Goal: Information Seeking & Learning: Learn about a topic

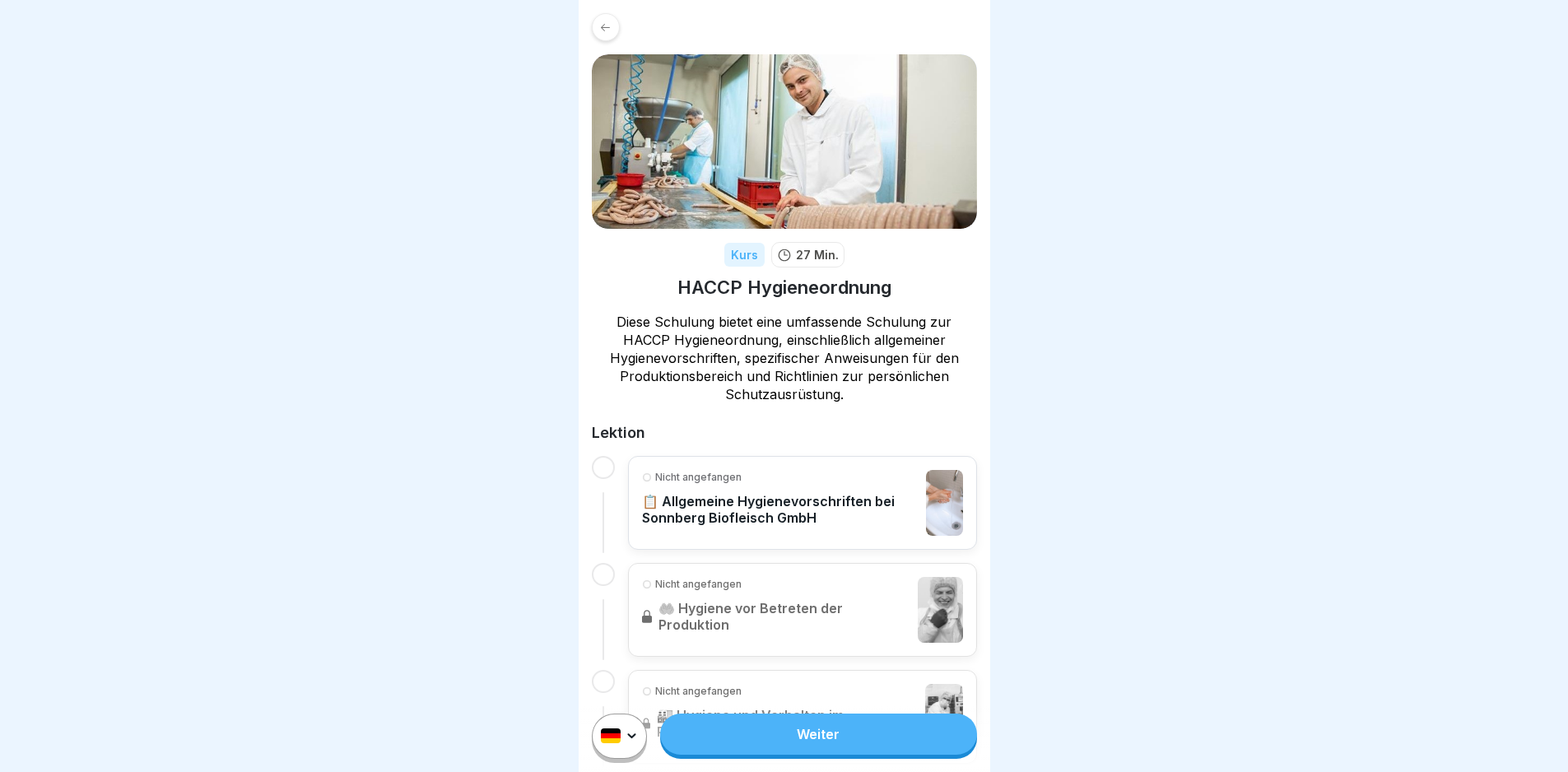
click at [866, 768] on div "Weiter" at bounding box center [784, 736] width 411 height 72
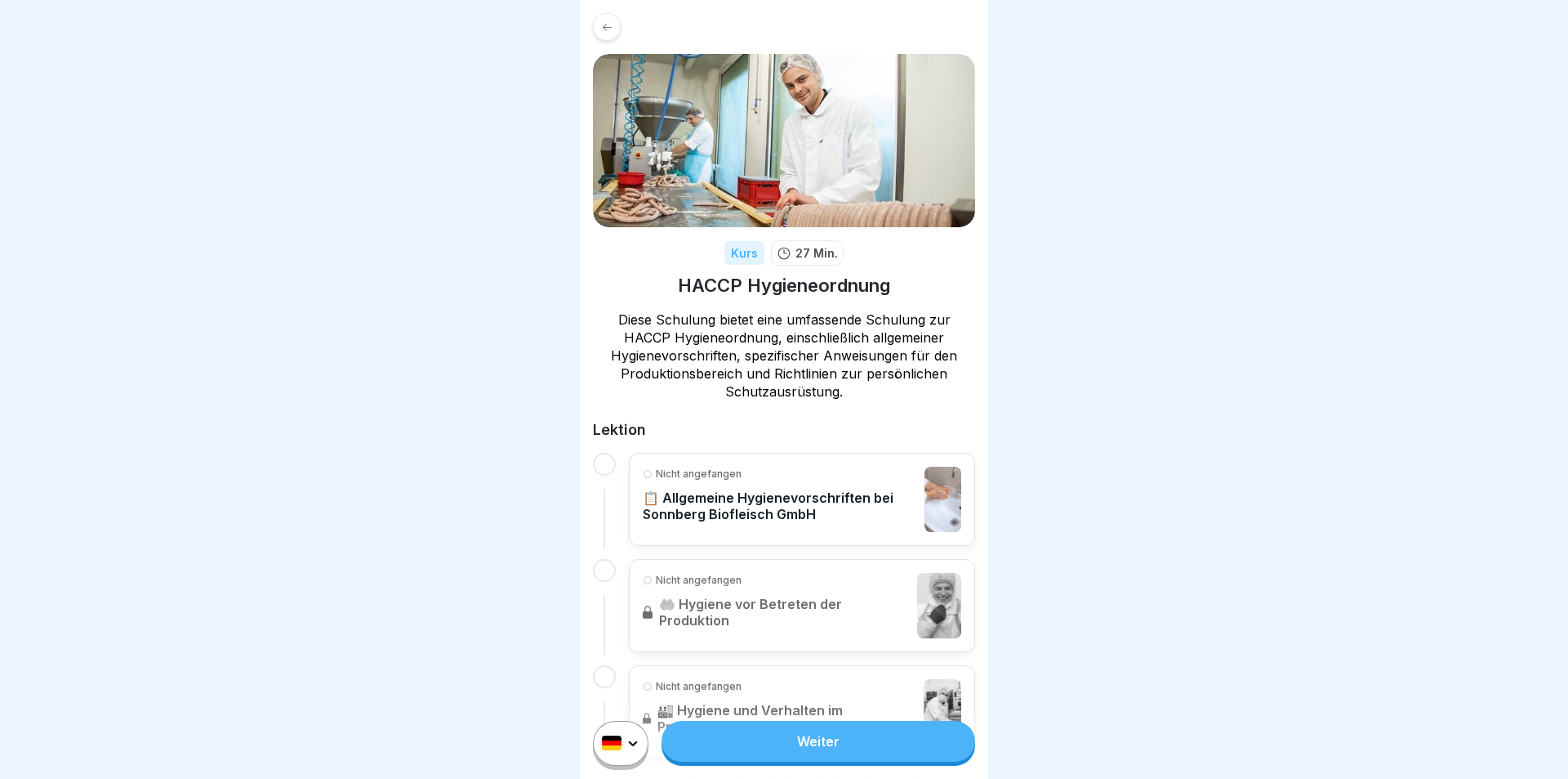
click at [614, 746] on html "Kurs 27 Min. HACCP Hygieneordnung Diese Schulung bietet eine umfassende Schulun…" at bounding box center [784, 390] width 1568 height 779
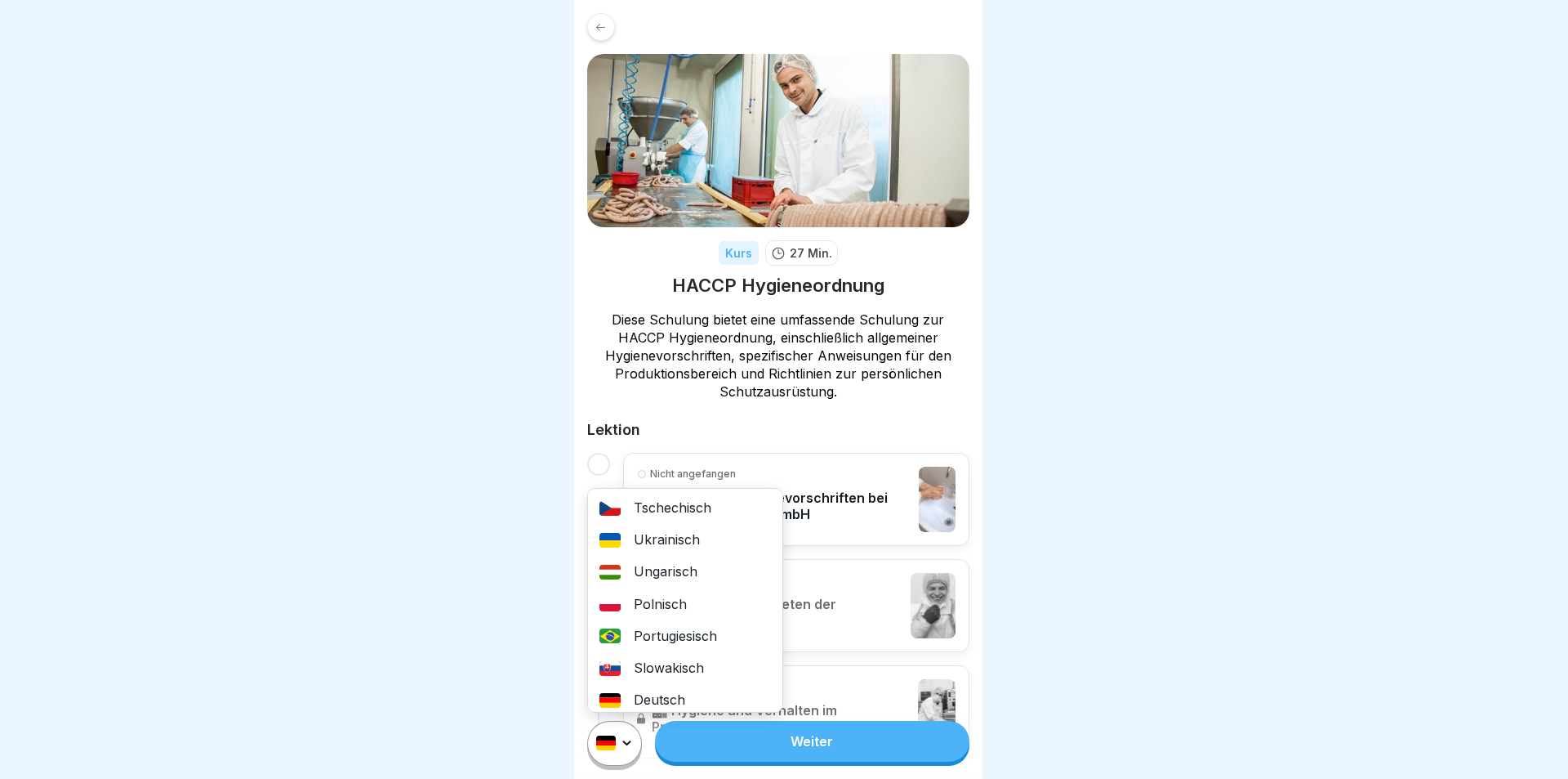
click at [665, 542] on div "Ukrainisch" at bounding box center [685, 540] width 195 height 32
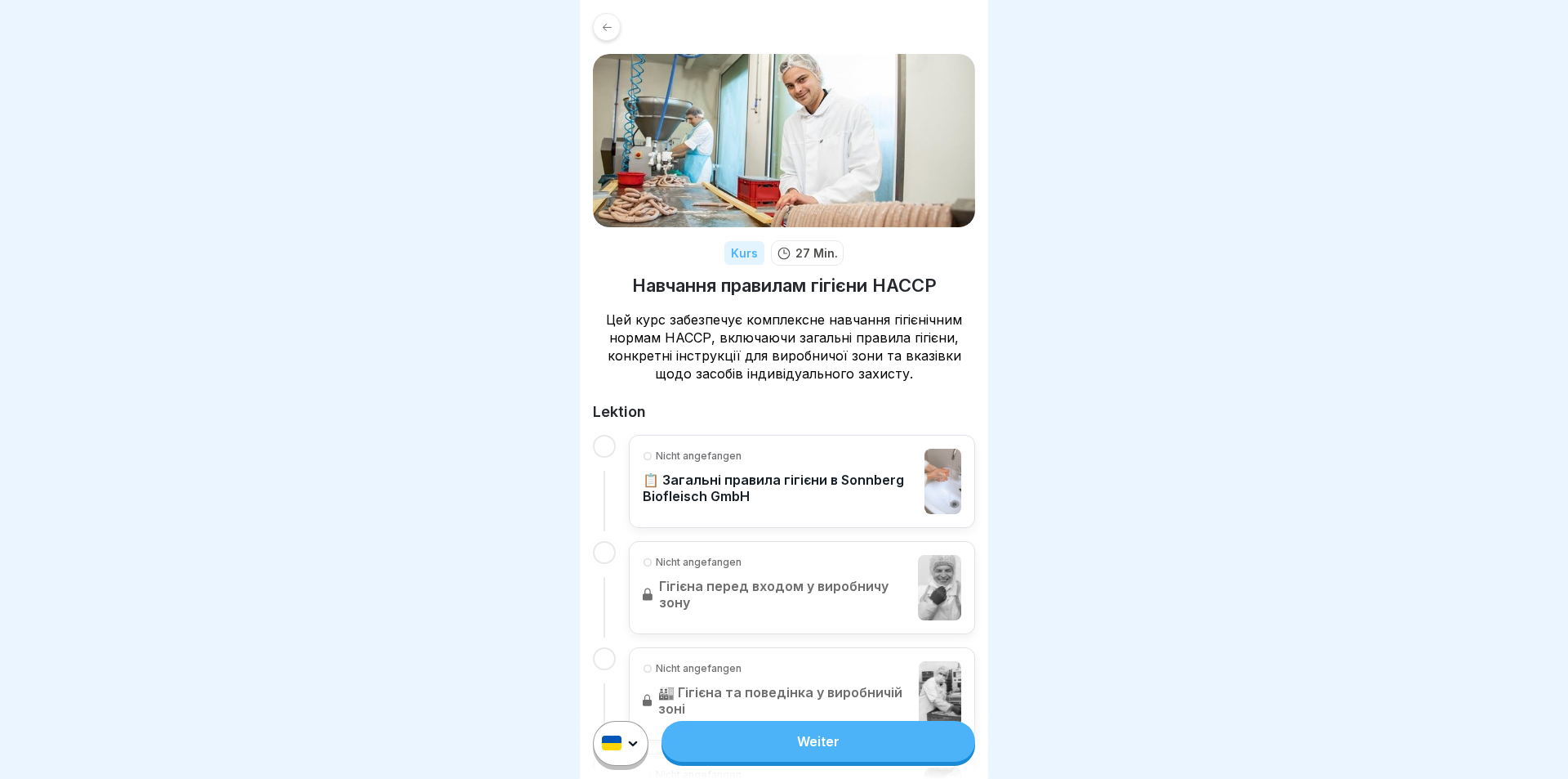
click at [615, 743] on html "Kurs 27 Min. Навчання правилам гігієни НАССР Цей курс забезпечує комплексне нав…" at bounding box center [784, 390] width 1568 height 779
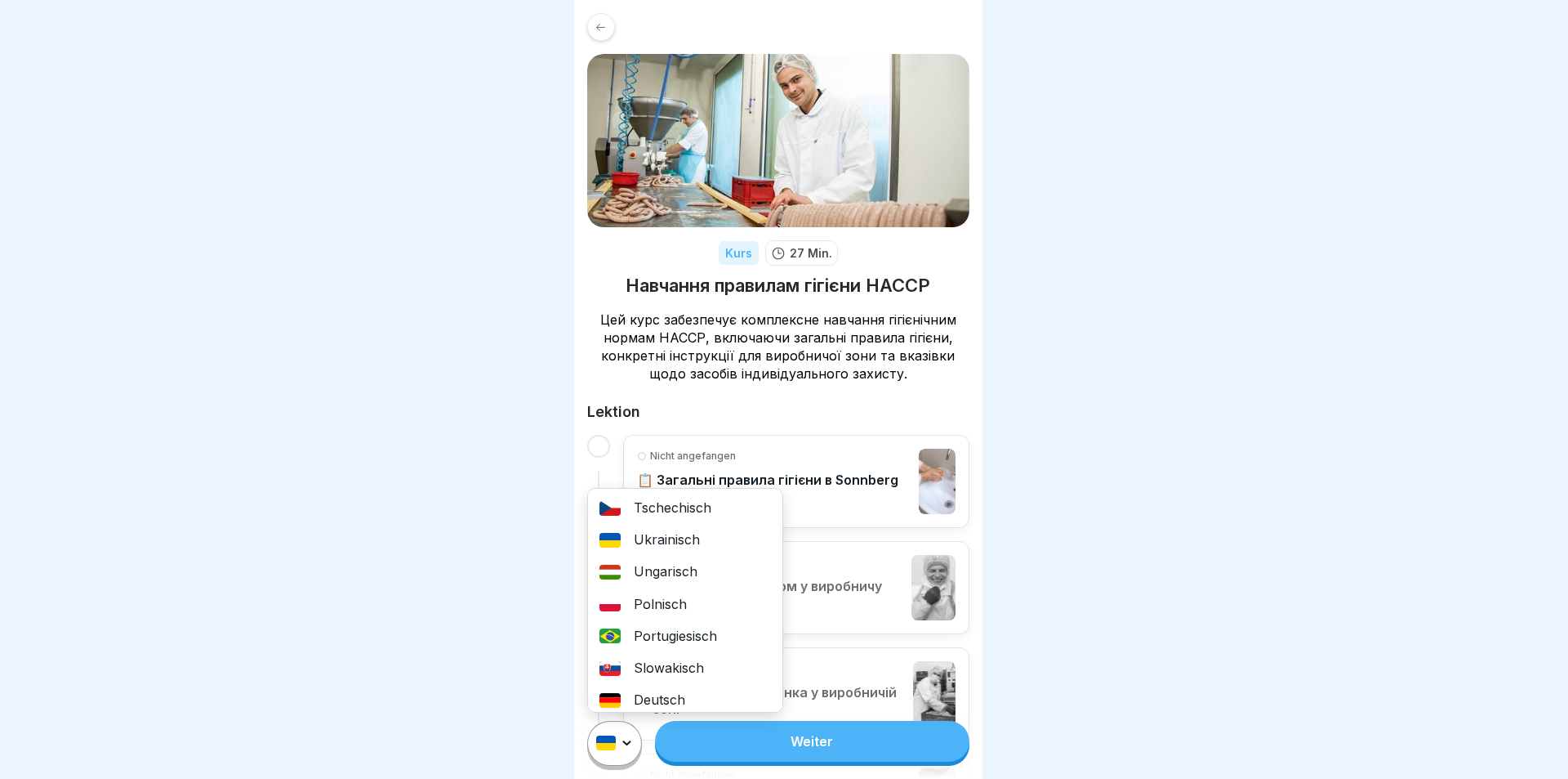
click at [666, 693] on div "Deutsch" at bounding box center [685, 700] width 195 height 32
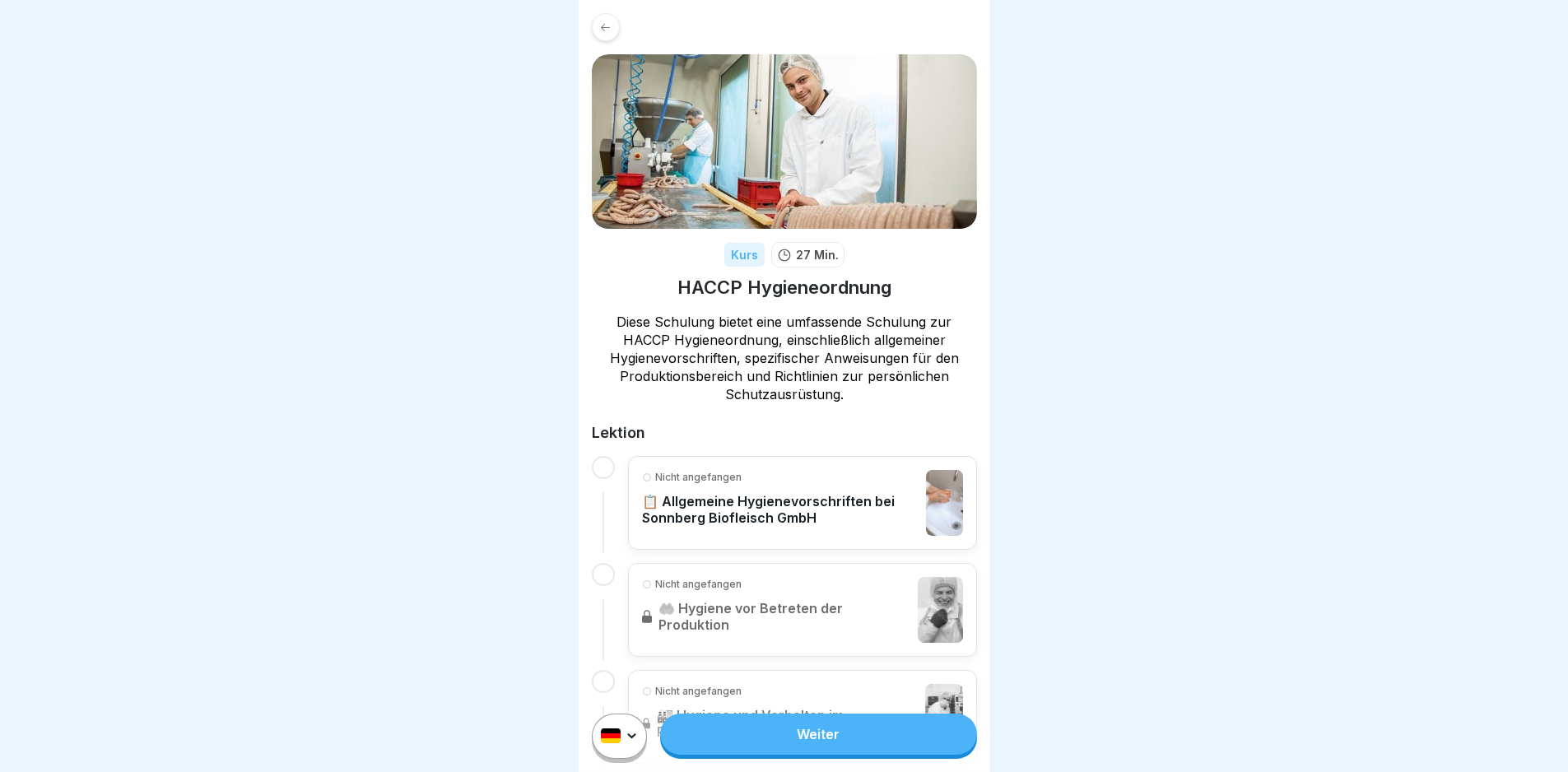
click at [853, 753] on link "Weiter" at bounding box center [817, 734] width 316 height 41
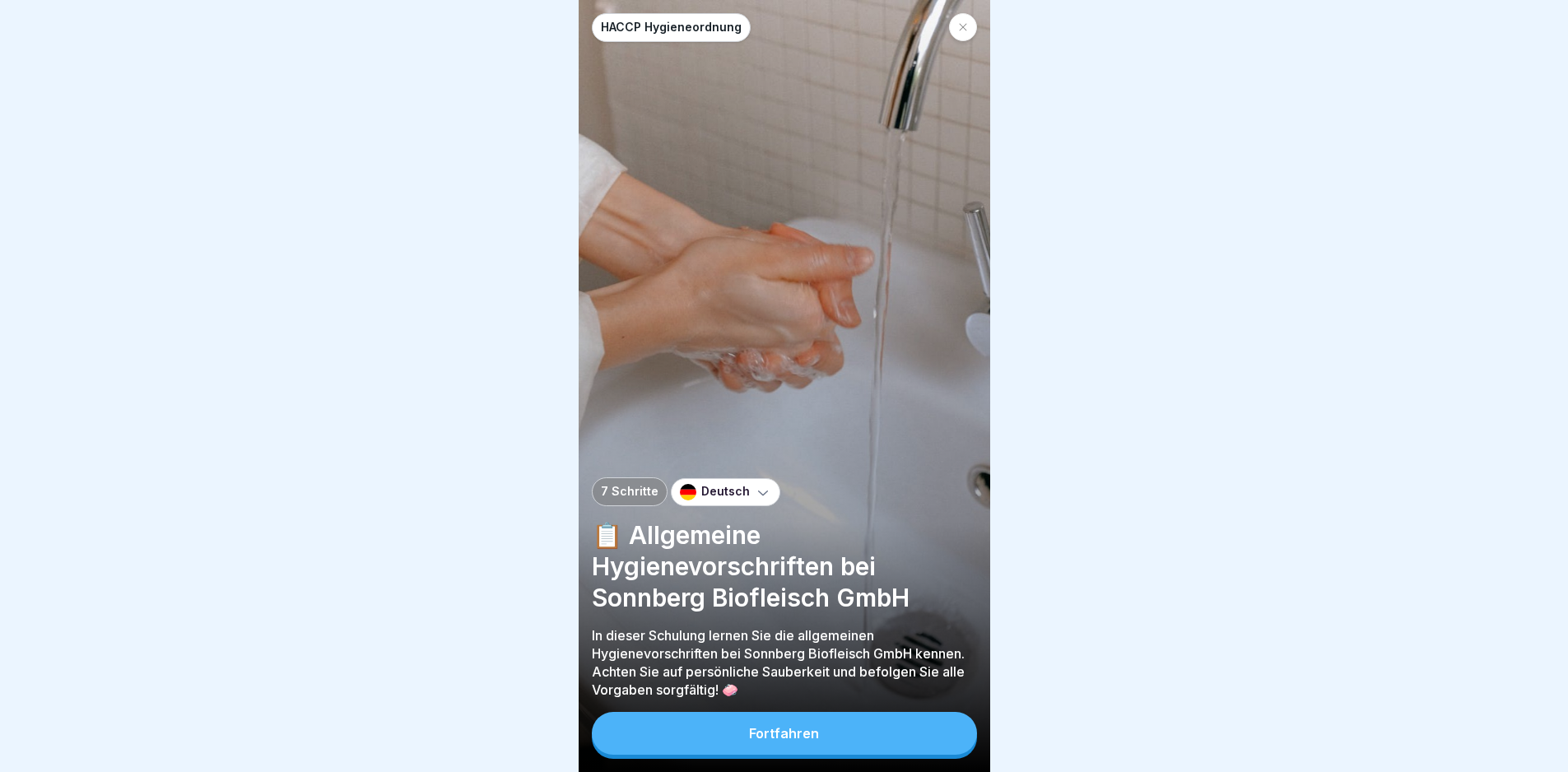
scroll to position [12, 0]
click at [786, 732] on div "Fortfahren" at bounding box center [784, 733] width 70 height 15
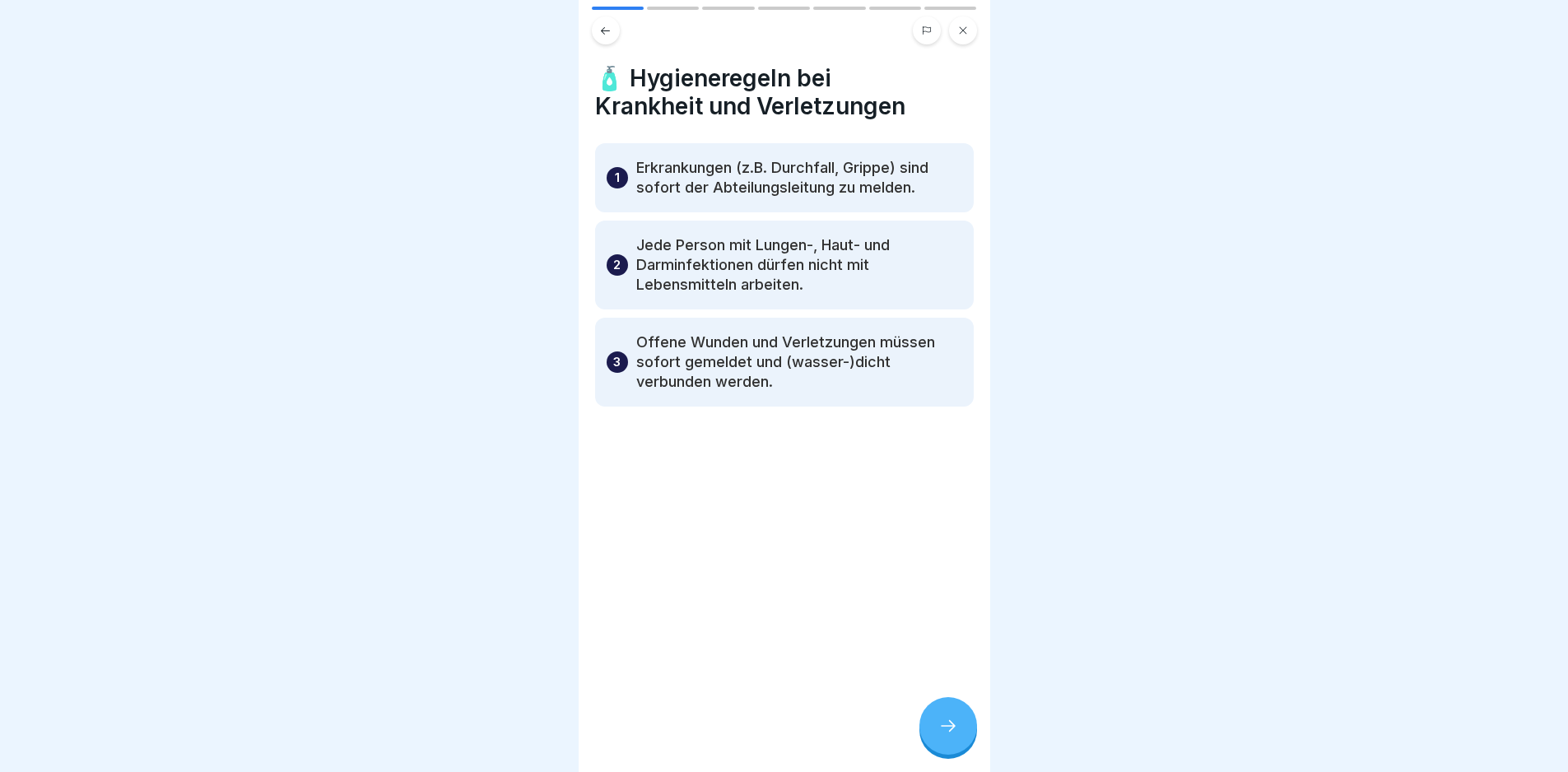
click at [952, 717] on div at bounding box center [948, 726] width 58 height 58
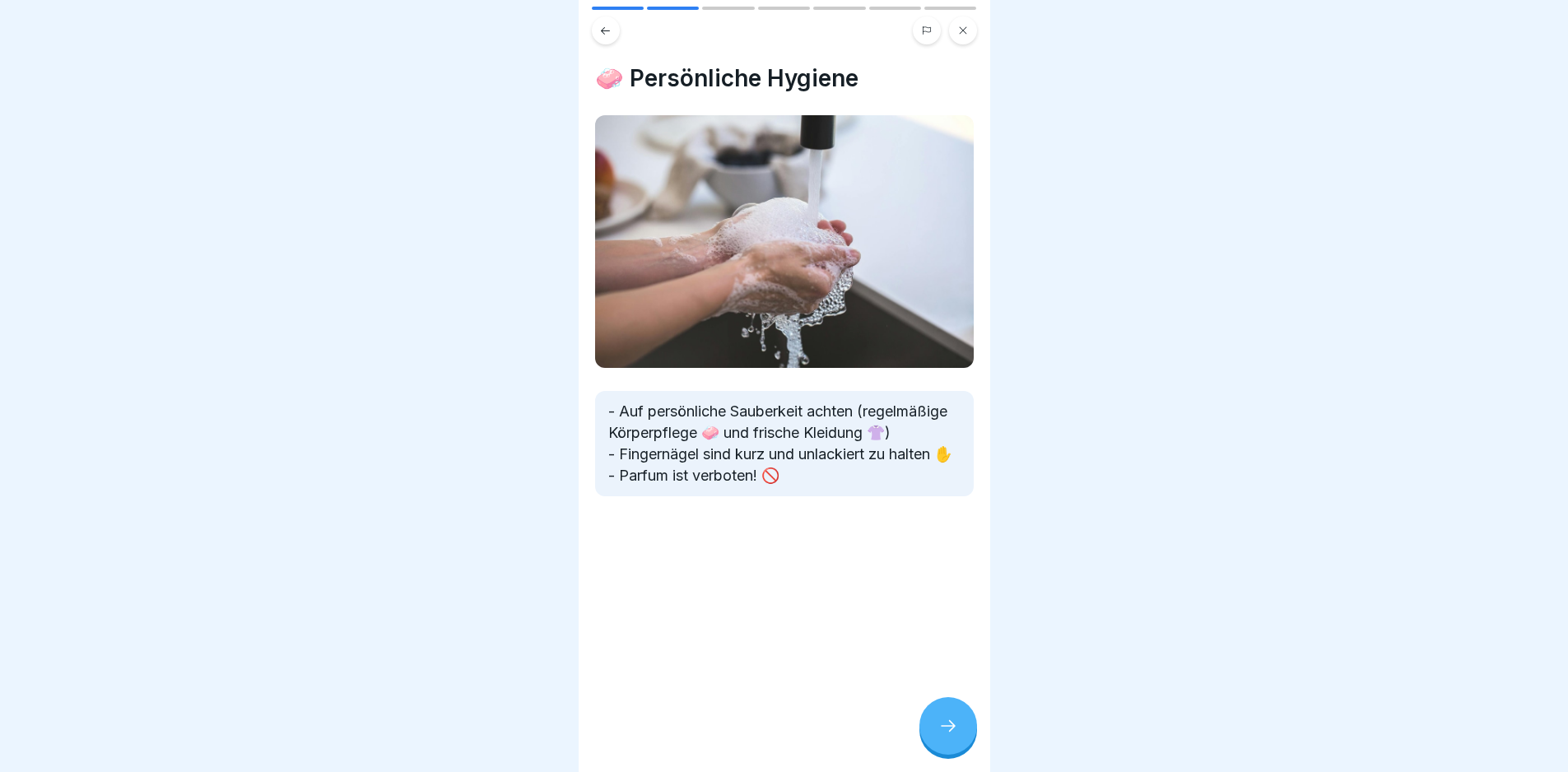
click at [951, 705] on div at bounding box center [948, 726] width 58 height 58
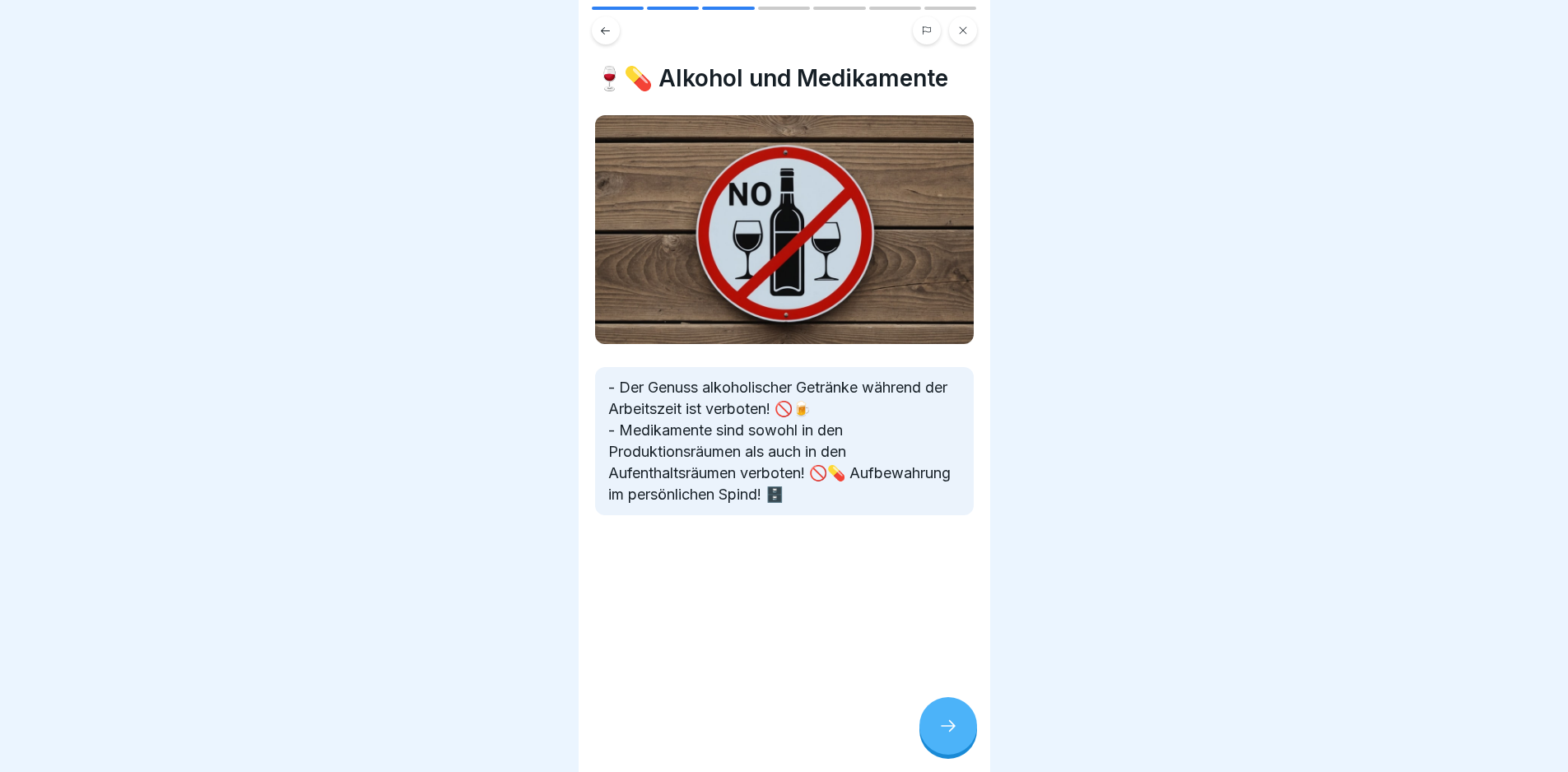
click at [942, 719] on icon at bounding box center [948, 726] width 20 height 20
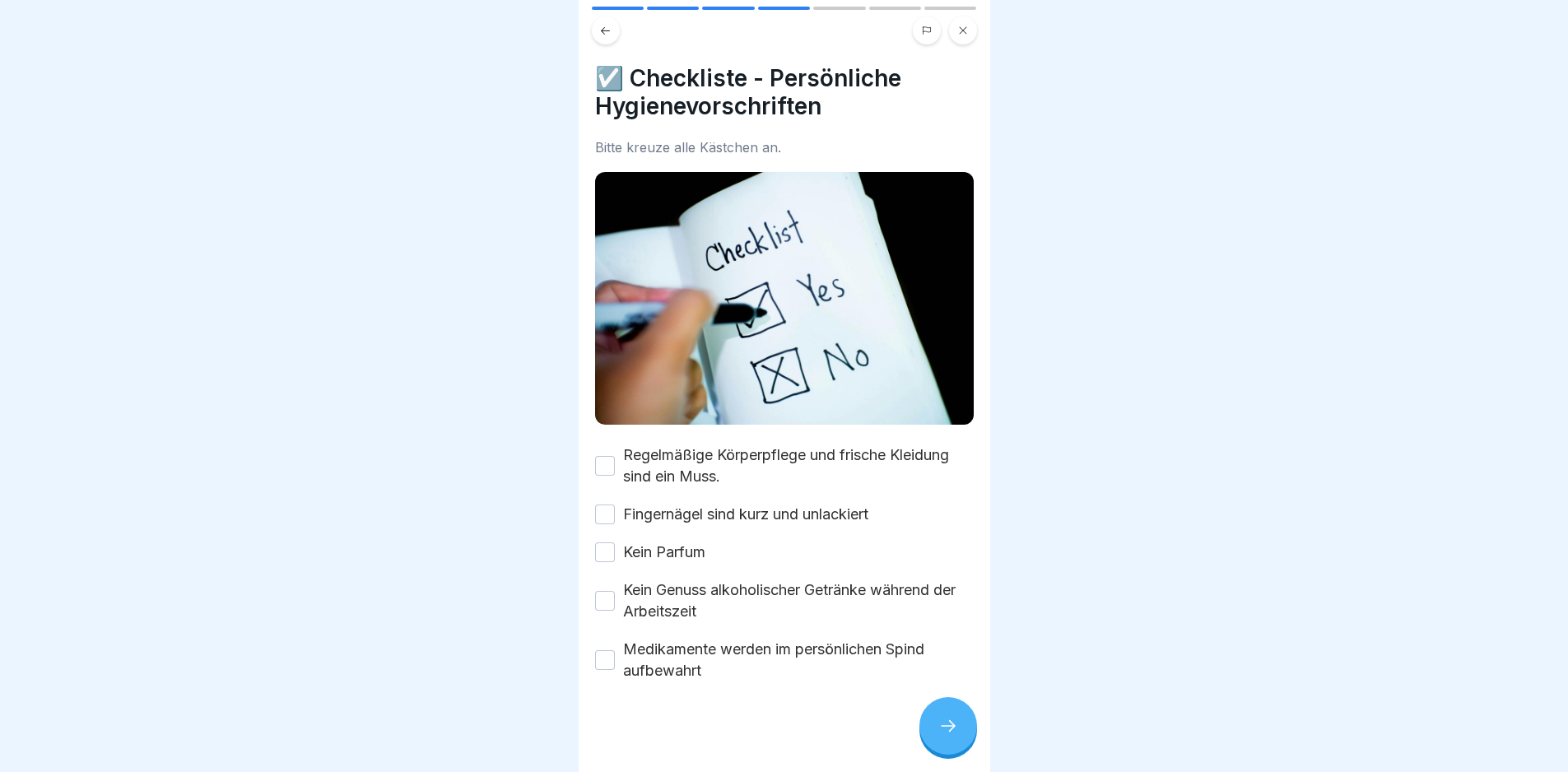
click at [686, 444] on label "Regelmäßige Körperpflege und frische Kleidung sind ein Muss." at bounding box center [798, 465] width 350 height 43
click at [614, 456] on button "Regelmäßige Körperpflege und frische Kleidung sind ein Muss." at bounding box center [605, 466] width 20 height 20
click at [750, 504] on label "Fingernägel sind kurz und unlackiert" at bounding box center [746, 514] width 245 height 21
click at [614, 505] on button "Fingernägel sind kurz und unlackiert" at bounding box center [605, 515] width 20 height 20
click at [690, 542] on label "Kein Parfum" at bounding box center [664, 552] width 83 height 21
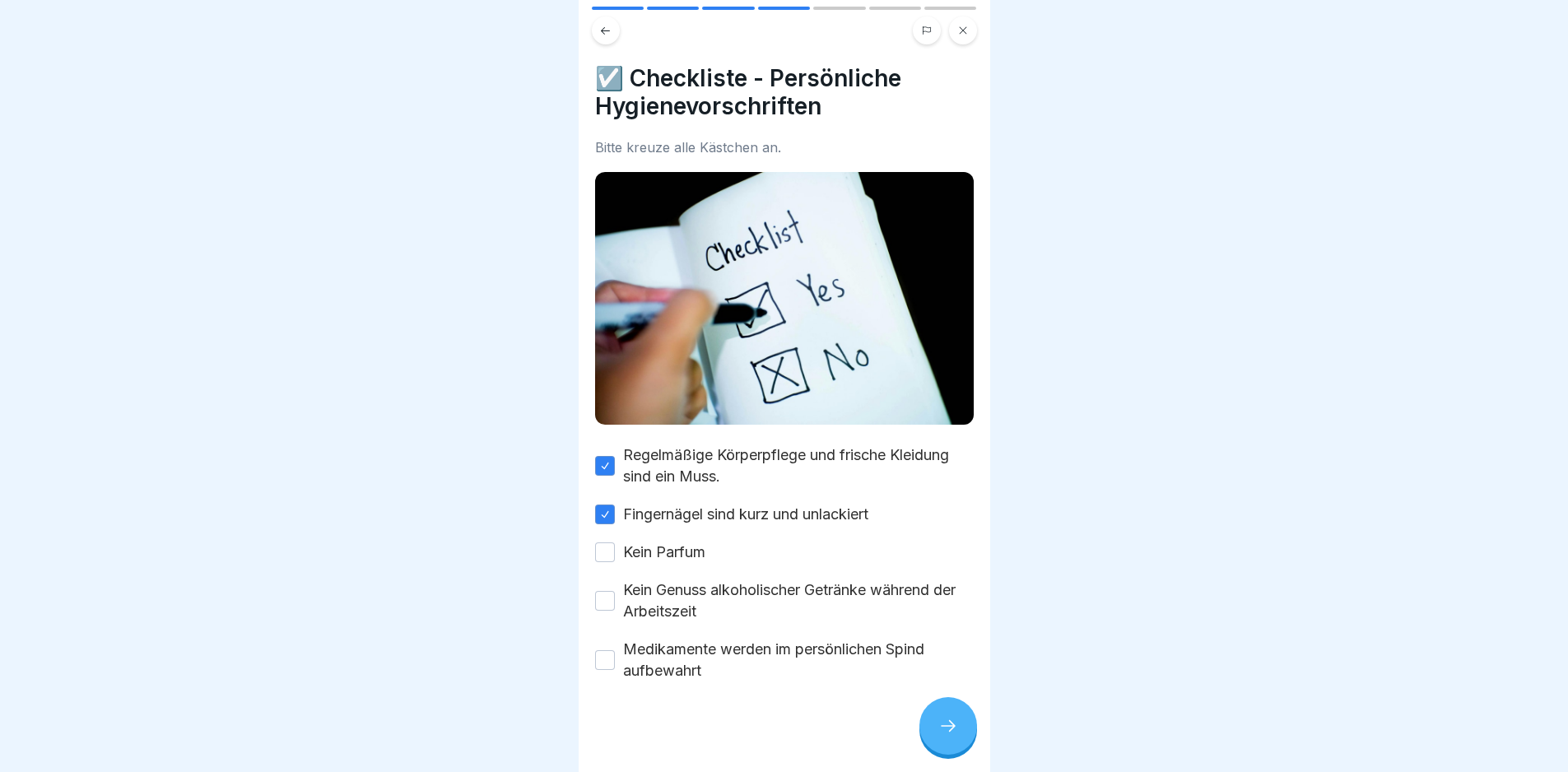
click at [614, 543] on button "Kein Parfum" at bounding box center [605, 553] width 20 height 20
click at [697, 580] on label "Kein Genuss alkoholischer Getränke während der Arbeitszeit" at bounding box center [798, 601] width 350 height 43
click at [614, 591] on button "Kein Genuss alkoholischer Getränke während der Arbeitszeit" at bounding box center [605, 601] width 20 height 20
click at [682, 639] on label "Medikamente werden im persönlichen Spind aufbewahrt" at bounding box center [798, 659] width 350 height 43
click at [614, 650] on button "Medikamente werden im persönlichen Spind aufbewahrt" at bounding box center [605, 660] width 20 height 20
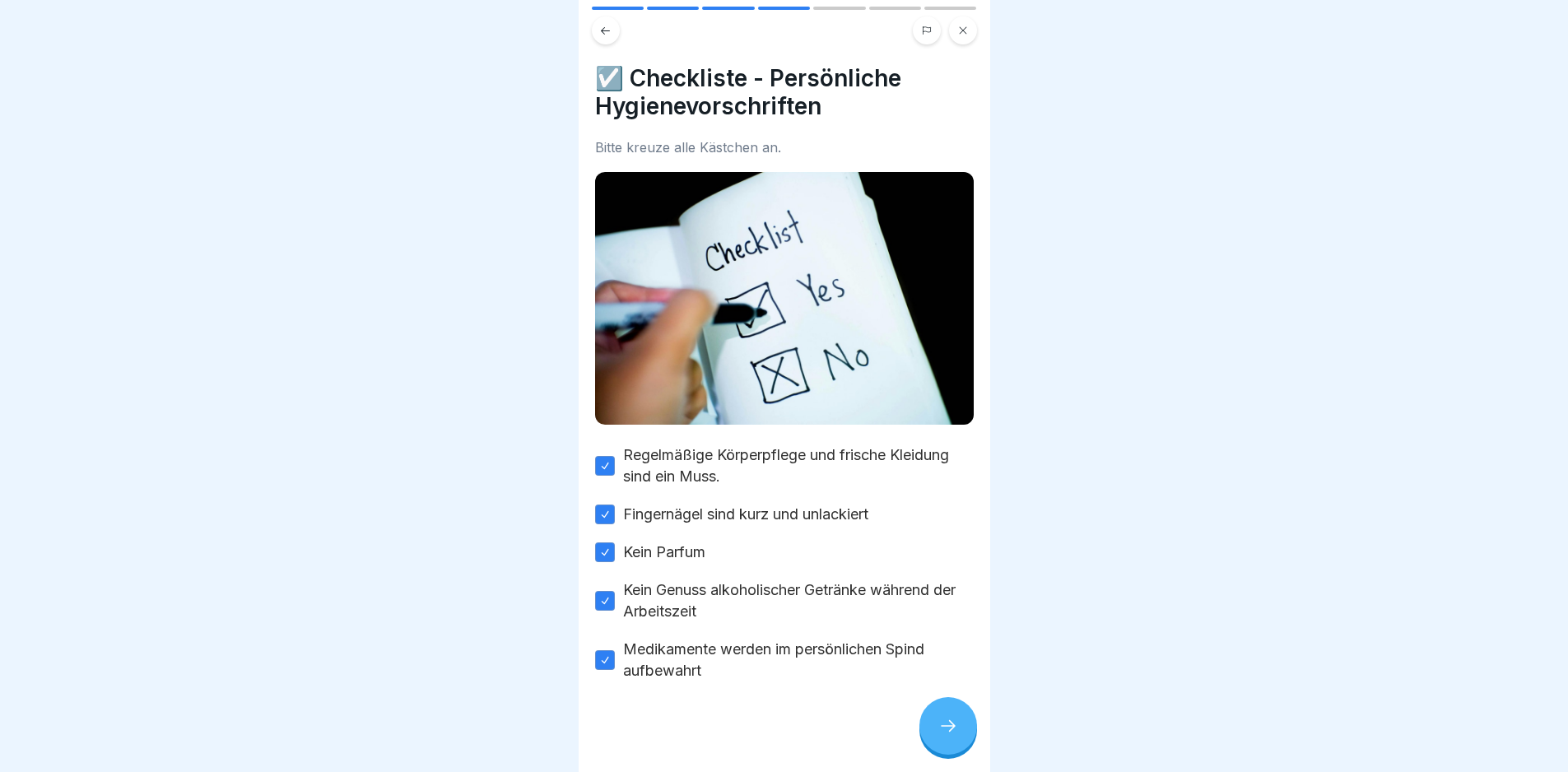
click at [972, 730] on div at bounding box center [948, 726] width 58 height 58
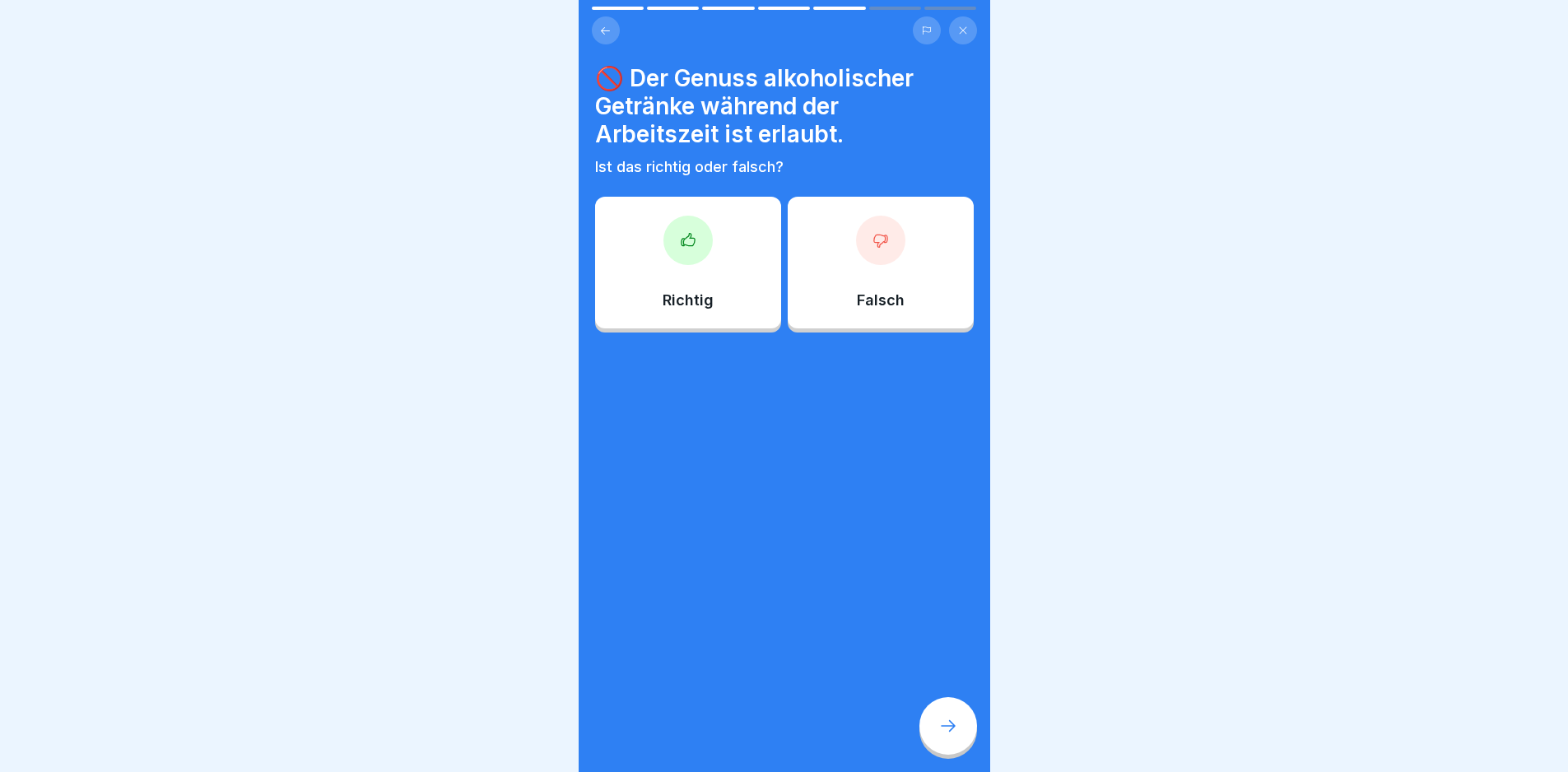
click at [889, 294] on p "Falsch" at bounding box center [880, 301] width 48 height 18
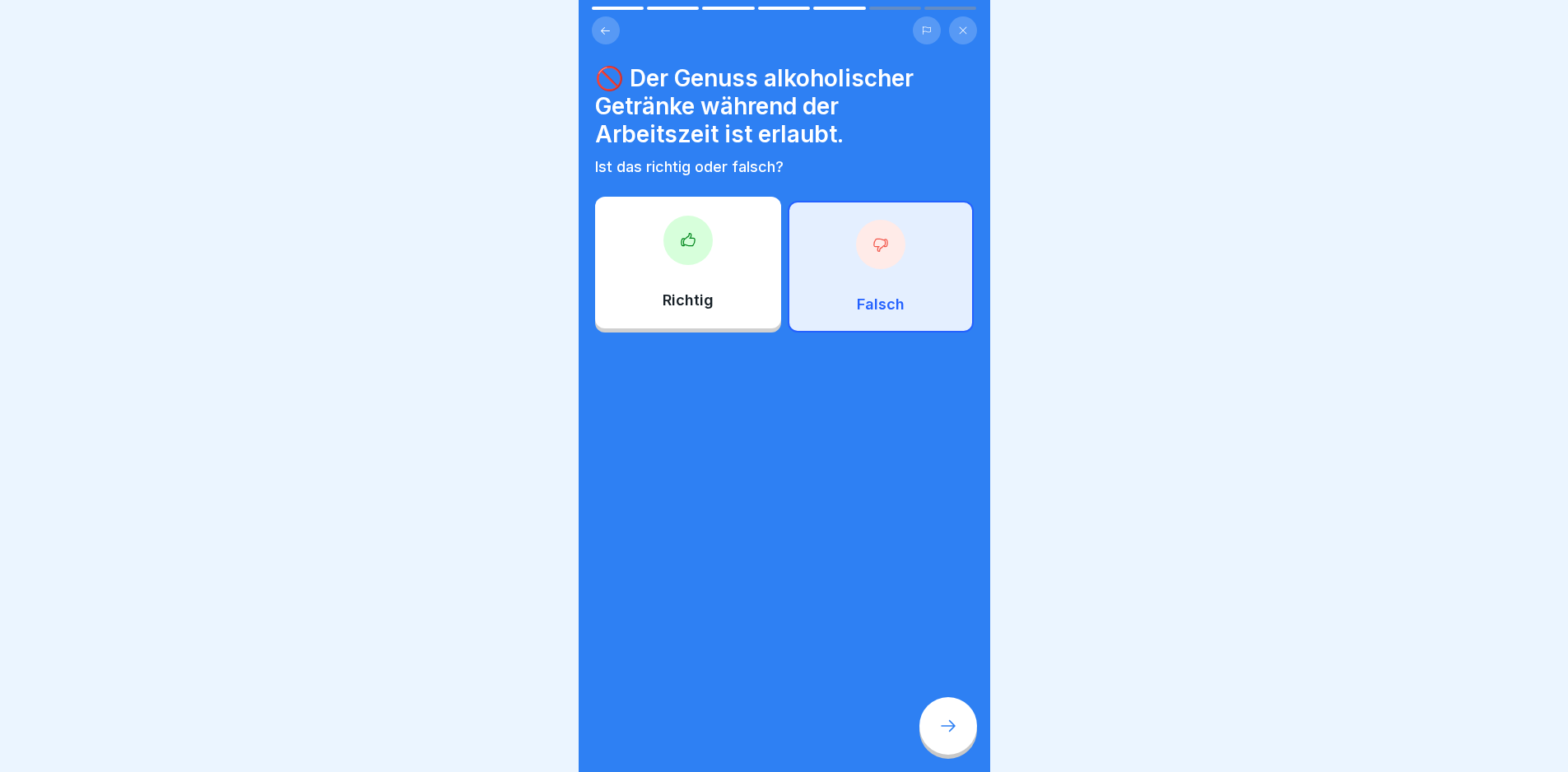
click at [951, 736] on div at bounding box center [948, 726] width 58 height 58
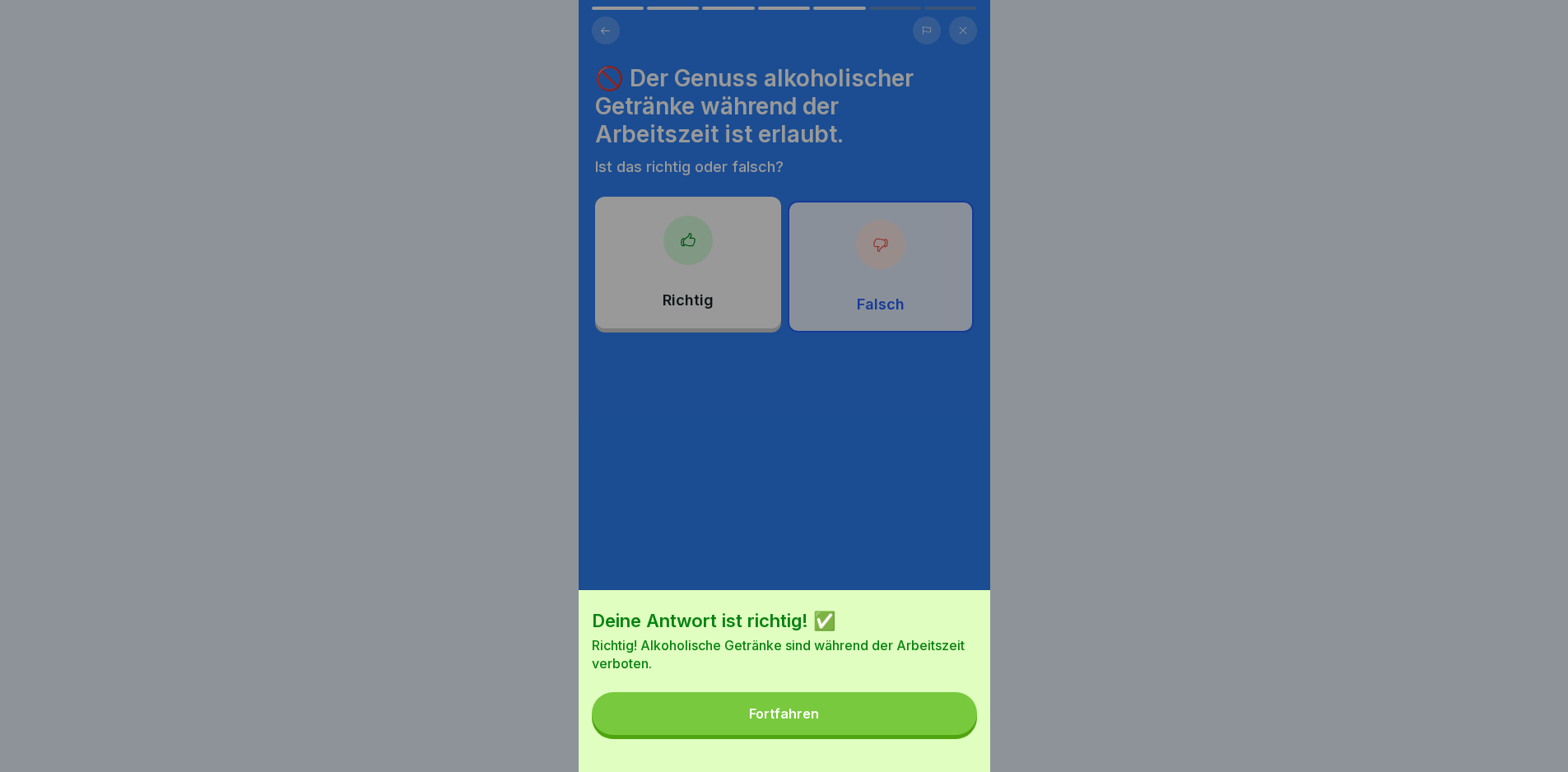
click at [790, 721] on div "Fortfahren" at bounding box center [784, 713] width 70 height 15
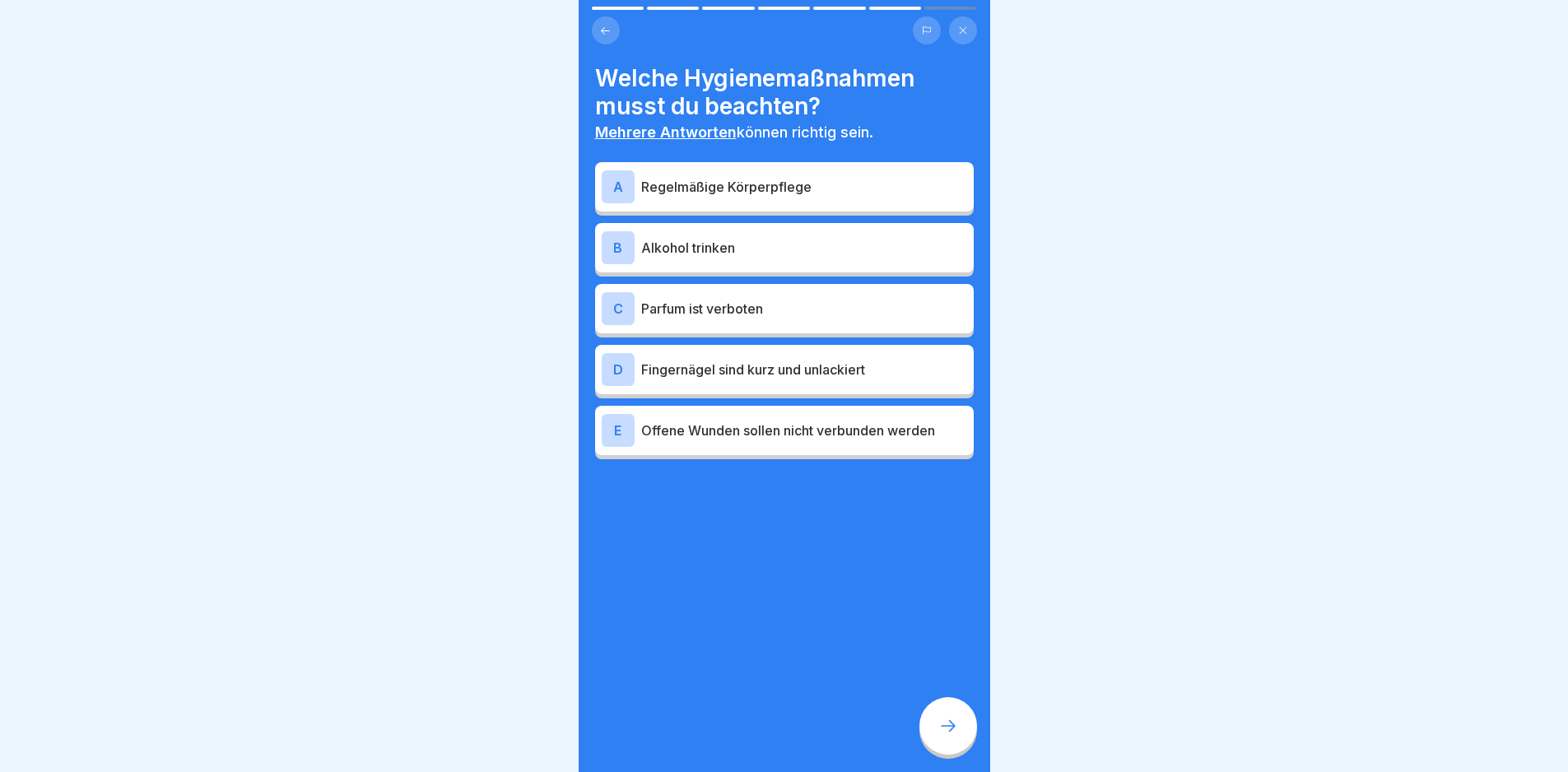
click at [889, 177] on p "Regelmäßige Körperpflege" at bounding box center [803, 187] width 326 height 20
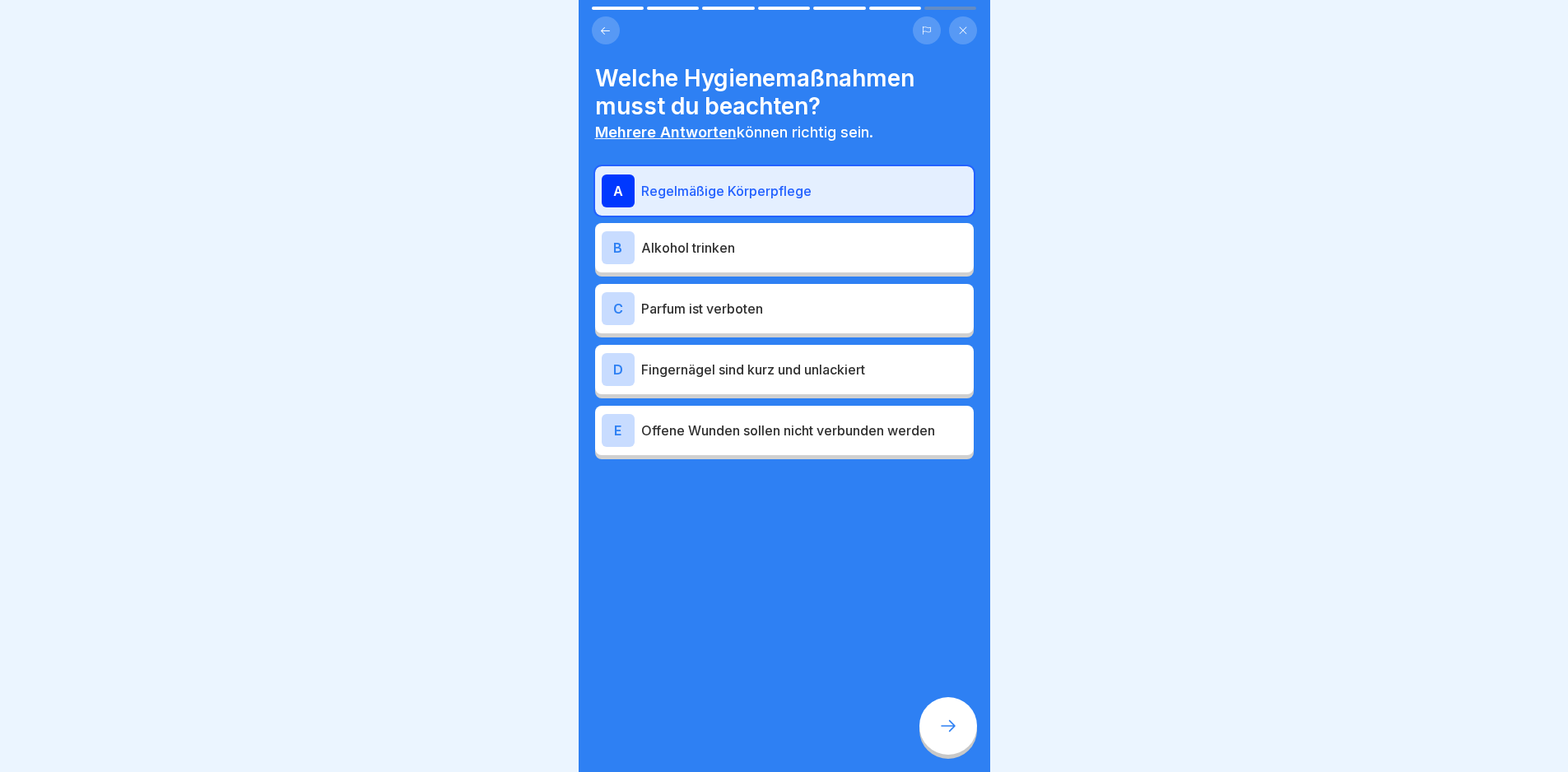
click at [848, 299] on p "Parfum ist verboten" at bounding box center [803, 309] width 326 height 20
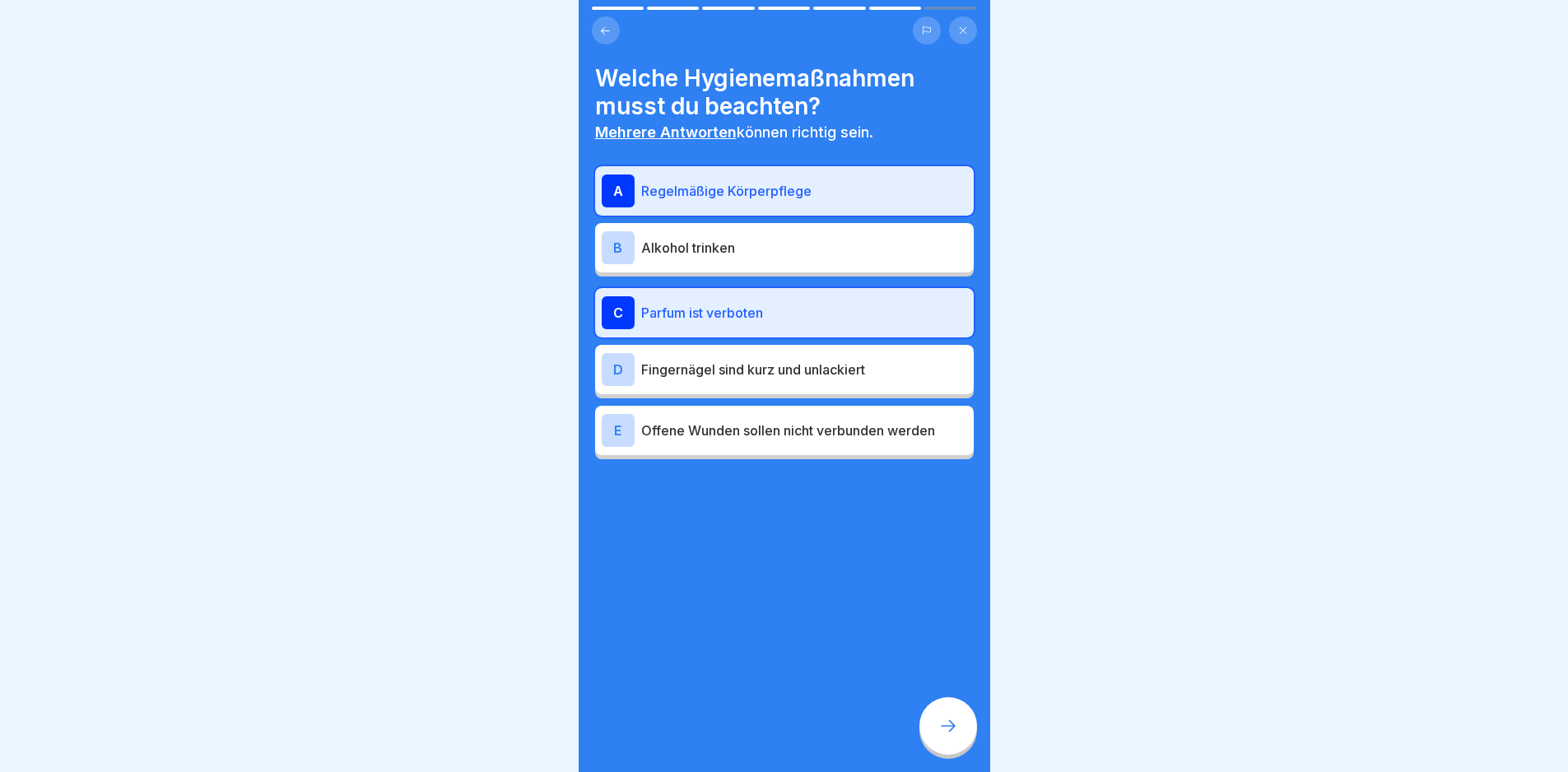
click at [882, 365] on p "Fingernägel sind kurz und unlackiert" at bounding box center [803, 370] width 326 height 20
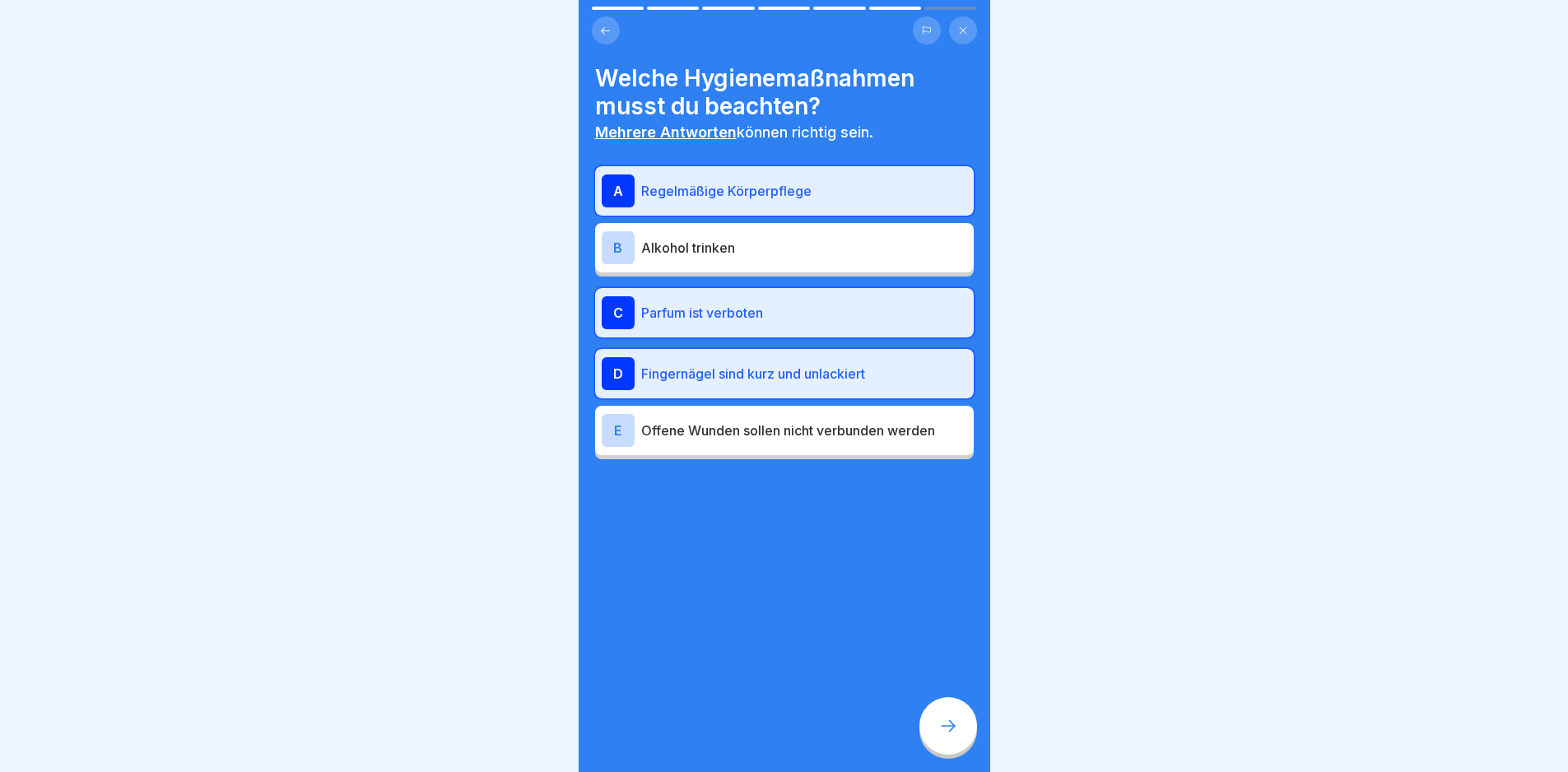
click at [937, 716] on div at bounding box center [948, 726] width 58 height 58
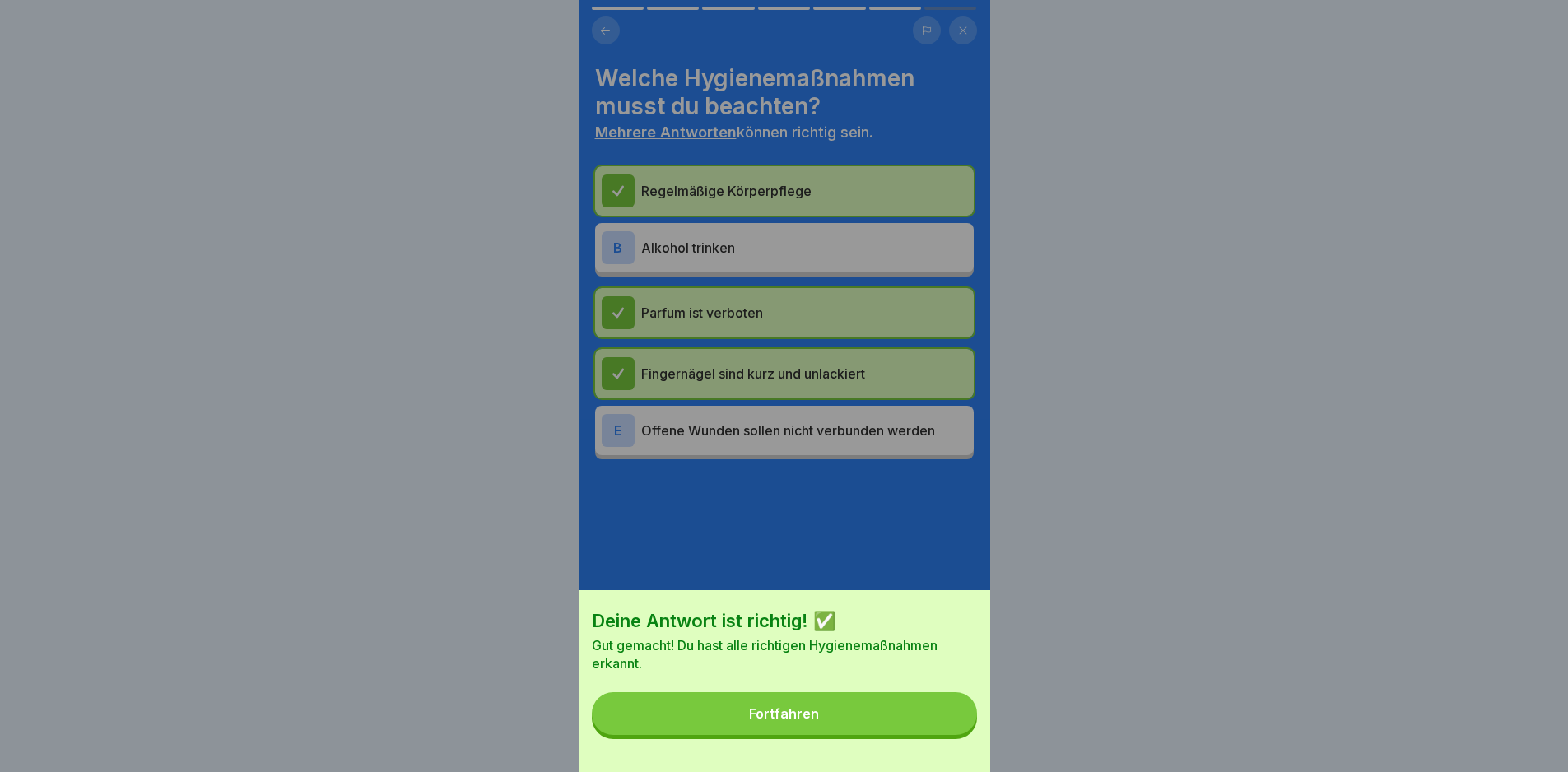
click at [936, 726] on button "Fortfahren" at bounding box center [784, 713] width 385 height 43
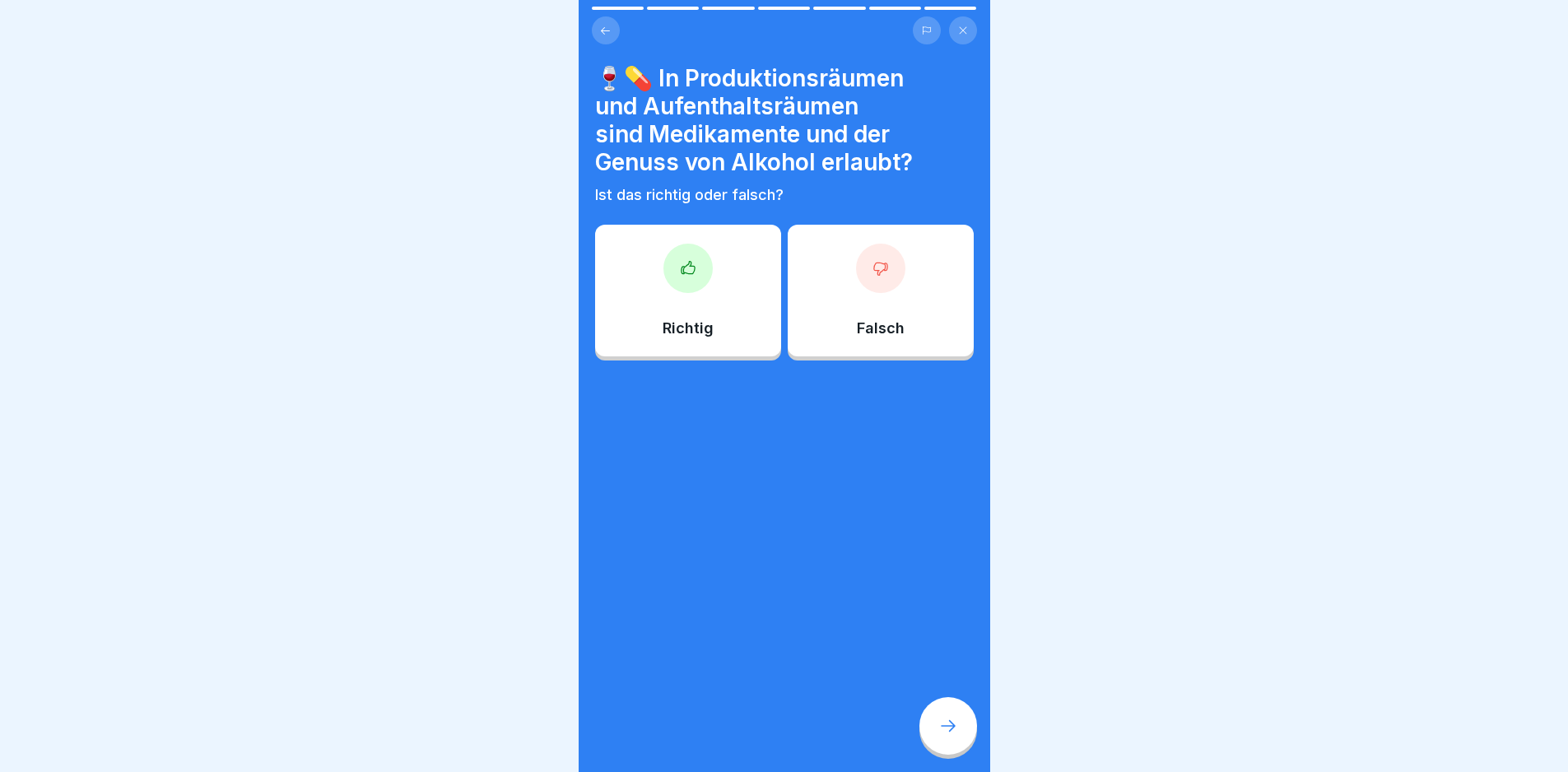
click at [885, 271] on div at bounding box center [881, 269] width 50 height 50
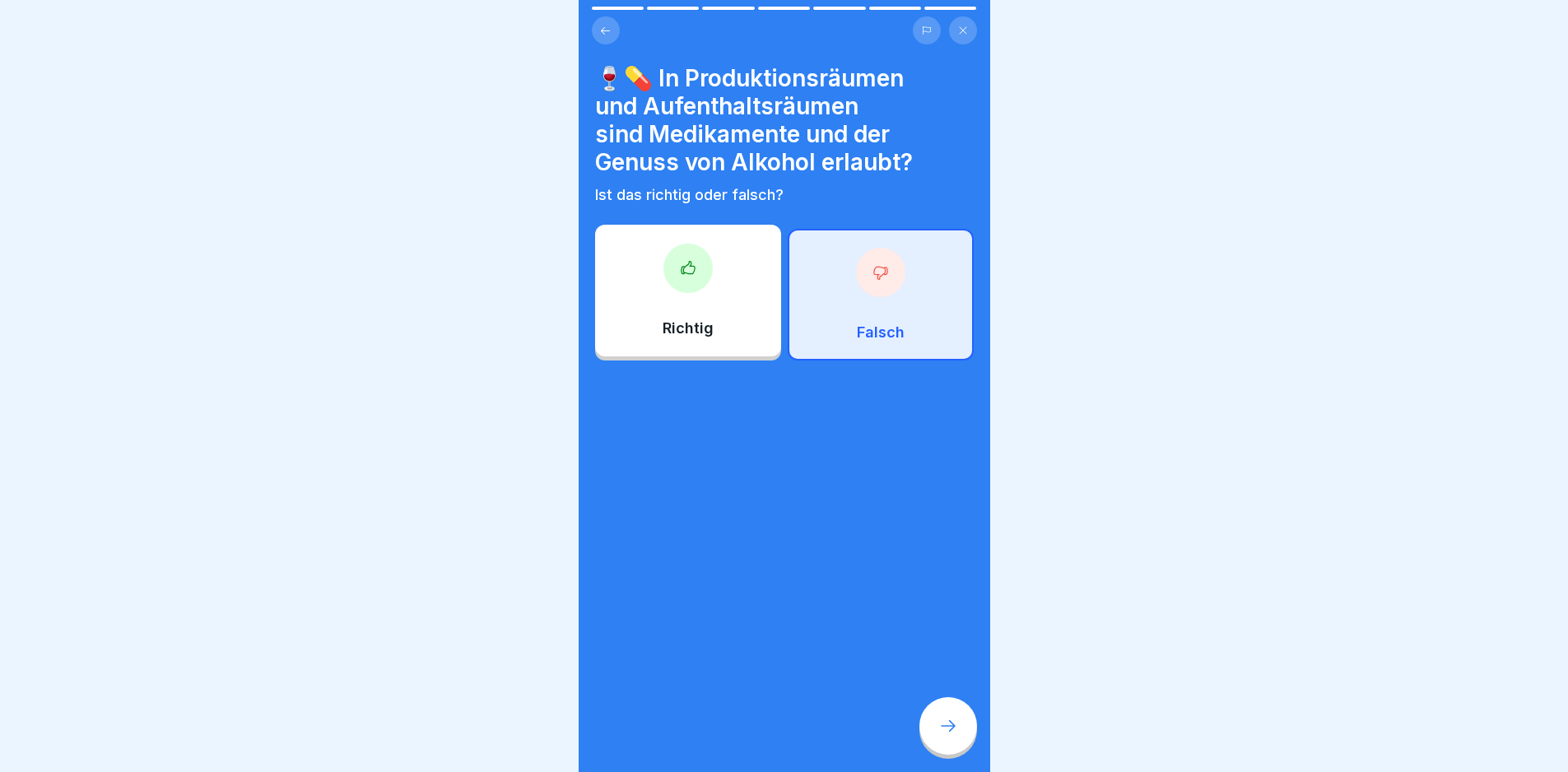
click at [948, 715] on div at bounding box center [948, 726] width 58 height 58
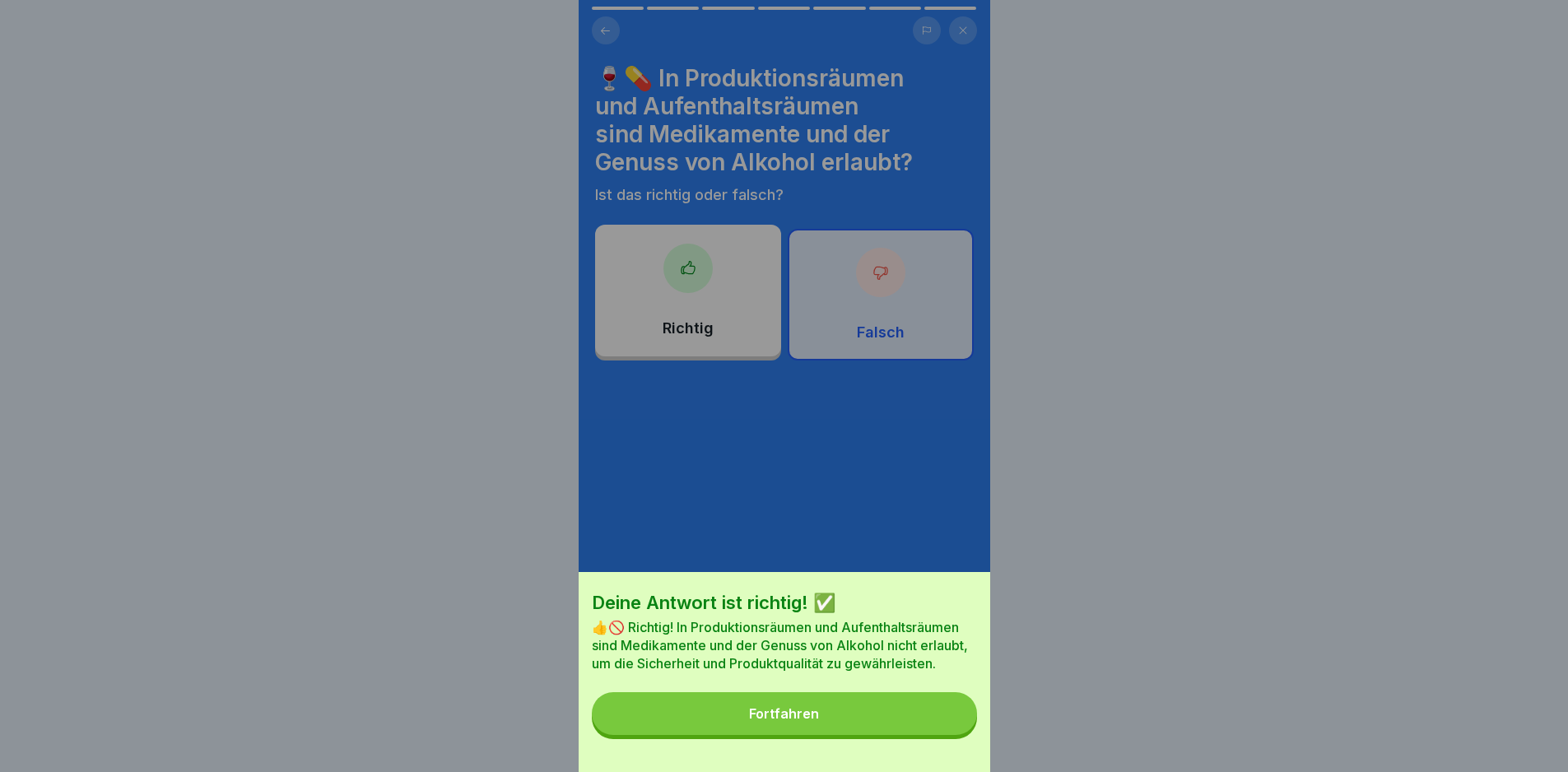
click at [890, 728] on button "Fortfahren" at bounding box center [784, 713] width 385 height 43
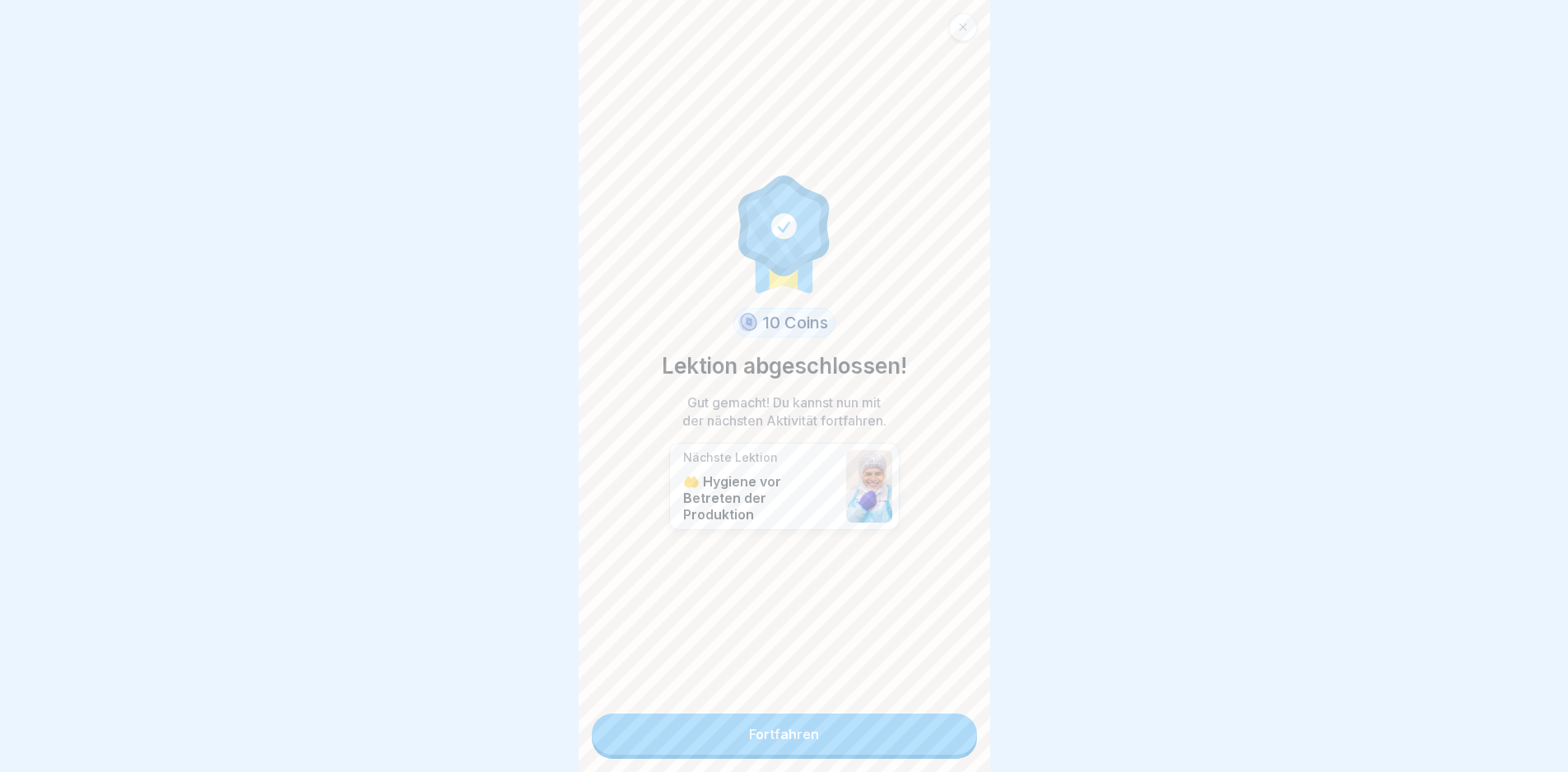
click at [814, 733] on link "Fortfahren" at bounding box center [784, 734] width 385 height 41
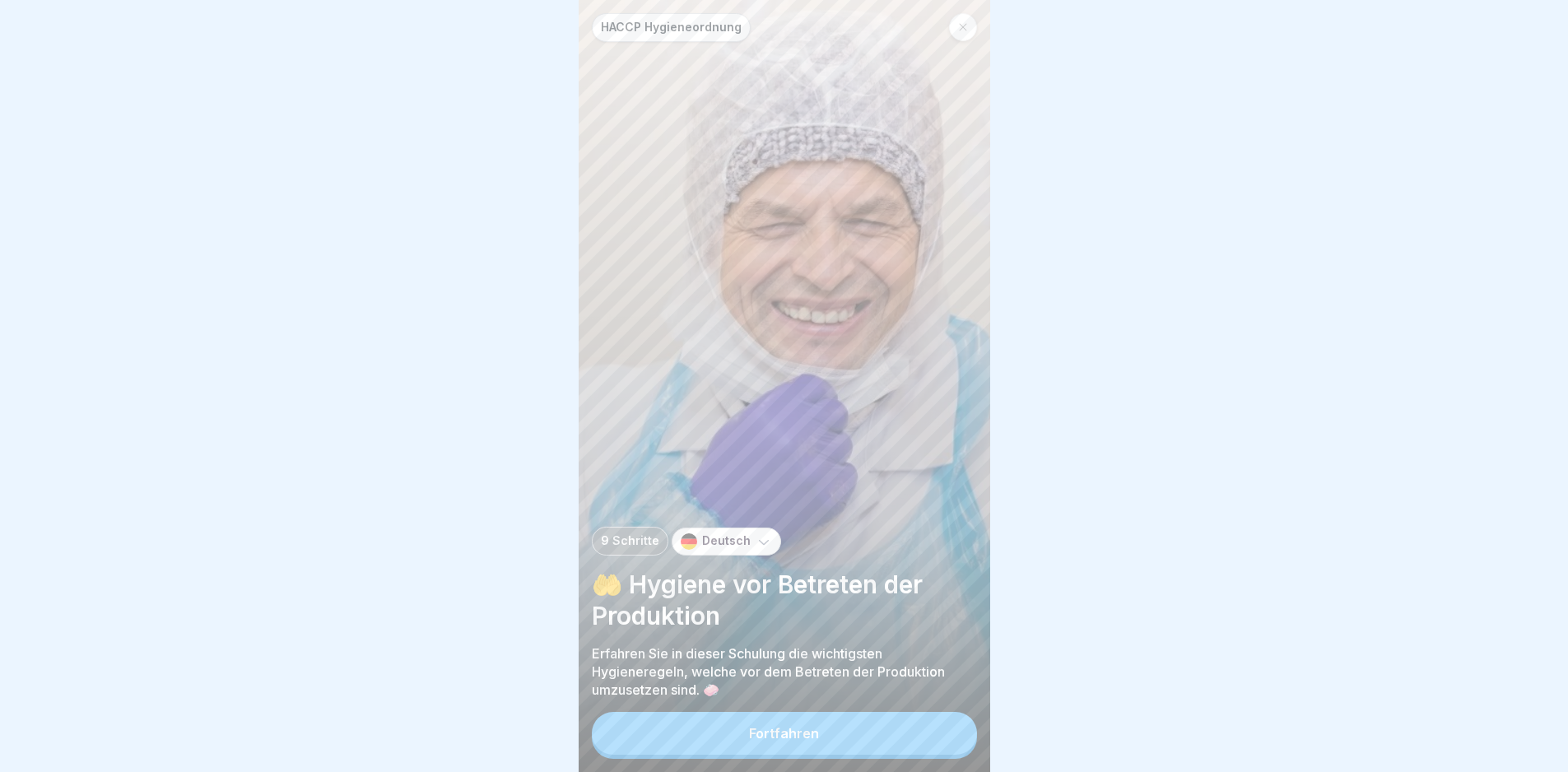
click at [837, 749] on button "Fortfahren" at bounding box center [784, 733] width 385 height 43
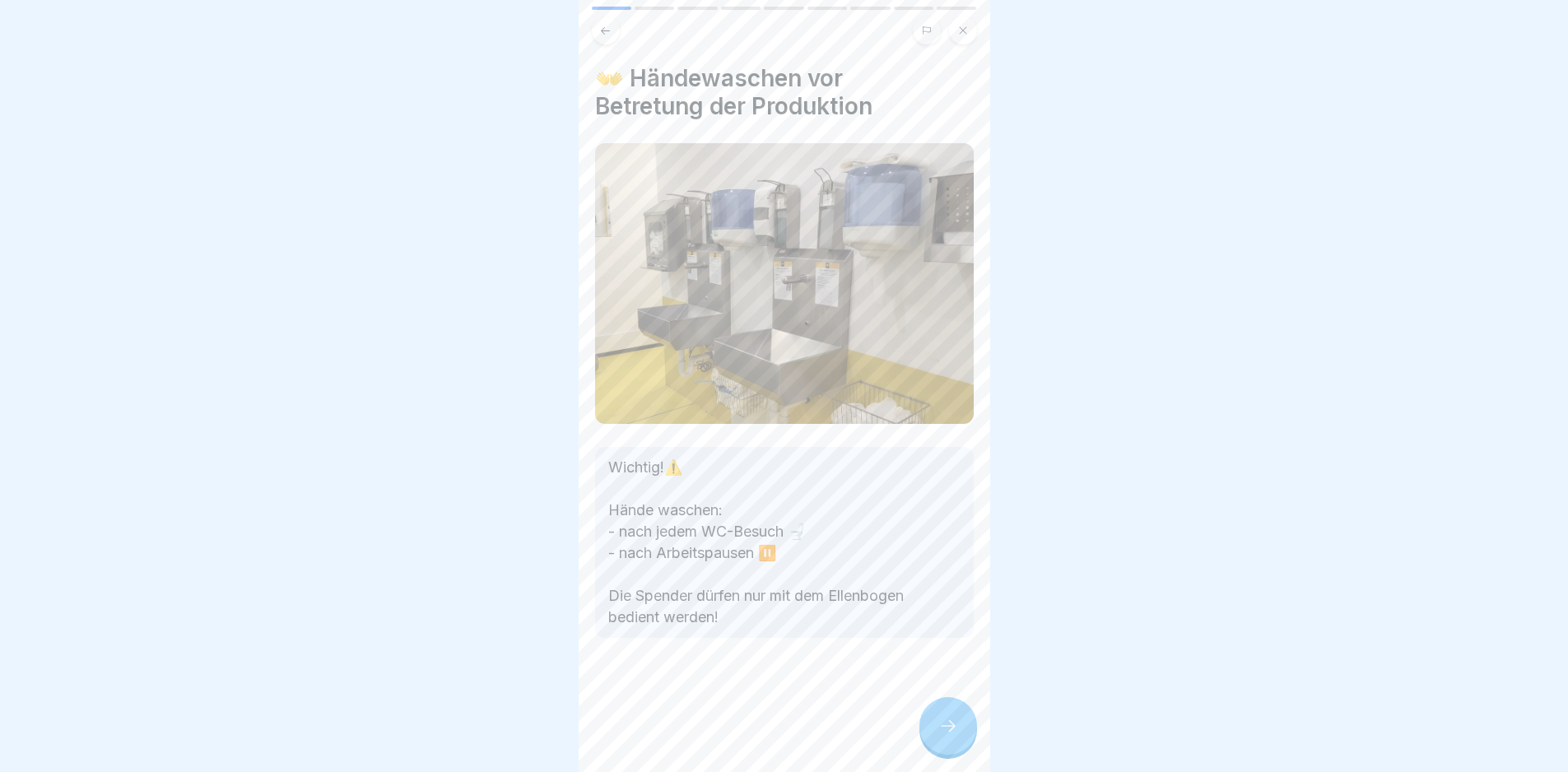
click at [930, 736] on div at bounding box center [948, 726] width 58 height 58
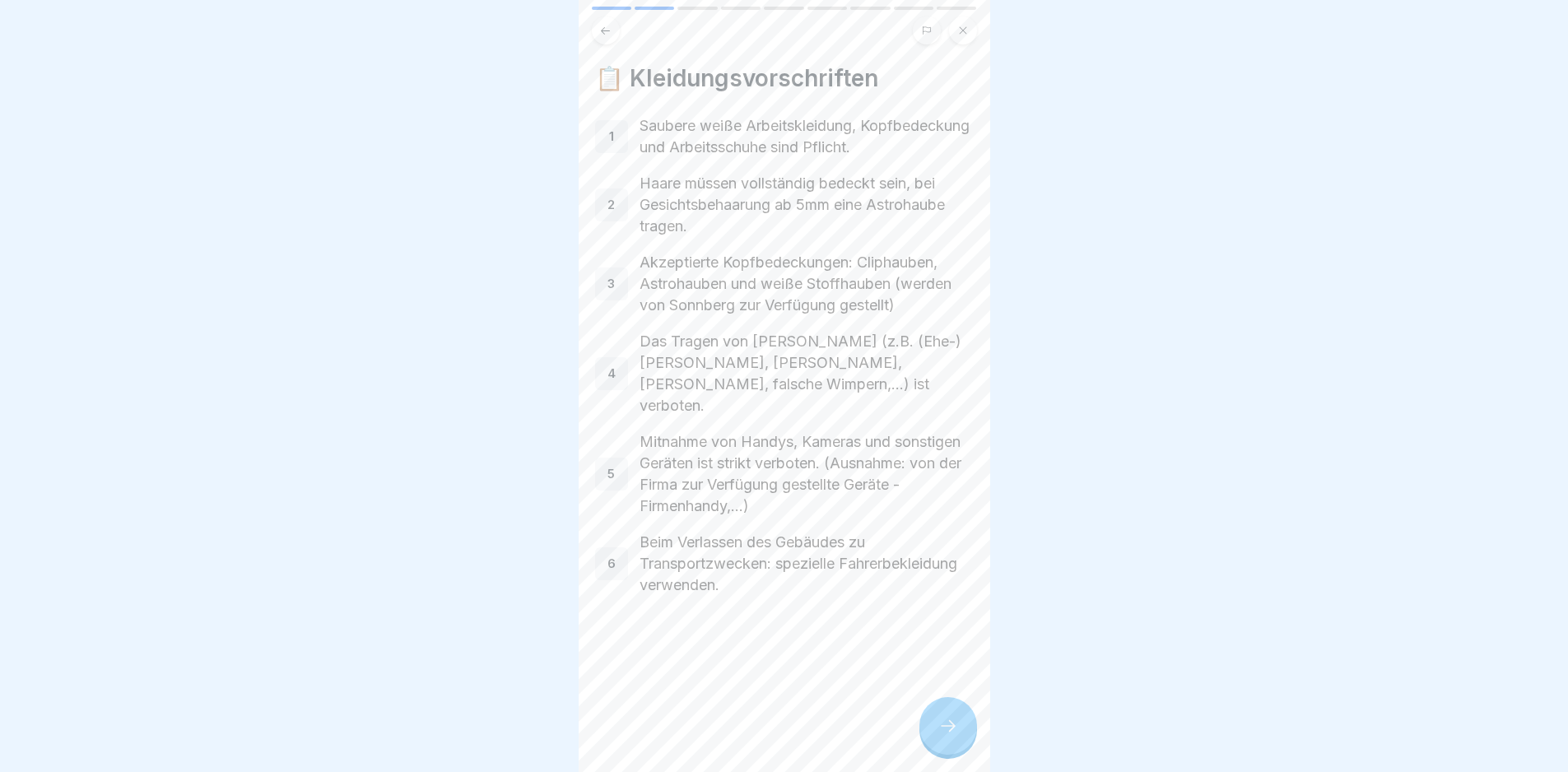
click at [947, 734] on icon at bounding box center [948, 726] width 20 height 20
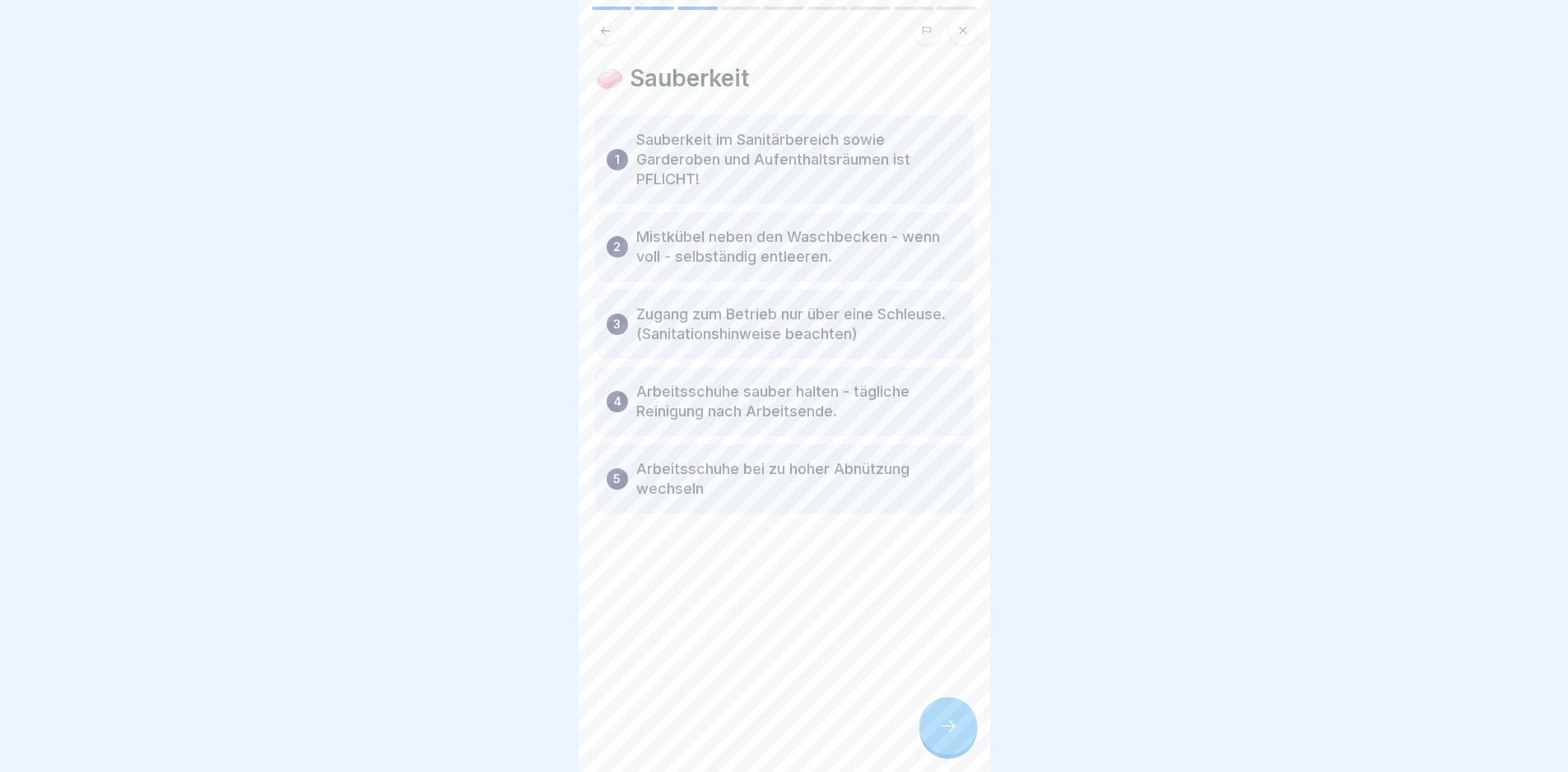
click at [942, 736] on icon at bounding box center [948, 726] width 20 height 20
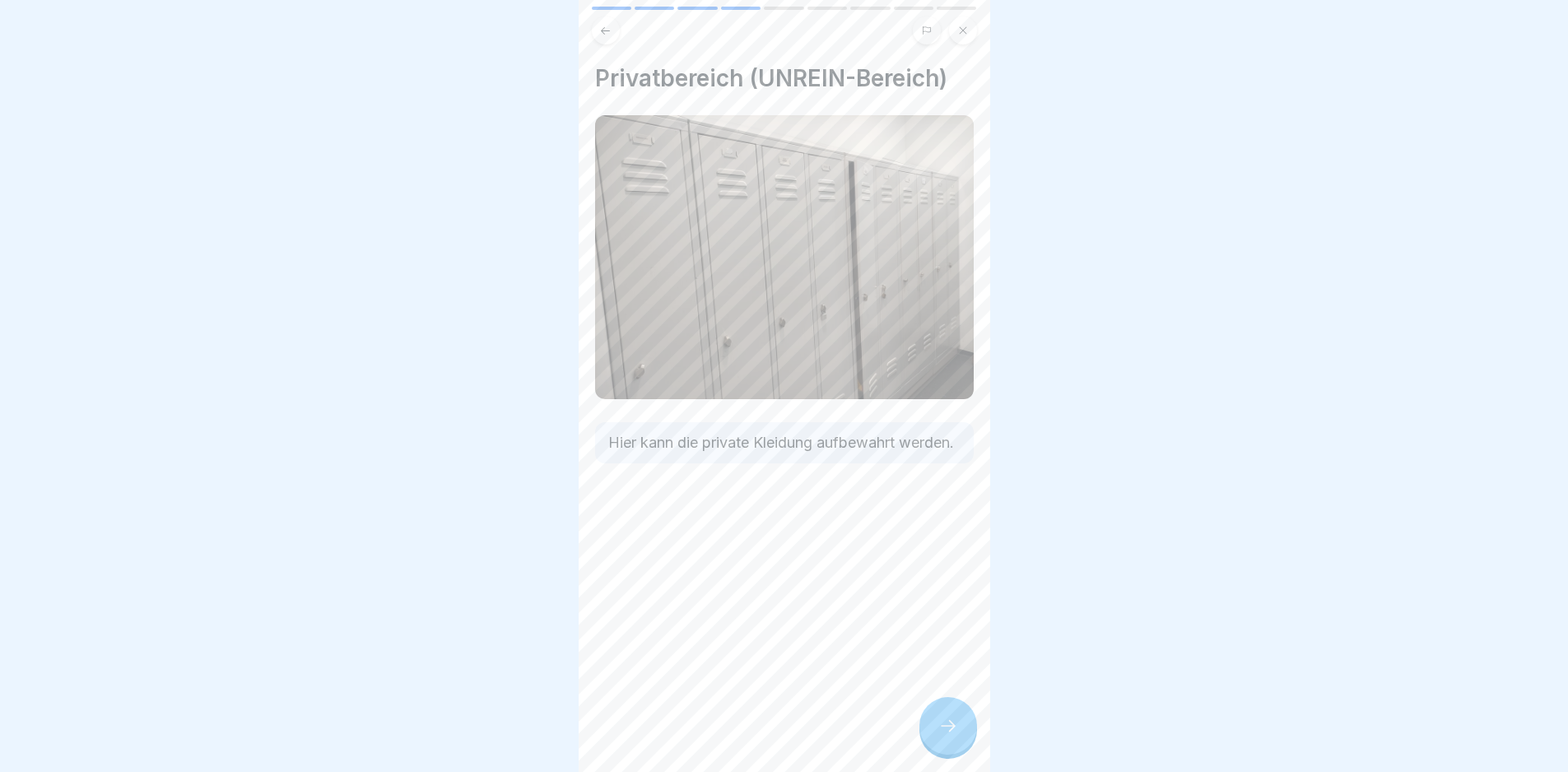
click at [942, 736] on icon at bounding box center [948, 726] width 20 height 20
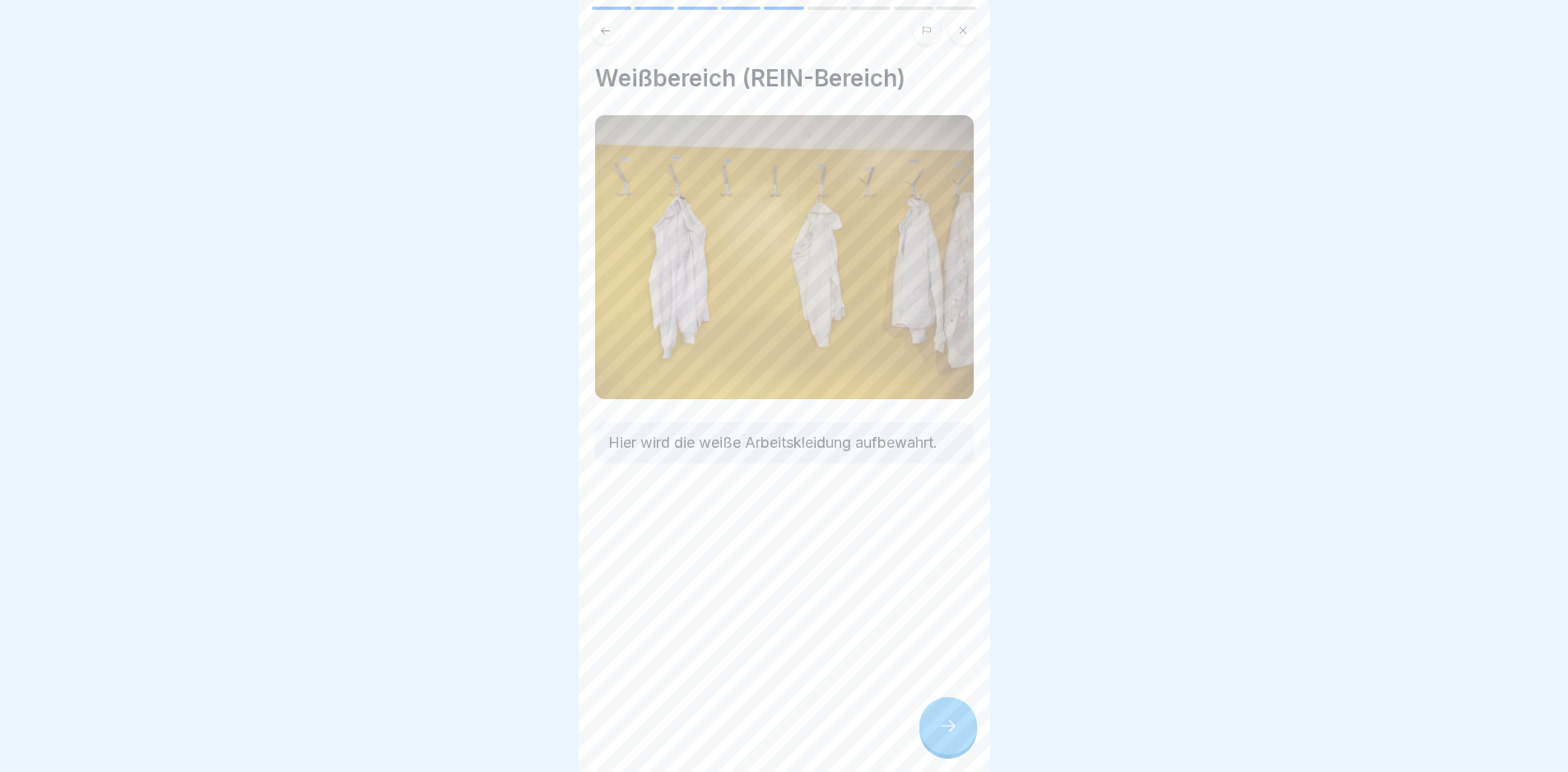
click at [942, 736] on icon at bounding box center [948, 726] width 20 height 20
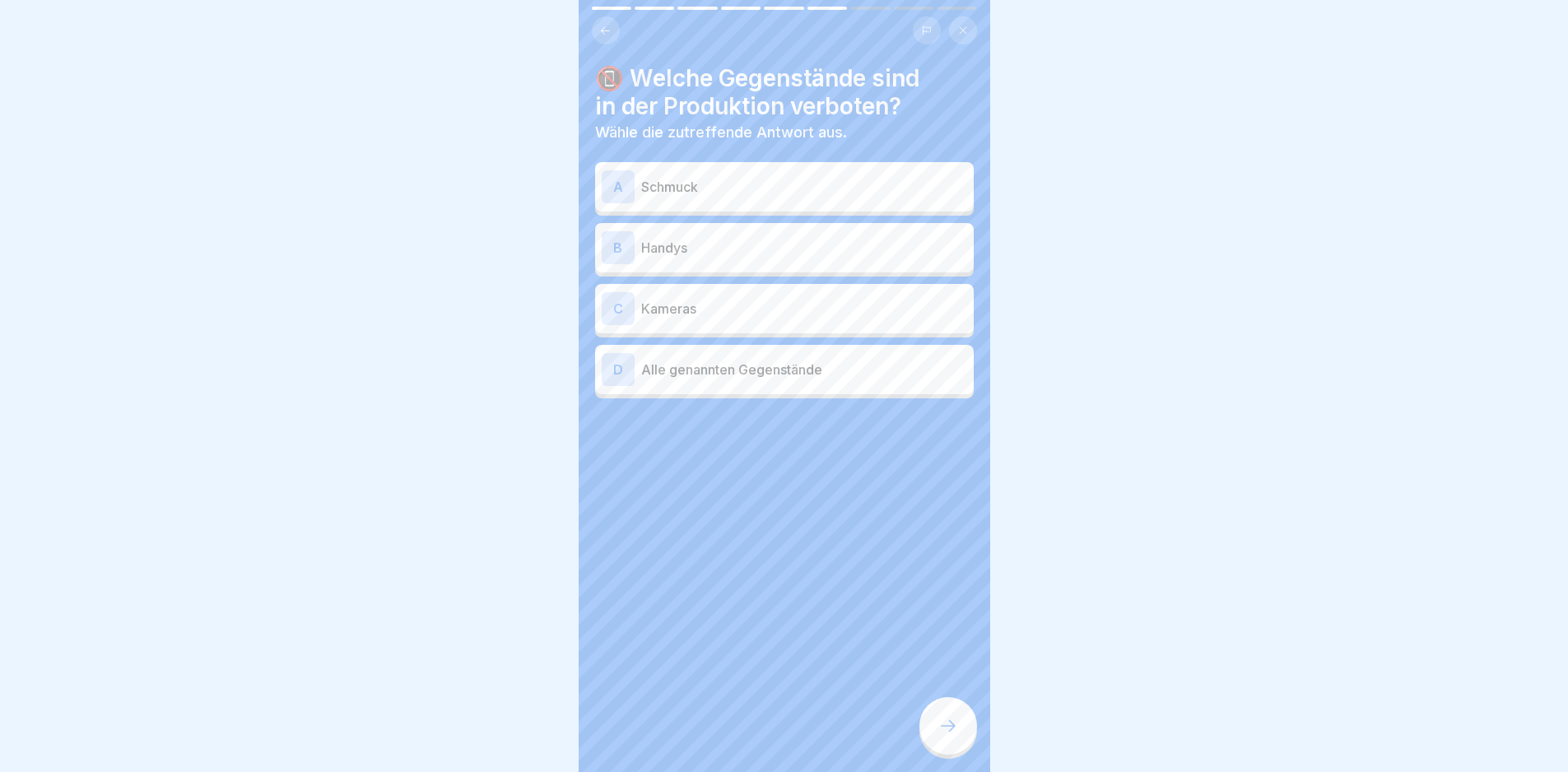
click at [885, 249] on p "Handys" at bounding box center [803, 248] width 326 height 20
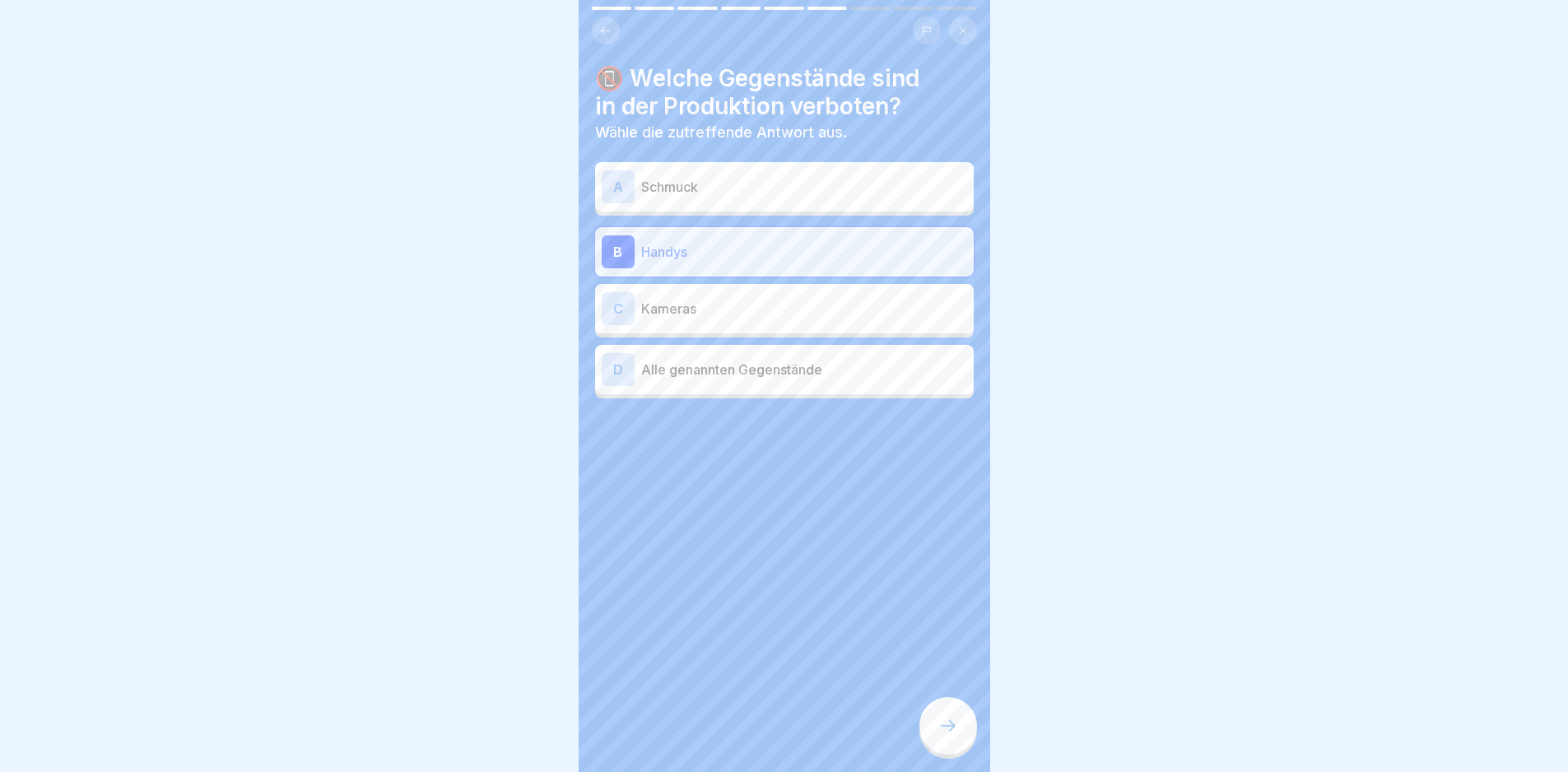
click at [857, 180] on p "Schmuck" at bounding box center [803, 187] width 326 height 20
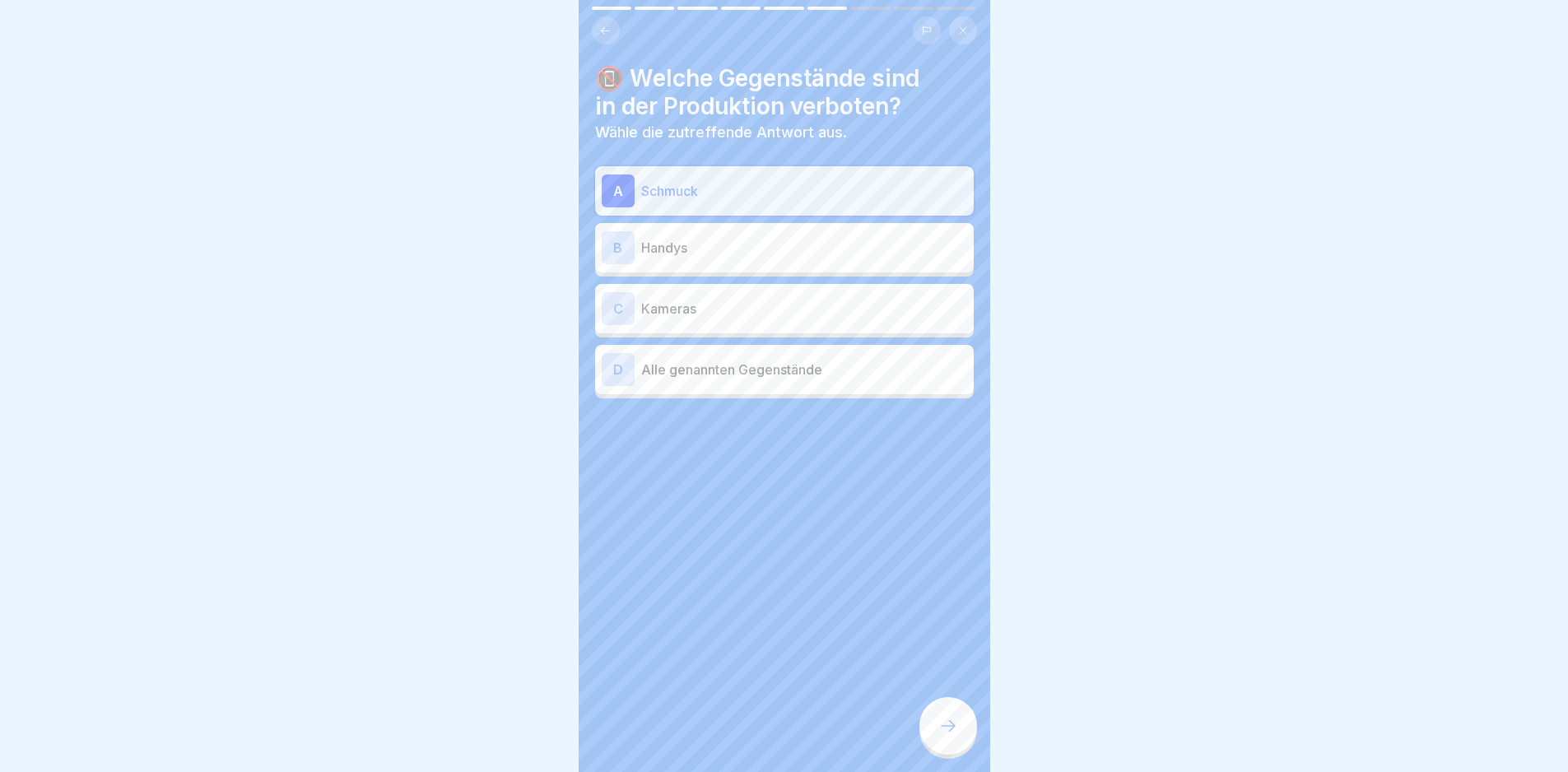
click at [824, 383] on div "D Alle genannten Gegenstände" at bounding box center [784, 370] width 365 height 33
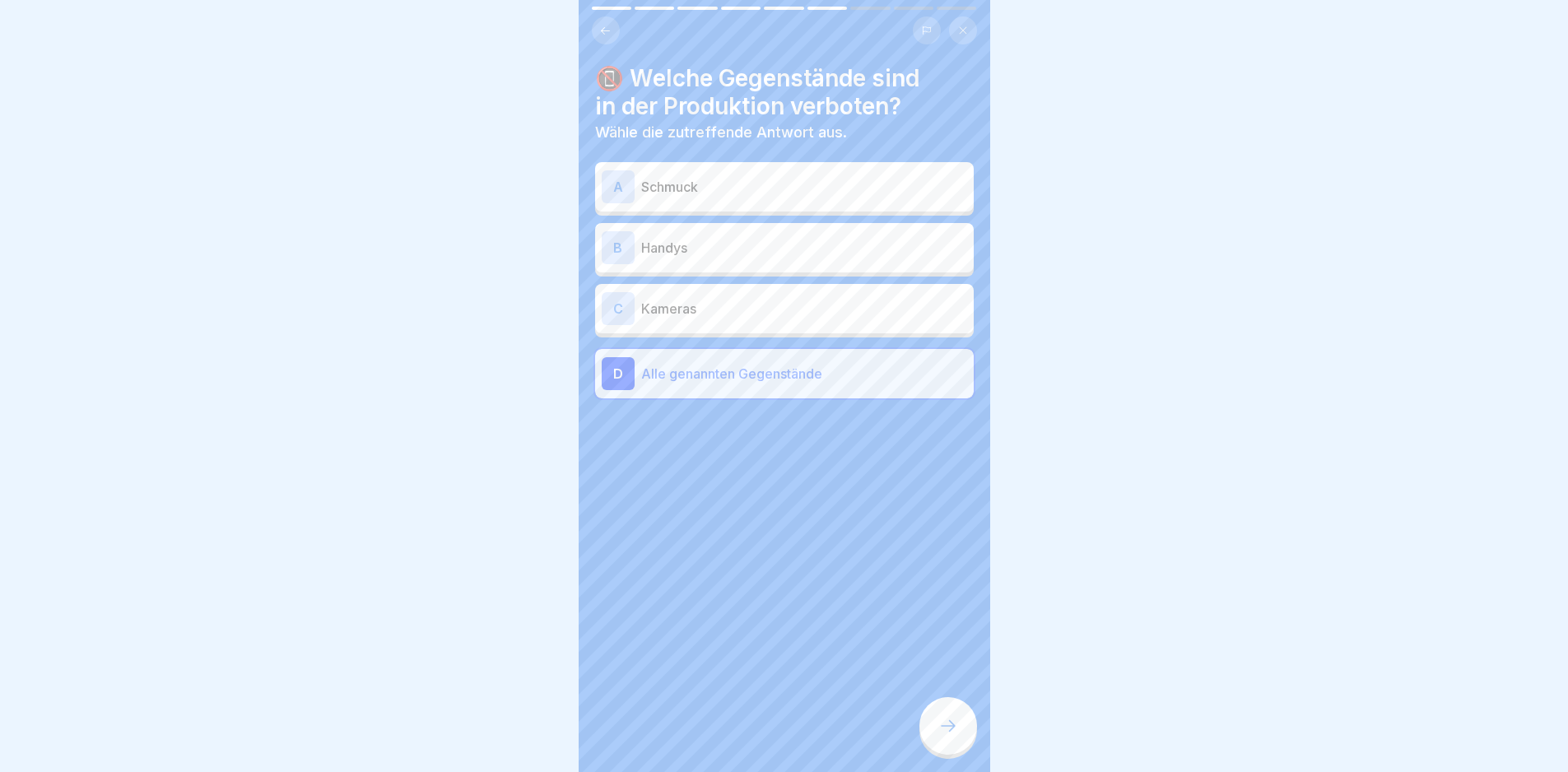
click at [958, 747] on div at bounding box center [948, 726] width 58 height 58
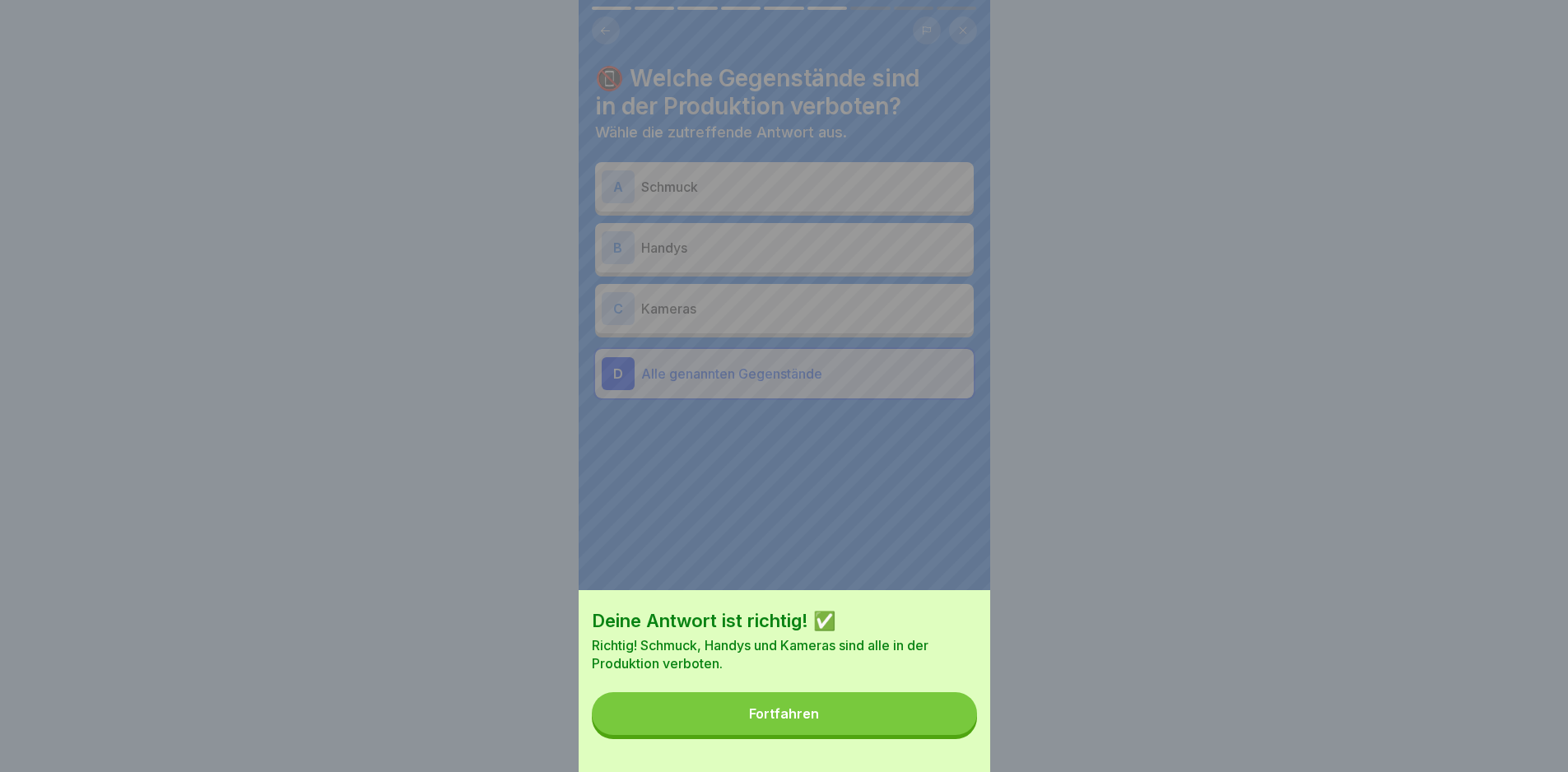
click at [924, 735] on button "Fortfahren" at bounding box center [784, 713] width 385 height 43
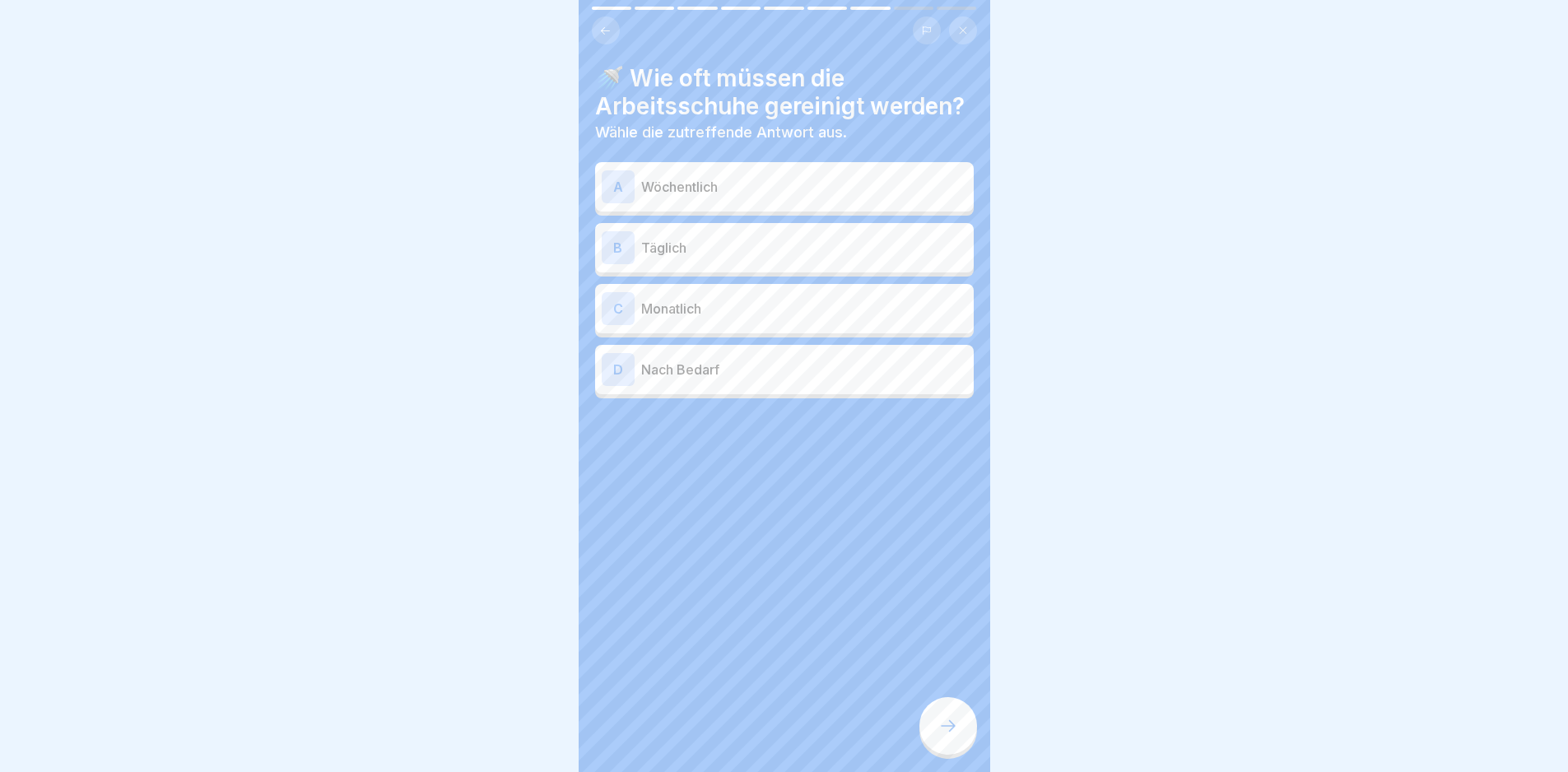
click at [853, 258] on p "Täglich" at bounding box center [803, 248] width 326 height 20
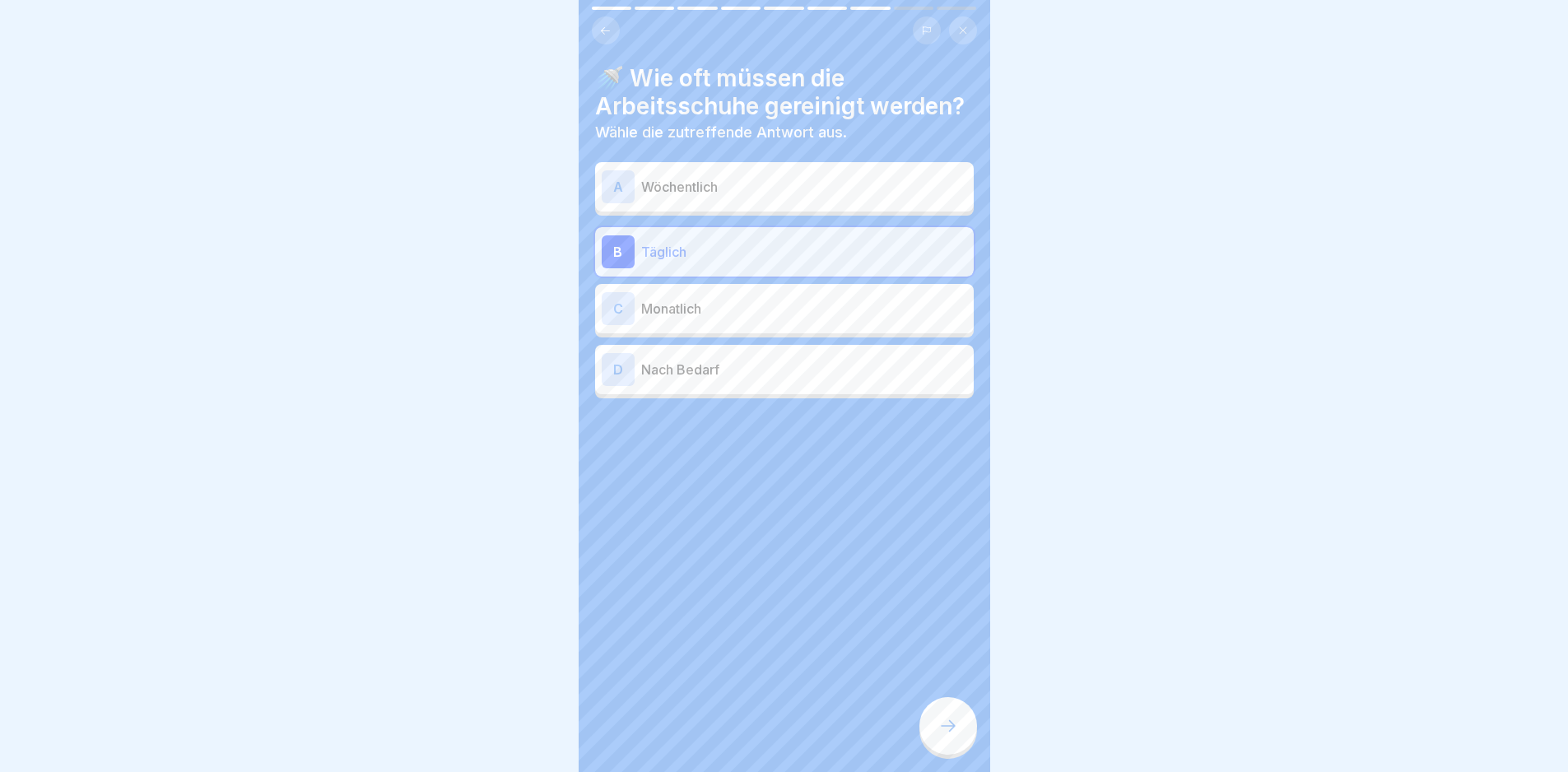
click at [852, 380] on p "Nach Bedarf" at bounding box center [803, 370] width 326 height 20
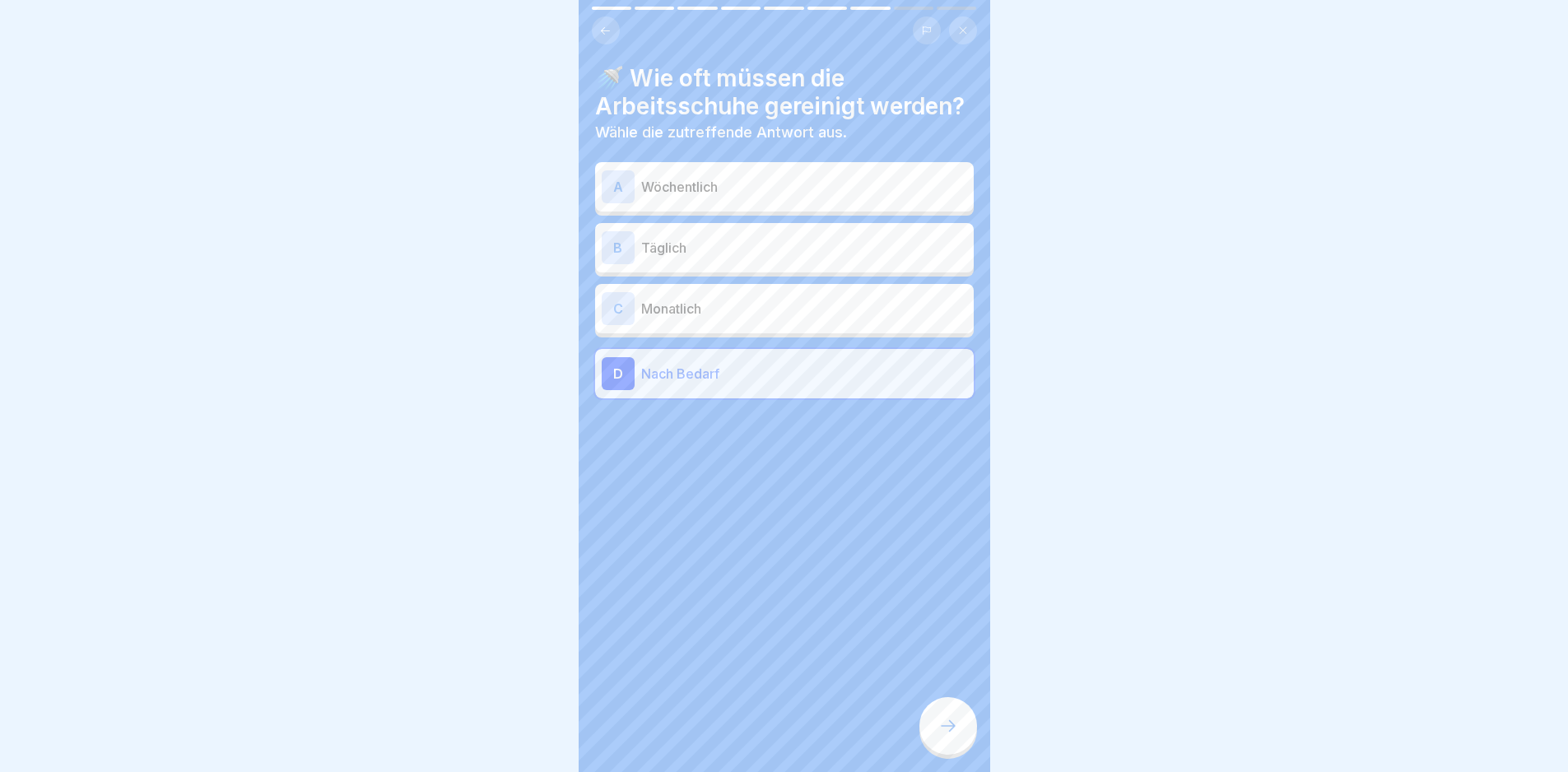
click at [832, 258] on p "Täglich" at bounding box center [803, 248] width 326 height 20
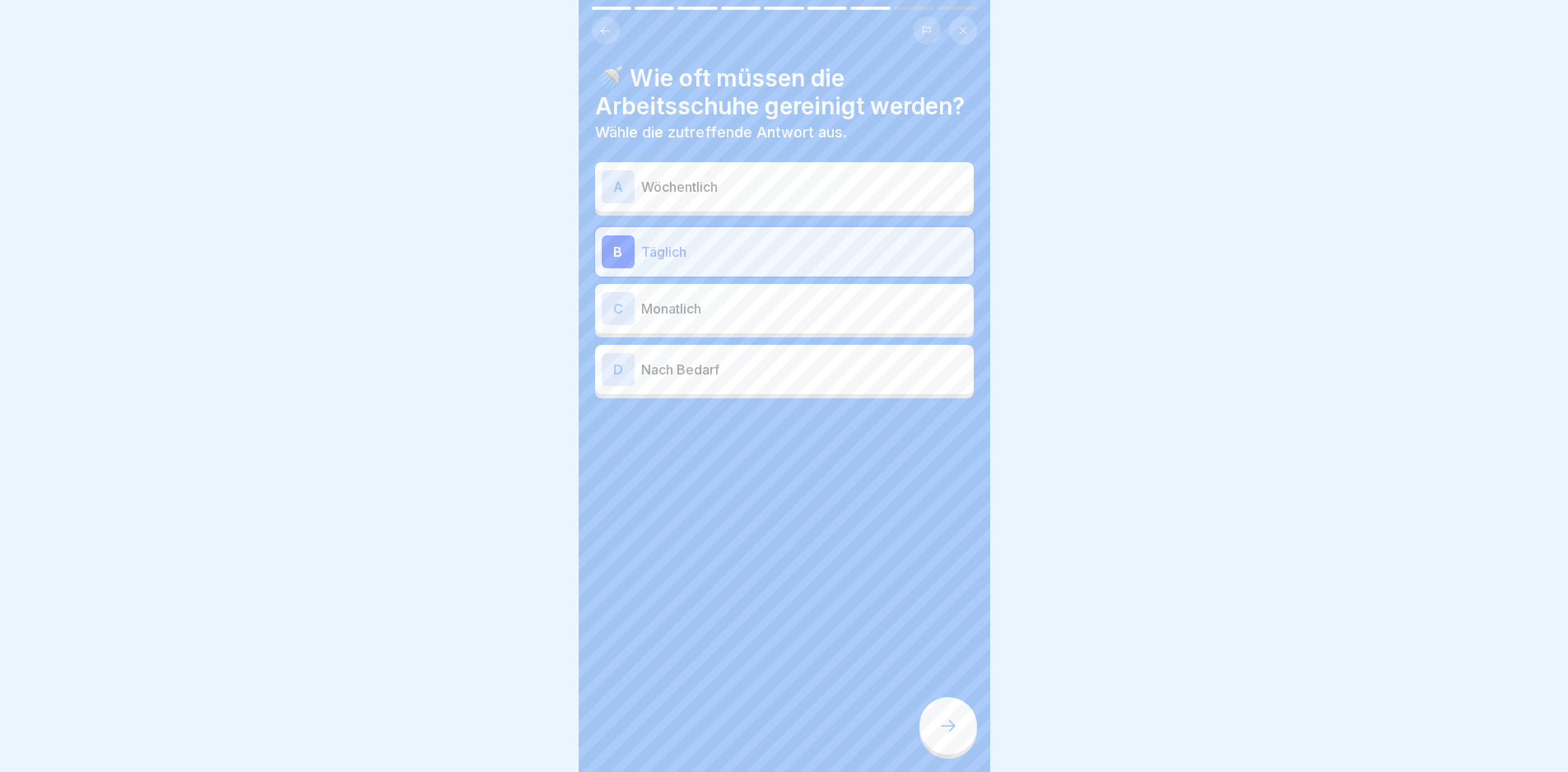
click at [936, 747] on div at bounding box center [948, 726] width 58 height 58
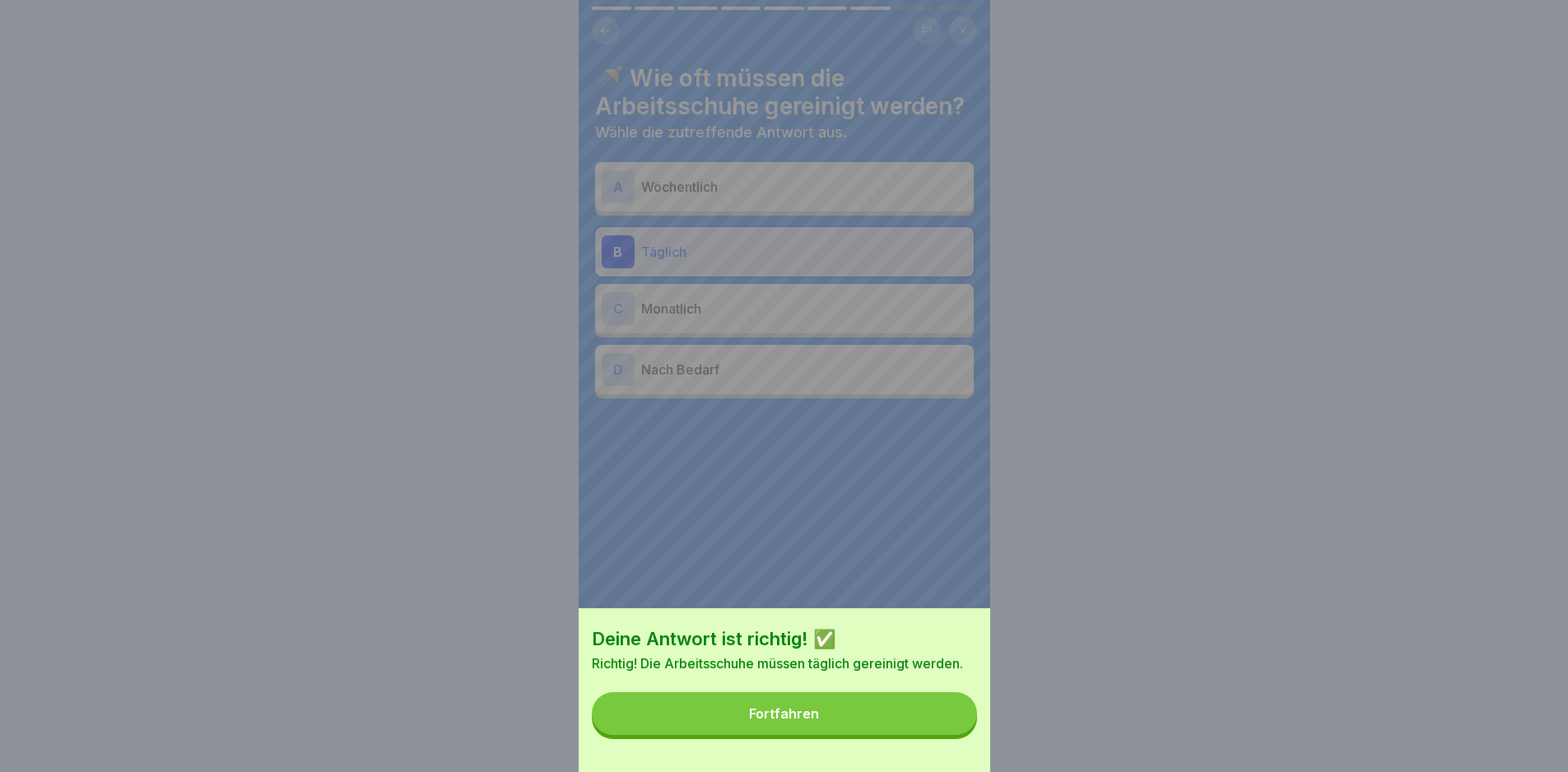
click at [855, 735] on button "Fortfahren" at bounding box center [784, 713] width 385 height 43
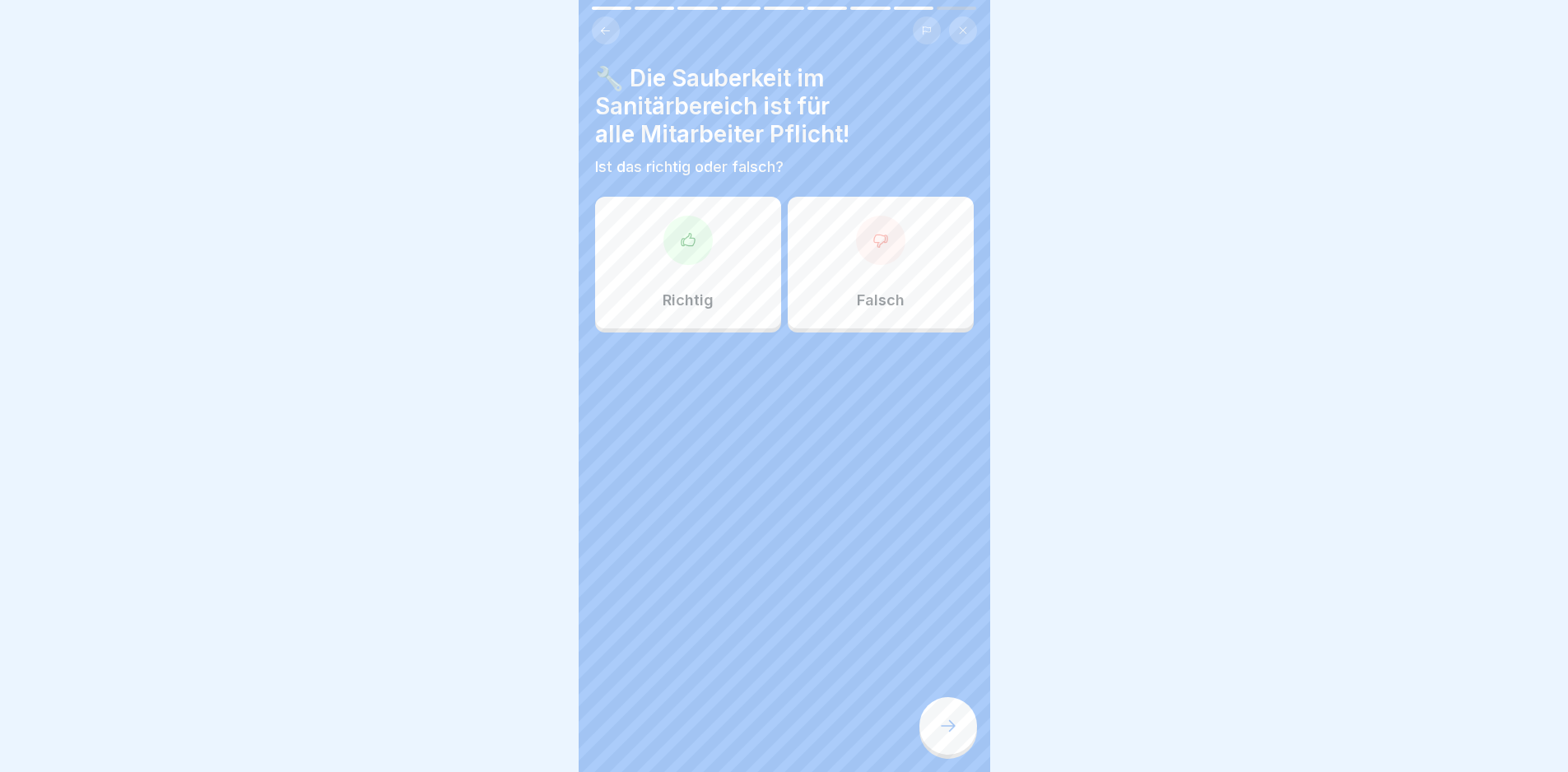
click at [647, 233] on div "Richtig" at bounding box center [688, 263] width 186 height 131
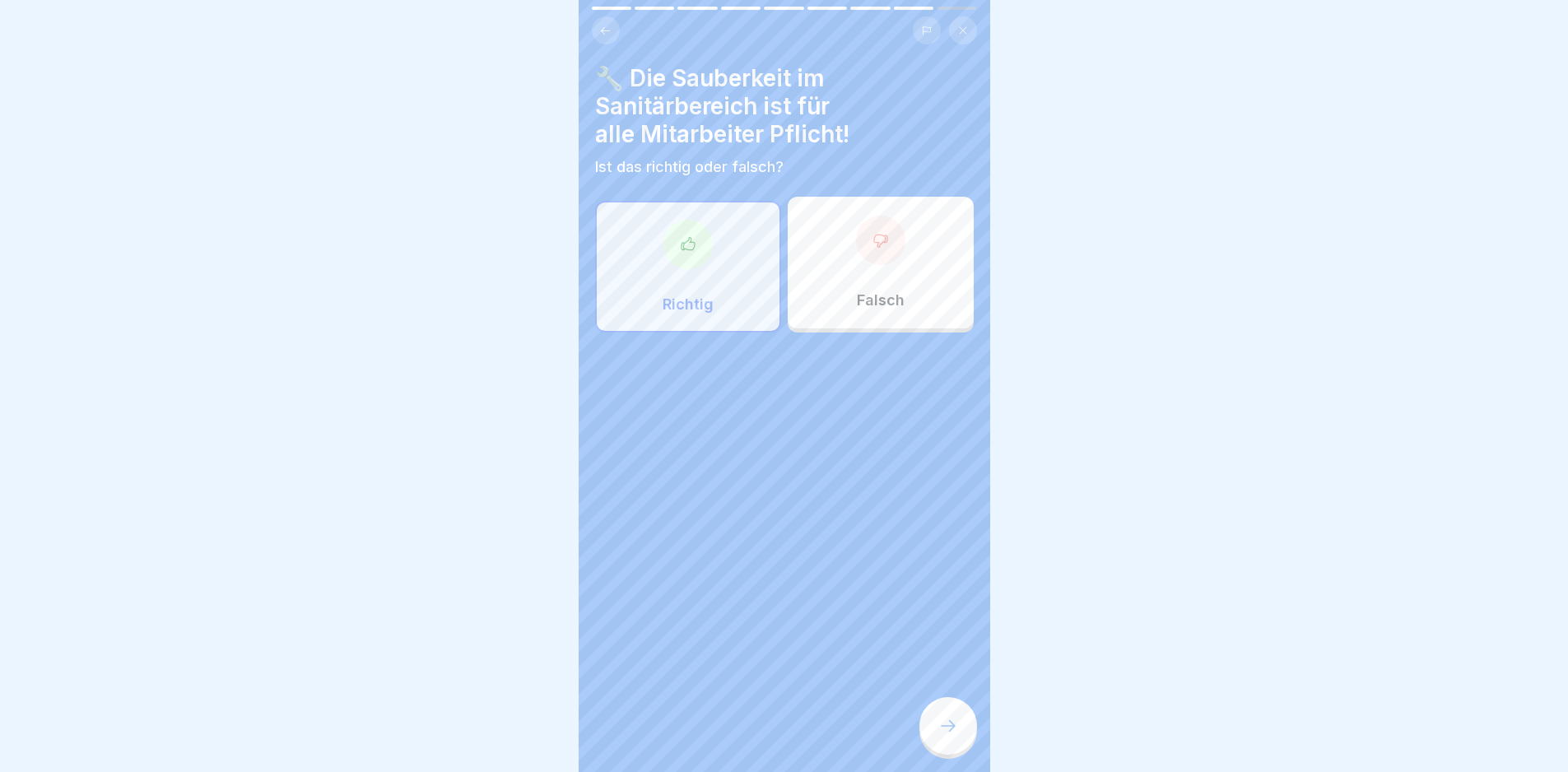
click at [960, 743] on div at bounding box center [948, 726] width 58 height 58
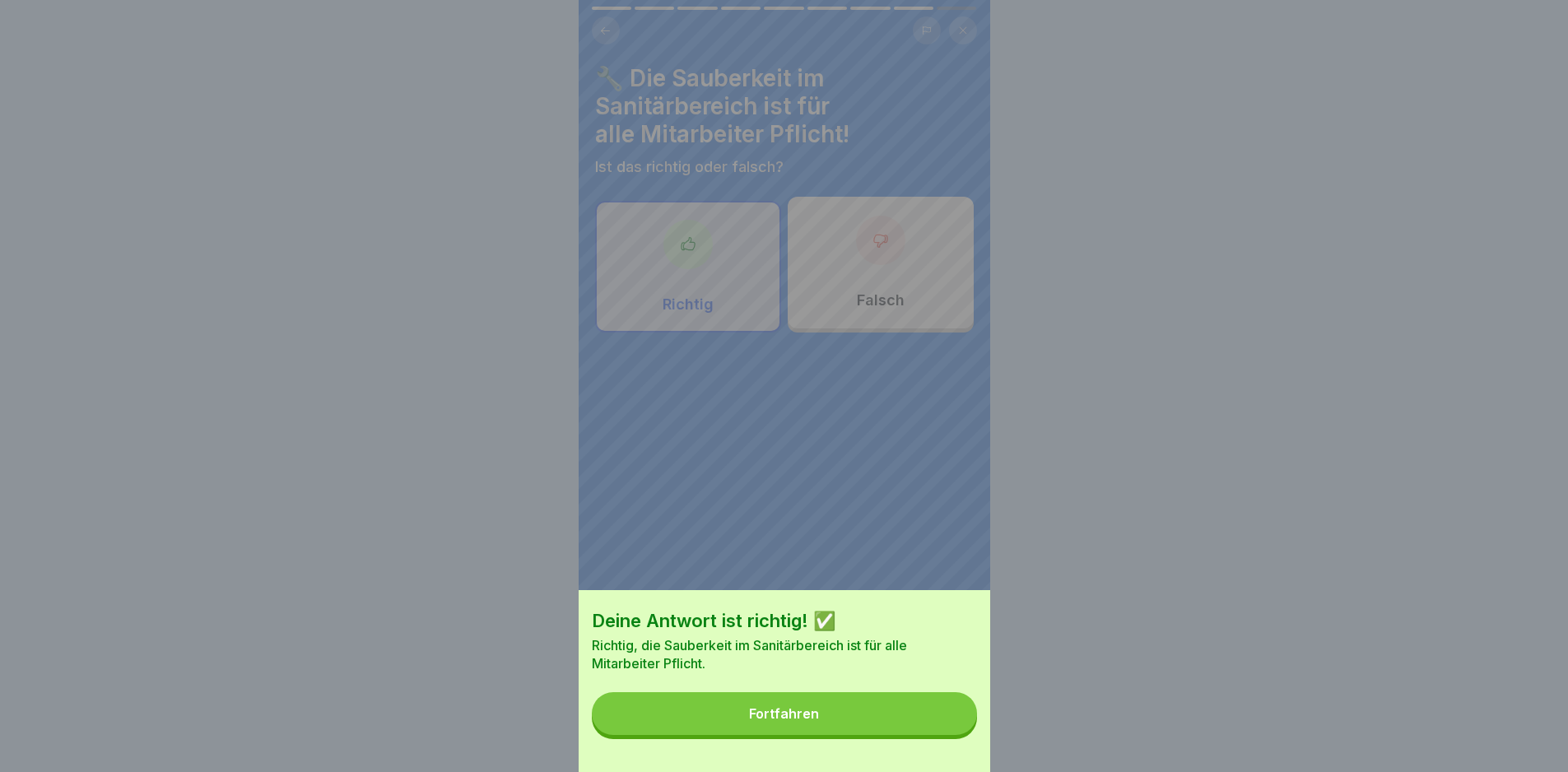
click at [904, 735] on button "Fortfahren" at bounding box center [784, 713] width 385 height 43
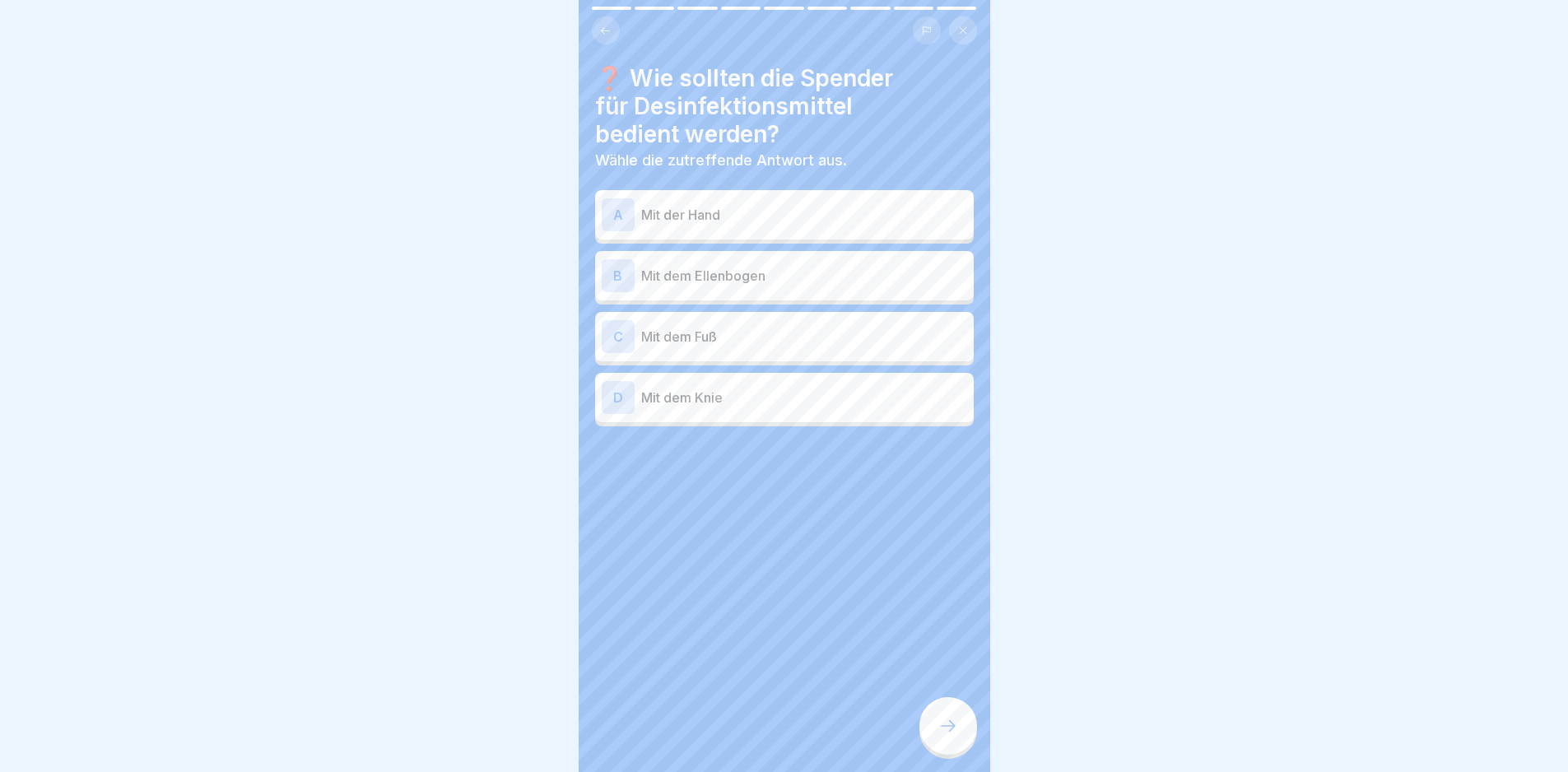
click at [879, 282] on p "Mit dem Ellenbogen" at bounding box center [803, 276] width 326 height 20
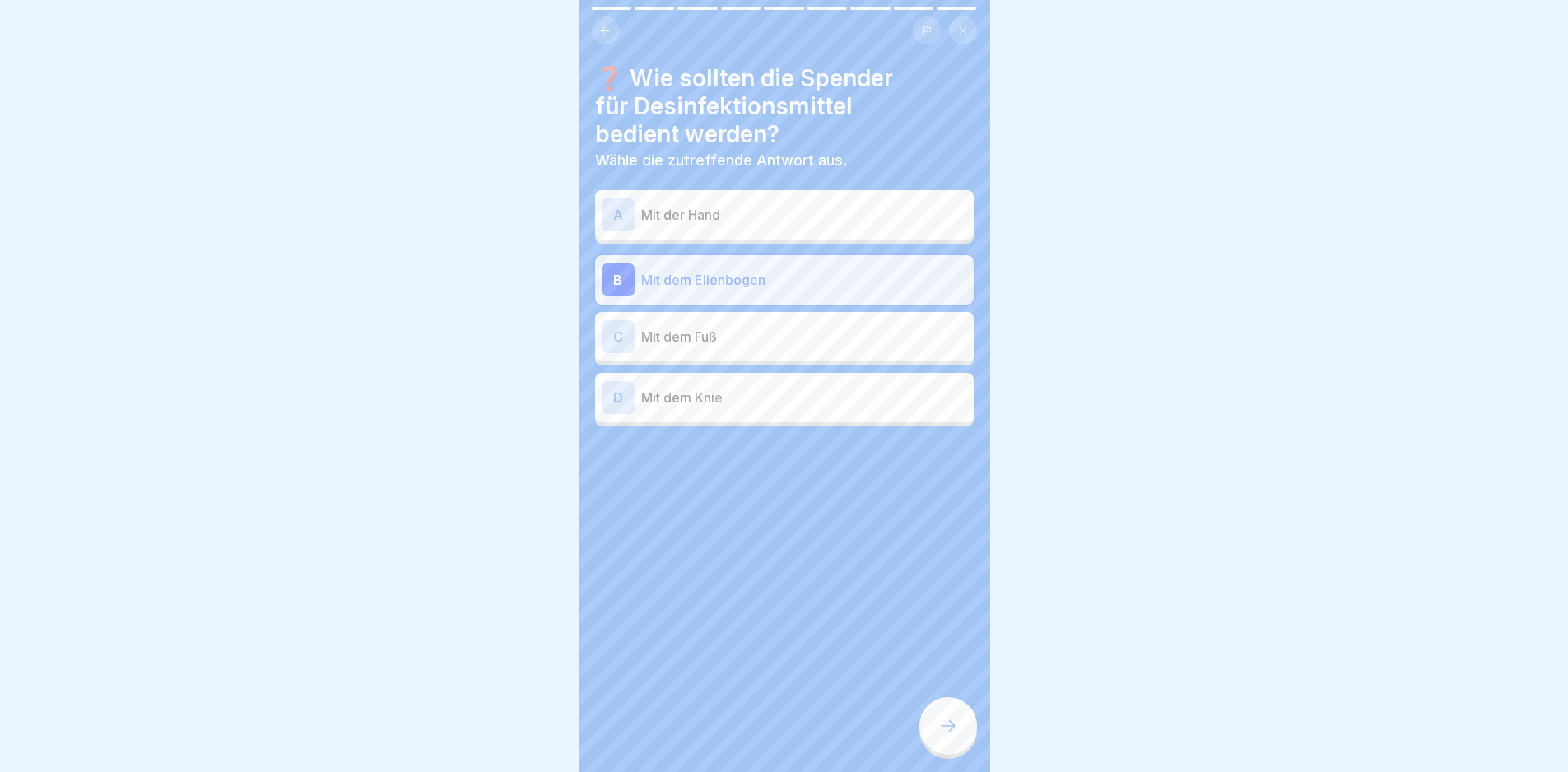
click at [966, 719] on div at bounding box center [948, 726] width 58 height 58
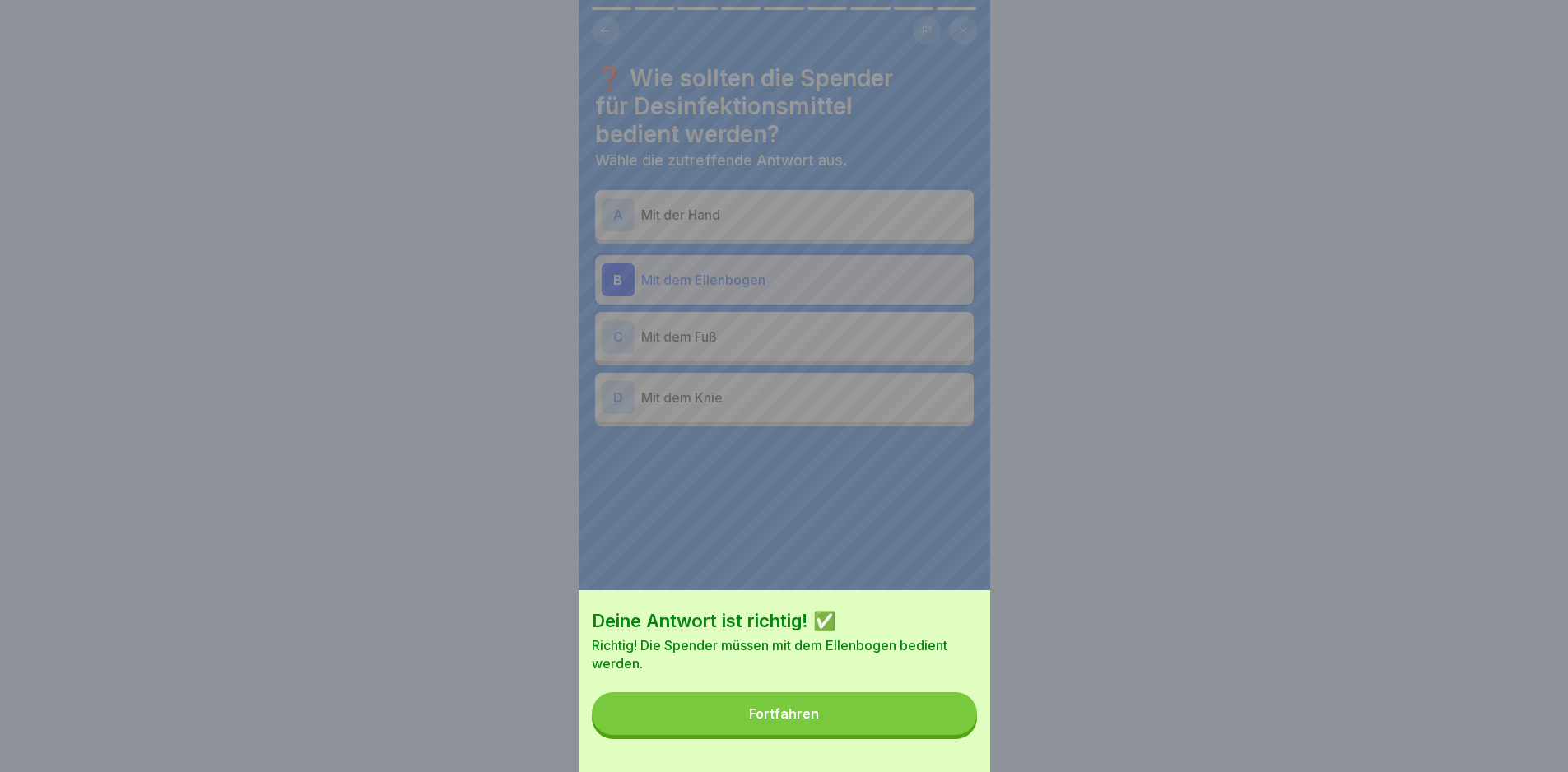
click at [871, 718] on button "Fortfahren" at bounding box center [784, 713] width 385 height 43
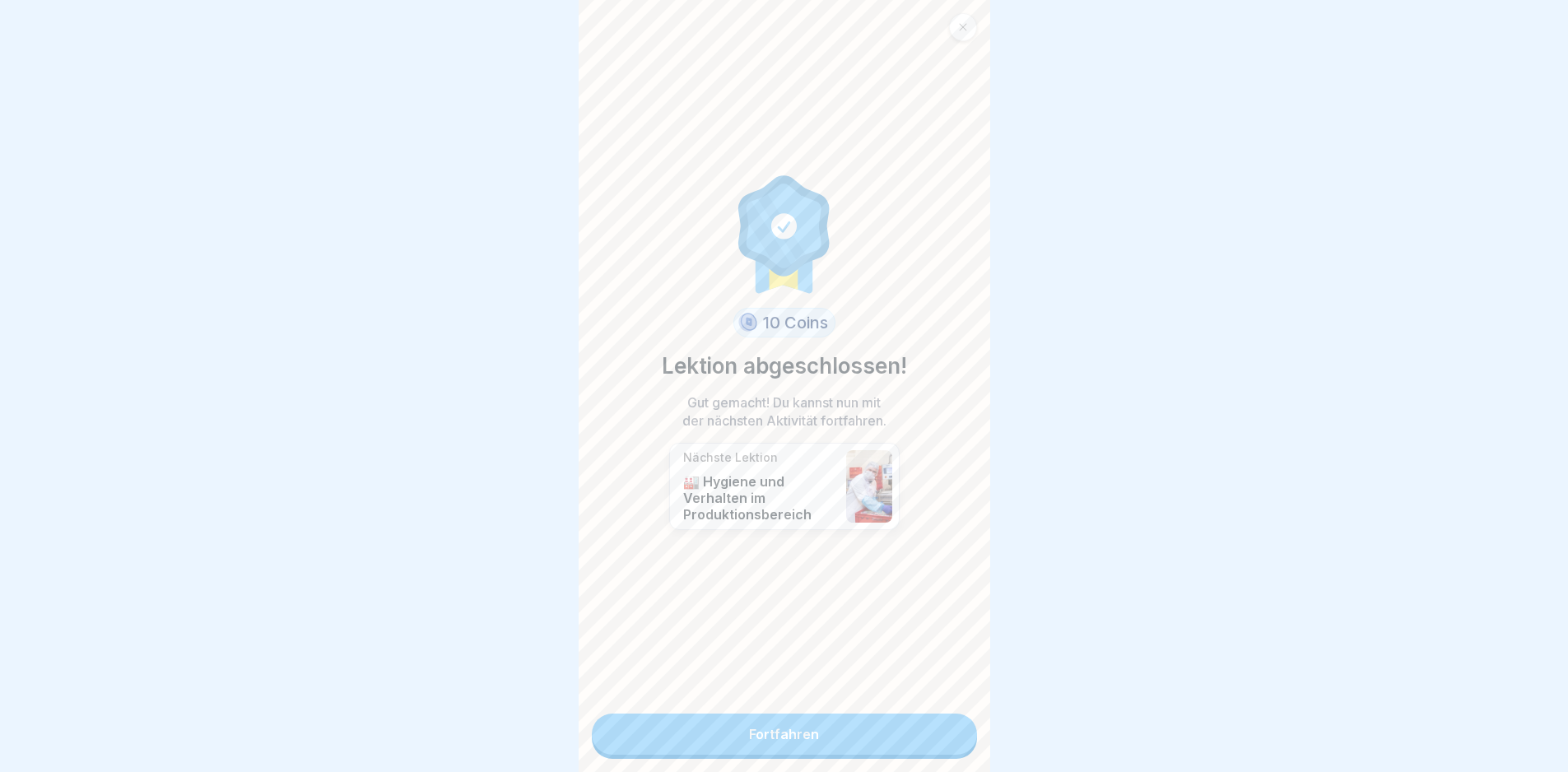
click at [855, 731] on link "Fortfahren" at bounding box center [784, 734] width 385 height 41
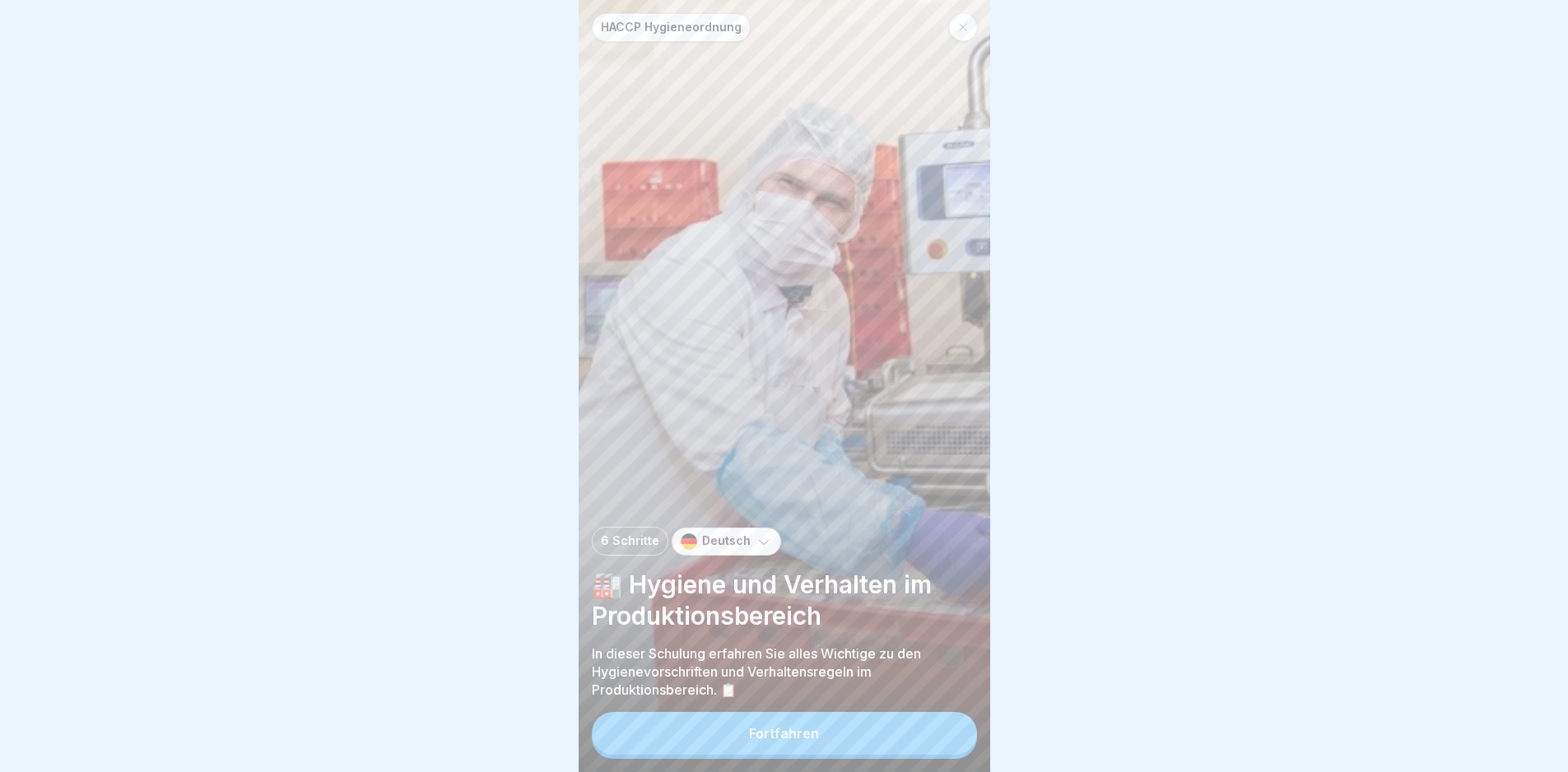
click at [870, 755] on button "Fortfahren" at bounding box center [784, 733] width 385 height 43
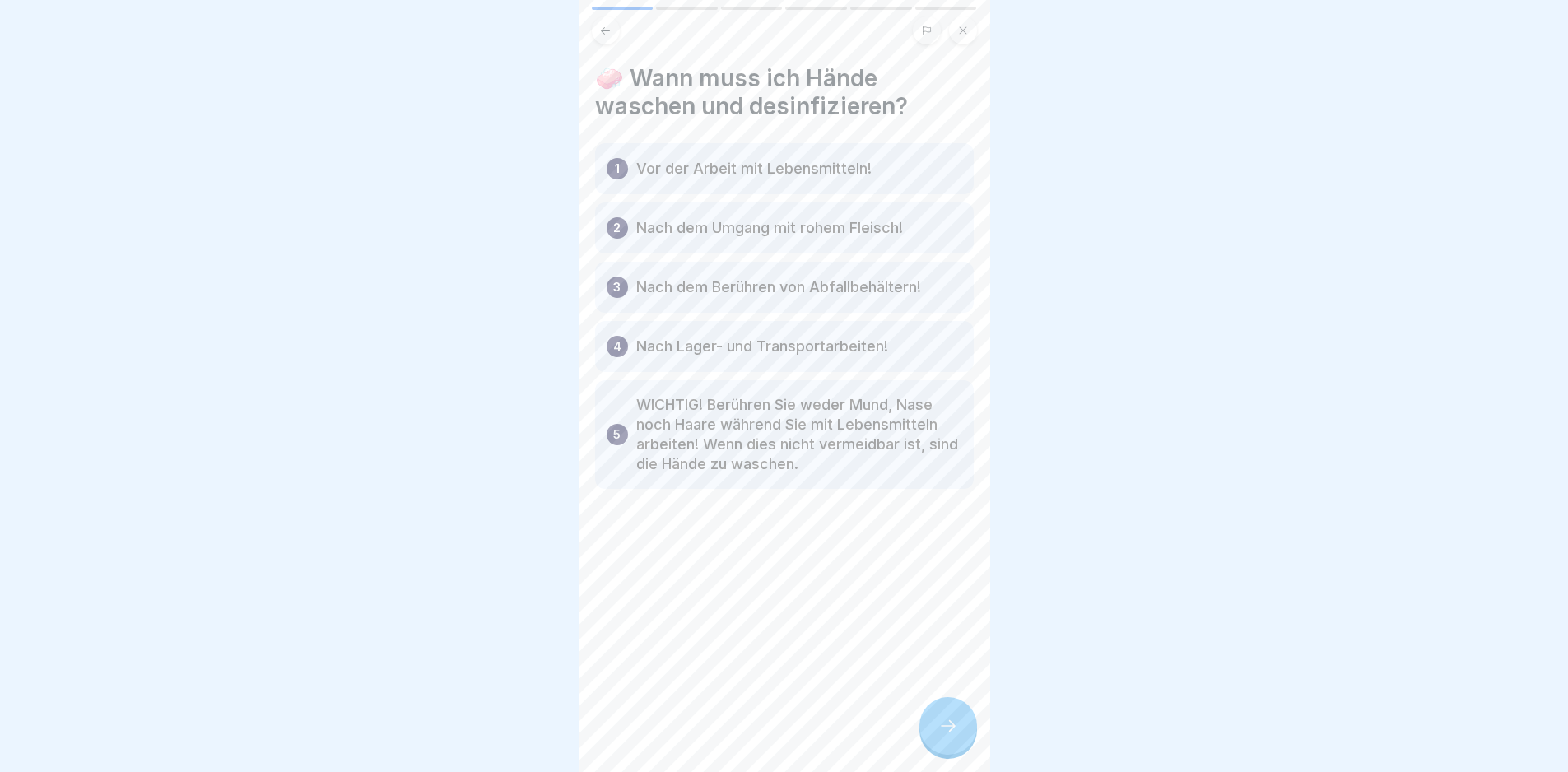
click at [940, 736] on icon at bounding box center [948, 726] width 20 height 20
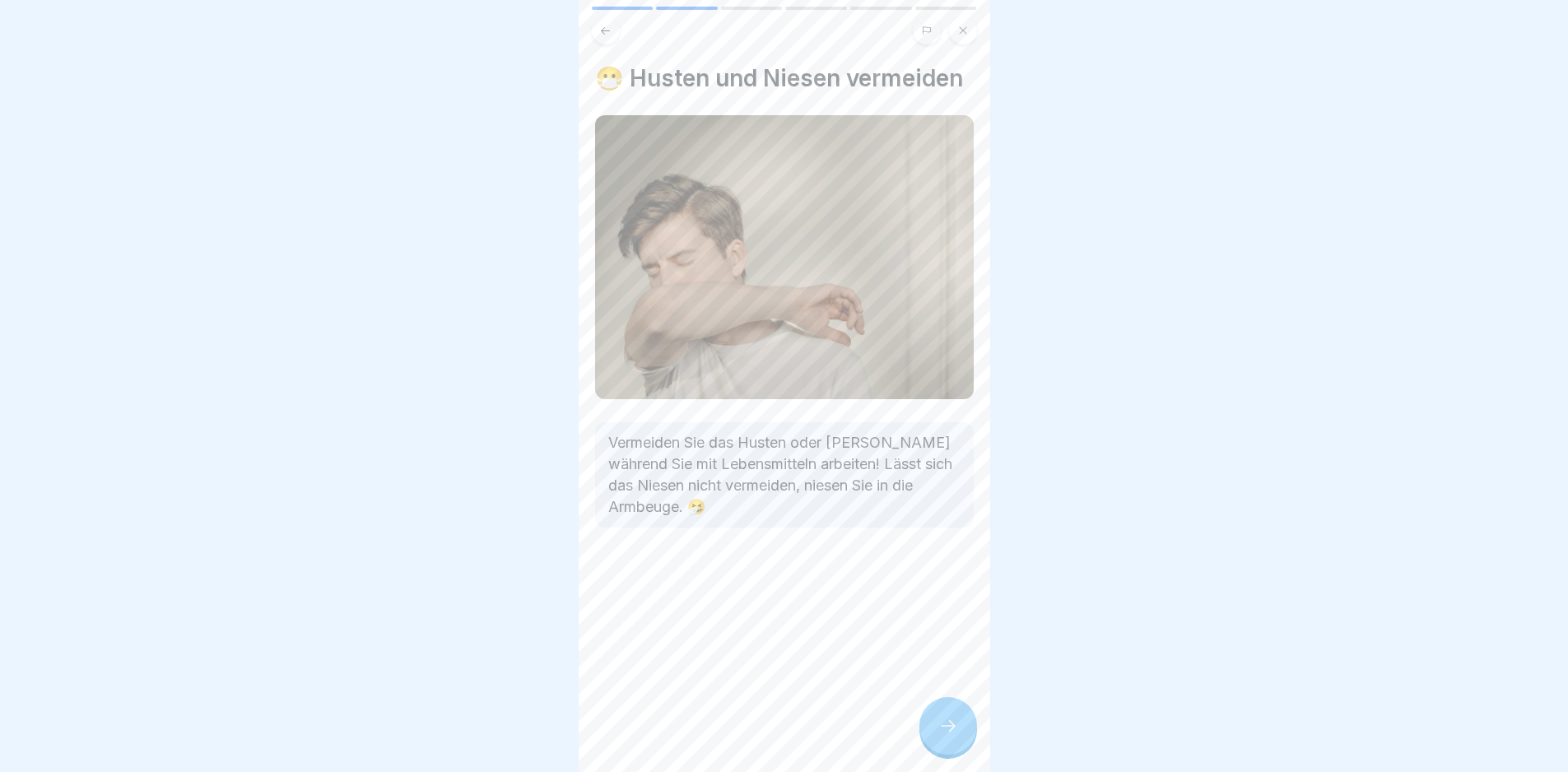
click at [938, 736] on icon at bounding box center [948, 726] width 20 height 20
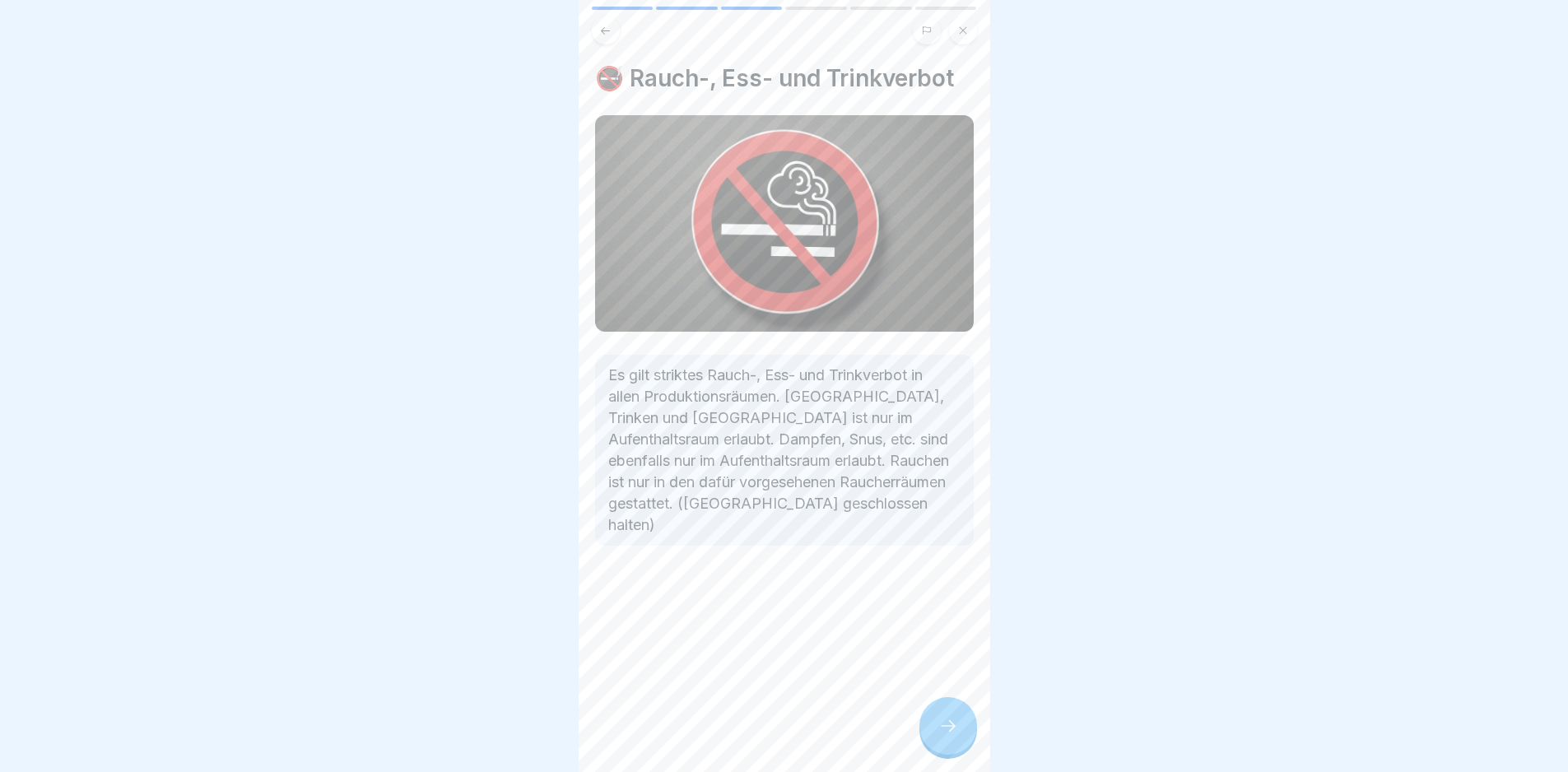
click at [947, 736] on icon at bounding box center [948, 726] width 20 height 20
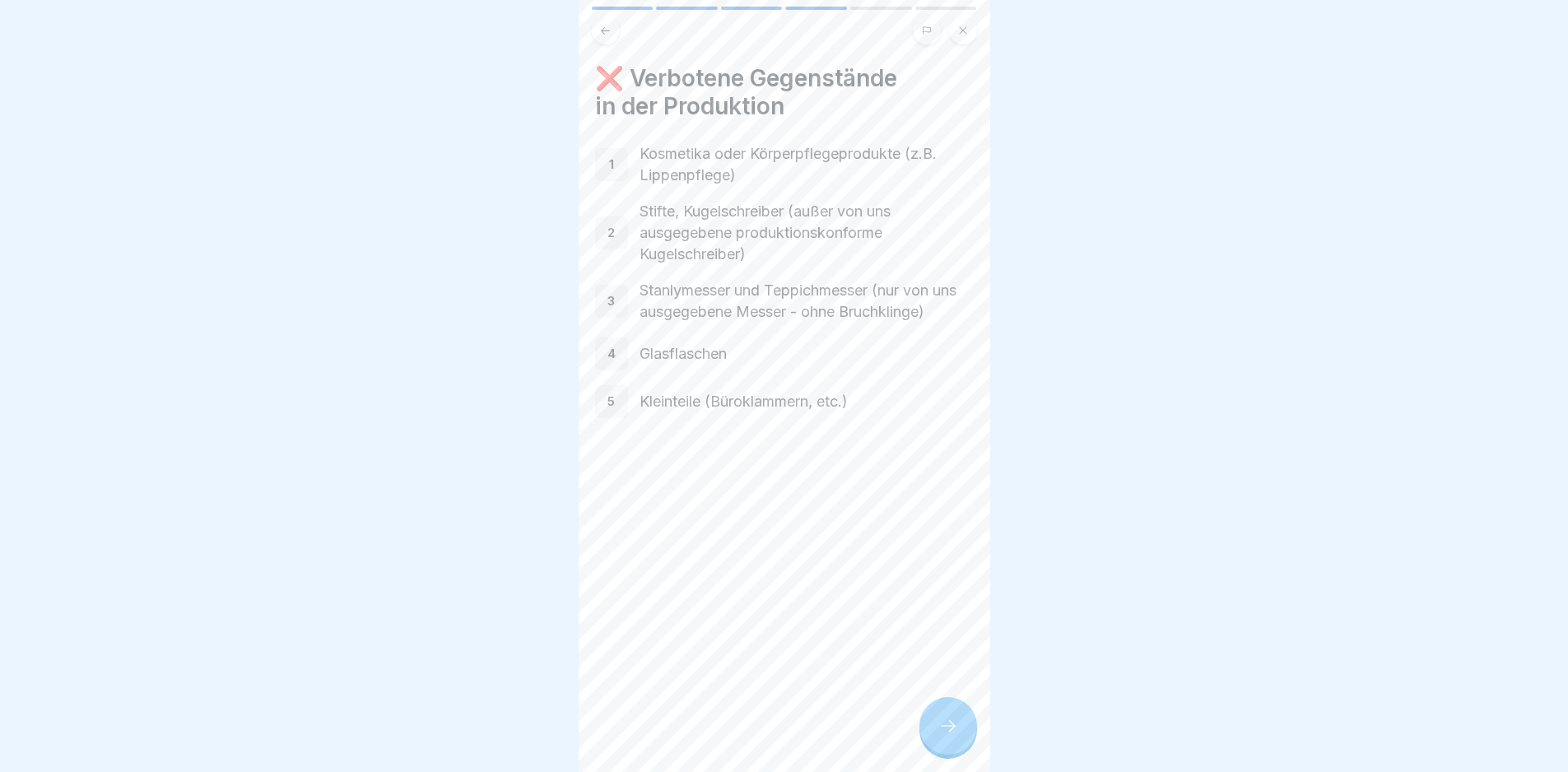
click at [947, 736] on icon at bounding box center [948, 726] width 20 height 20
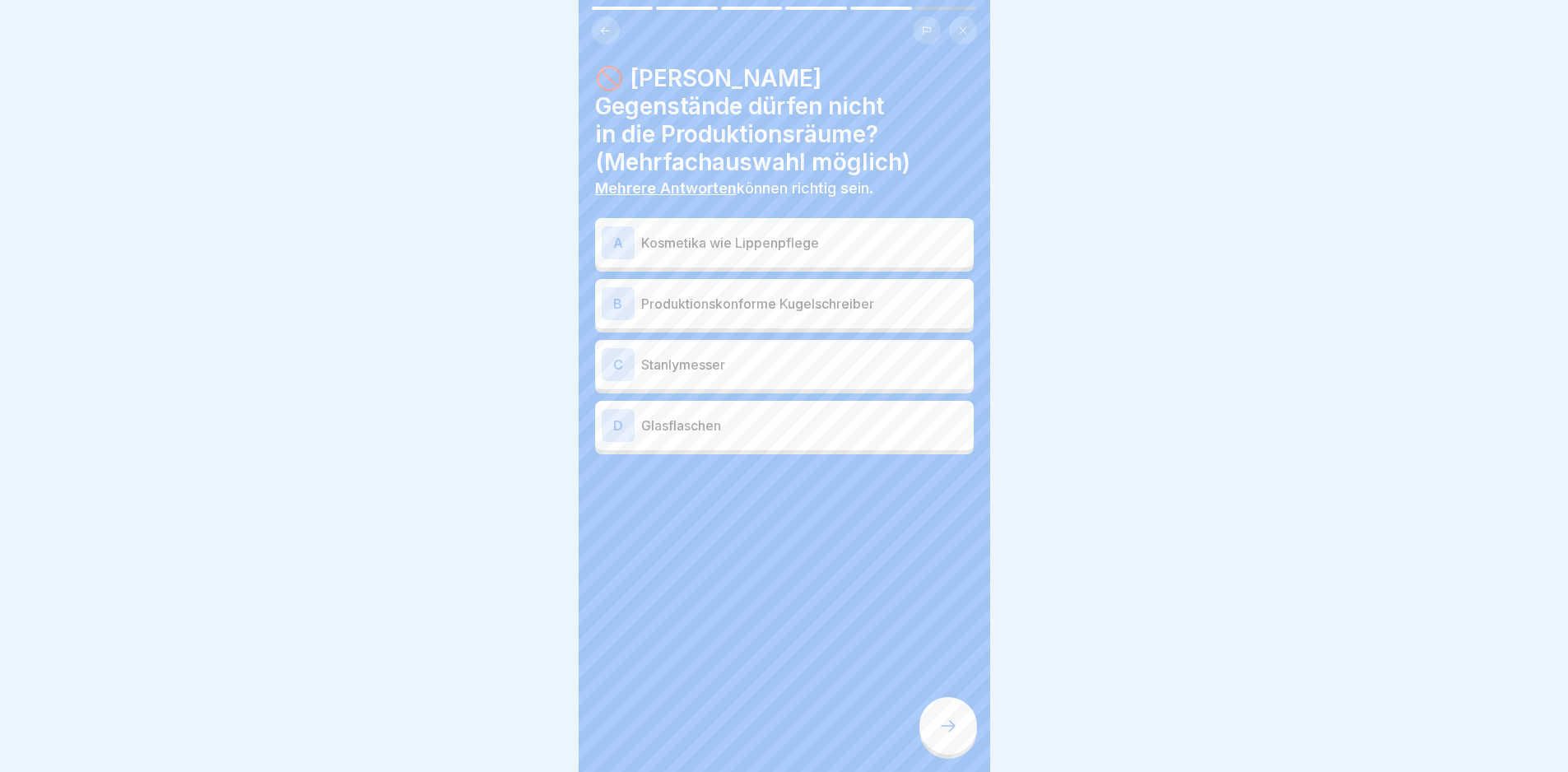
click at [903, 233] on p "Kosmetika wie Lippenpflege" at bounding box center [803, 243] width 326 height 20
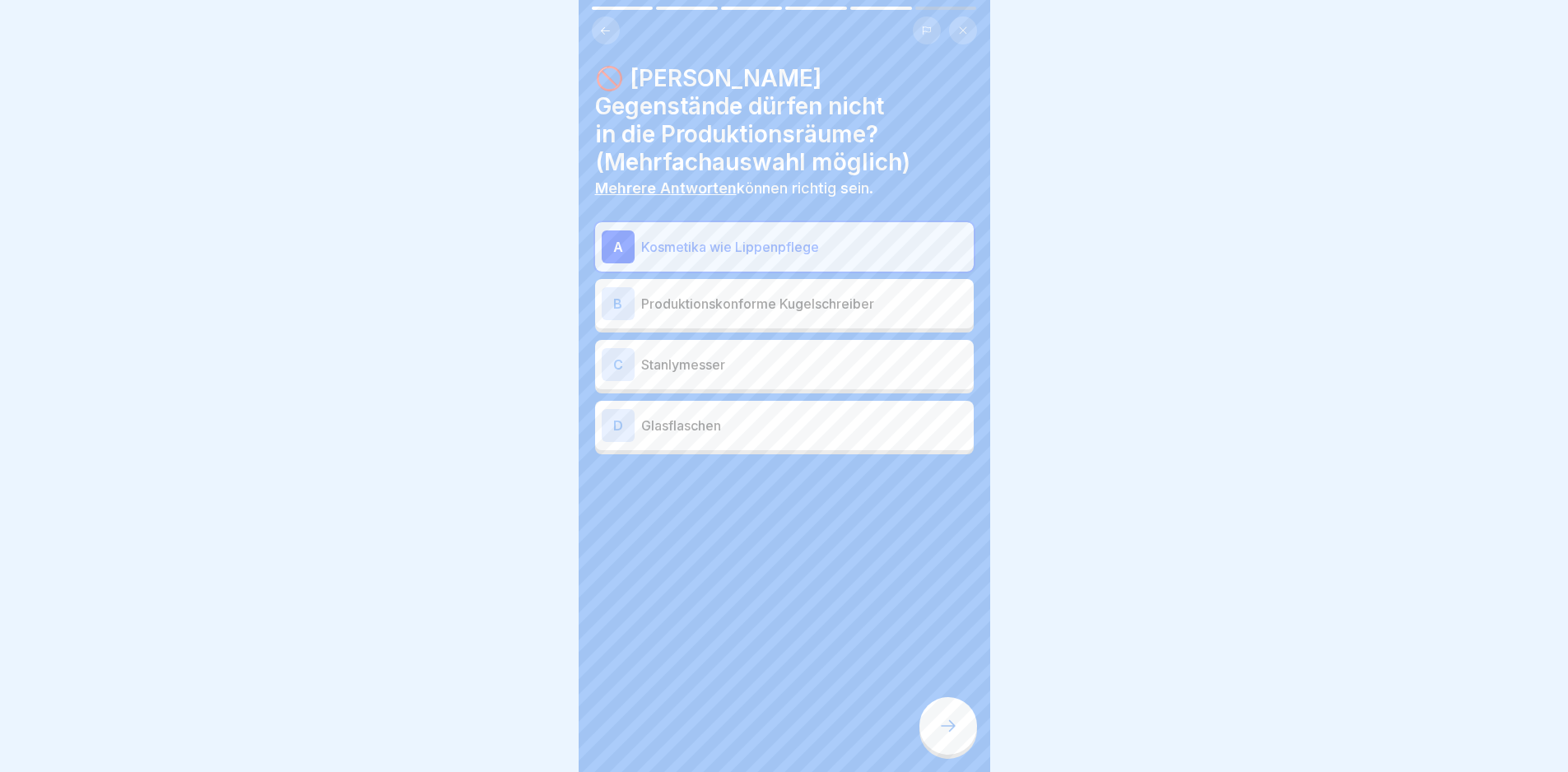
click at [889, 349] on div "C Stanlymesser" at bounding box center [784, 365] width 365 height 33
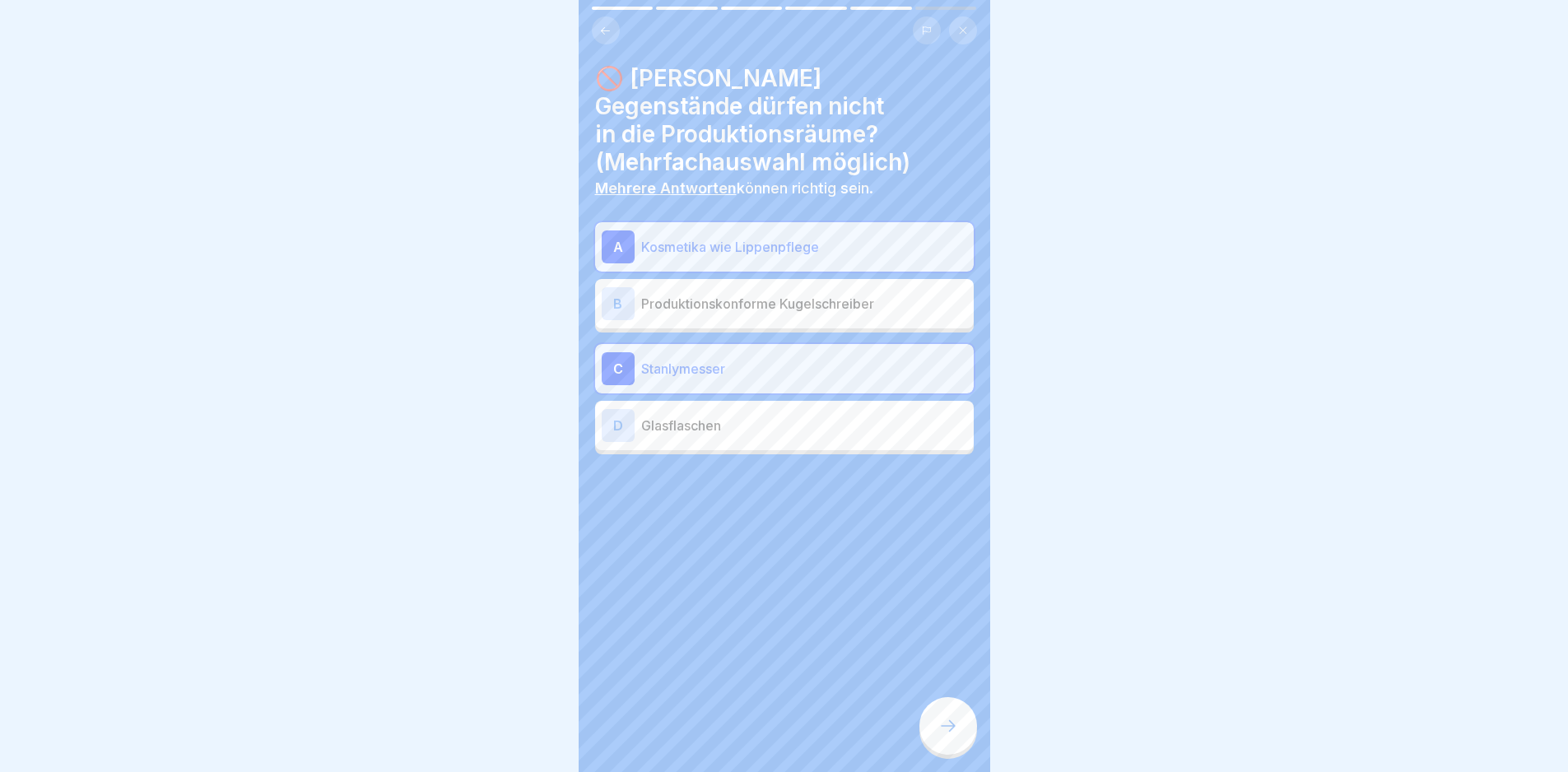
click at [871, 417] on div "D Glasflaschen" at bounding box center [784, 426] width 378 height 50
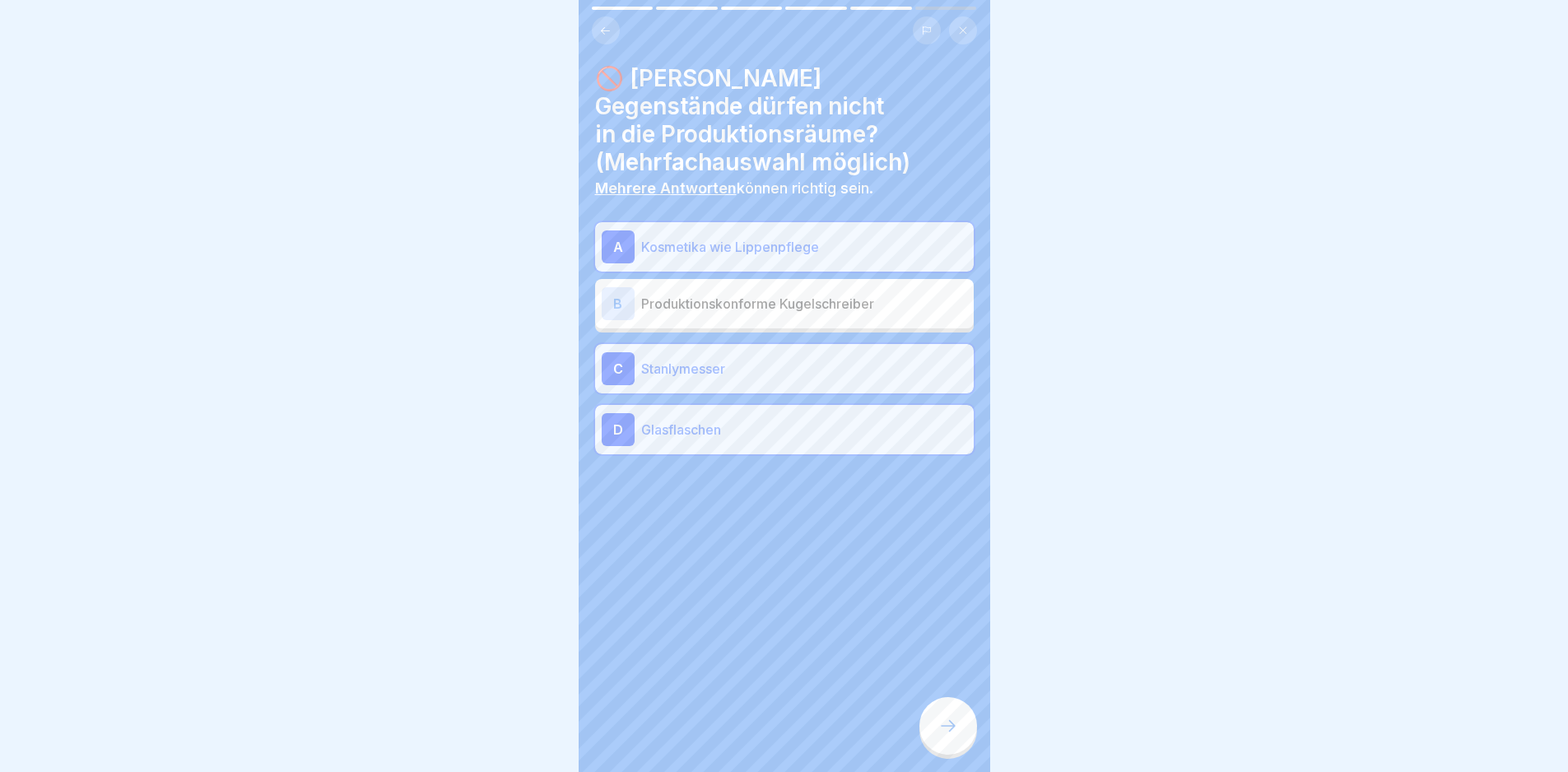
click at [944, 731] on icon at bounding box center [948, 726] width 20 height 20
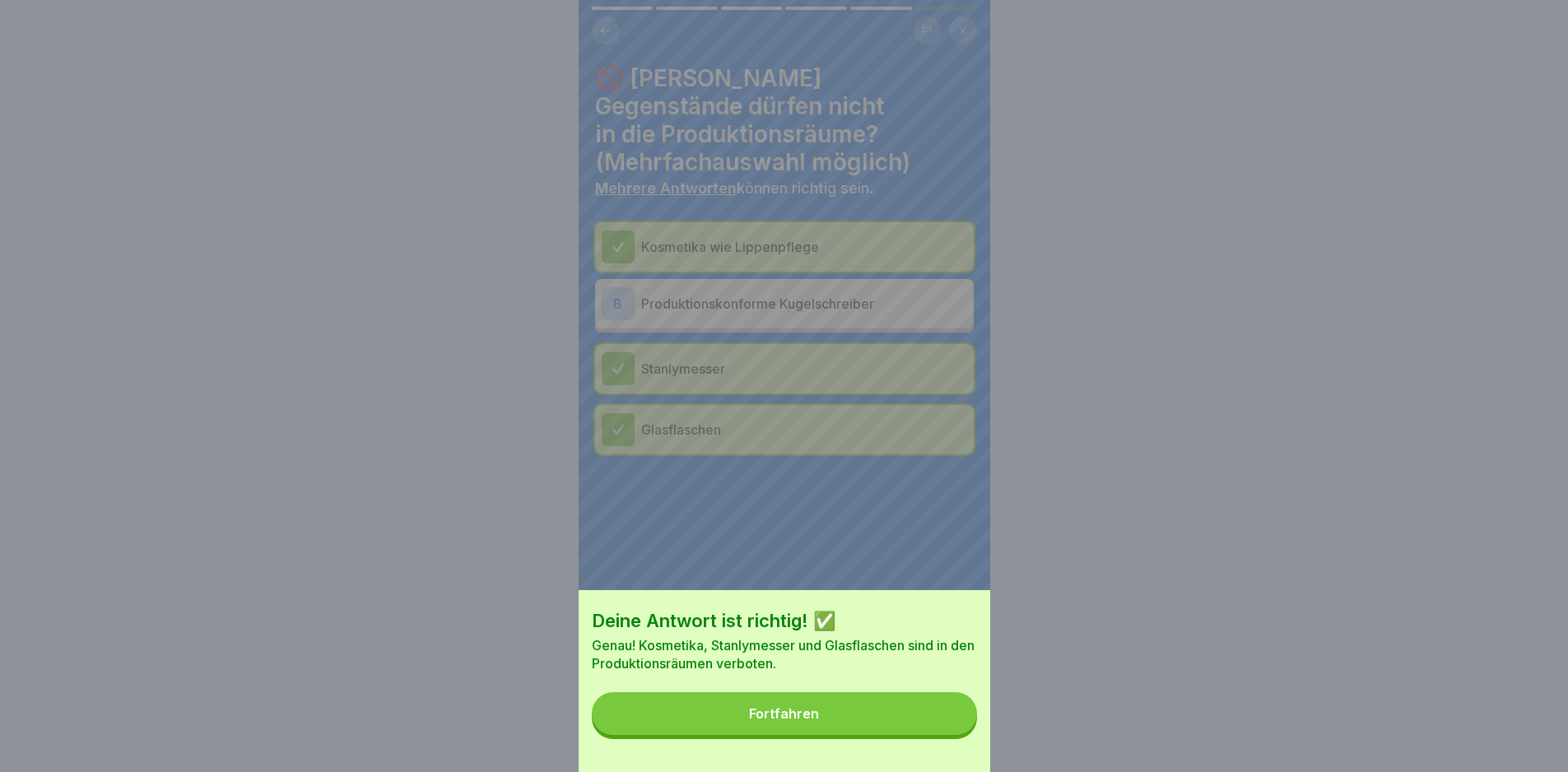
click at [861, 733] on button "Fortfahren" at bounding box center [784, 713] width 385 height 43
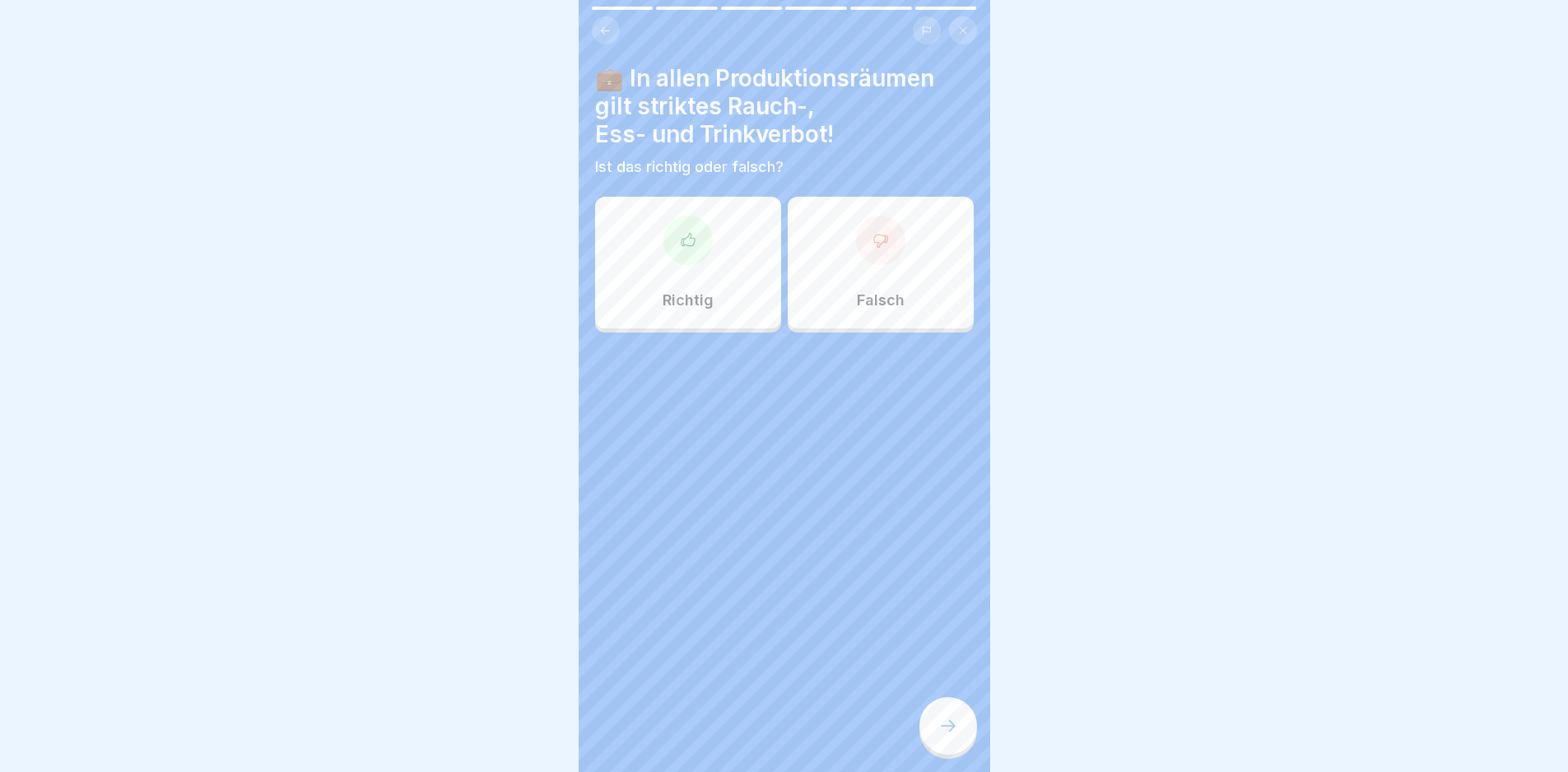
click at [673, 307] on p "Richtig" at bounding box center [687, 301] width 51 height 18
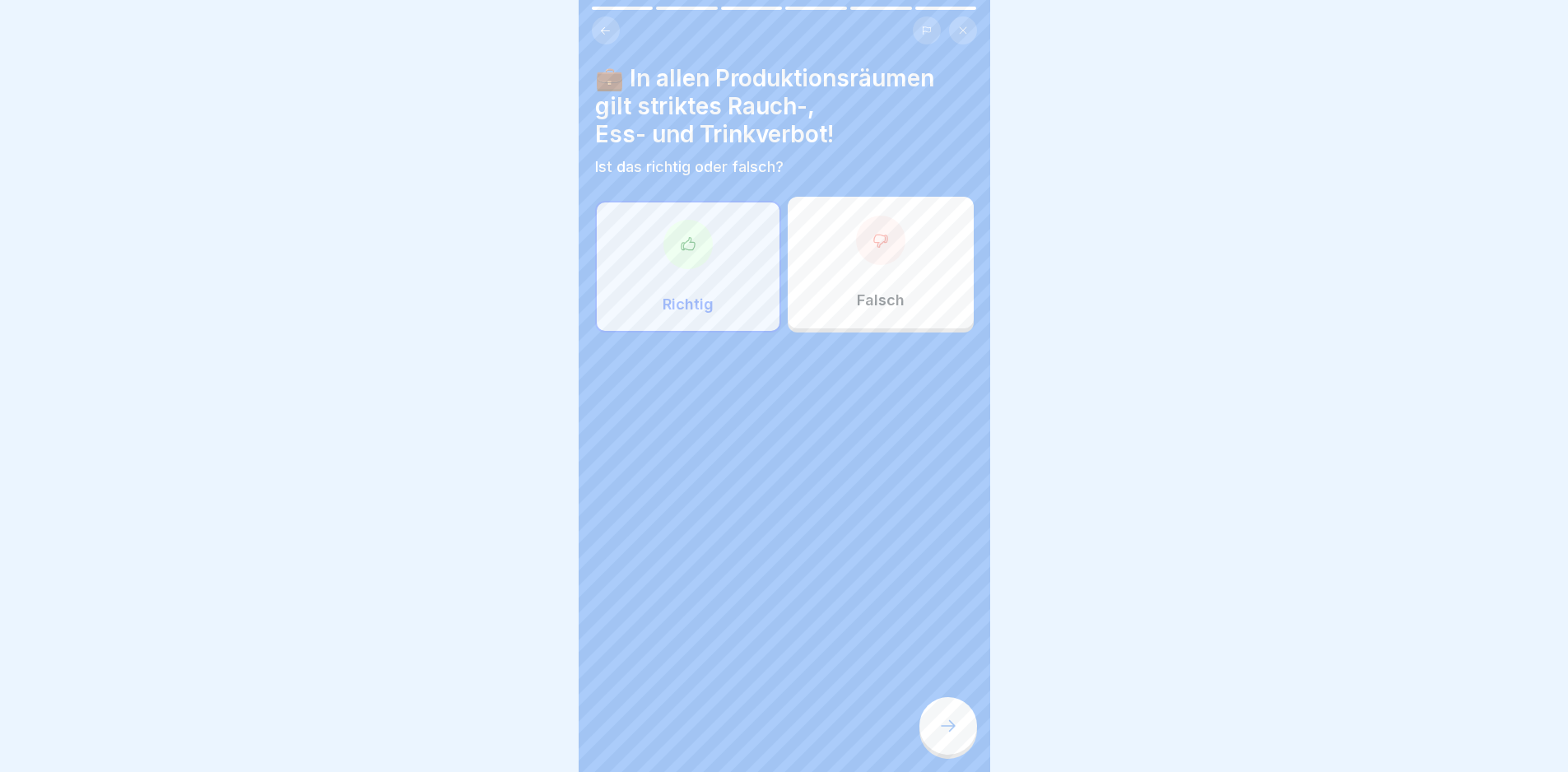
click at [949, 736] on icon at bounding box center [948, 726] width 20 height 20
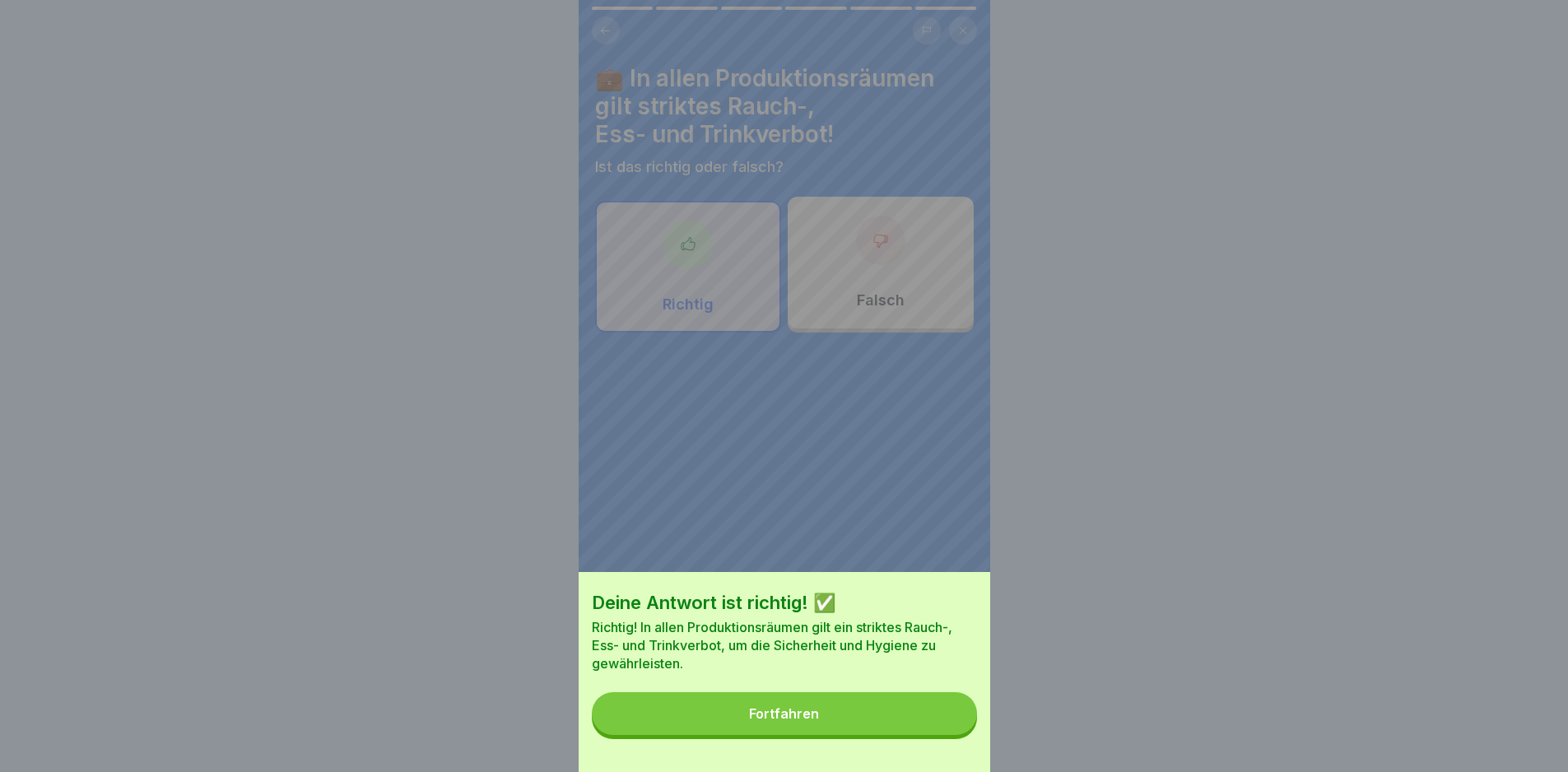
click at [882, 735] on button "Fortfahren" at bounding box center [784, 713] width 385 height 43
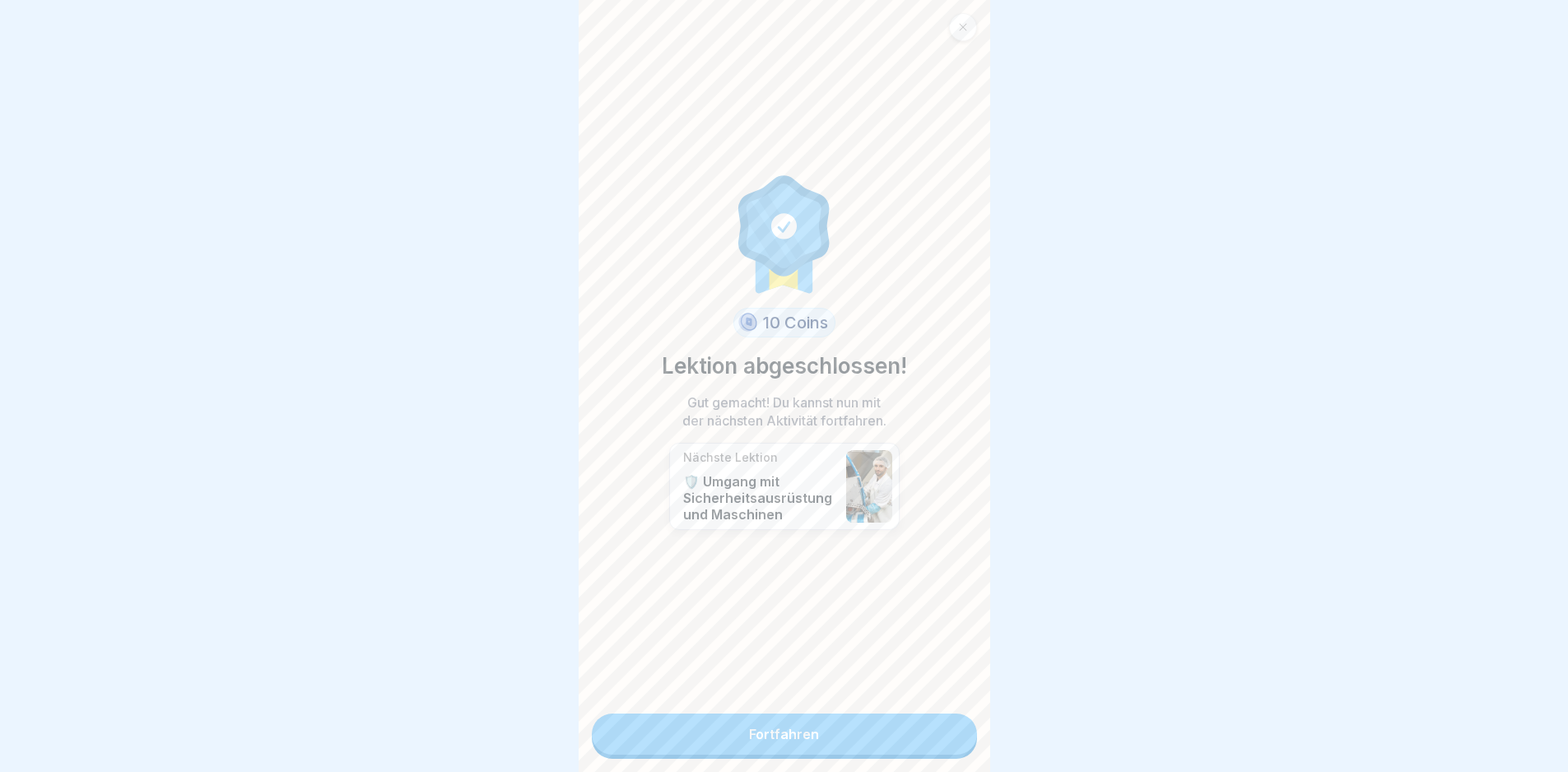
click at [842, 728] on link "Fortfahren" at bounding box center [784, 734] width 385 height 41
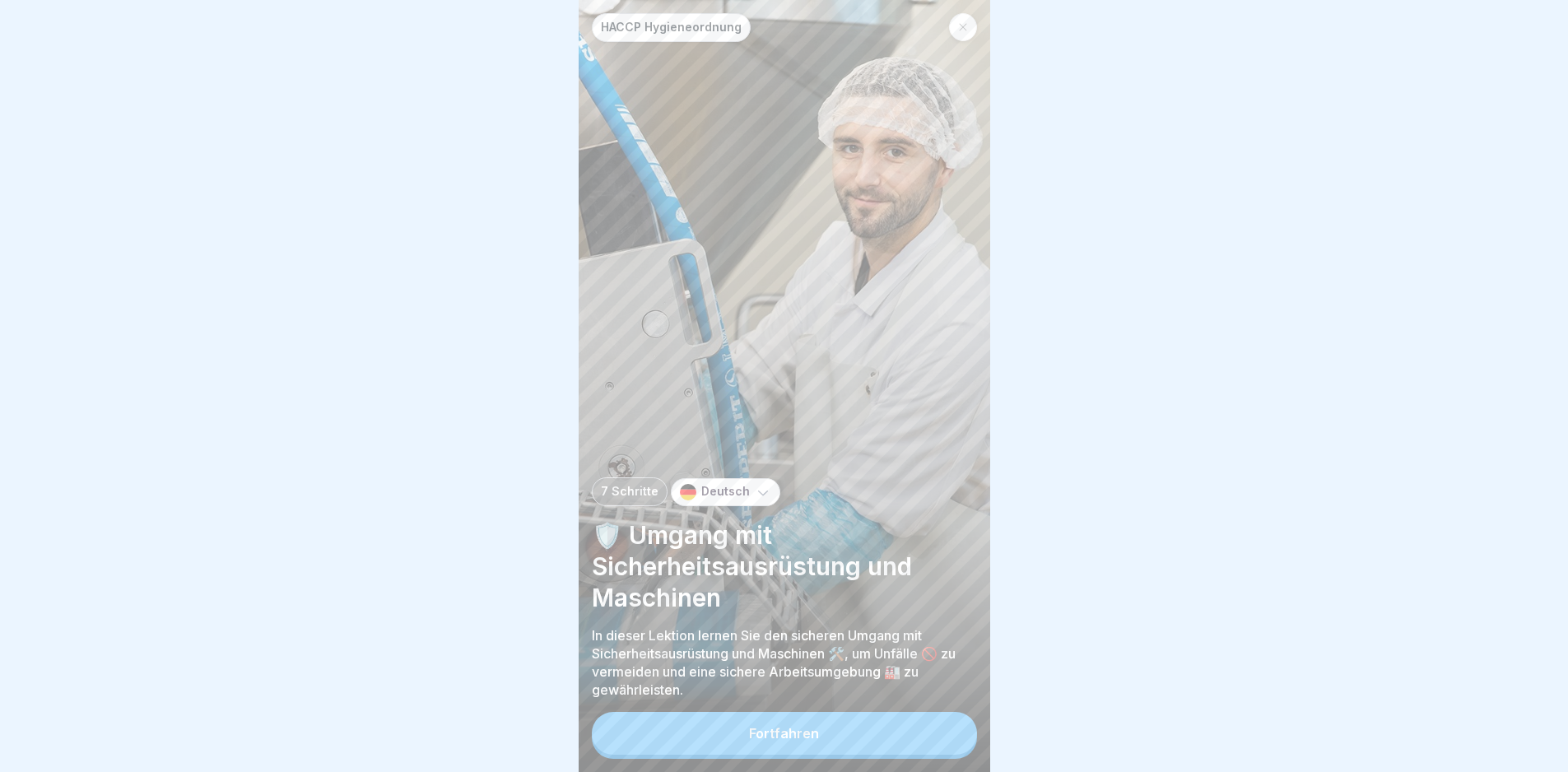
click at [888, 747] on button "Fortfahren" at bounding box center [784, 733] width 385 height 43
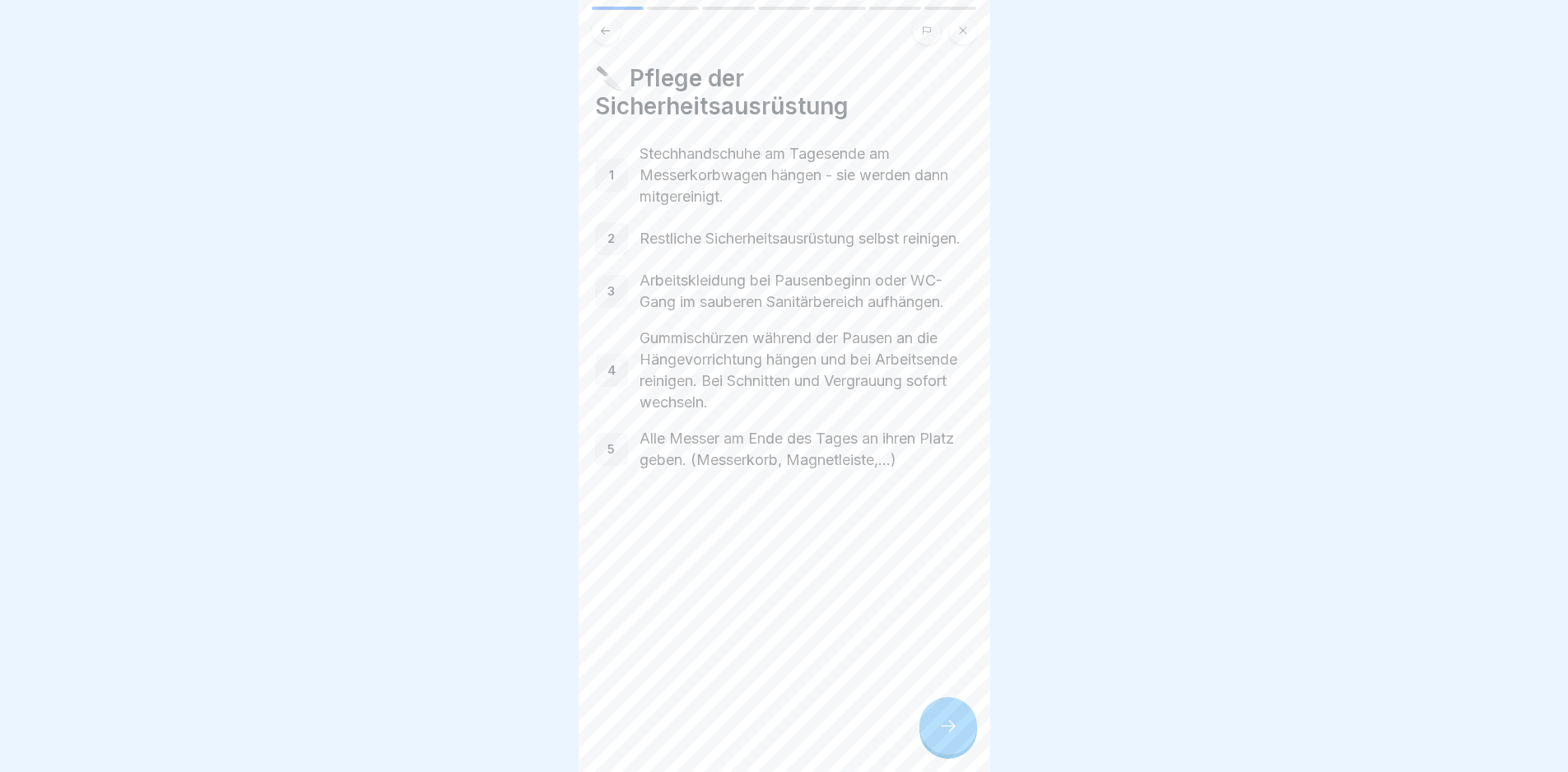
click at [956, 736] on icon at bounding box center [948, 726] width 20 height 20
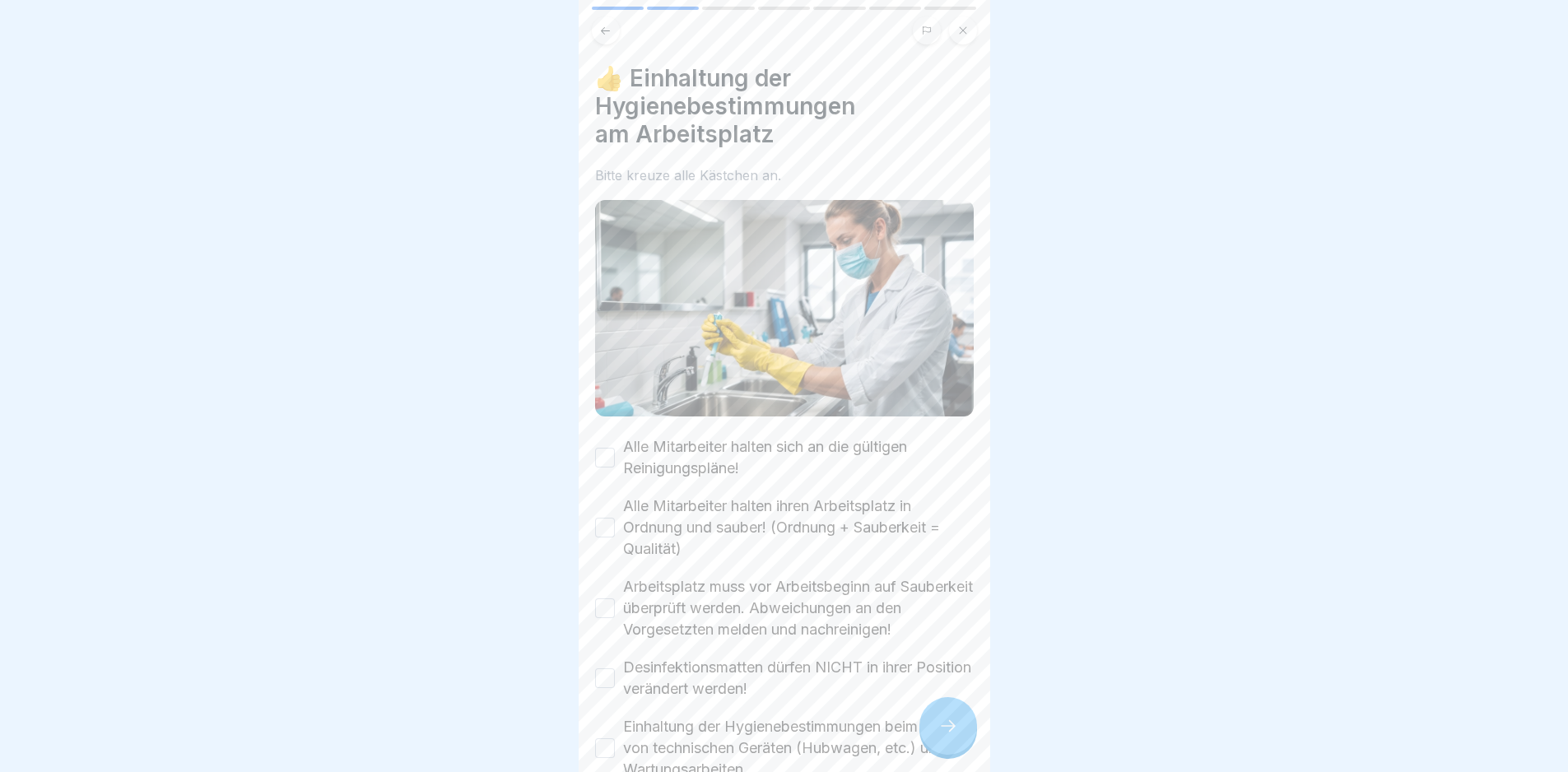
click at [656, 436] on label "Alle Mitarbeiter halten sich an die gültigen Reinigungspläne!" at bounding box center [798, 457] width 350 height 43
click at [614, 448] on button "Alle Mitarbeiter halten sich an die gültigen Reinigungspläne!" at bounding box center [605, 458] width 20 height 20
click at [703, 505] on label "Alle Mitarbeiter halten ihren Arbeitsplatz in Ordnung und sauber! (Ordnung + Sa…" at bounding box center [798, 528] width 350 height 64
click at [614, 518] on button "Alle Mitarbeiter halten ihren Arbeitsplatz in Ordnung und sauber! (Ordnung + Sa…" at bounding box center [605, 528] width 20 height 20
click at [695, 606] on label "Arbeitsplatz muss vor Arbeitsbeginn auf Sauberkeit überprüft werden. Abweichung…" at bounding box center [798, 609] width 350 height 64
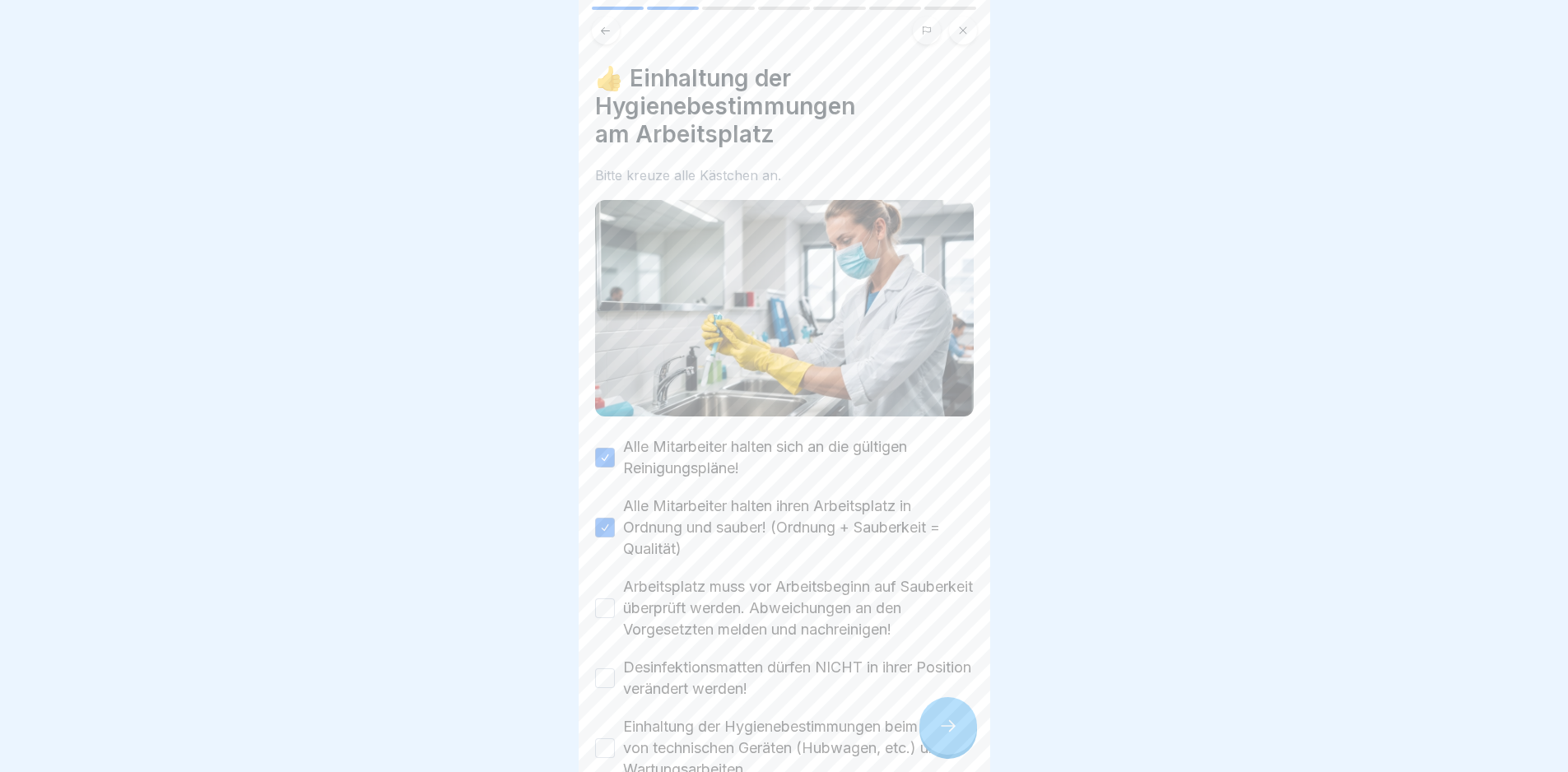
click at [614, 606] on button "Arbeitsplatz muss vor Arbeitsbeginn auf Sauberkeit überprüft werden. Abweichung…" at bounding box center [605, 609] width 20 height 20
click at [705, 666] on label "Desinfektionsmatten dürfen NICHT in ihrer Position verändert werden!" at bounding box center [798, 678] width 350 height 43
click at [614, 668] on button "Desinfektionsmatten dürfen NICHT in ihrer Position verändert werden!" at bounding box center [605, 678] width 20 height 20
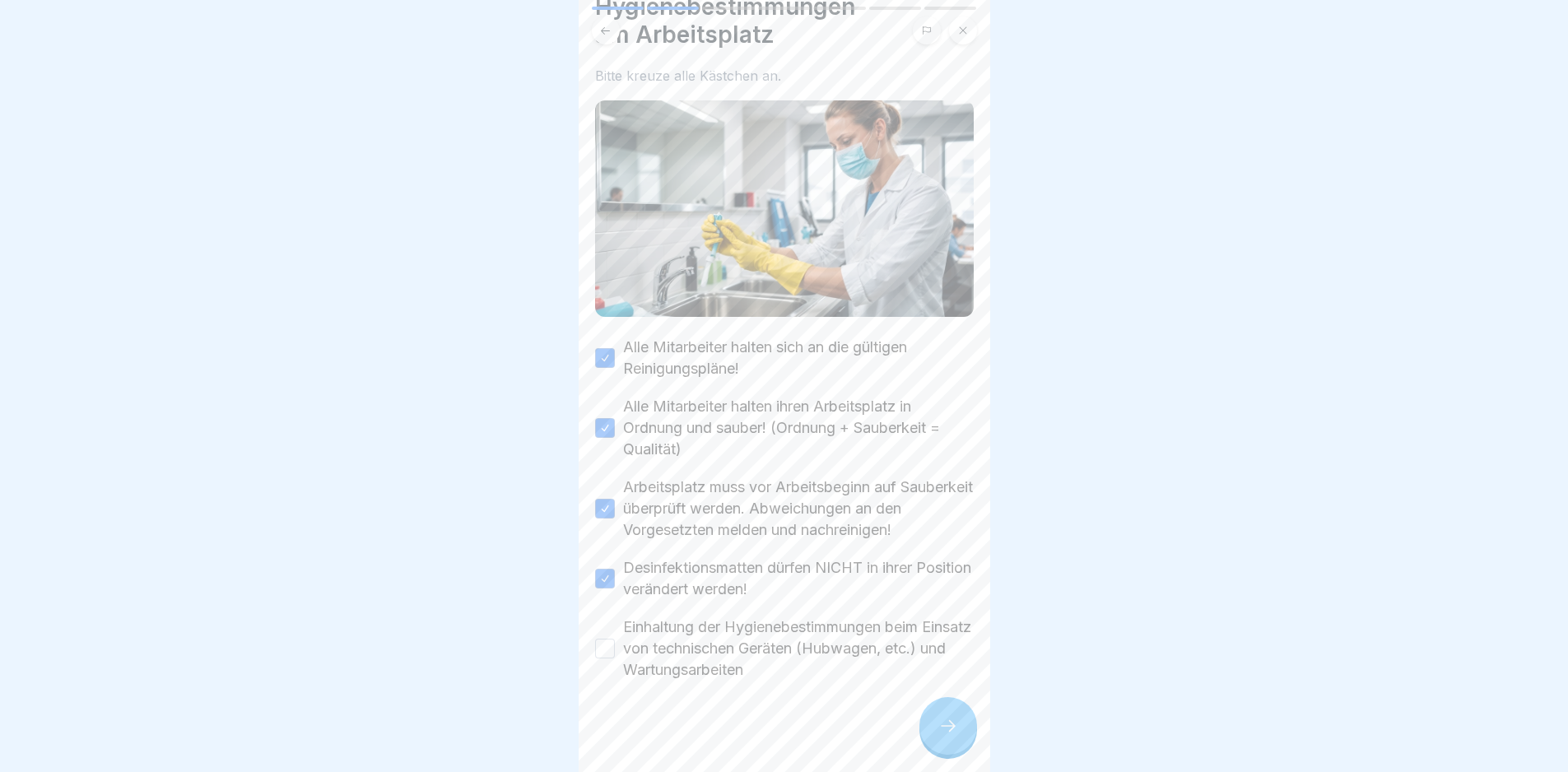
click at [720, 643] on label "Einhaltung der Hygienebestimmungen beim Einsatz von technischen Geräten (Hubwag…" at bounding box center [798, 648] width 350 height 64
click at [614, 643] on button "Einhaltung der Hygienebestimmungen beim Einsatz von technischen Geräten (Hubwag…" at bounding box center [605, 648] width 20 height 20
click at [947, 714] on div at bounding box center [948, 726] width 58 height 58
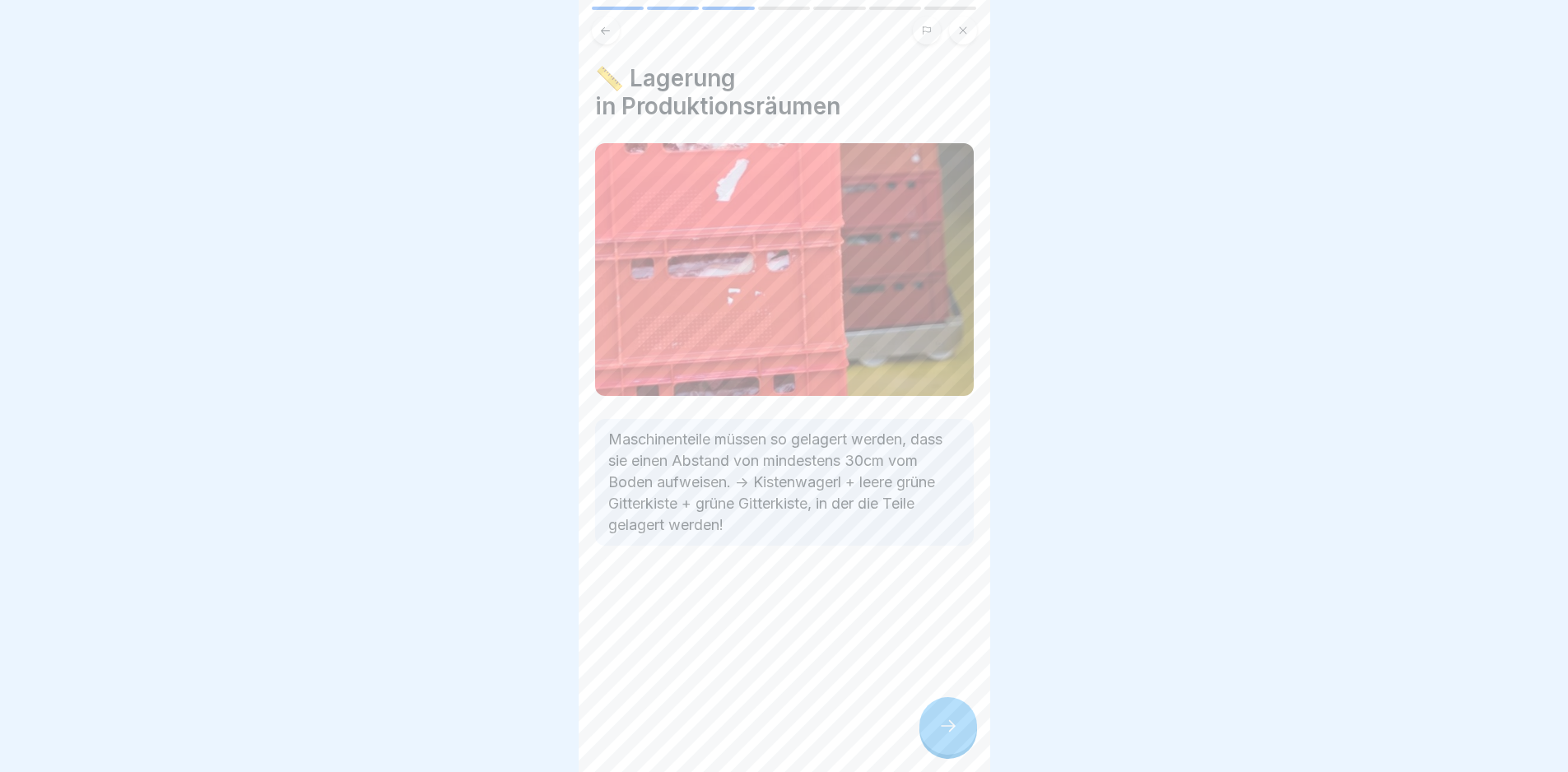
click at [958, 722] on div at bounding box center [948, 726] width 58 height 58
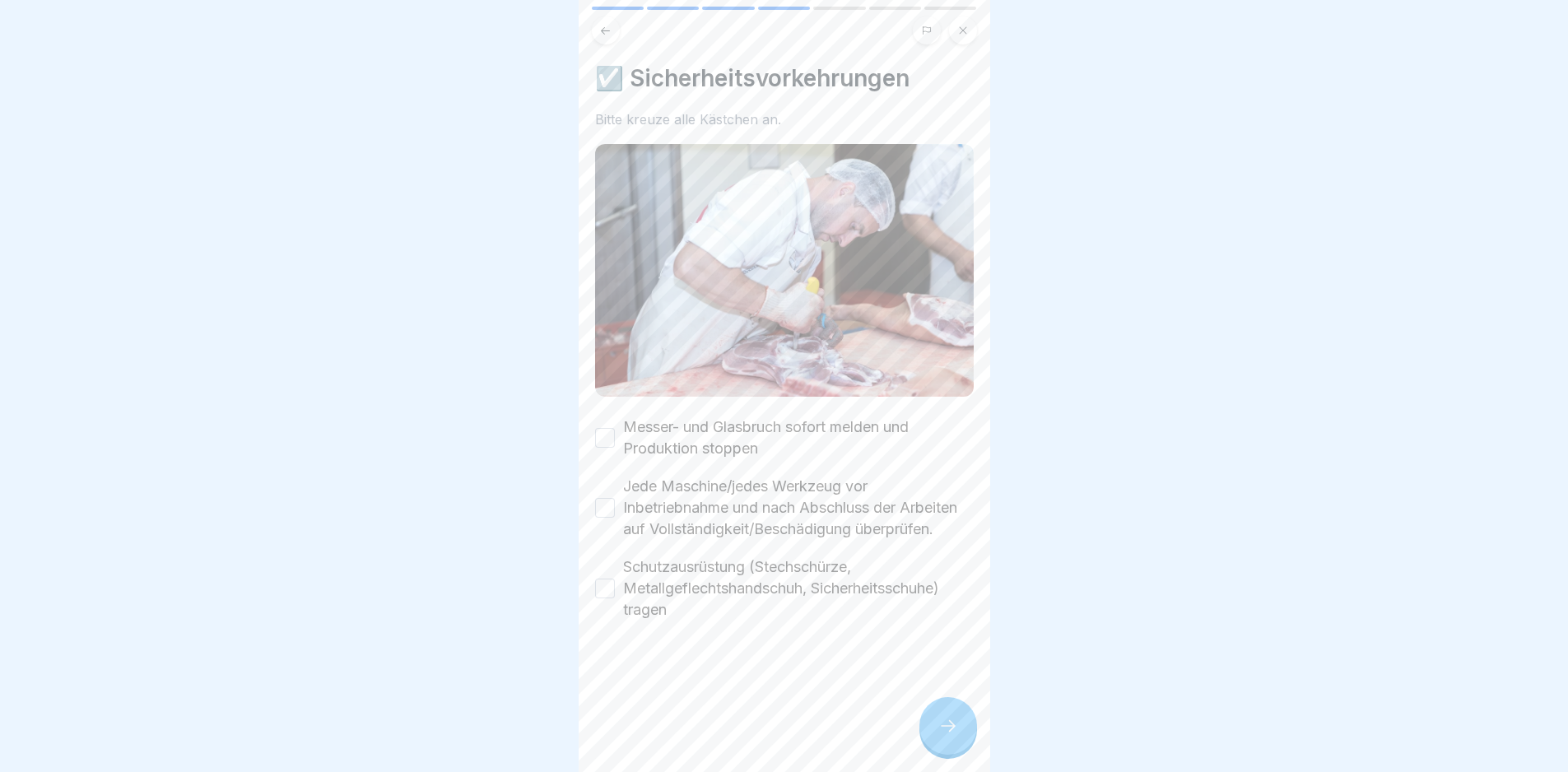
click at [737, 416] on label "Messer- und Glasbruch sofort melden und Produktion stoppen" at bounding box center [798, 437] width 350 height 43
click at [614, 428] on button "Messer- und Glasbruch sofort melden und Produktion stoppen" at bounding box center [605, 438] width 20 height 20
click at [752, 489] on label "Jede Maschine/jedes Werkzeug vor Inbetriebnahme und nach Abschluss der Arbeiten…" at bounding box center [798, 508] width 350 height 64
click at [614, 498] on button "Jede Maschine/jedes Werkzeug vor Inbetriebnahme und nach Abschluss der Arbeiten…" at bounding box center [605, 508] width 20 height 20
click at [746, 563] on label "Schutzausrüstung (Stechschürze, Metallgeflechtshandschuh, Sicherheitsschuhe) tr…" at bounding box center [798, 589] width 350 height 64
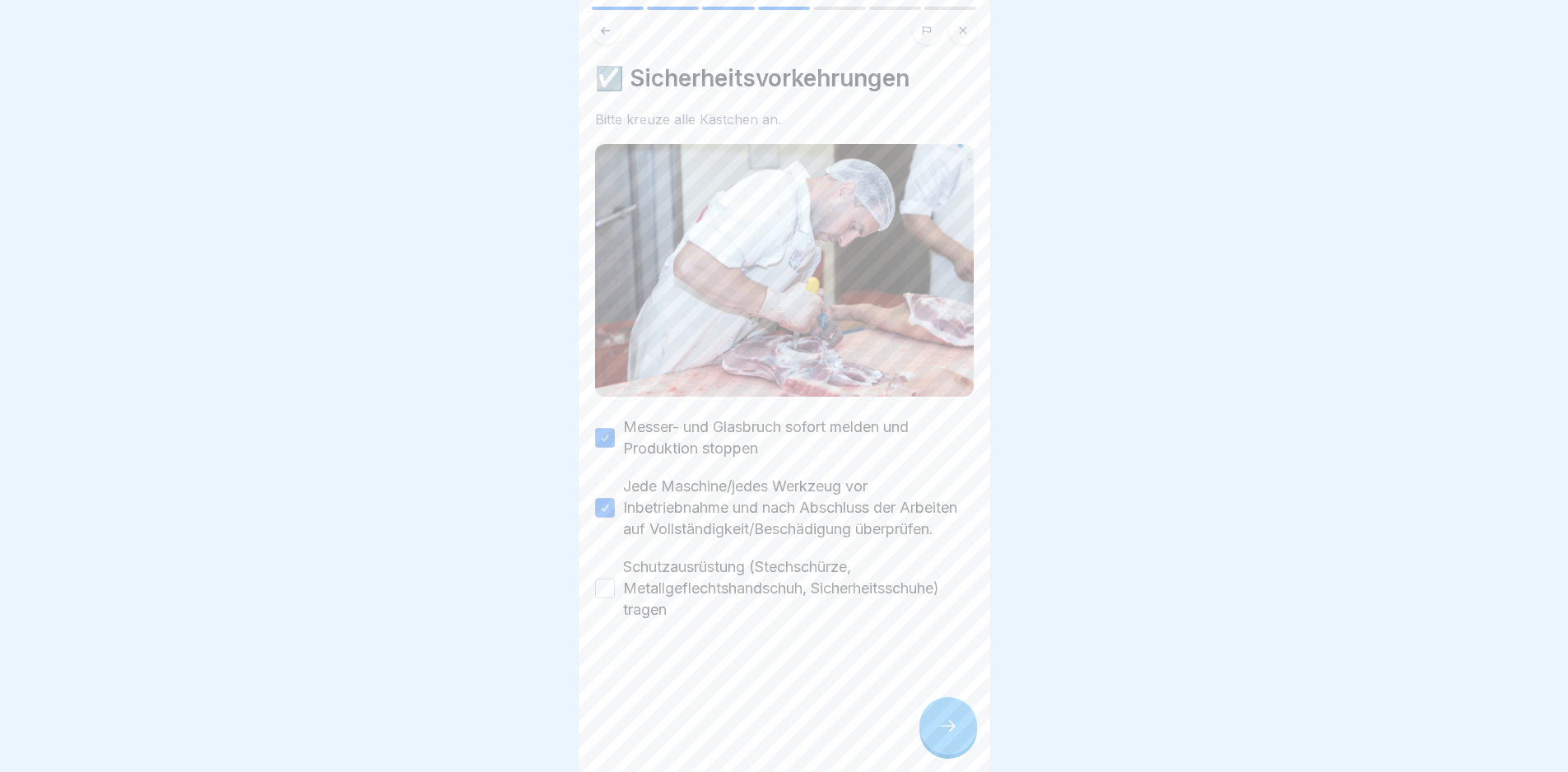
click at [614, 579] on button "Schutzausrüstung (Stechschürze, Metallgeflechtshandschuh, Sicherheitsschuhe) tr…" at bounding box center [605, 589] width 20 height 20
click at [935, 728] on div at bounding box center [948, 726] width 58 height 58
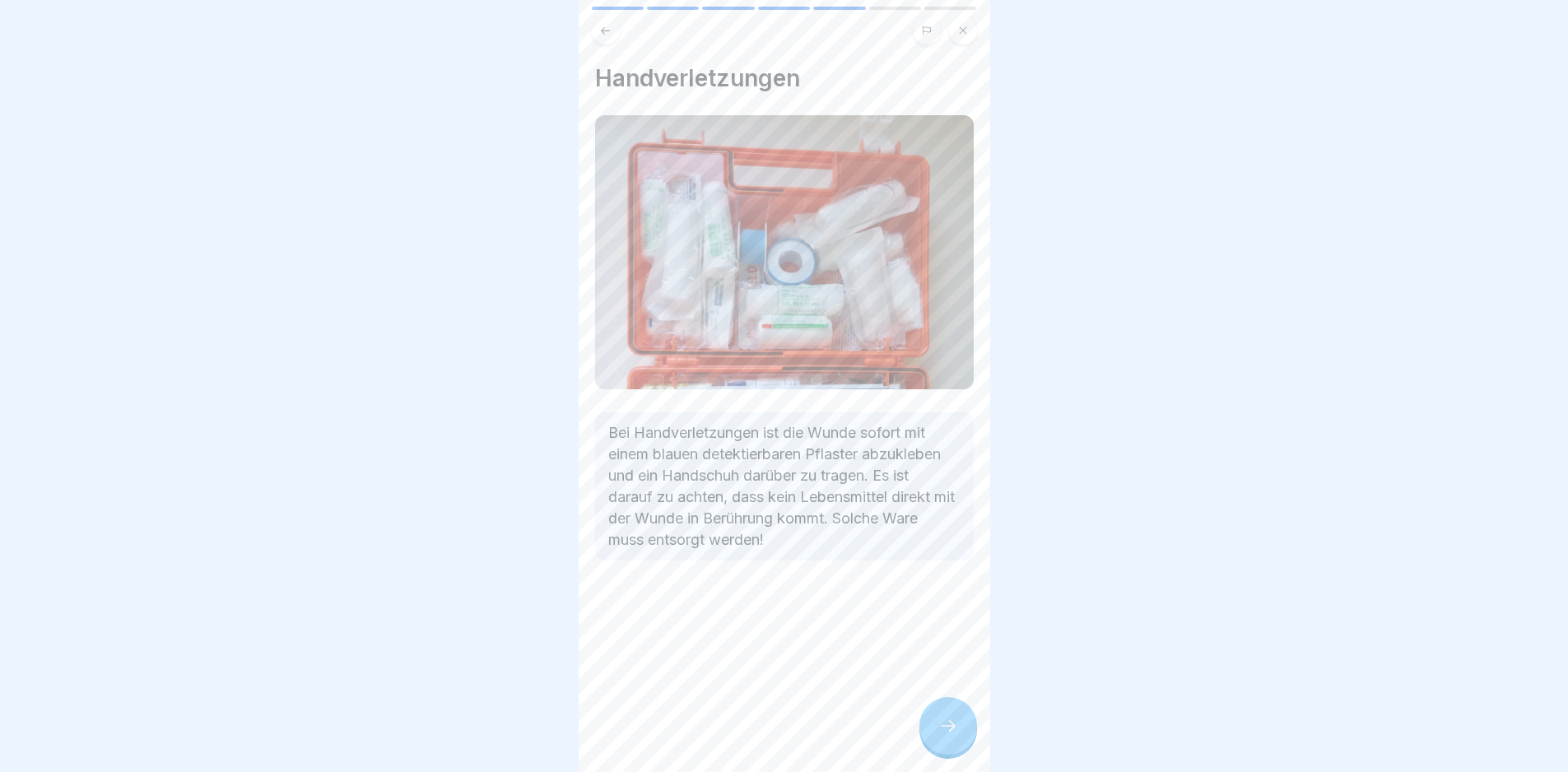
click at [949, 724] on icon at bounding box center [948, 726] width 20 height 20
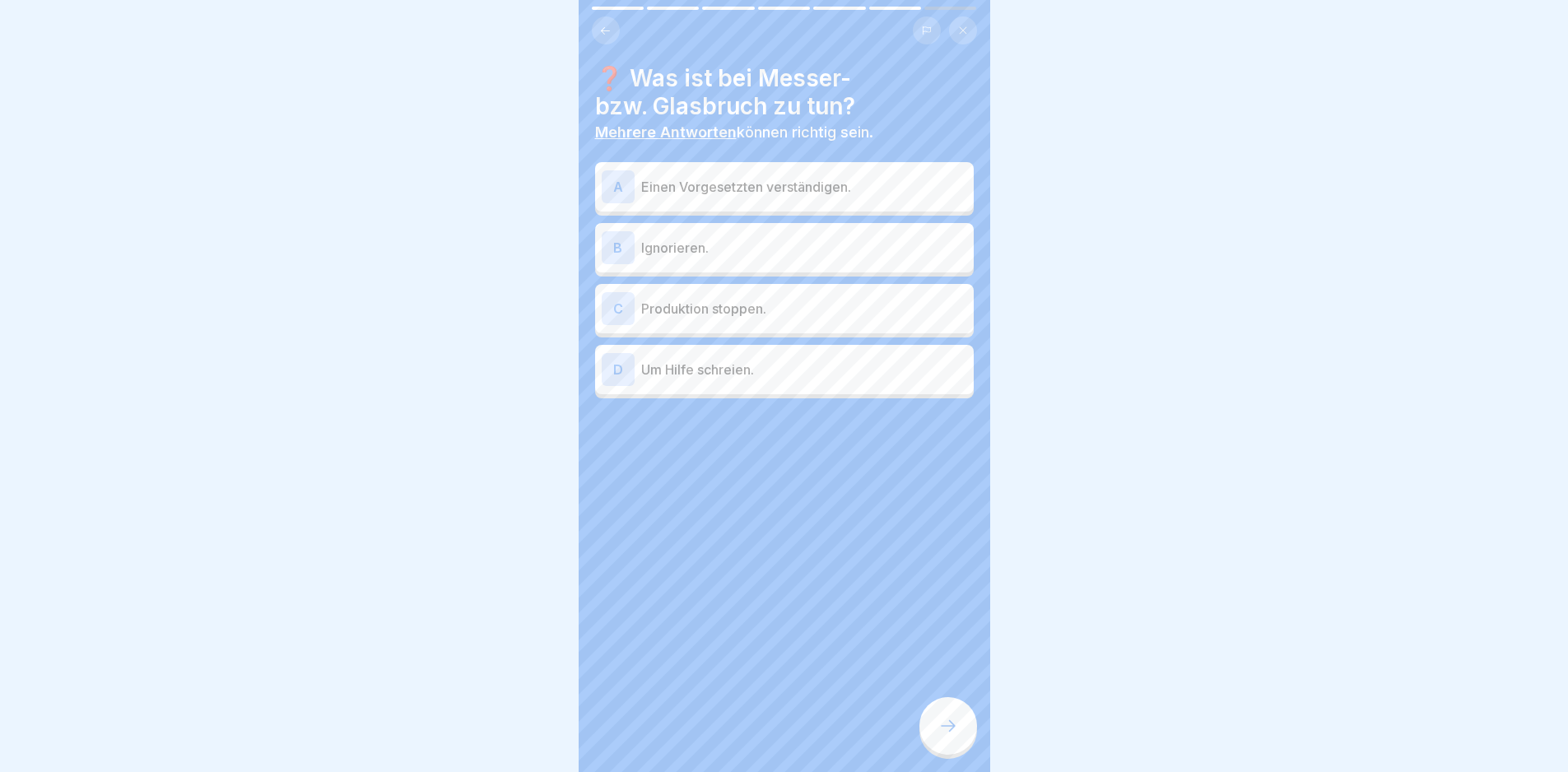
click at [865, 180] on p "Einen Vorgesetzten verständigen." at bounding box center [803, 187] width 326 height 20
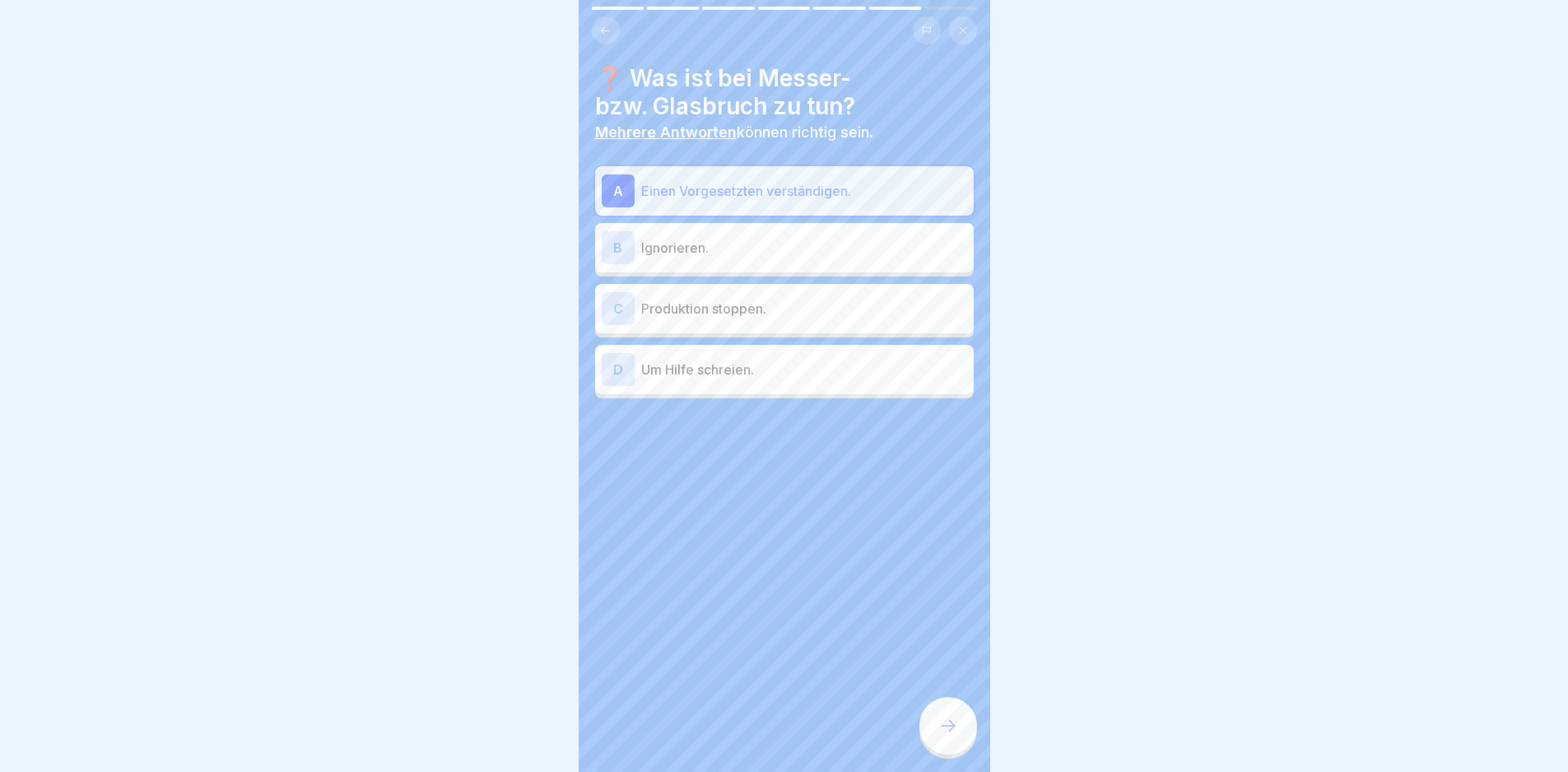
click at [807, 269] on div "A Einen Vorgesetzten verständigen. B Ignorieren. C Produktion stoppen. D Um Hil…" at bounding box center [784, 282] width 378 height 232
click at [820, 299] on p "Produktion stoppen." at bounding box center [803, 309] width 326 height 20
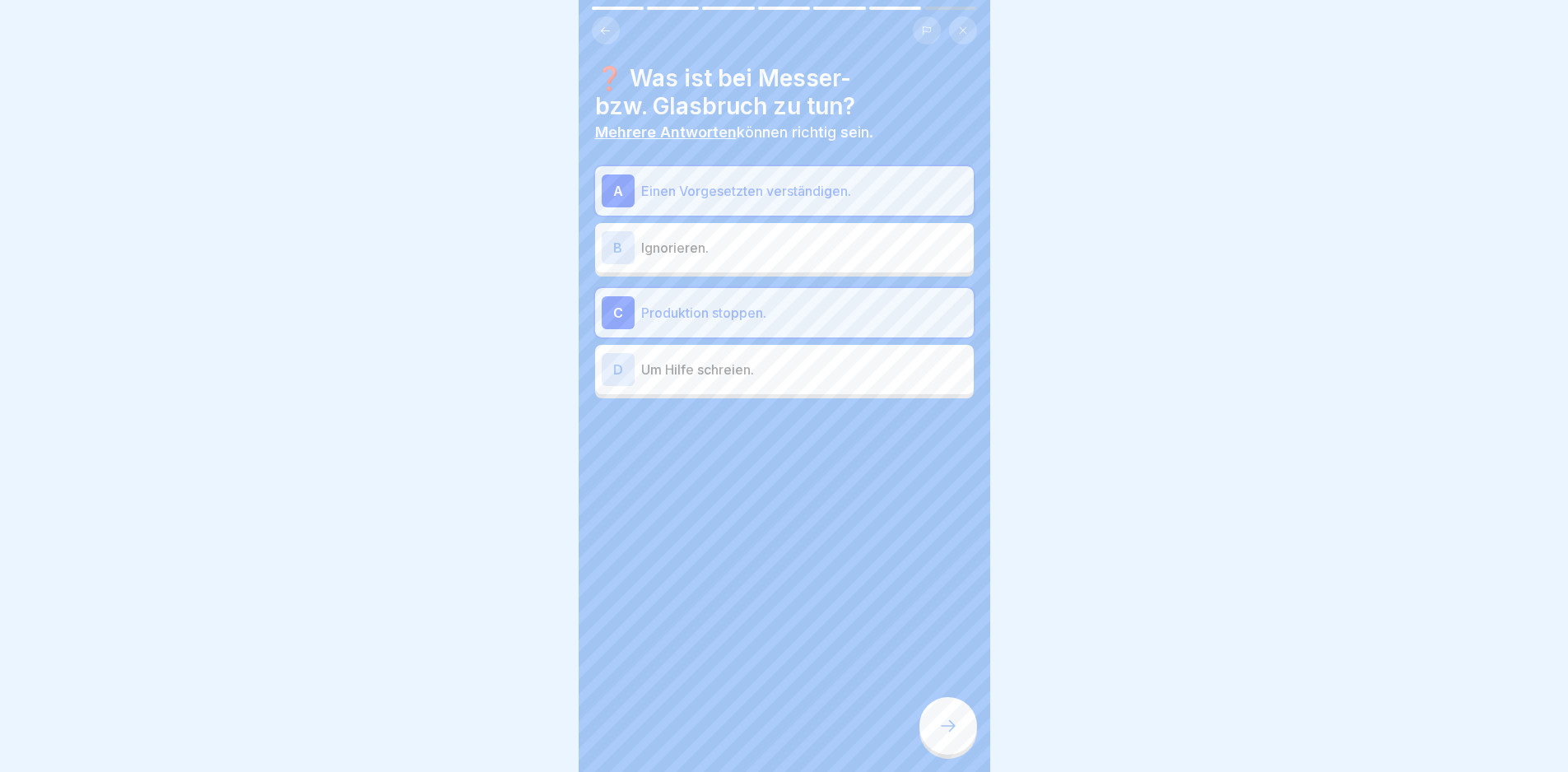
click at [956, 737] on div at bounding box center [948, 726] width 58 height 58
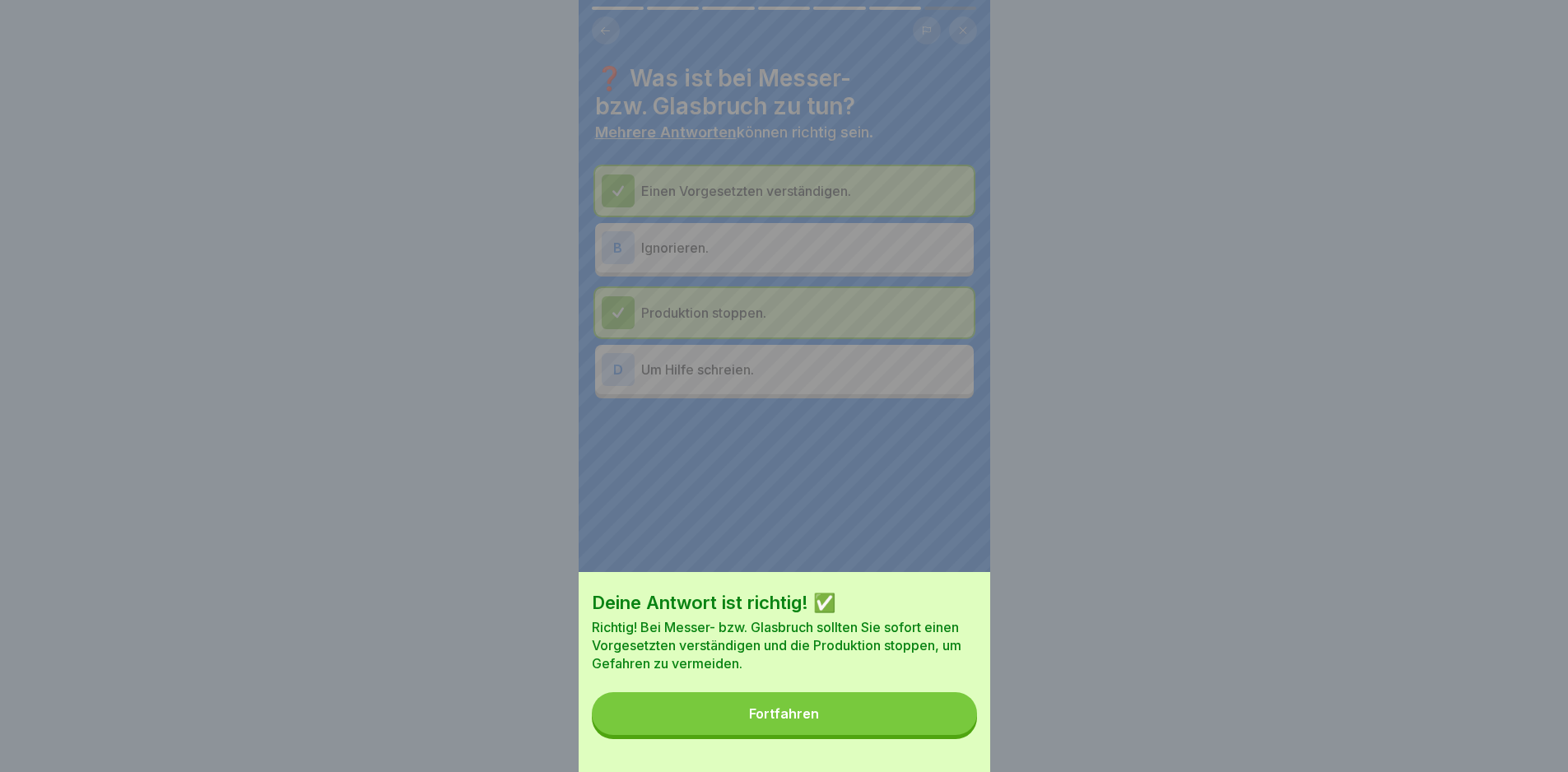
click at [932, 735] on button "Fortfahren" at bounding box center [784, 713] width 385 height 43
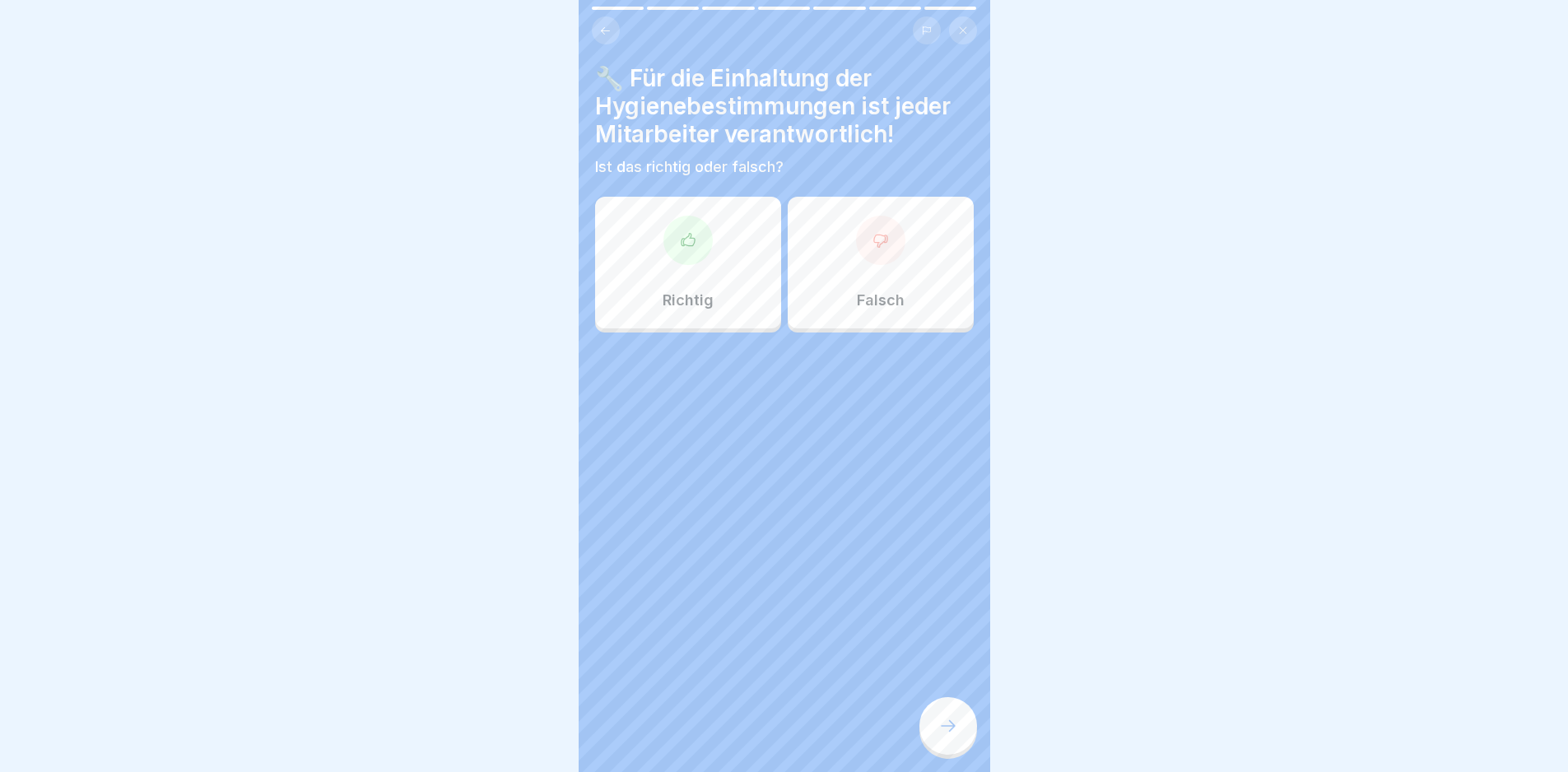
click at [719, 259] on div "Richtig" at bounding box center [688, 263] width 186 height 131
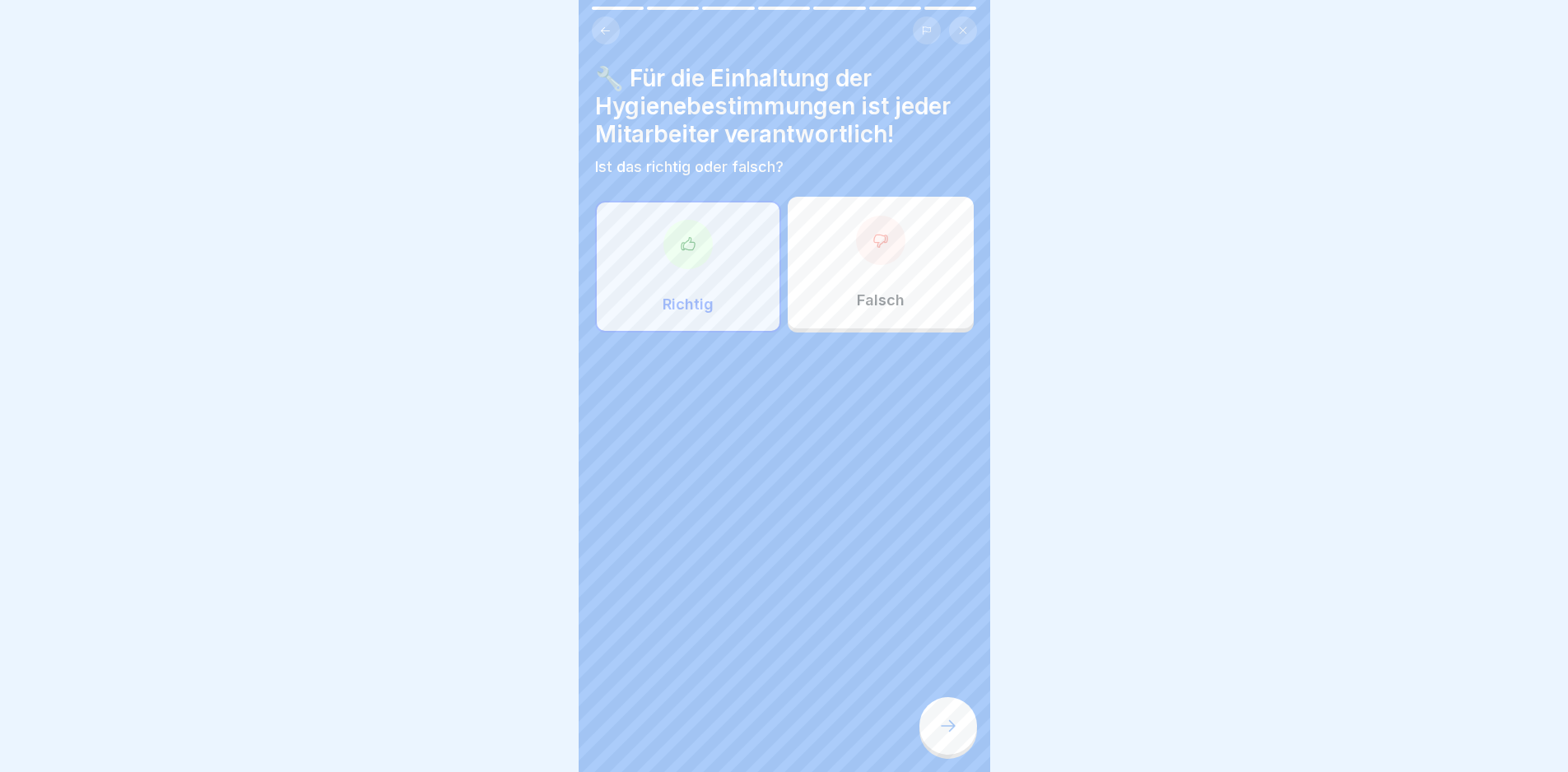
click at [952, 742] on div at bounding box center [948, 726] width 58 height 58
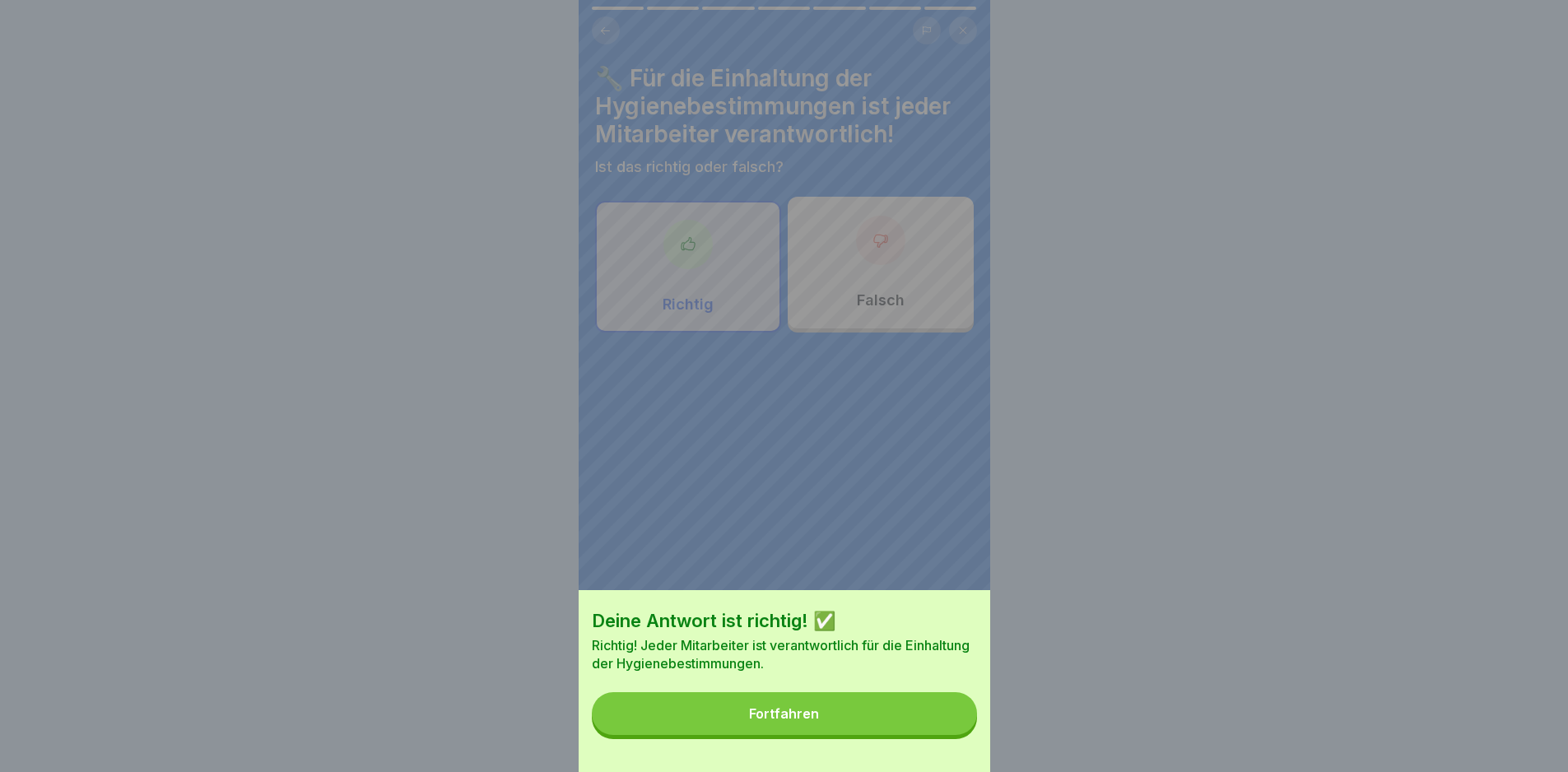
click at [932, 735] on button "Fortfahren" at bounding box center [784, 713] width 385 height 43
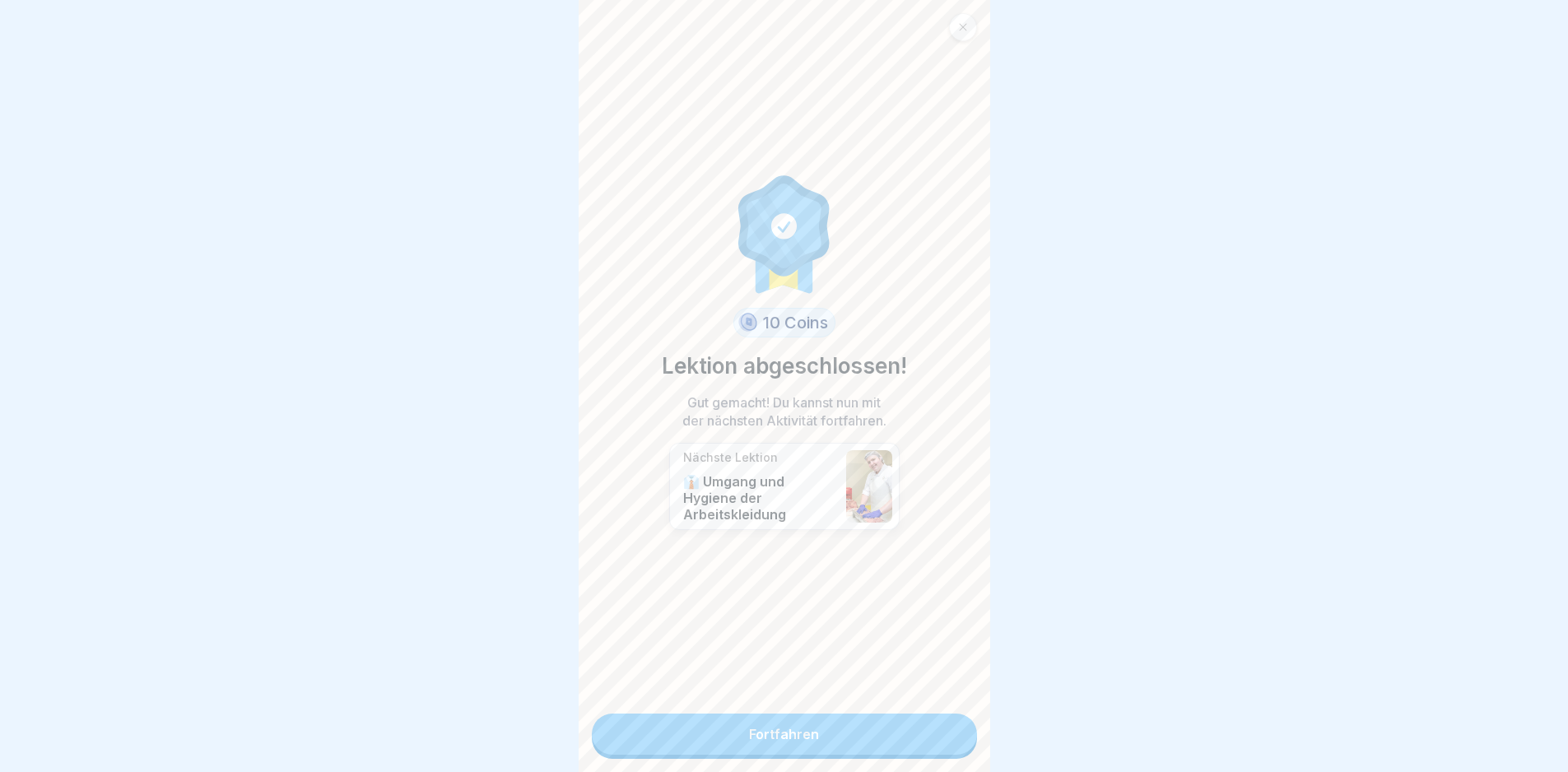
click at [900, 735] on link "Fortfahren" at bounding box center [784, 734] width 385 height 41
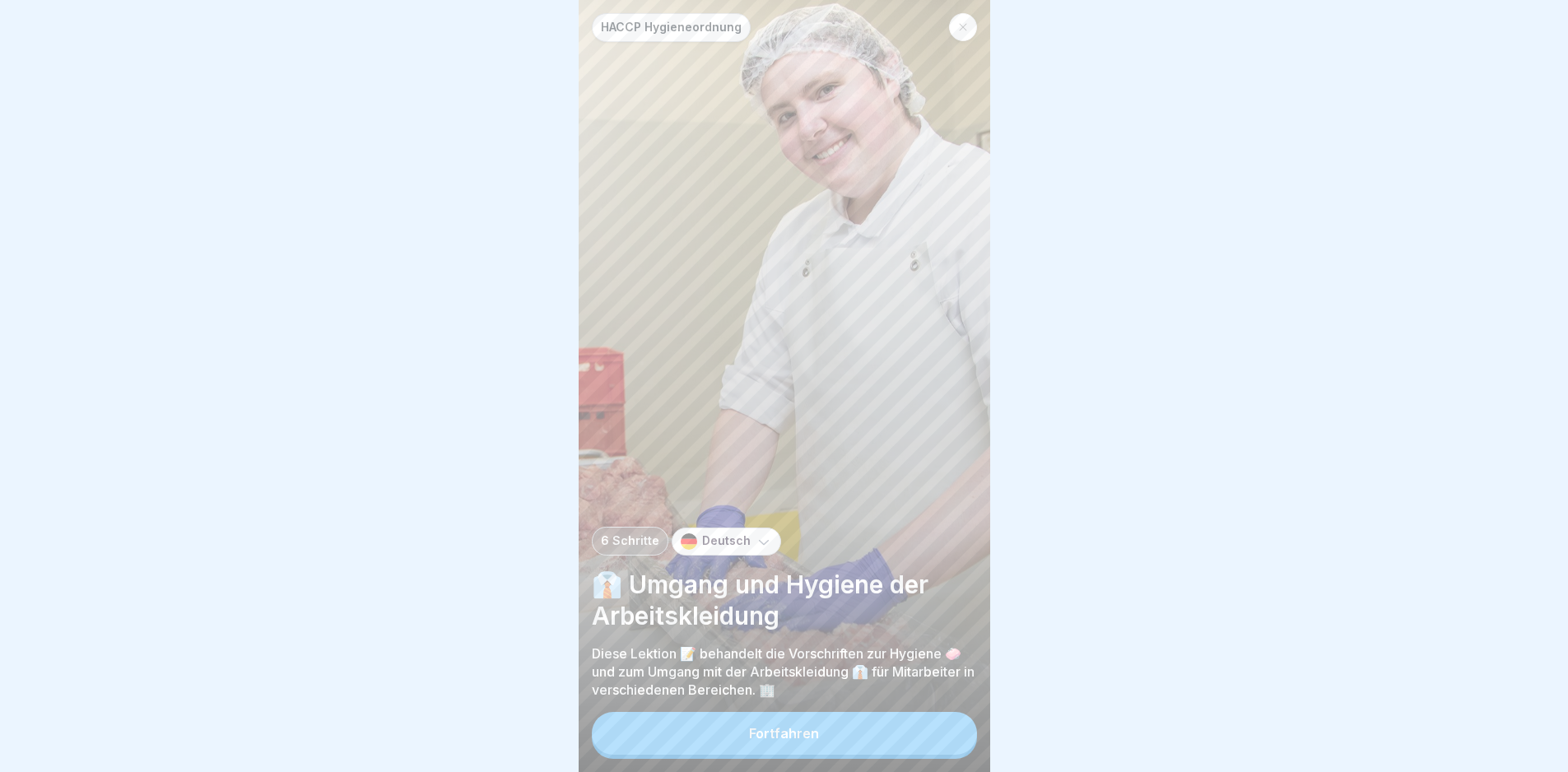
click at [911, 742] on button "Fortfahren" at bounding box center [784, 733] width 385 height 43
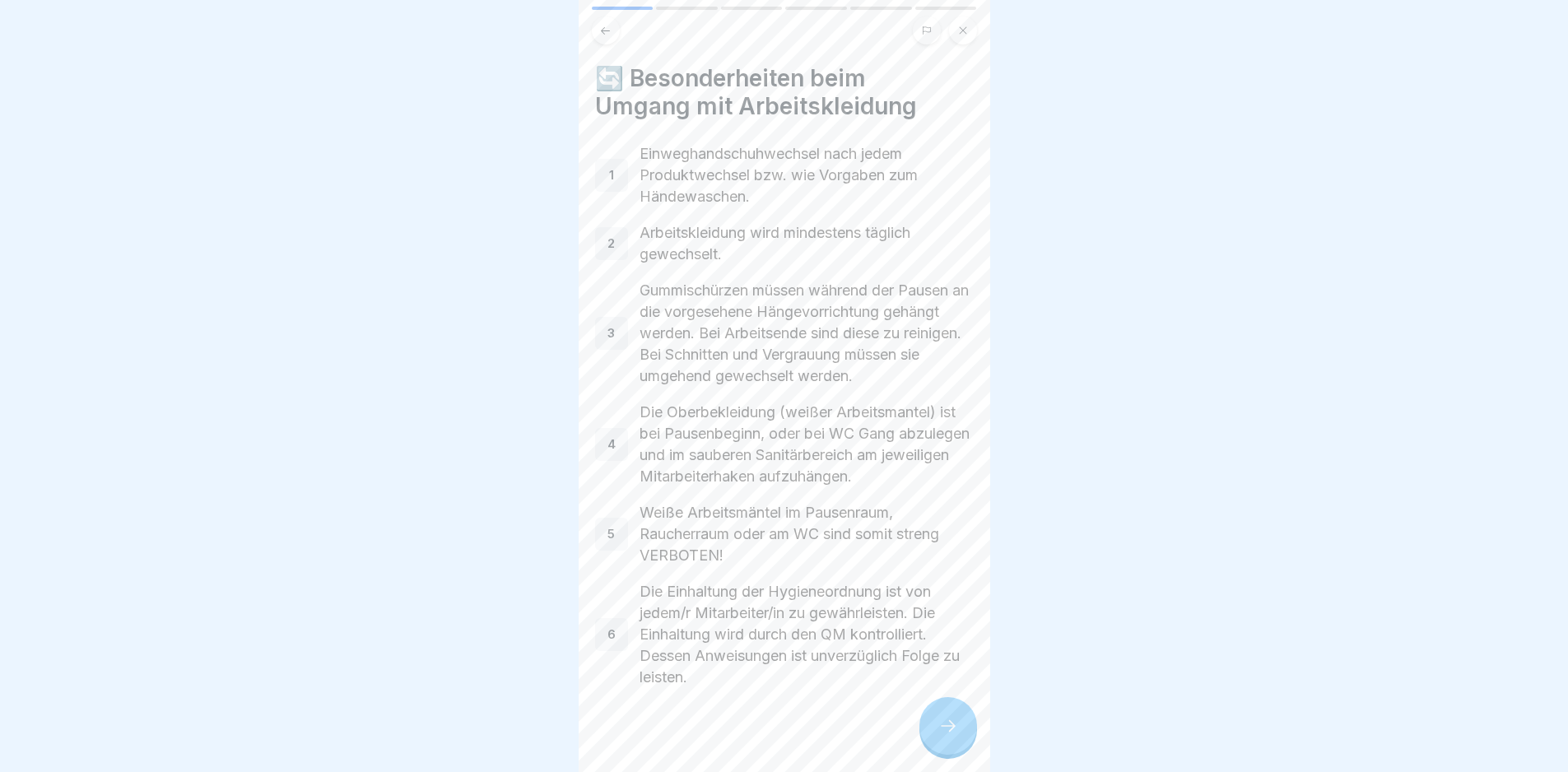
click at [946, 736] on icon at bounding box center [948, 726] width 20 height 20
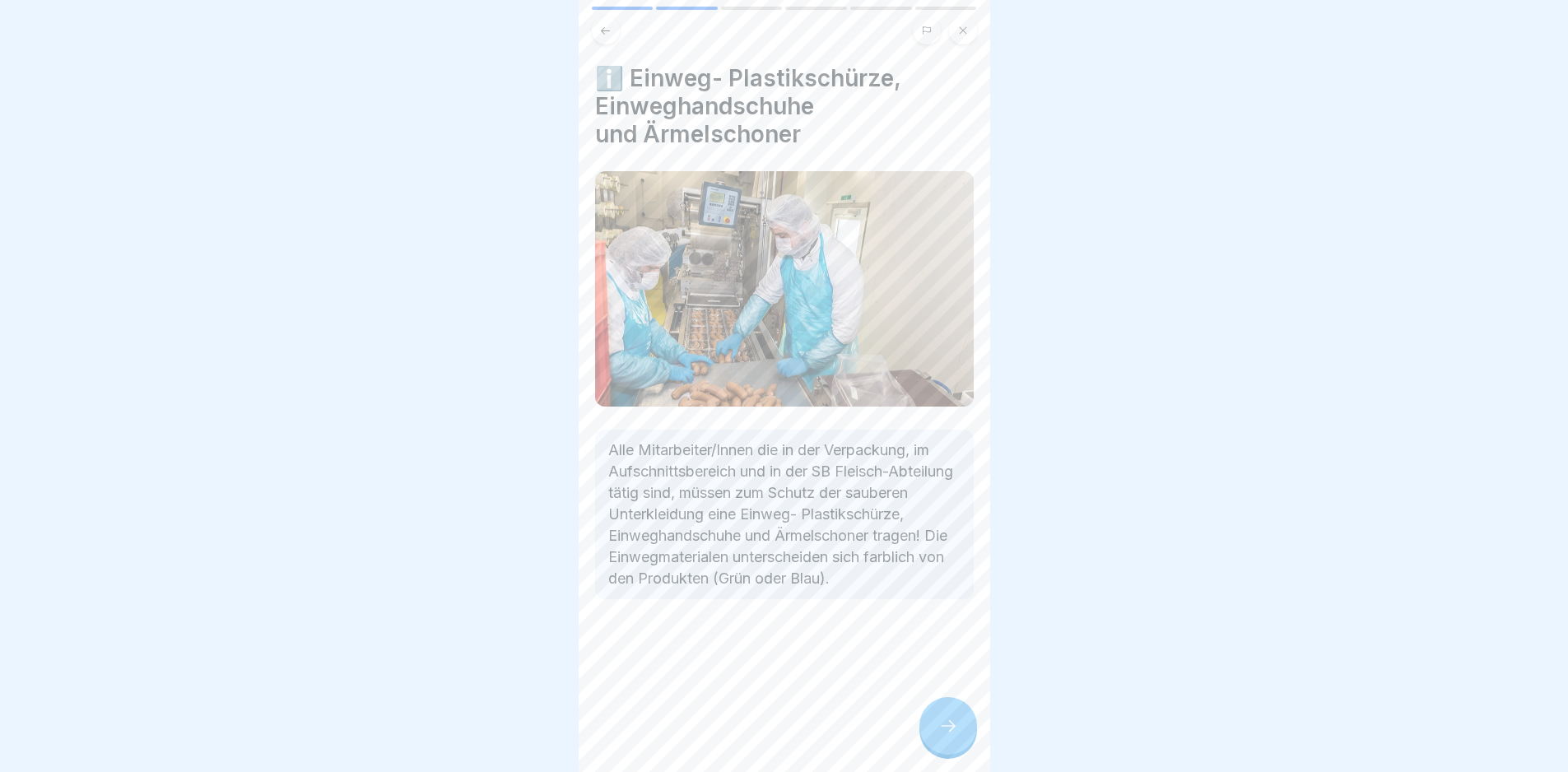
click at [947, 736] on icon at bounding box center [948, 726] width 20 height 20
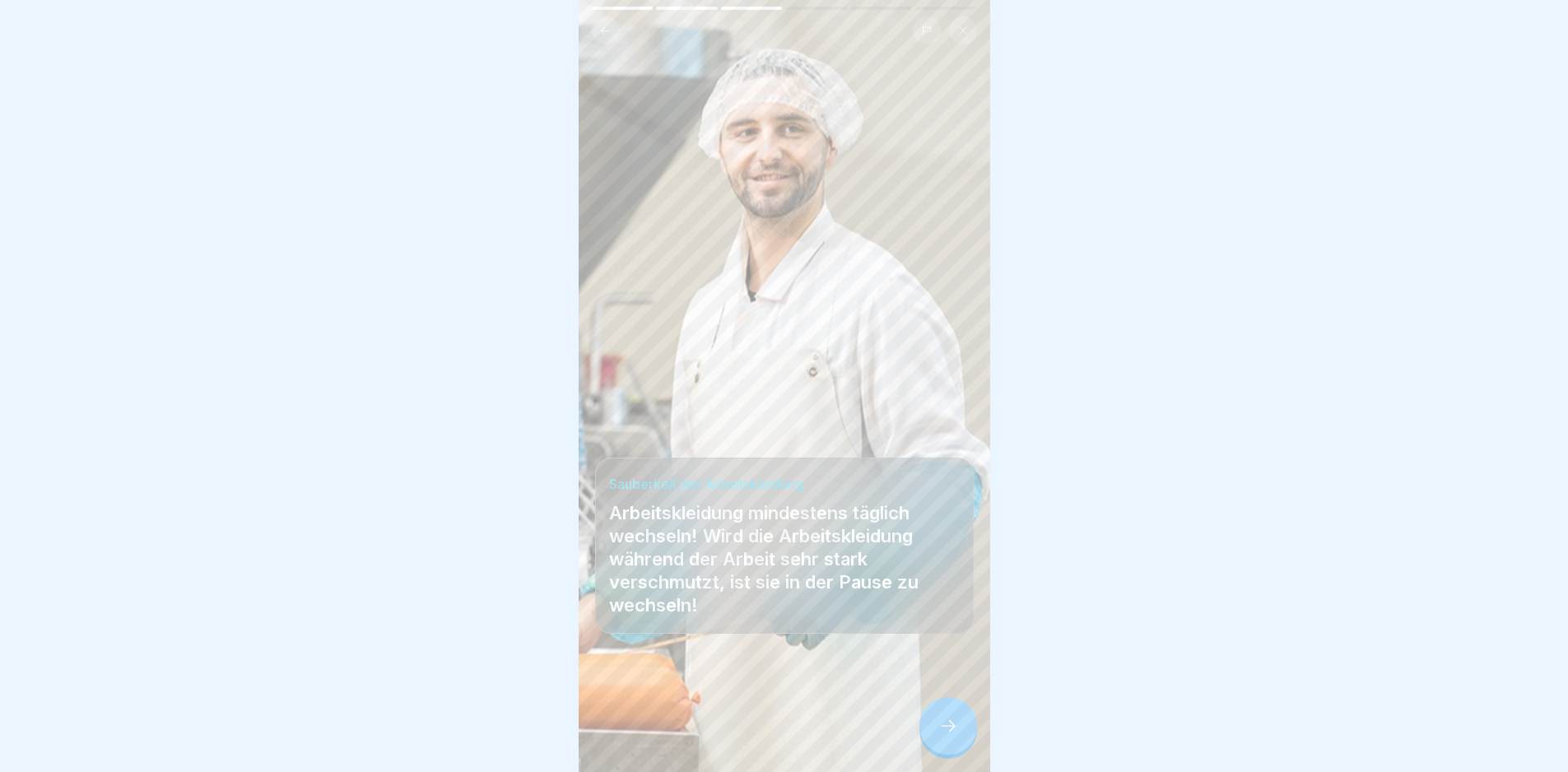
click at [956, 736] on icon at bounding box center [948, 726] width 20 height 20
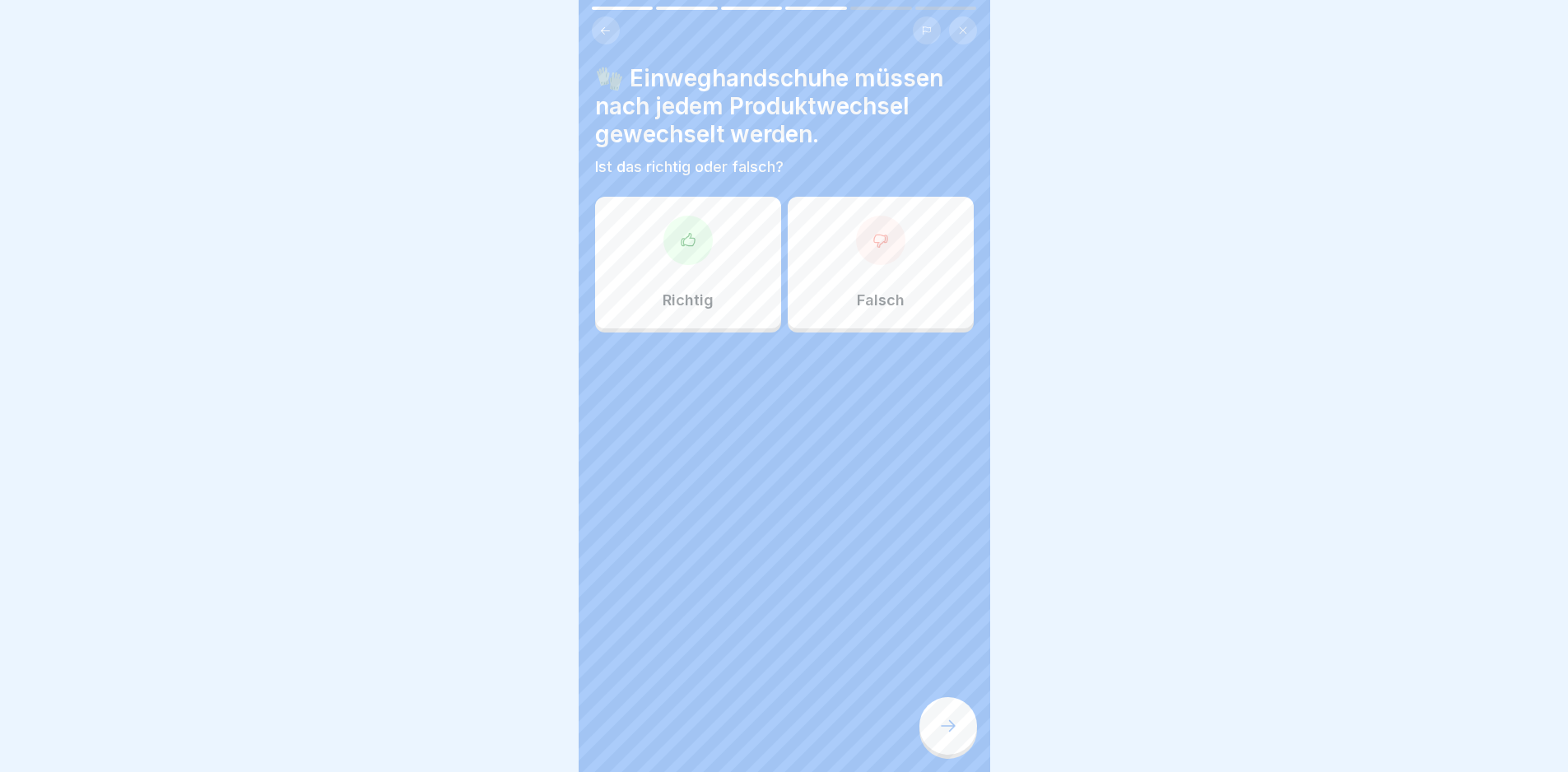
click at [719, 224] on div "Richtig" at bounding box center [688, 263] width 186 height 131
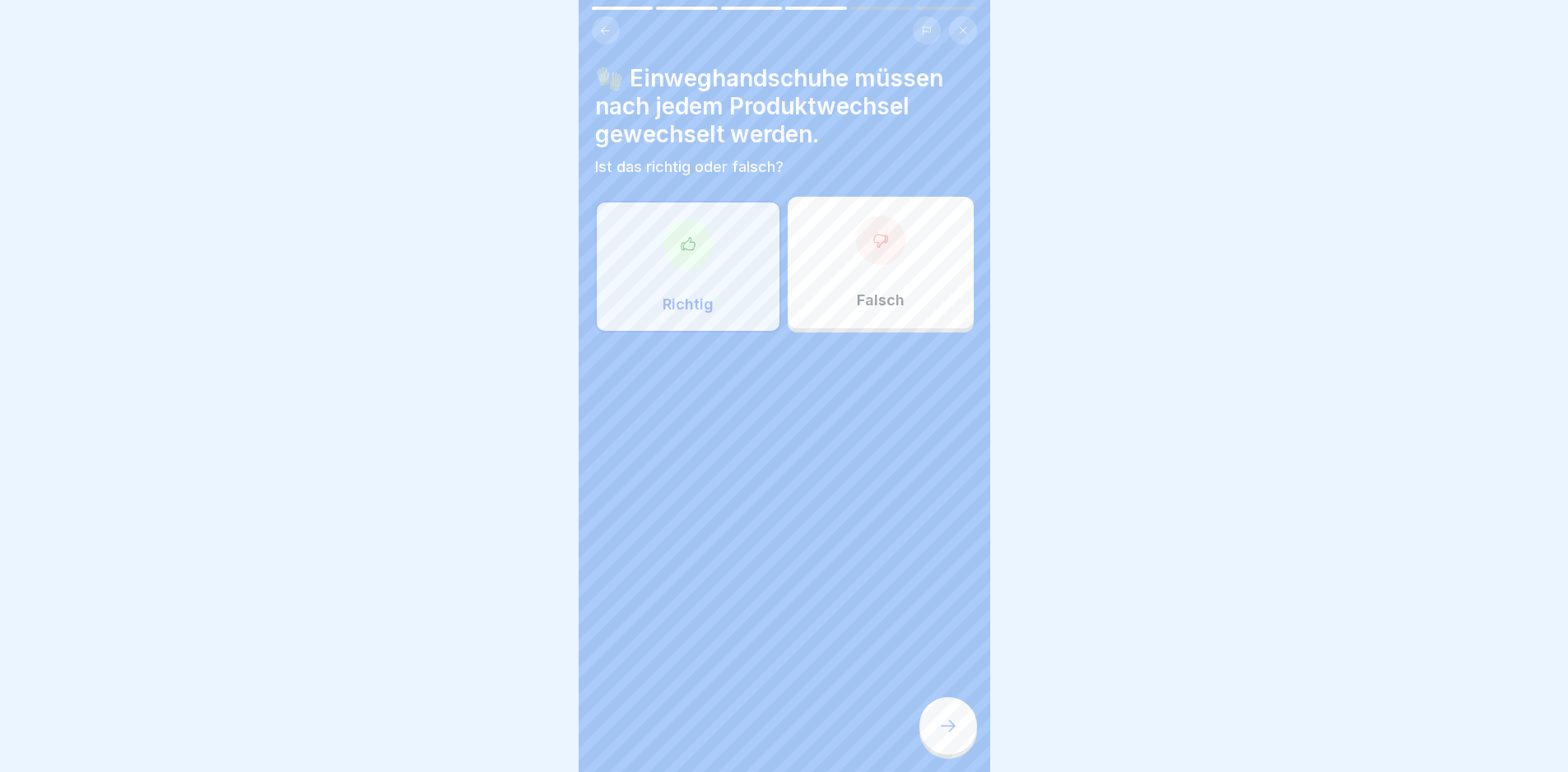
click at [958, 738] on div at bounding box center [948, 726] width 58 height 58
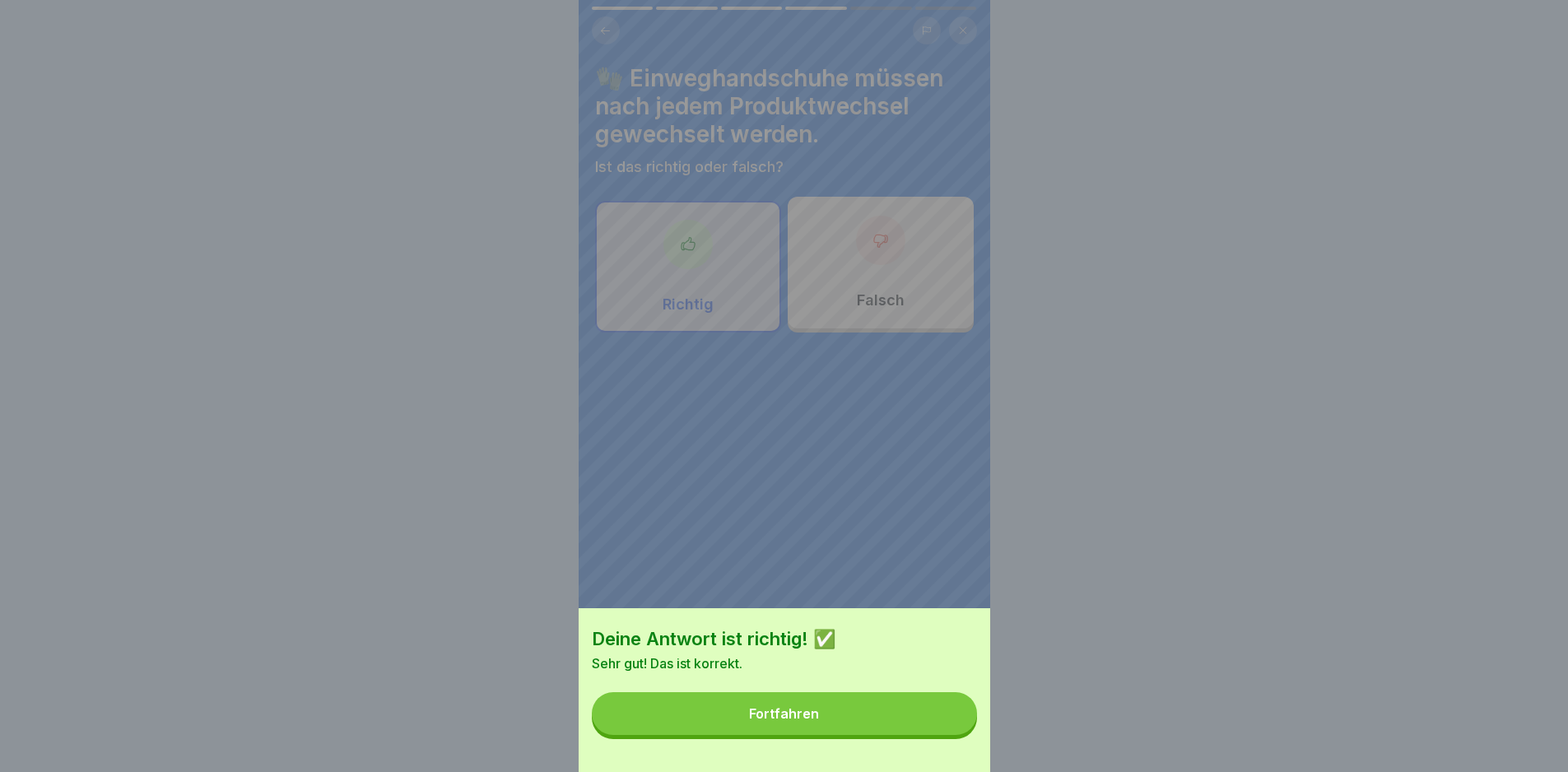
click at [945, 735] on button "Fortfahren" at bounding box center [784, 713] width 385 height 43
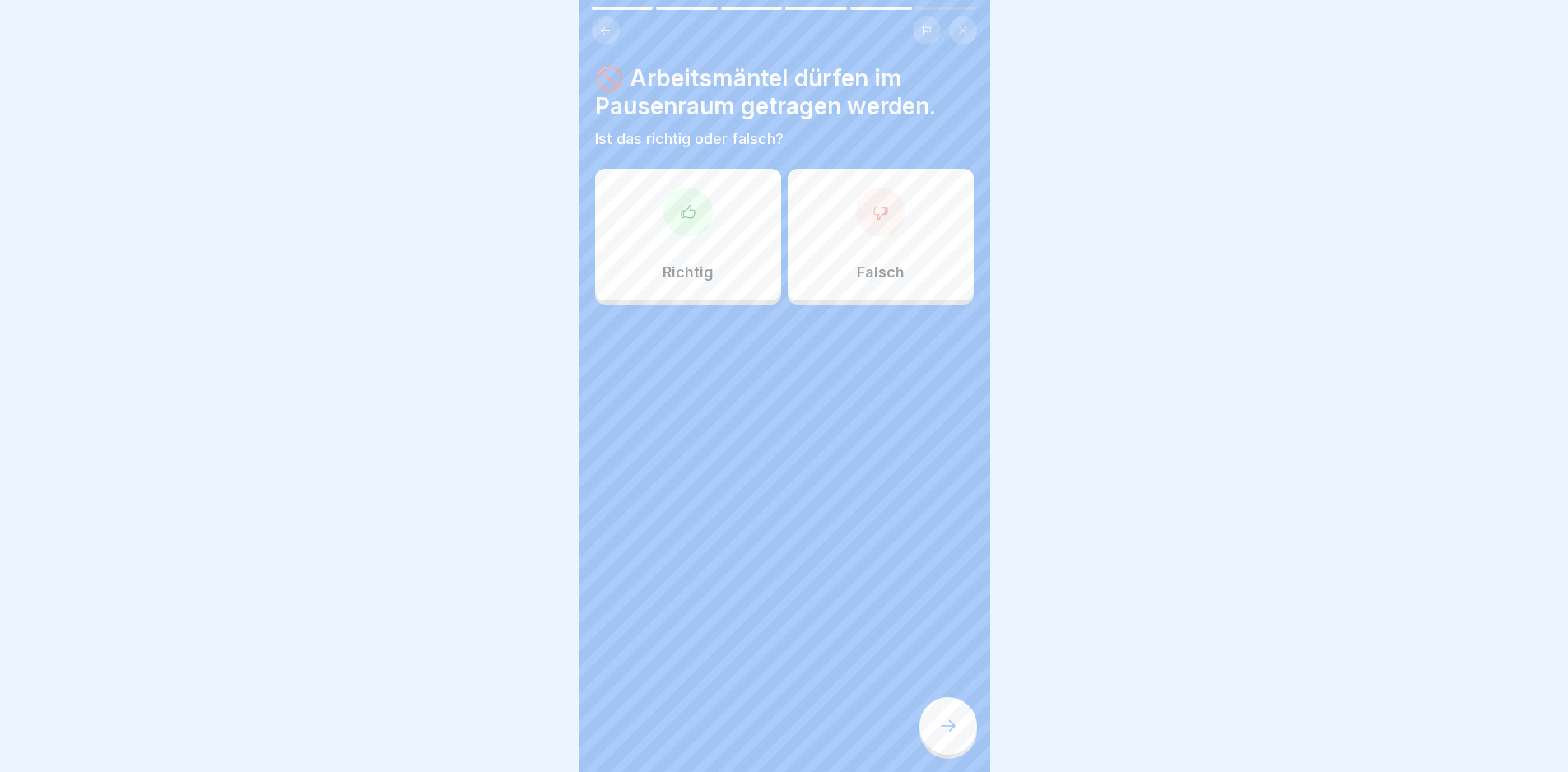
click at [914, 252] on div "Falsch" at bounding box center [880, 234] width 186 height 131
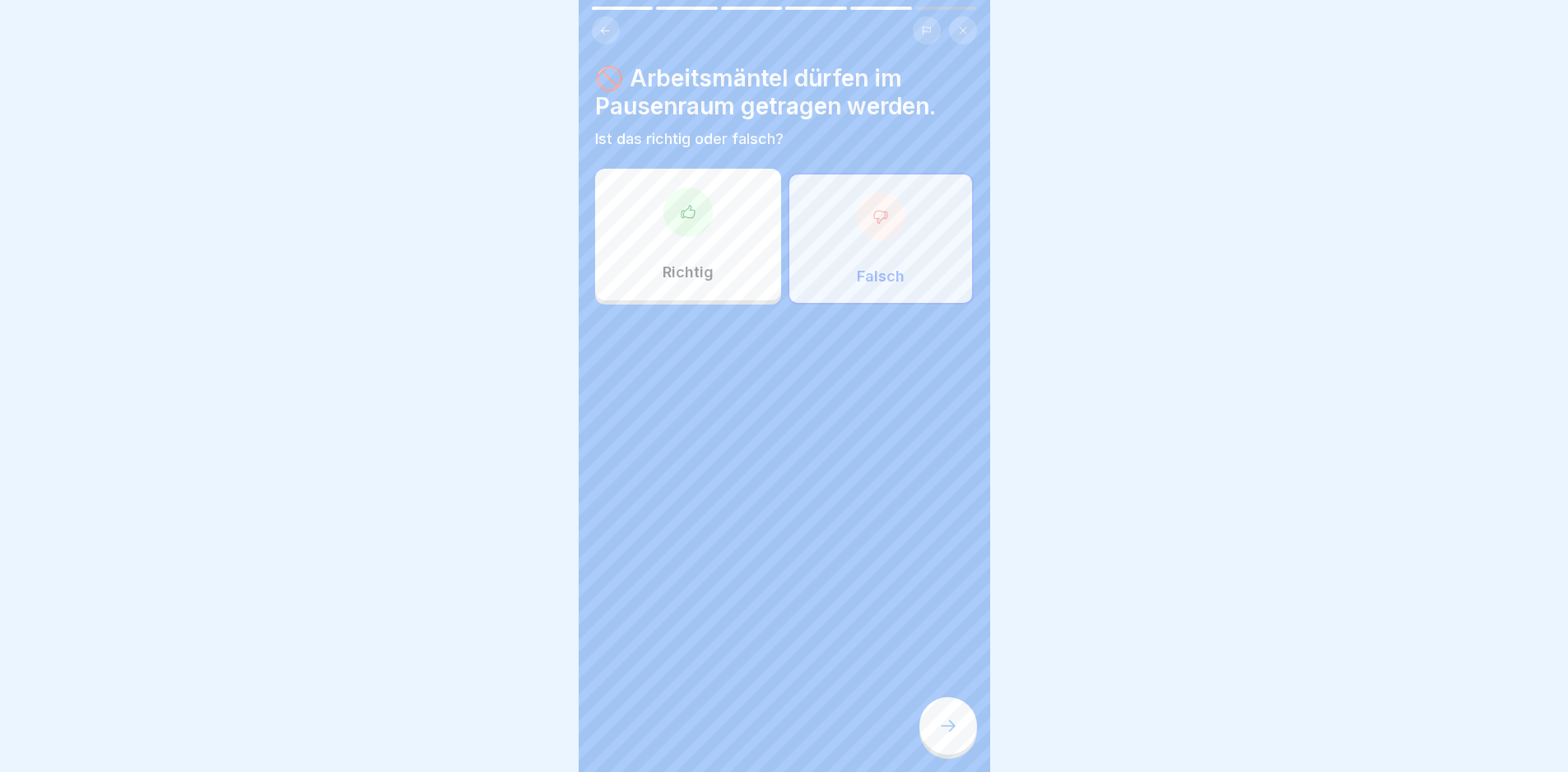
click at [963, 739] on div at bounding box center [948, 726] width 58 height 58
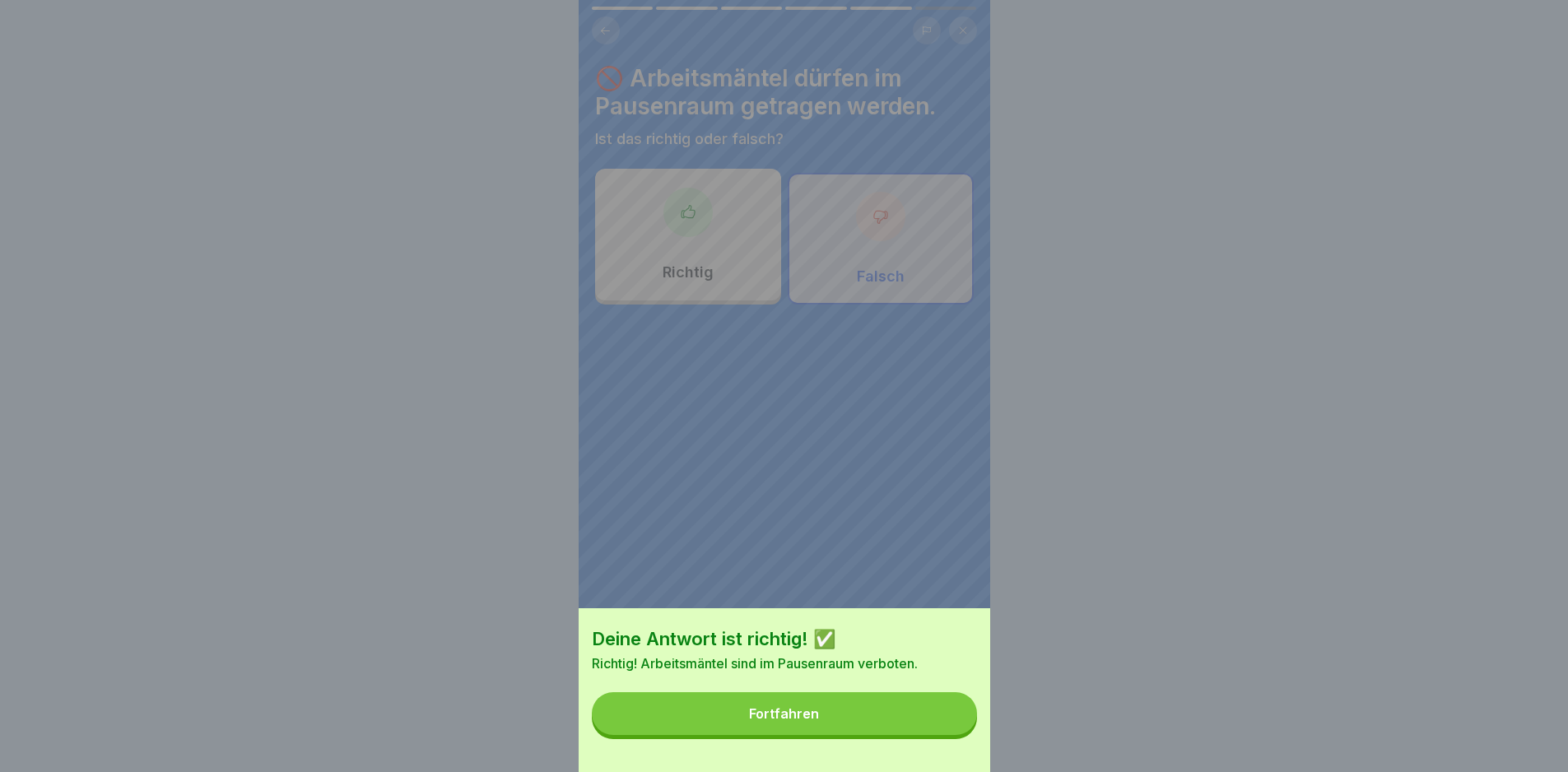
click at [909, 735] on button "Fortfahren" at bounding box center [784, 713] width 385 height 43
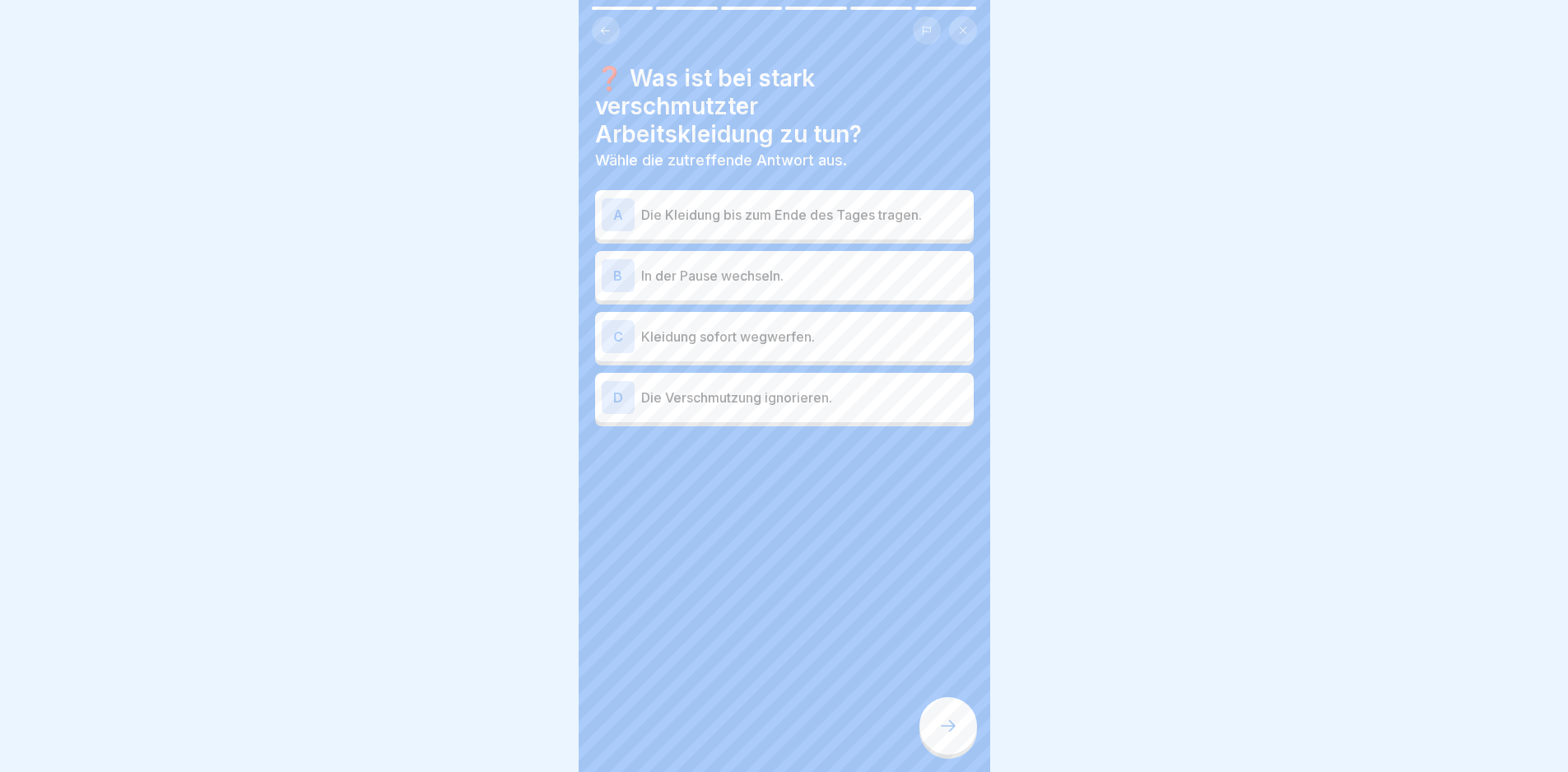
click at [883, 281] on p "In der Pause wechseln." at bounding box center [803, 276] width 326 height 20
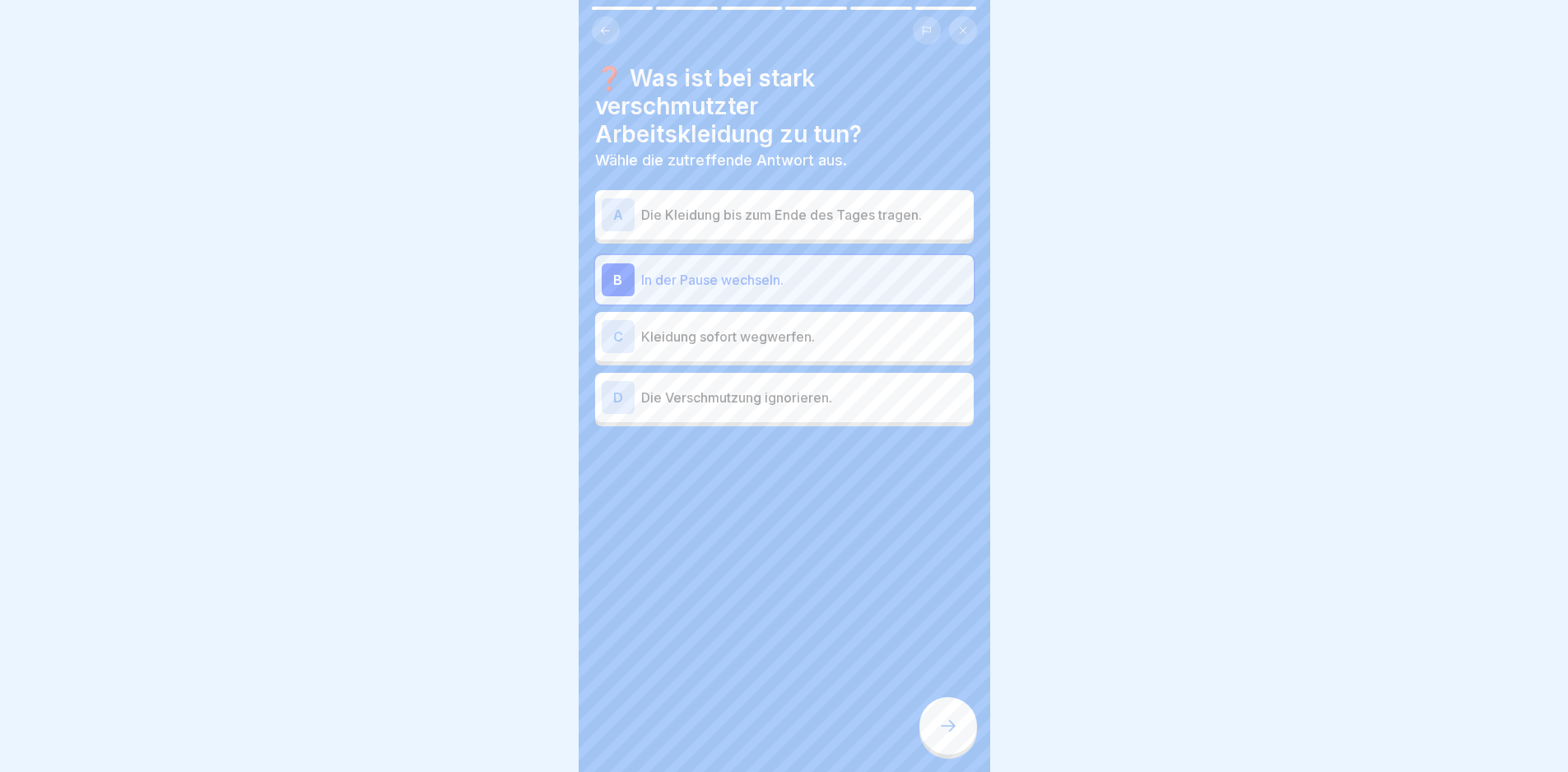
click at [953, 736] on icon at bounding box center [948, 726] width 20 height 20
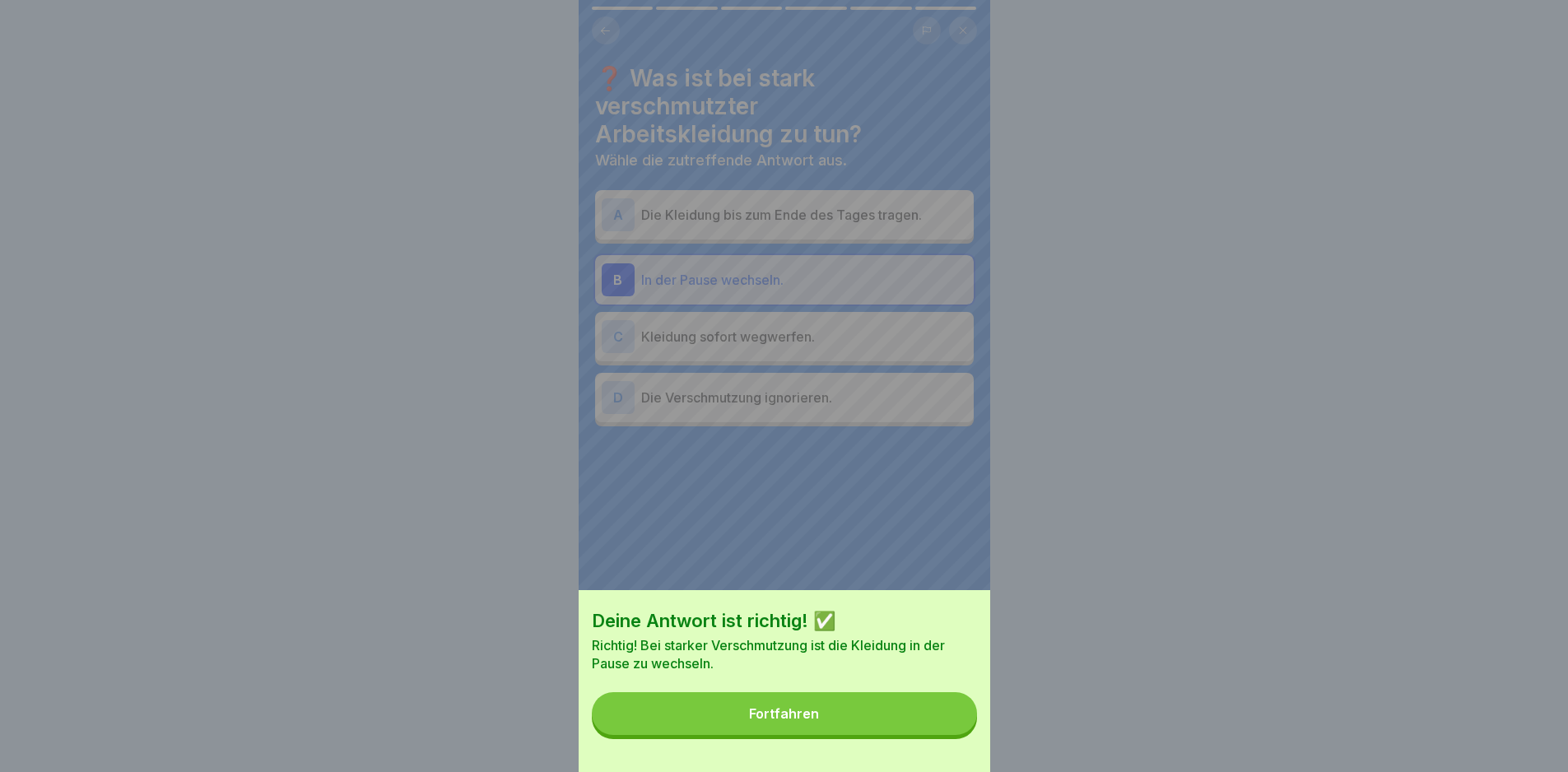
click at [847, 734] on button "Fortfahren" at bounding box center [784, 713] width 385 height 43
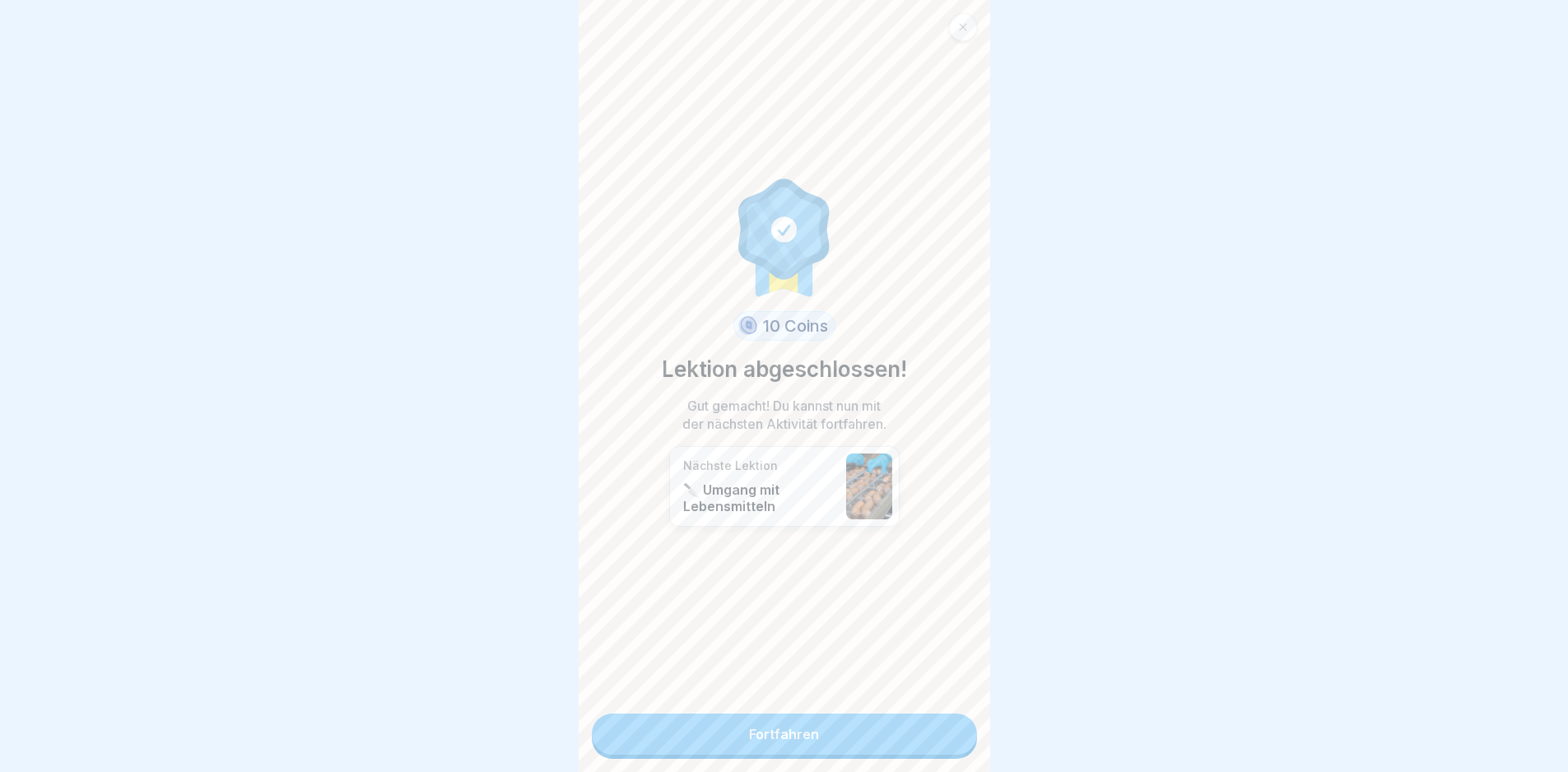
click at [875, 735] on link "Fortfahren" at bounding box center [784, 734] width 385 height 41
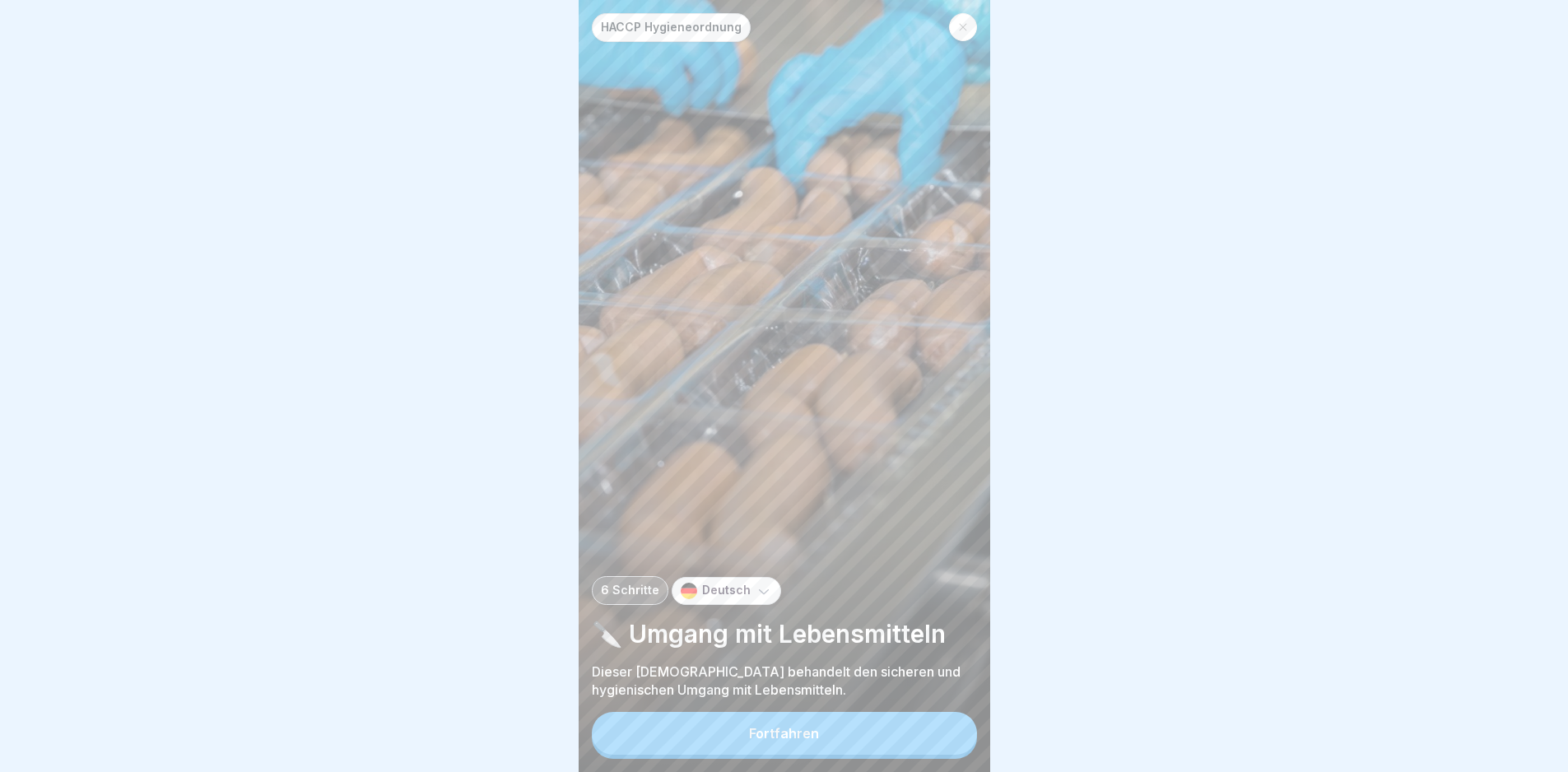
click at [895, 737] on button "Fortfahren" at bounding box center [784, 733] width 385 height 43
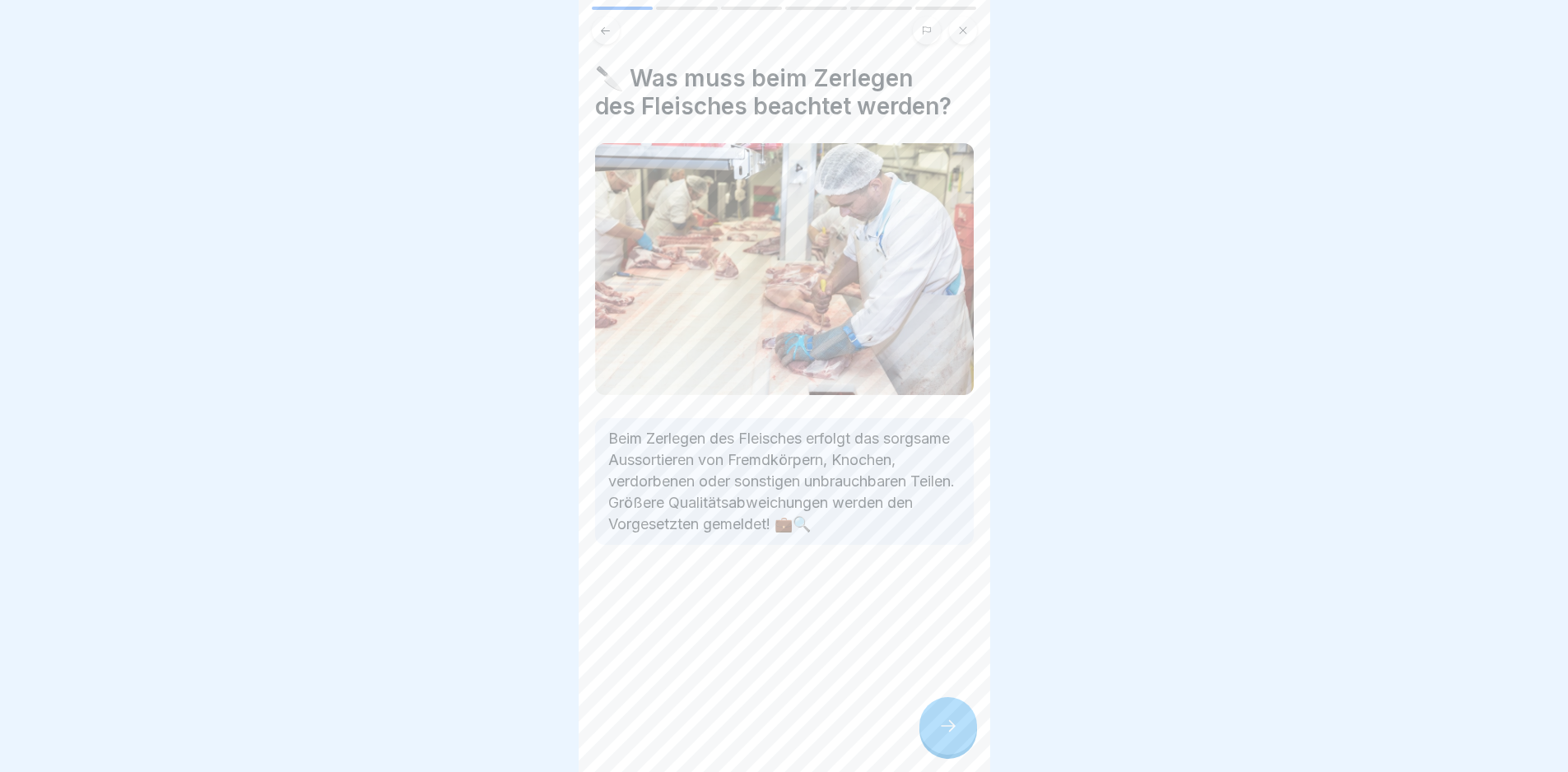
click at [968, 762] on div "🔪 Was muss beim Zerlegen des Fleisches beachtet werden? Beim Zerlegen des Fleis…" at bounding box center [784, 386] width 411 height 772
click at [948, 736] on icon at bounding box center [948, 726] width 20 height 20
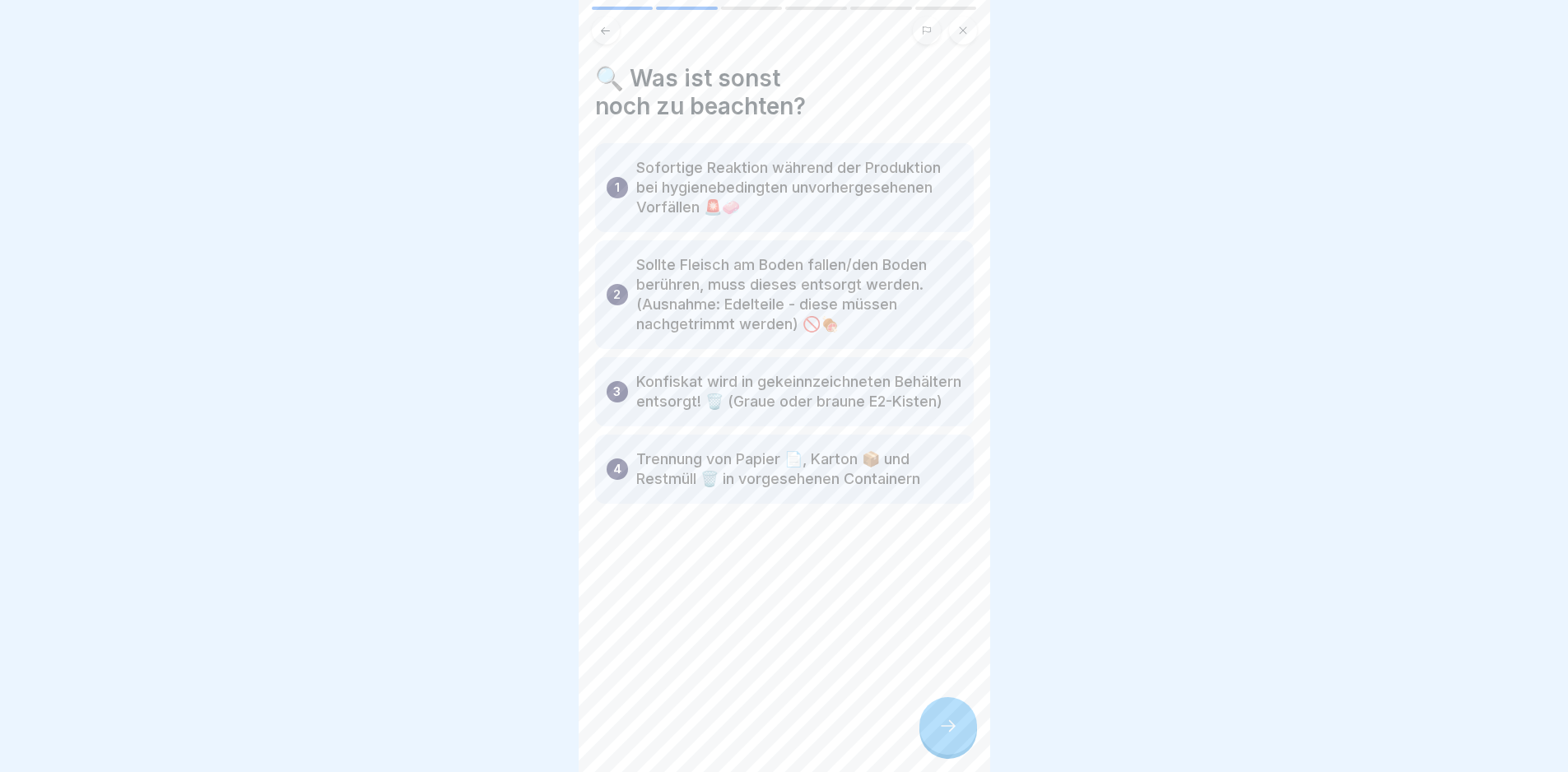
click at [948, 749] on div at bounding box center [948, 726] width 58 height 58
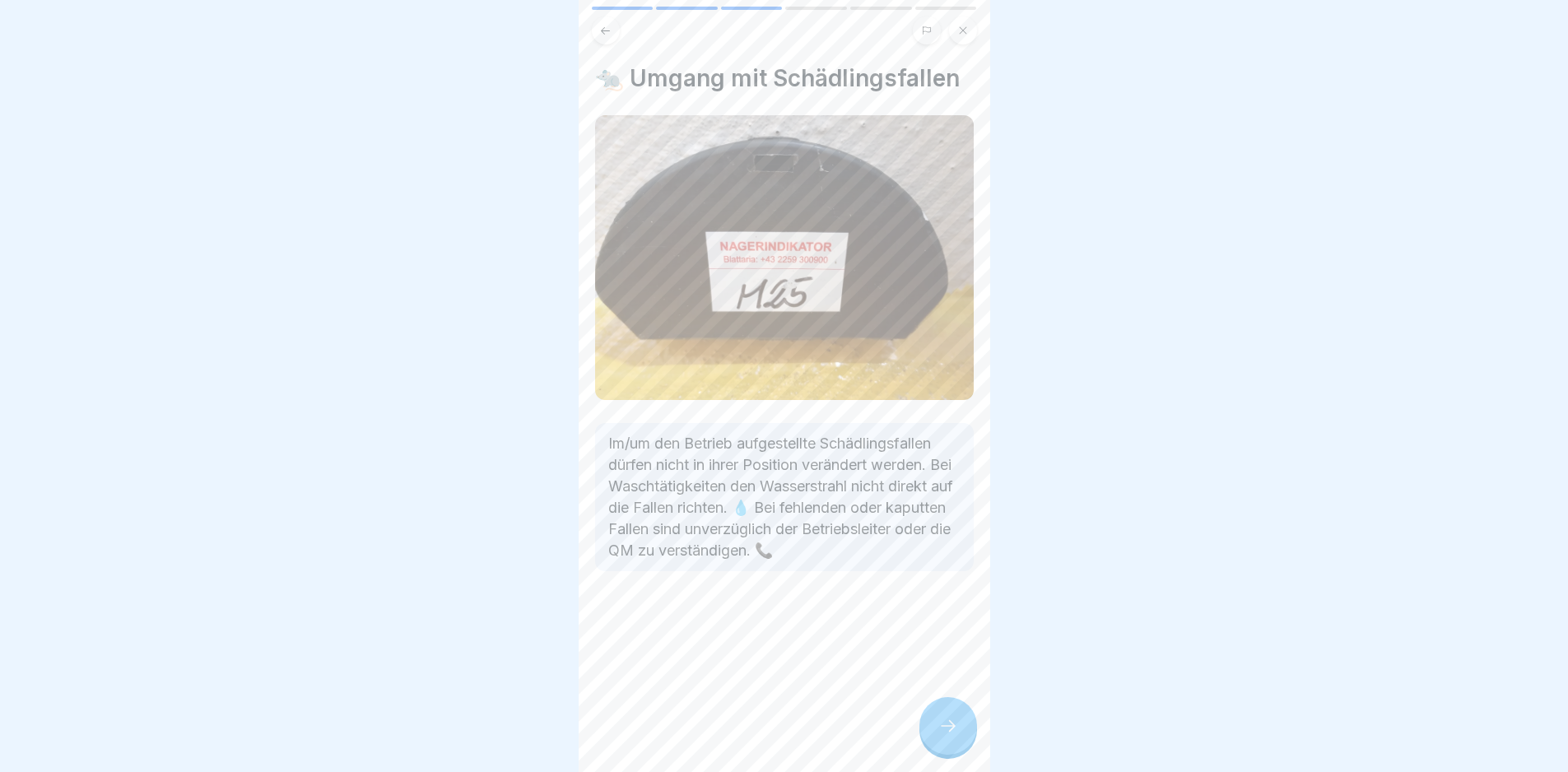
click at [945, 752] on div at bounding box center [948, 726] width 58 height 58
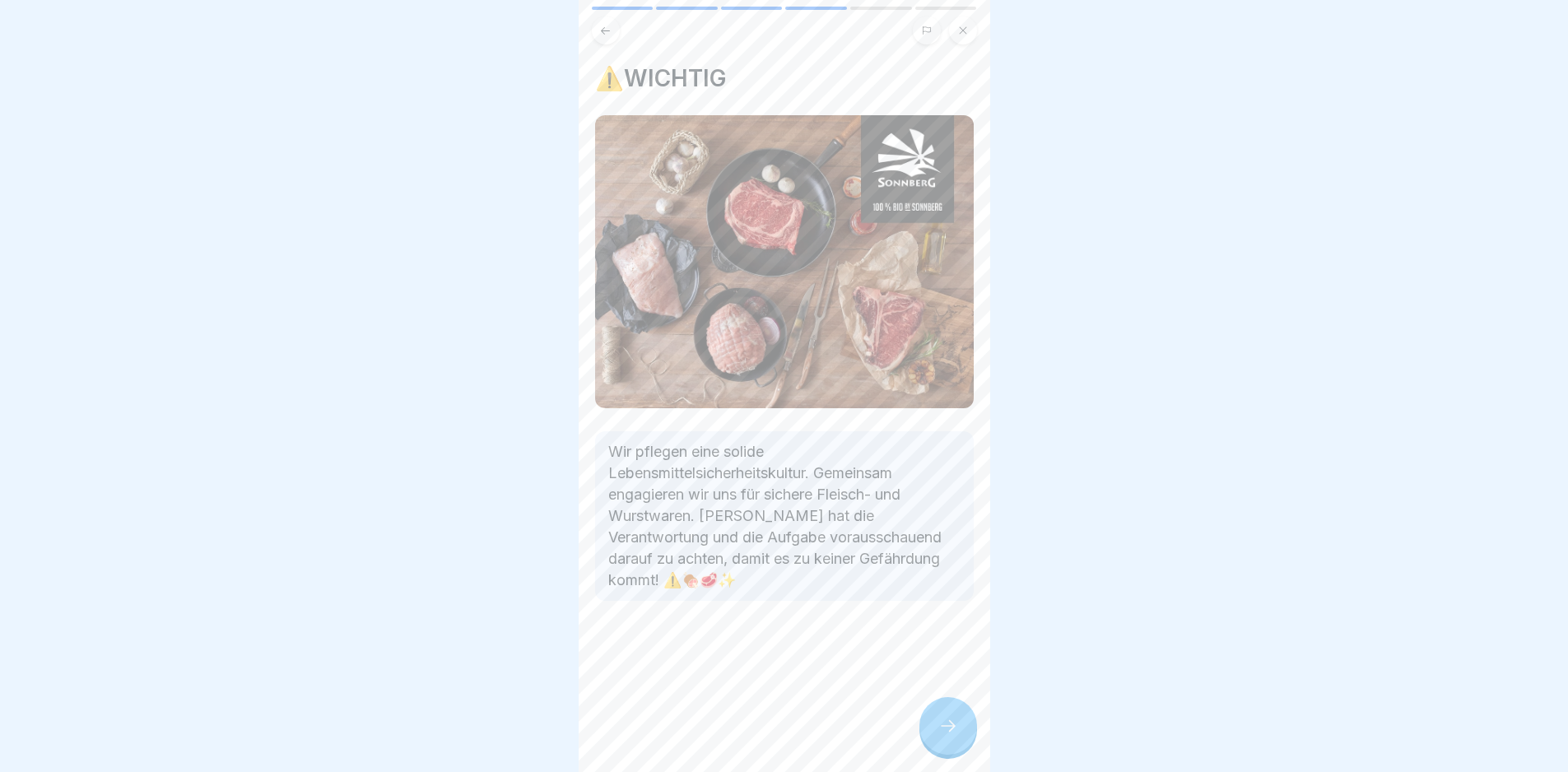
click at [942, 753] on div at bounding box center [948, 726] width 58 height 58
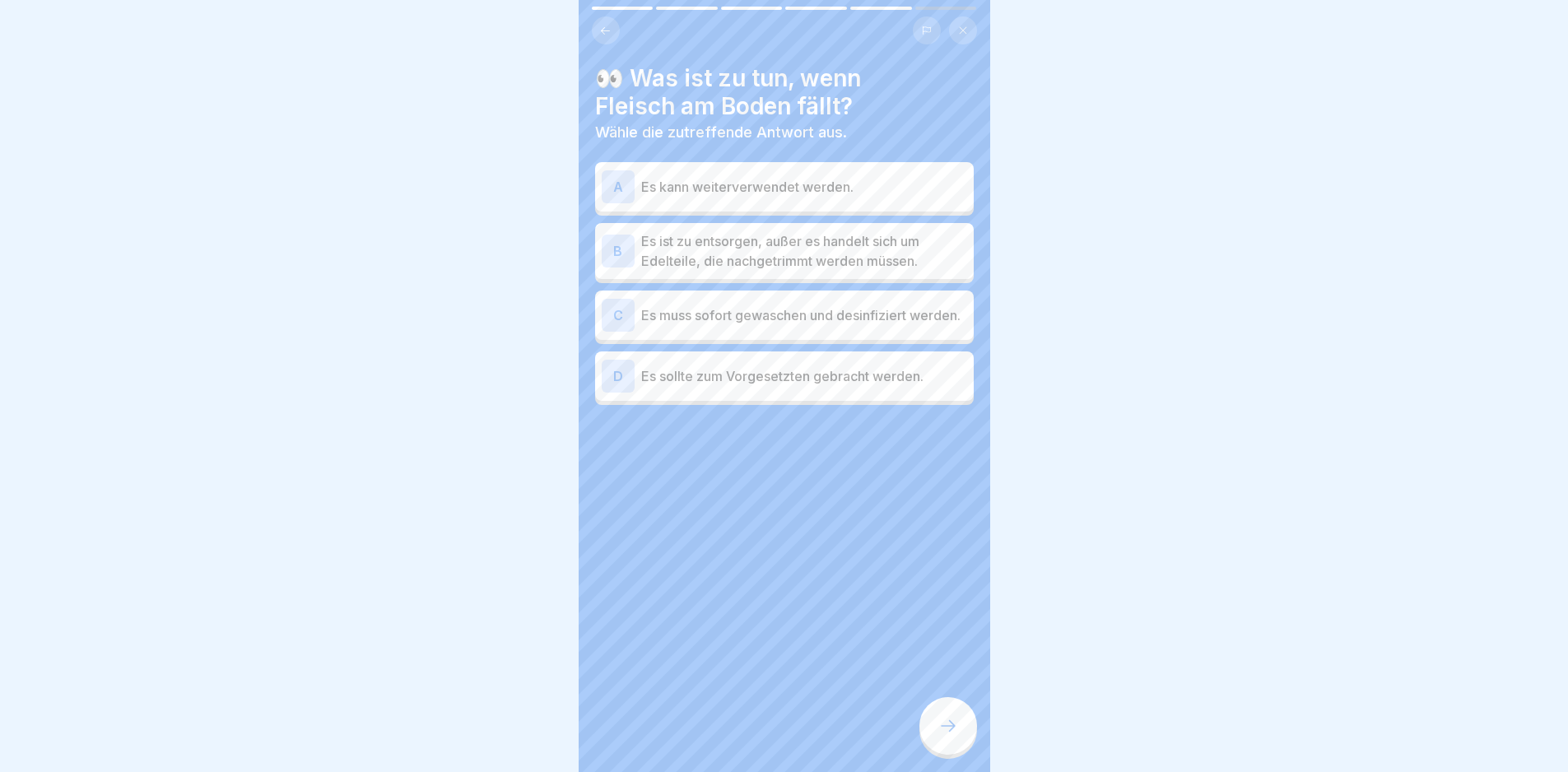
click at [882, 257] on p "Es ist zu entsorgen, außer es handelt sich um Edelteile, die nachgetrimmt werde…" at bounding box center [803, 251] width 326 height 40
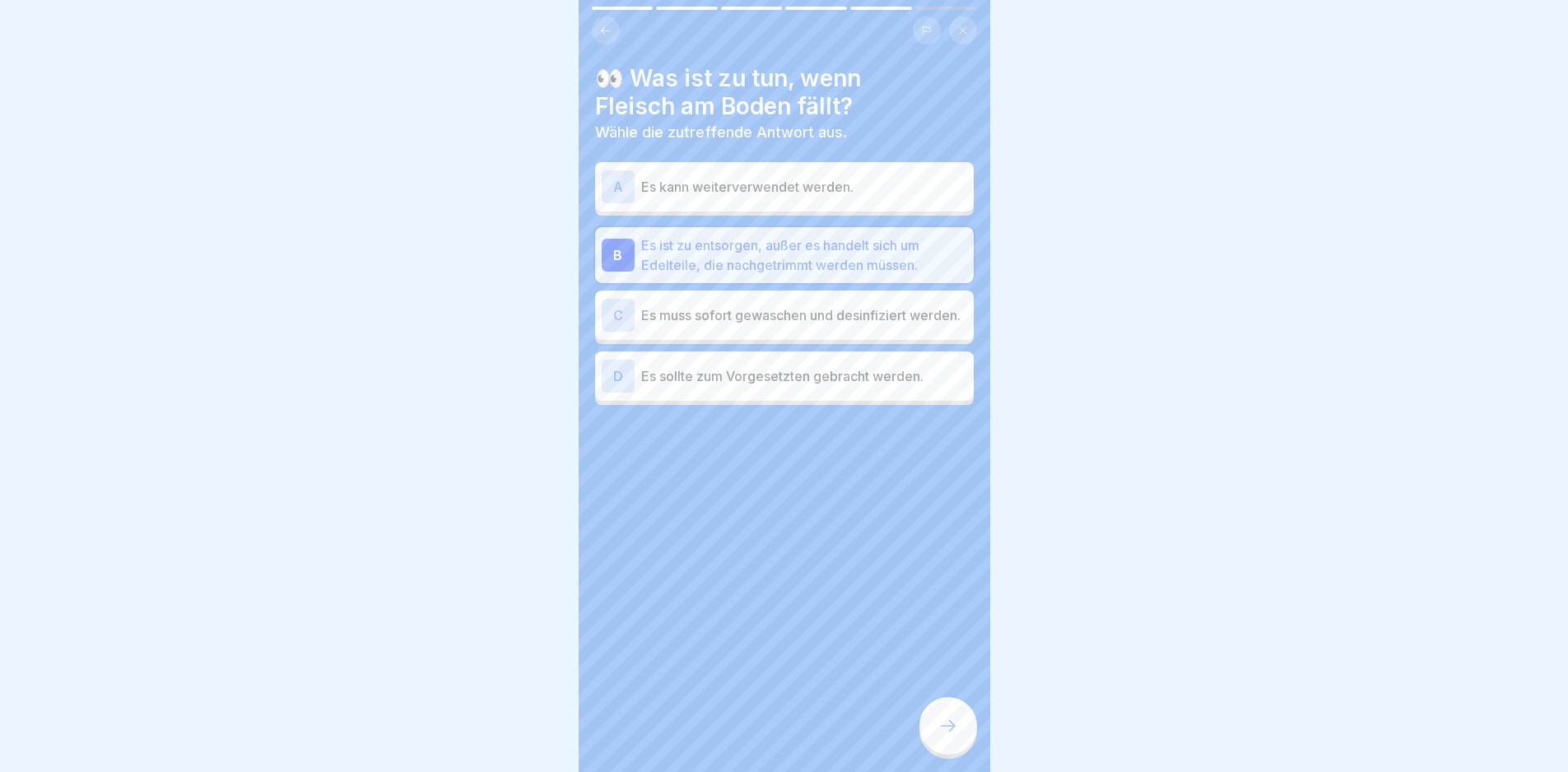
click at [956, 727] on div at bounding box center [948, 726] width 58 height 58
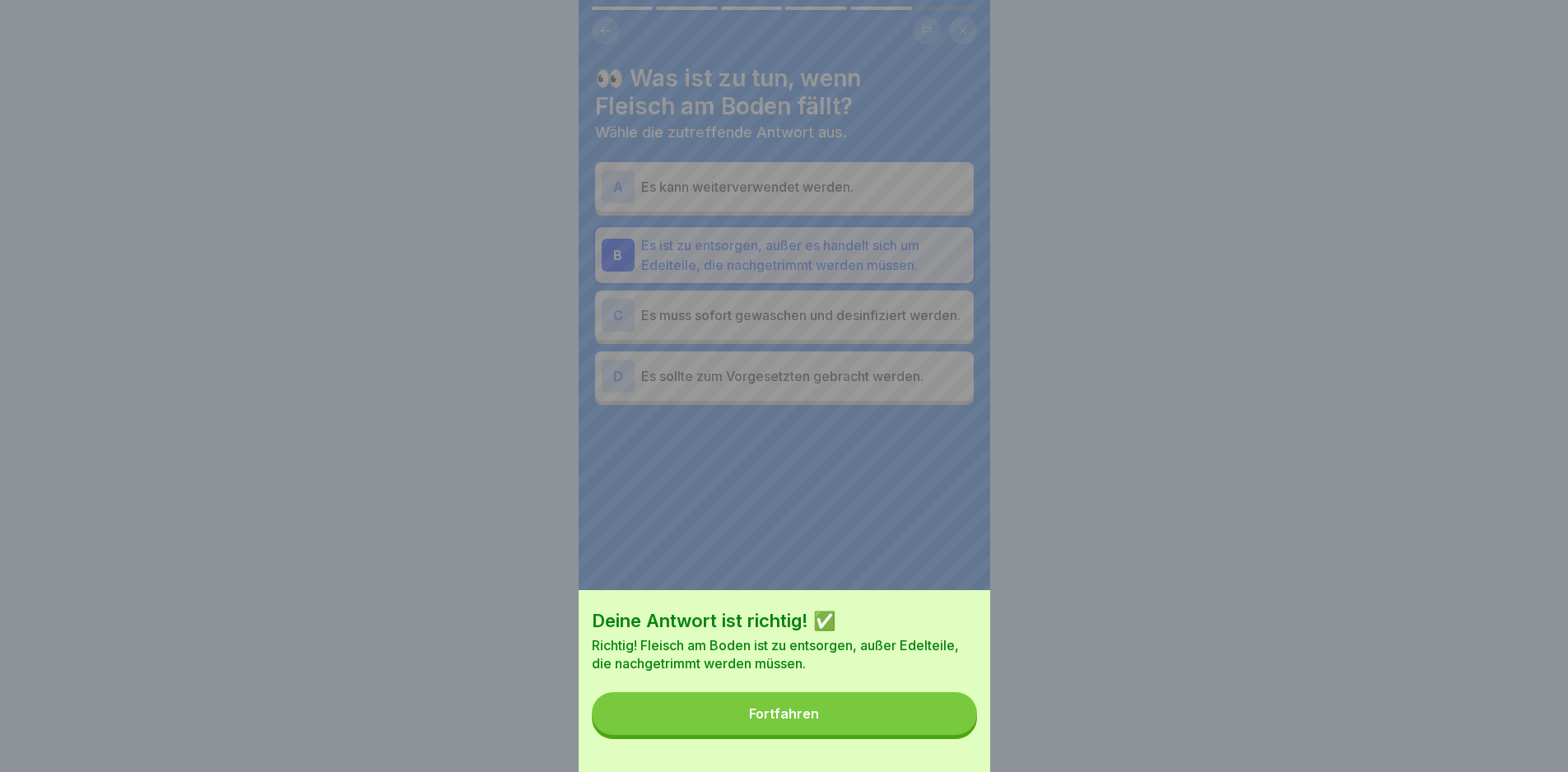
click at [921, 727] on button "Fortfahren" at bounding box center [784, 713] width 385 height 43
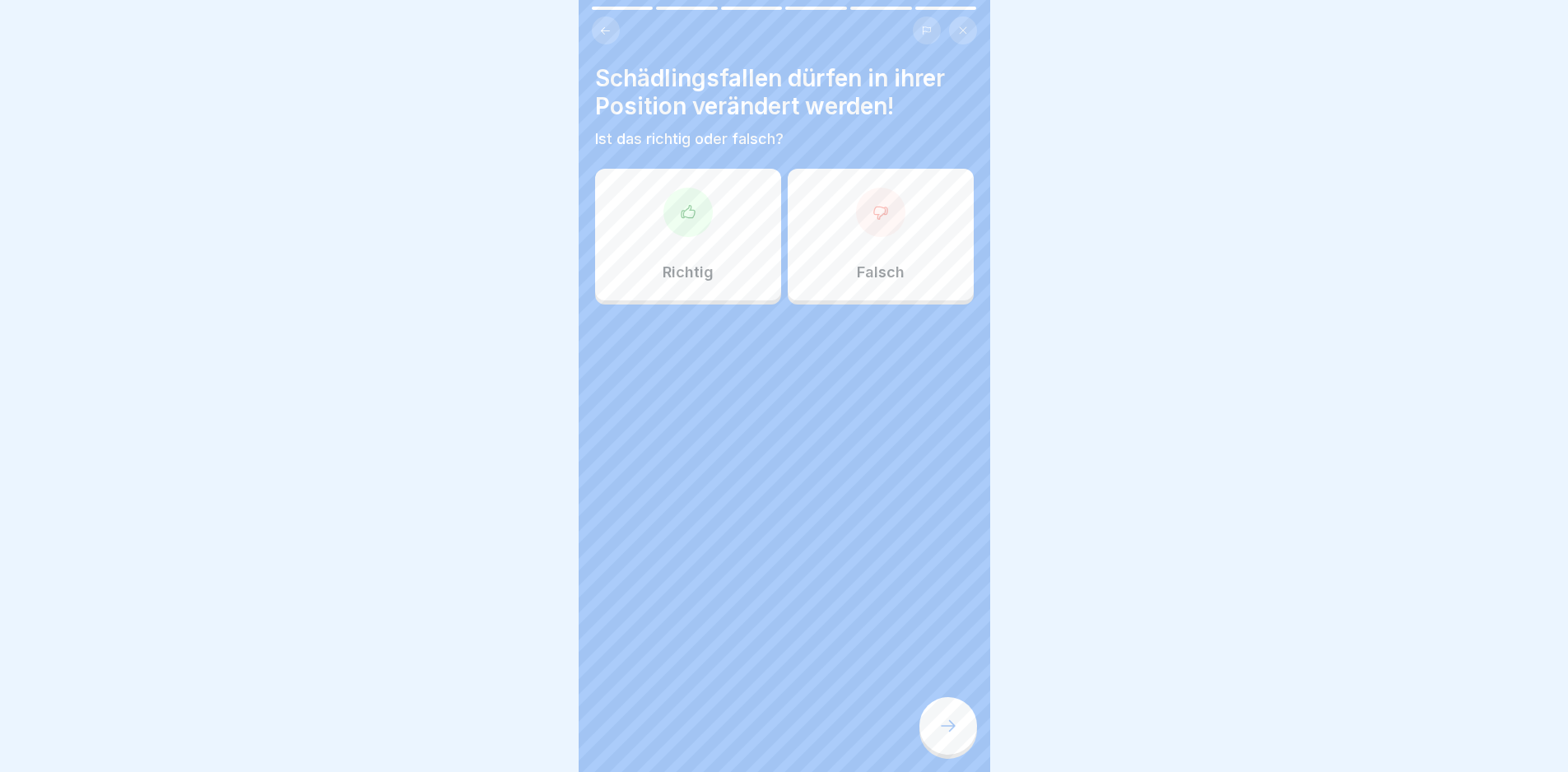
click at [866, 225] on div at bounding box center [881, 212] width 50 height 50
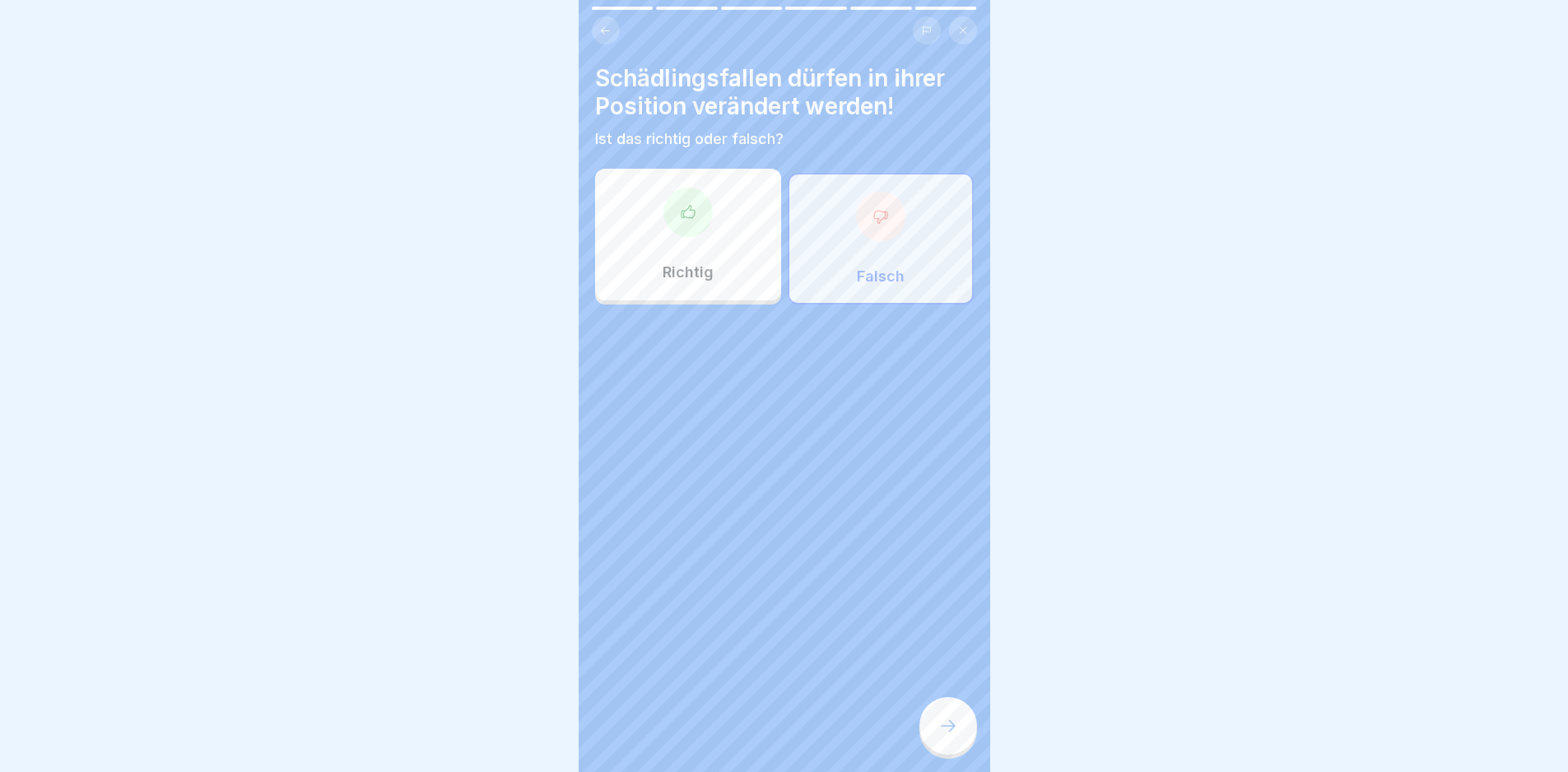
click at [942, 734] on icon at bounding box center [948, 726] width 20 height 20
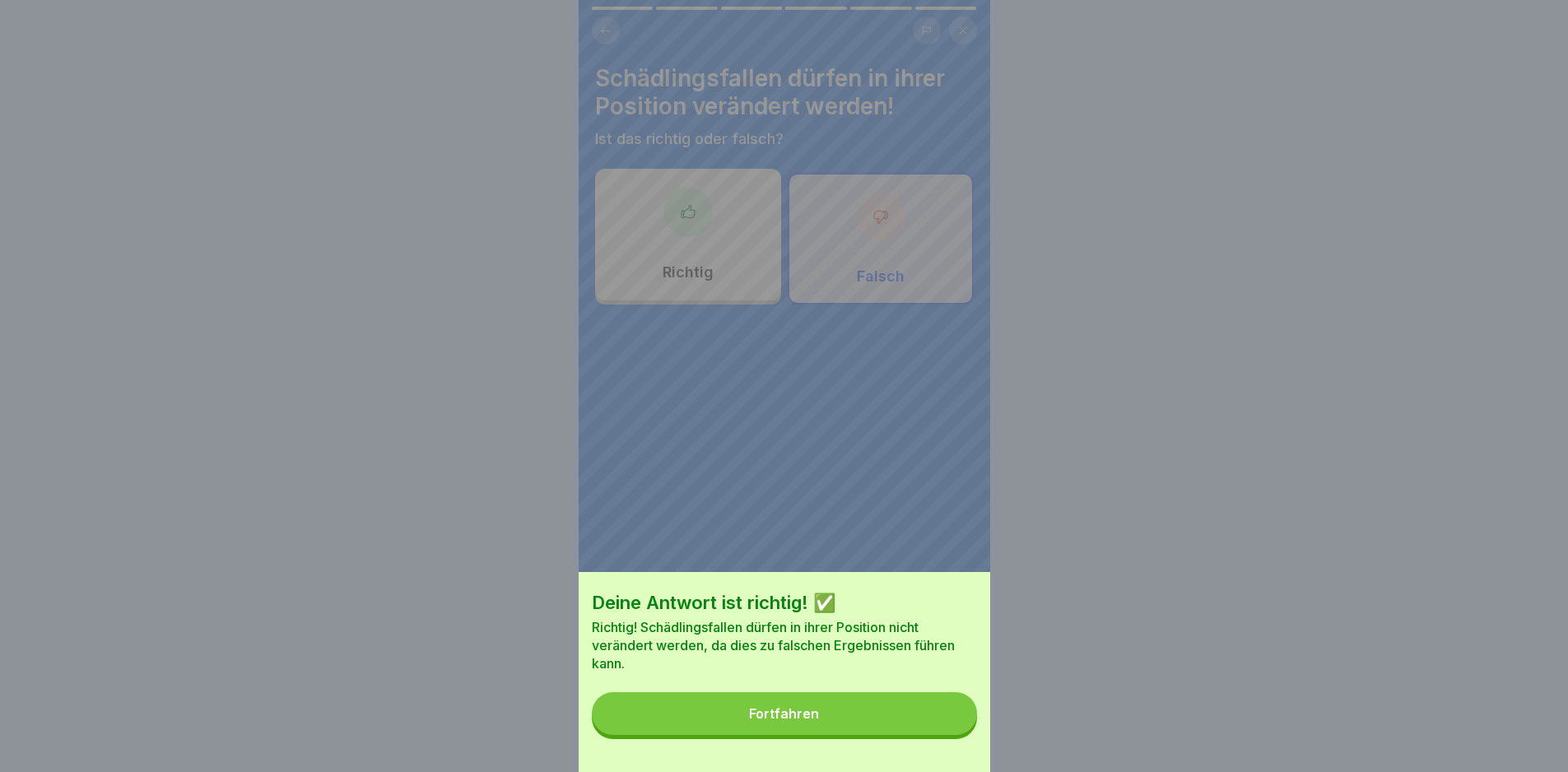
click at [878, 728] on button "Fortfahren" at bounding box center [784, 713] width 385 height 43
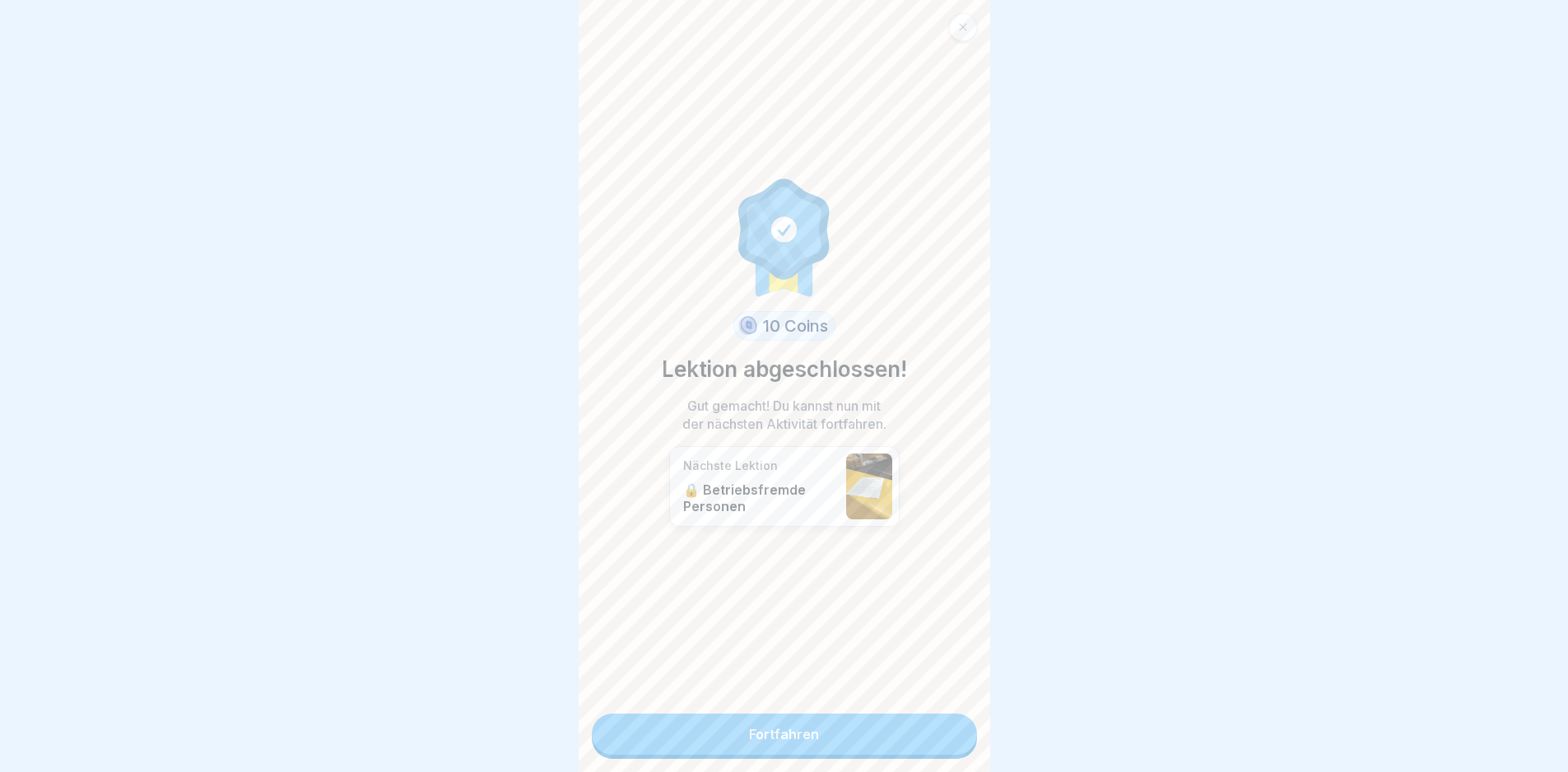
click at [878, 744] on link "Fortfahren" at bounding box center [784, 734] width 385 height 41
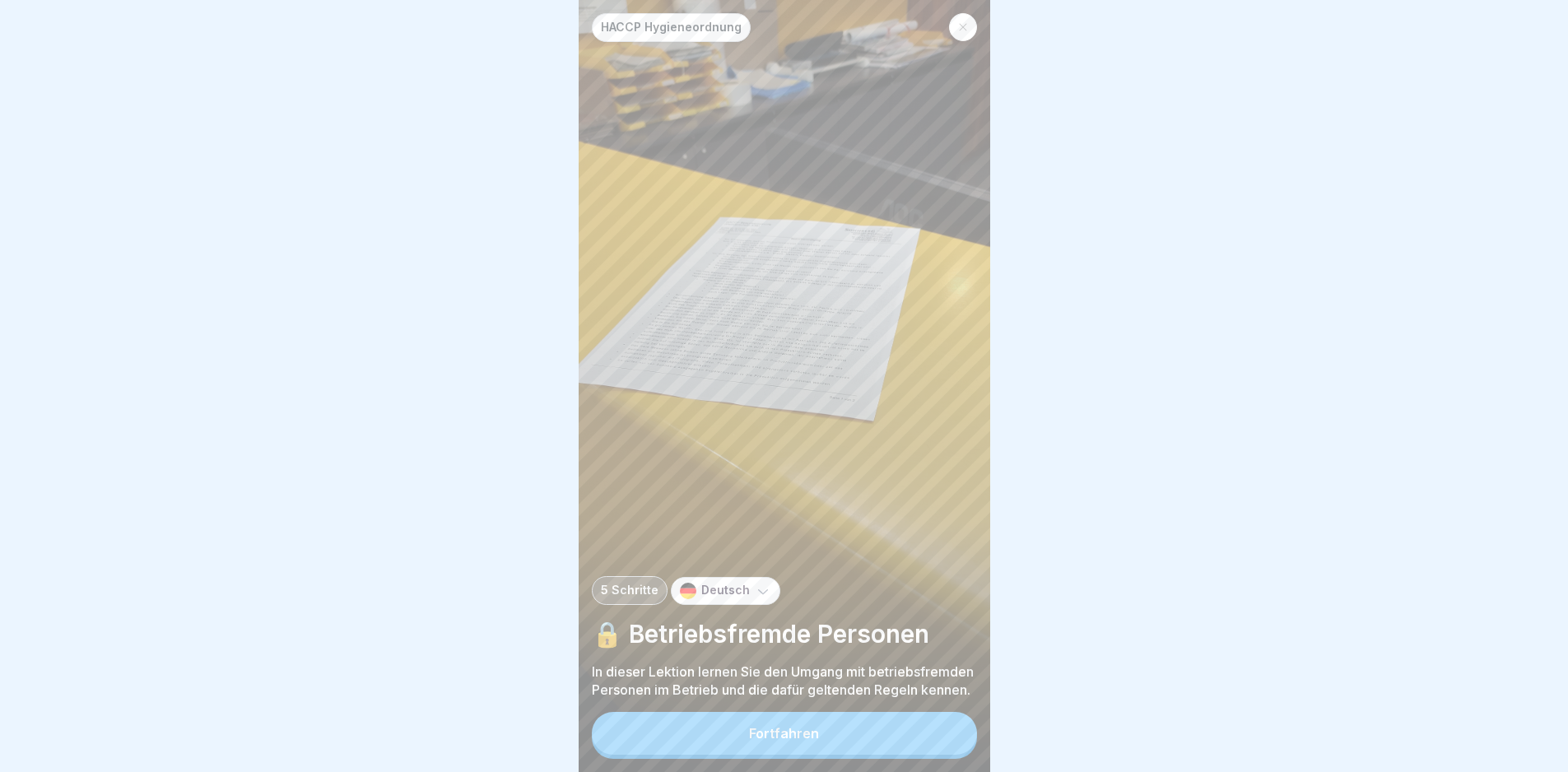
click at [885, 736] on button "Fortfahren" at bounding box center [784, 733] width 385 height 43
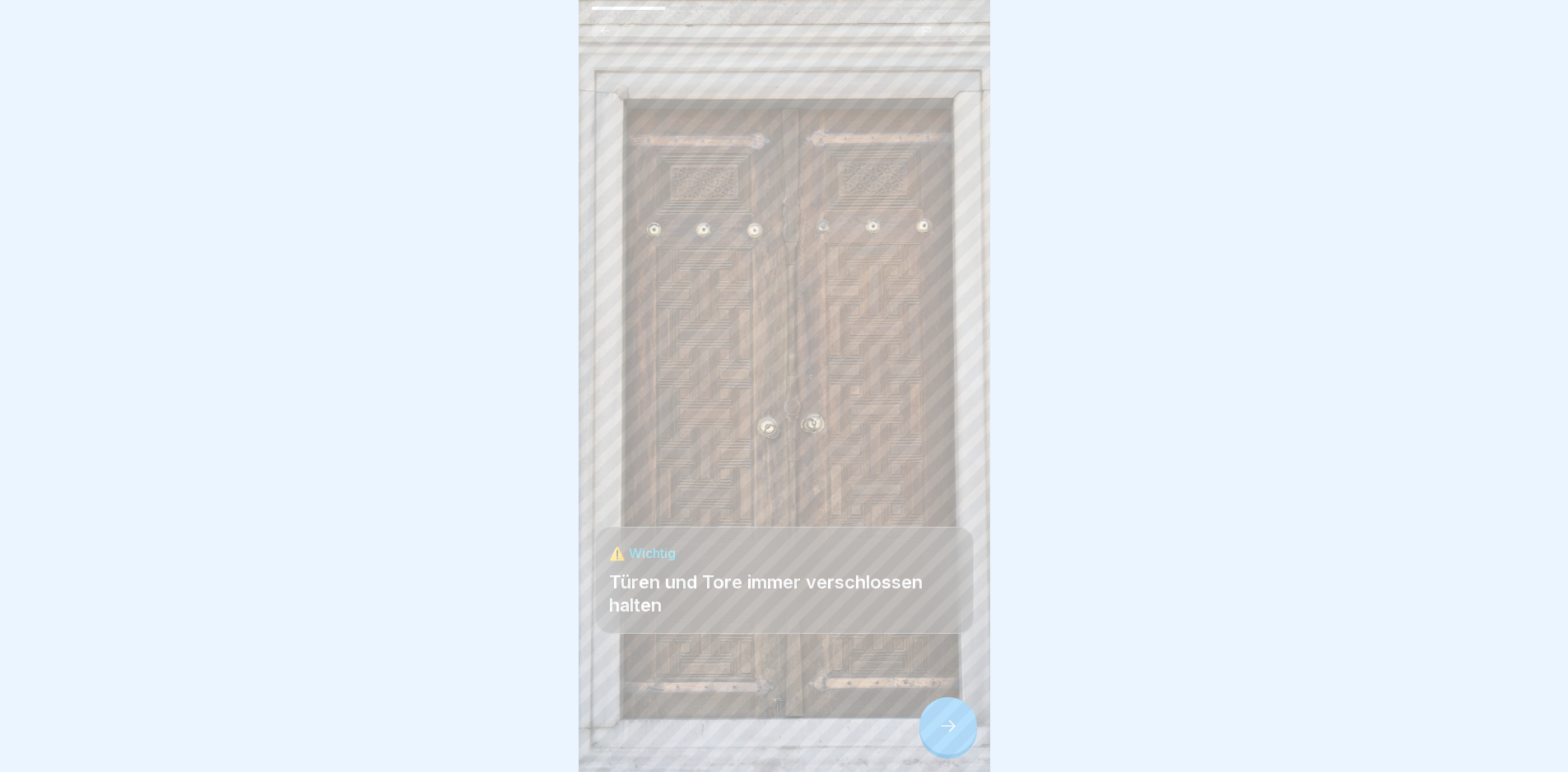
click at [932, 747] on div at bounding box center [948, 726] width 58 height 58
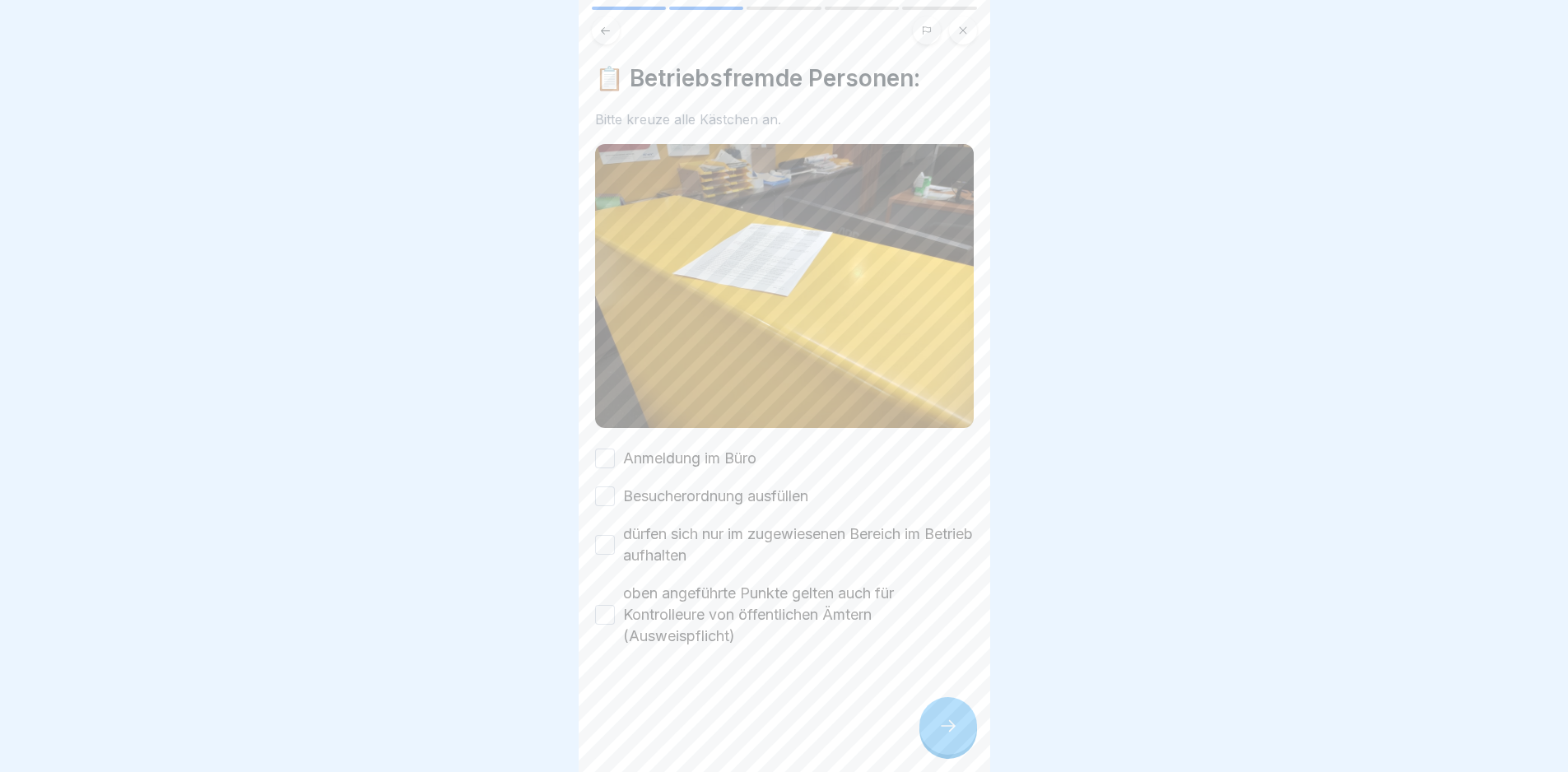
click at [727, 448] on label "Anmeldung im Büro" at bounding box center [690, 458] width 133 height 21
click at [614, 448] on button "Anmeldung im Büro" at bounding box center [605, 458] width 20 height 20
click at [732, 486] on label "Besucherordnung ausfüllen" at bounding box center [716, 496] width 185 height 21
click at [614, 486] on button "Besucherordnung ausfüllen" at bounding box center [605, 496] width 20 height 20
drag, startPoint x: 733, startPoint y: 526, endPoint x: 743, endPoint y: 555, distance: 30.7
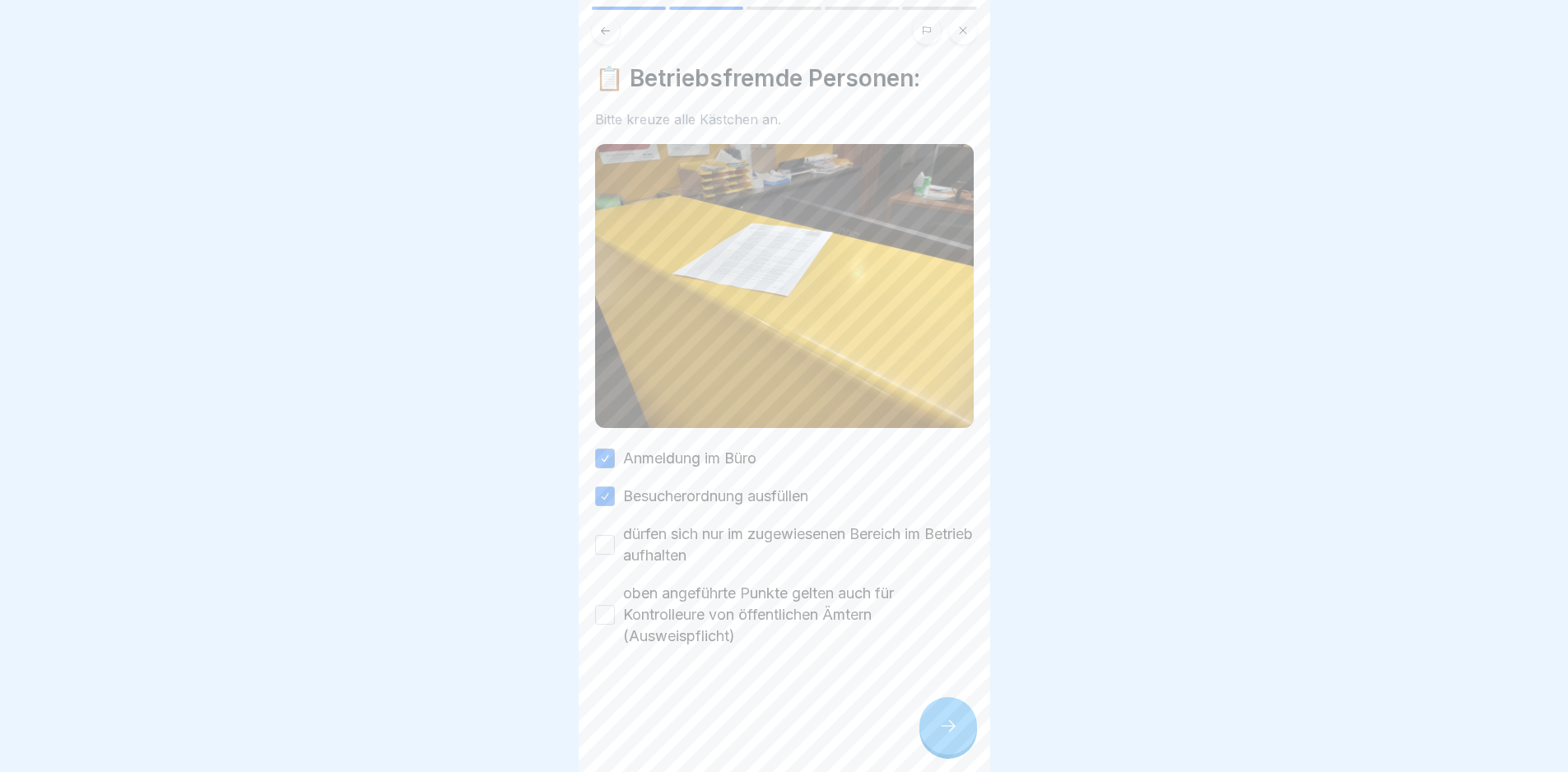
click at [734, 526] on label "dürfen sich nur im zugewiesenen Bereich im Betrieb aufhalten" at bounding box center [798, 545] width 350 height 43
click at [614, 535] on button "dürfen sich nur im zugewiesenen Bereich im Betrieb aufhalten" at bounding box center [605, 545] width 20 height 20
click at [752, 622] on label "oben angeführte Punkte gelten auch für Kontrolleure von öffentlichen Ämtern (Au…" at bounding box center [798, 615] width 350 height 64
click at [614, 622] on button "oben angeführte Punkte gelten auch für Kontrolleure von öffentlichen Ämtern (Au…" at bounding box center [605, 616] width 20 height 20
click at [950, 749] on div at bounding box center [948, 726] width 58 height 58
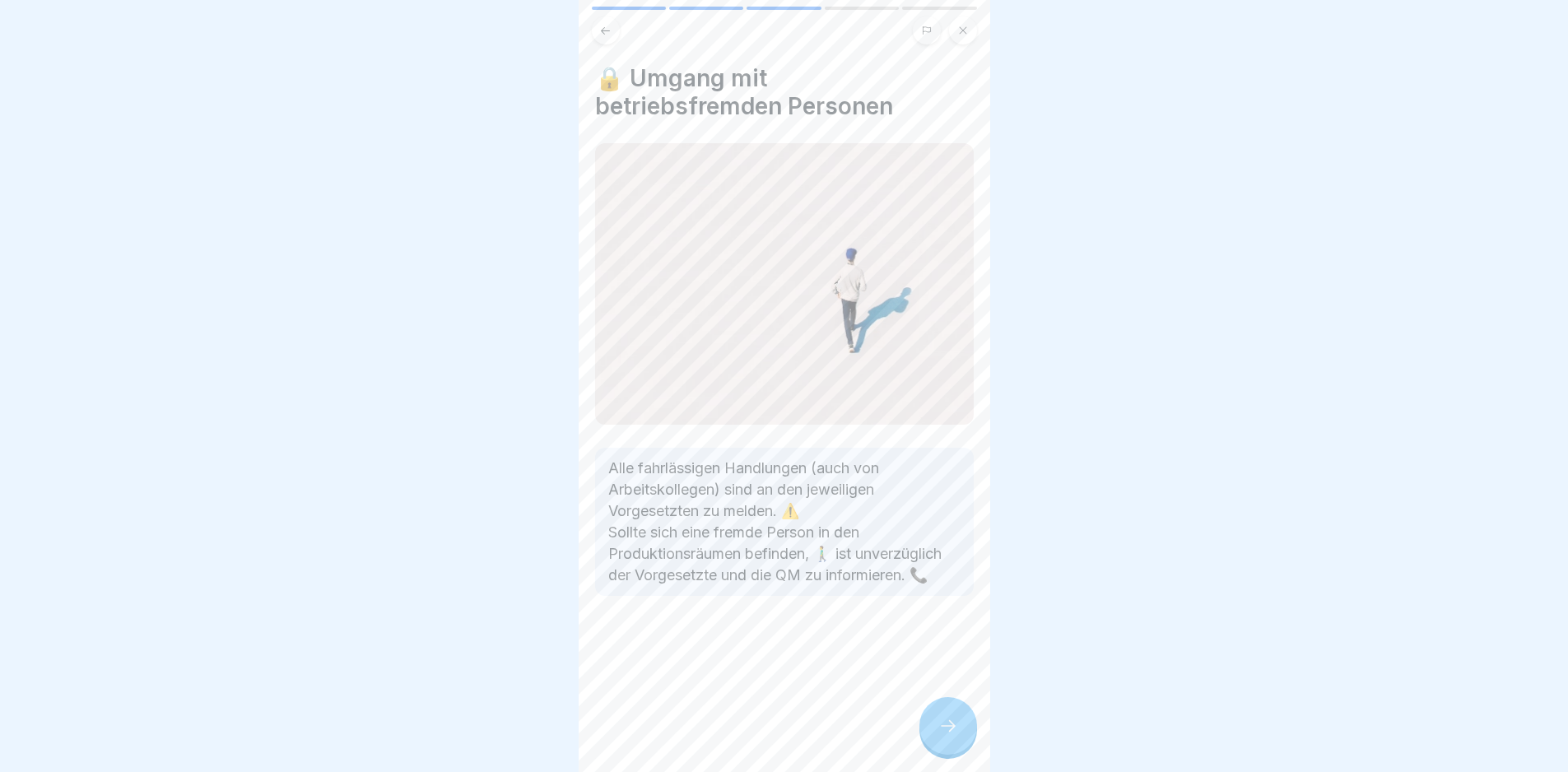
click at [948, 753] on div at bounding box center [948, 726] width 58 height 58
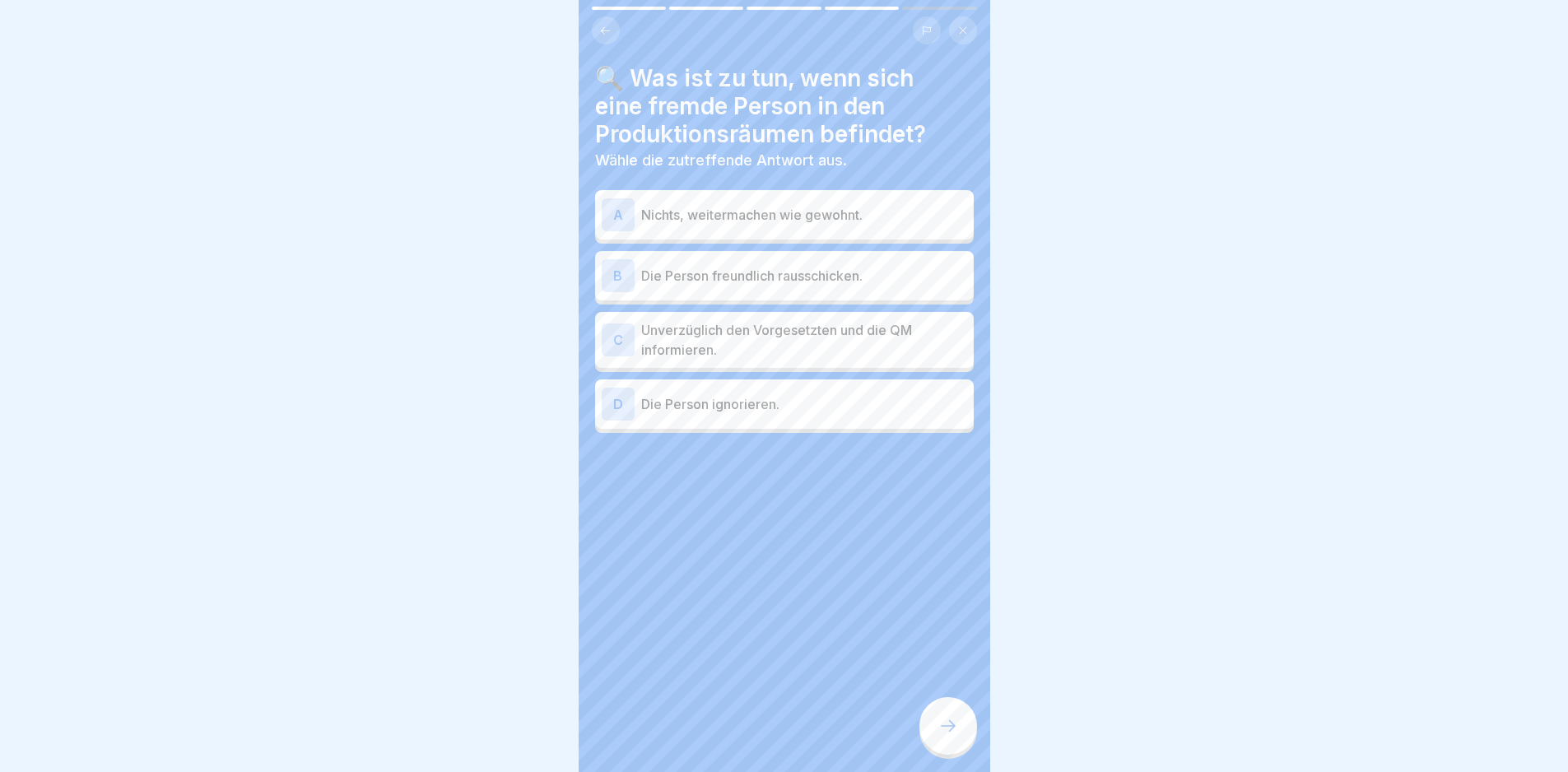
click at [864, 359] on p "Unverzüglich den Vorgesetzten und die QM informieren." at bounding box center [803, 341] width 326 height 40
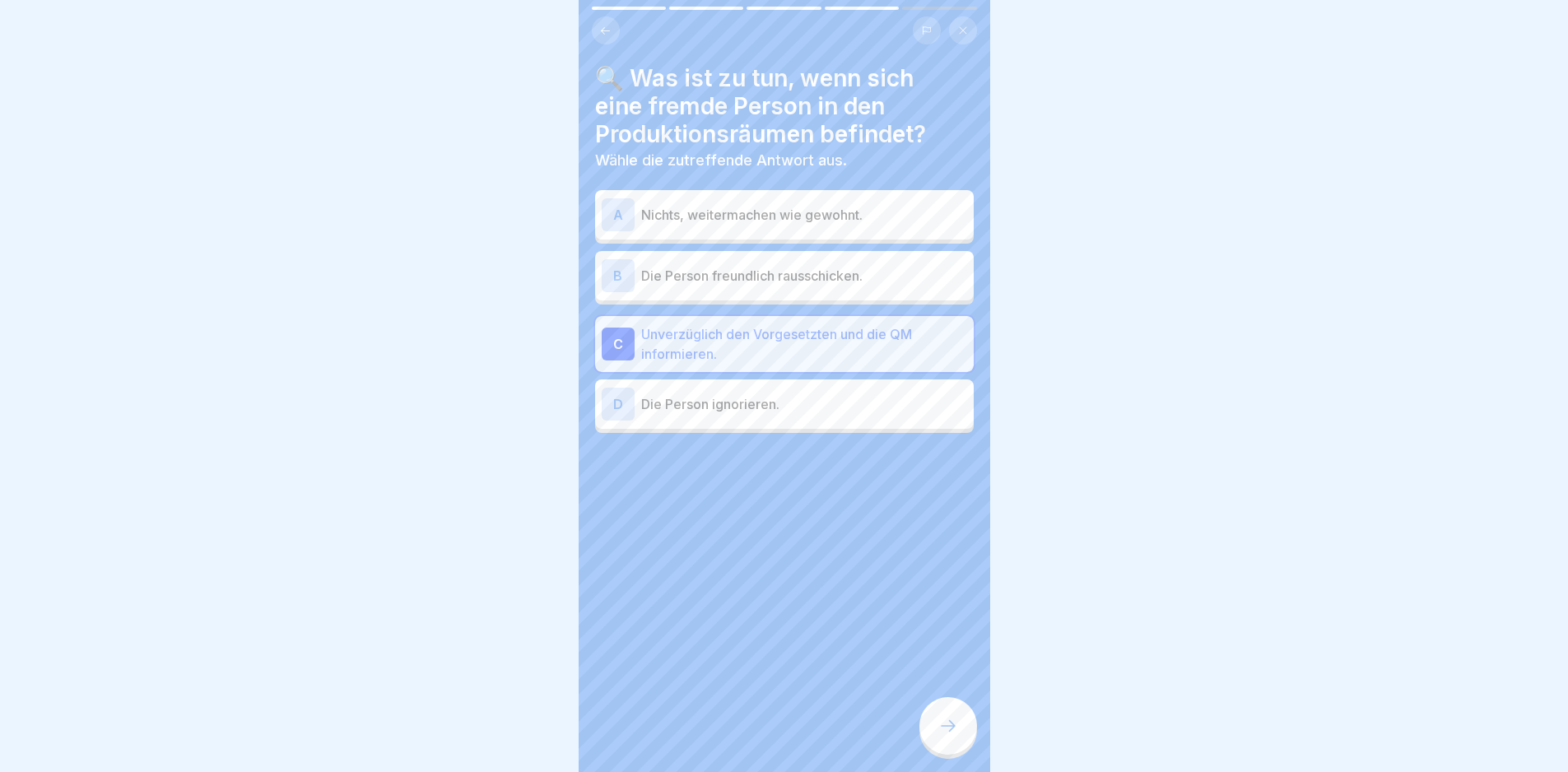
click at [937, 725] on div at bounding box center [948, 726] width 58 height 58
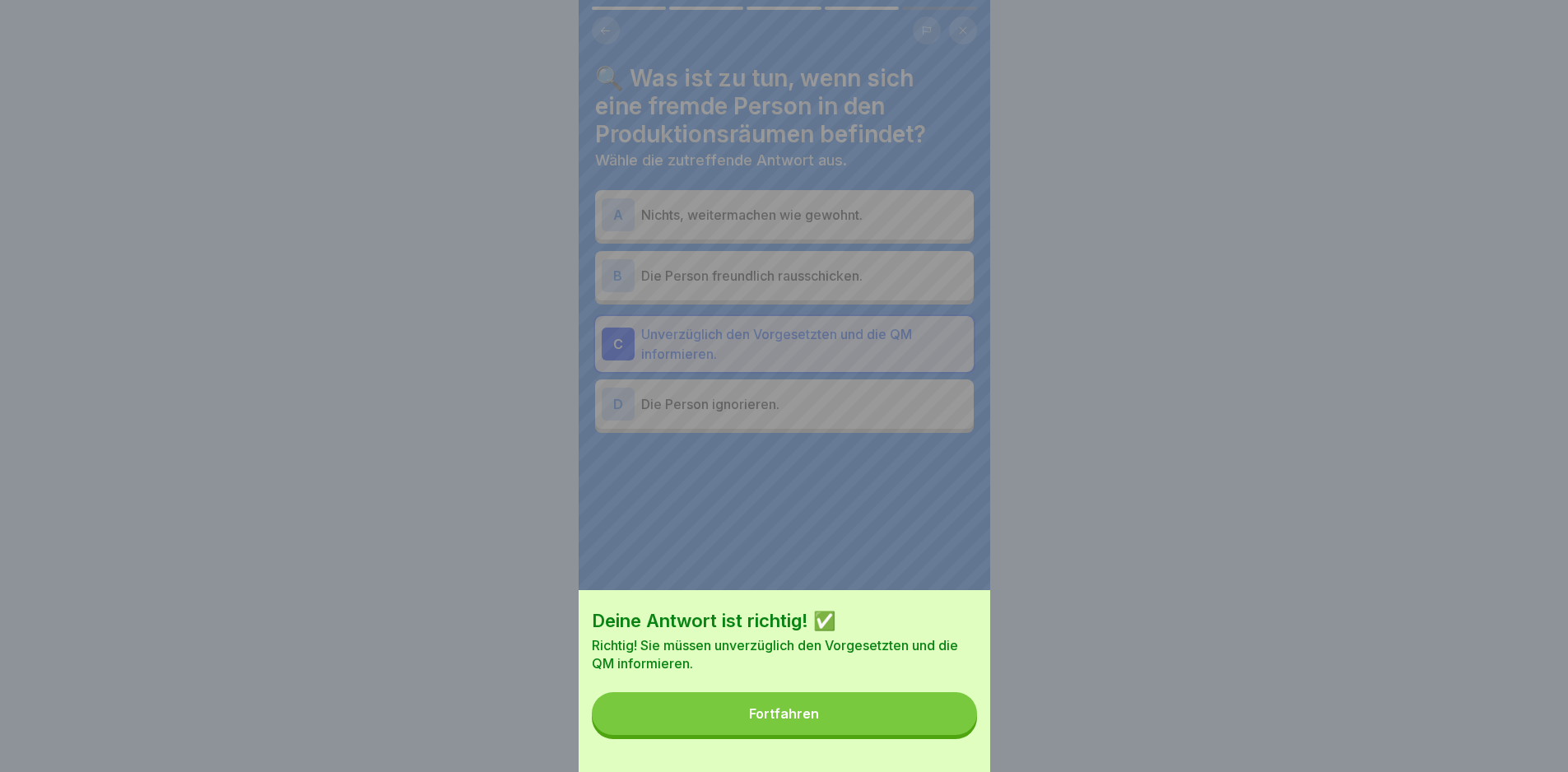
click at [912, 720] on button "Fortfahren" at bounding box center [784, 713] width 385 height 43
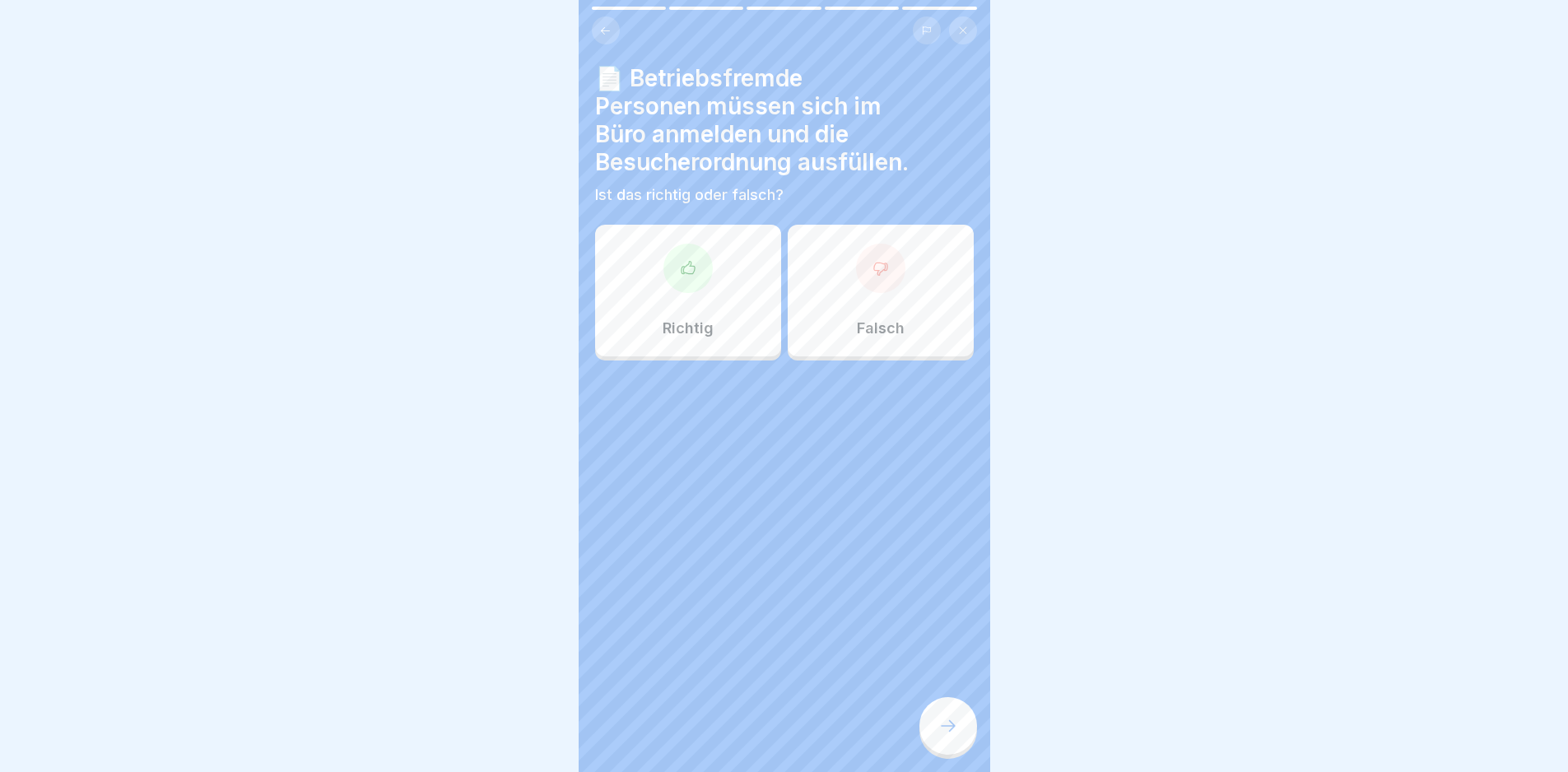
click at [715, 325] on div "Richtig" at bounding box center [688, 291] width 186 height 131
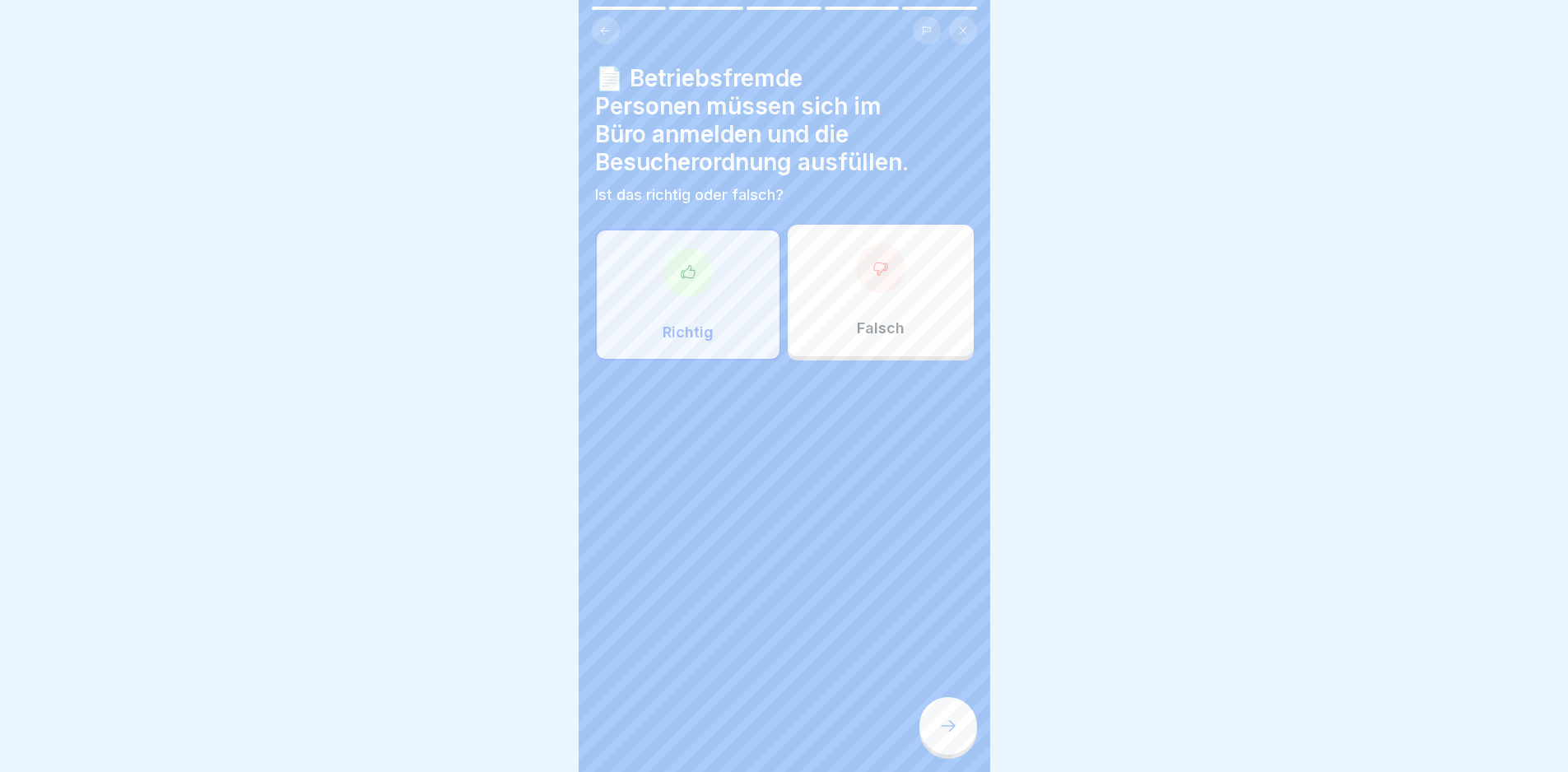
click at [961, 754] on div at bounding box center [948, 726] width 58 height 58
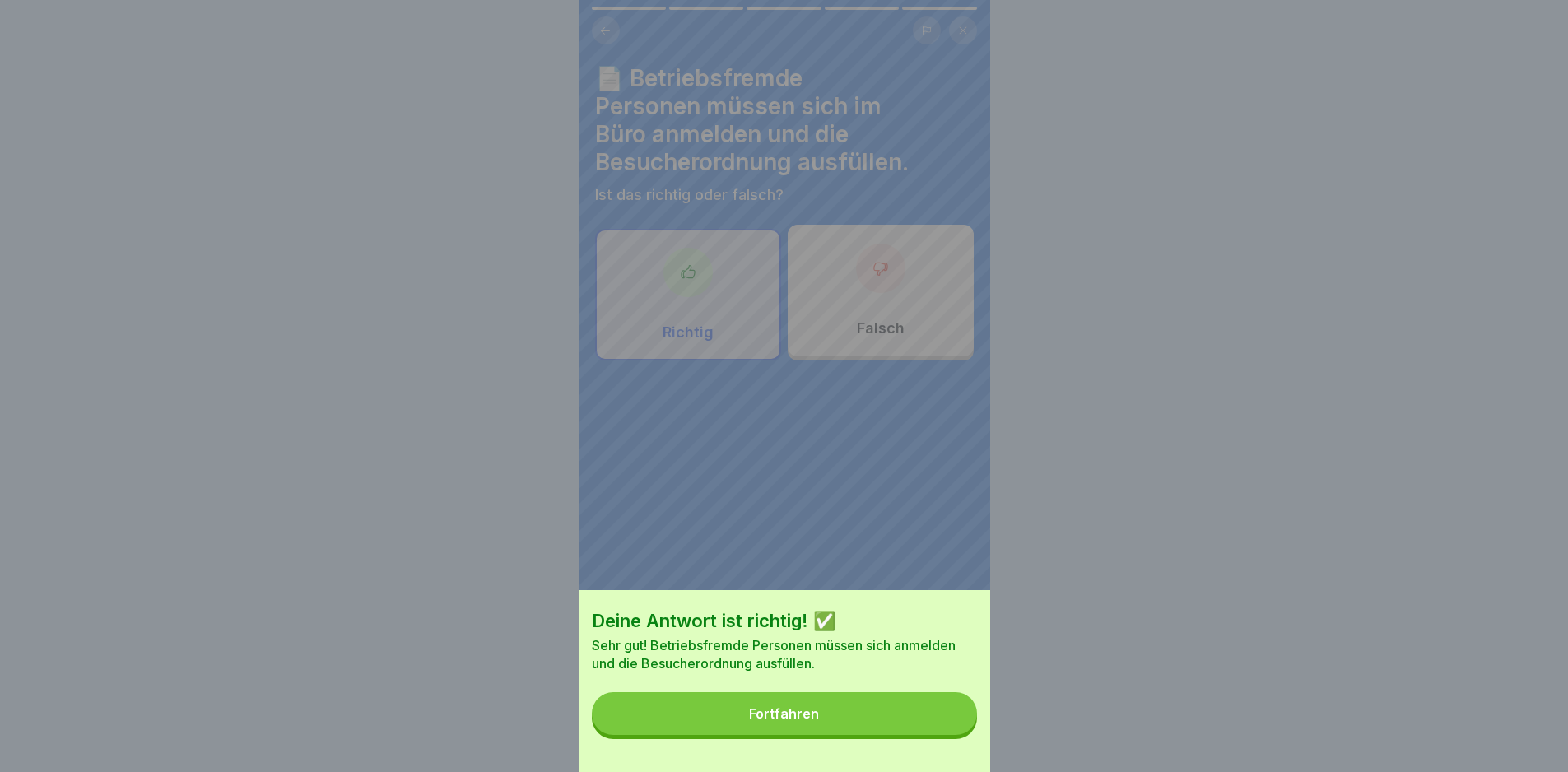
click at [933, 735] on button "Fortfahren" at bounding box center [784, 713] width 385 height 43
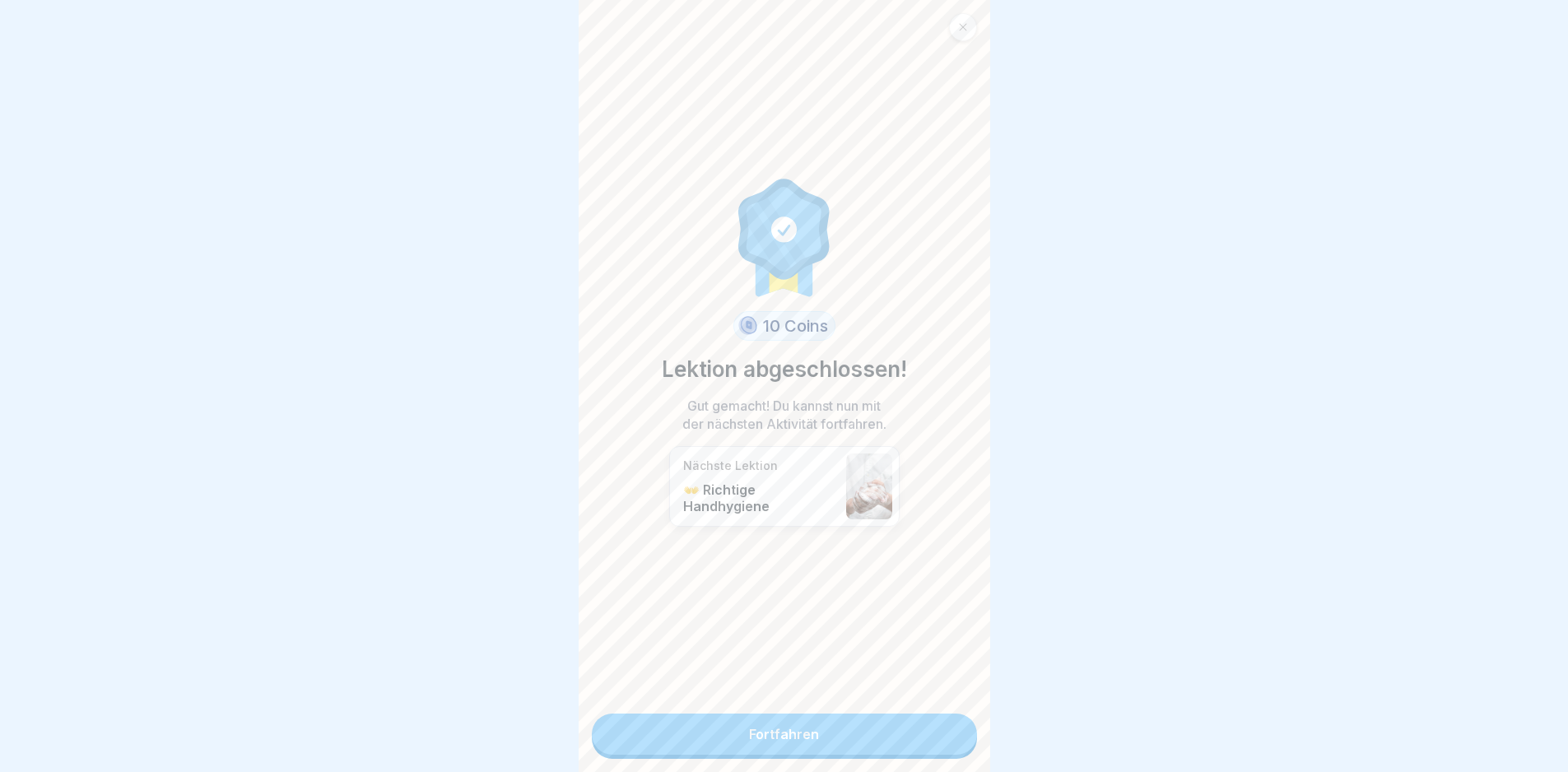
click at [912, 747] on link "Fortfahren" at bounding box center [784, 734] width 385 height 41
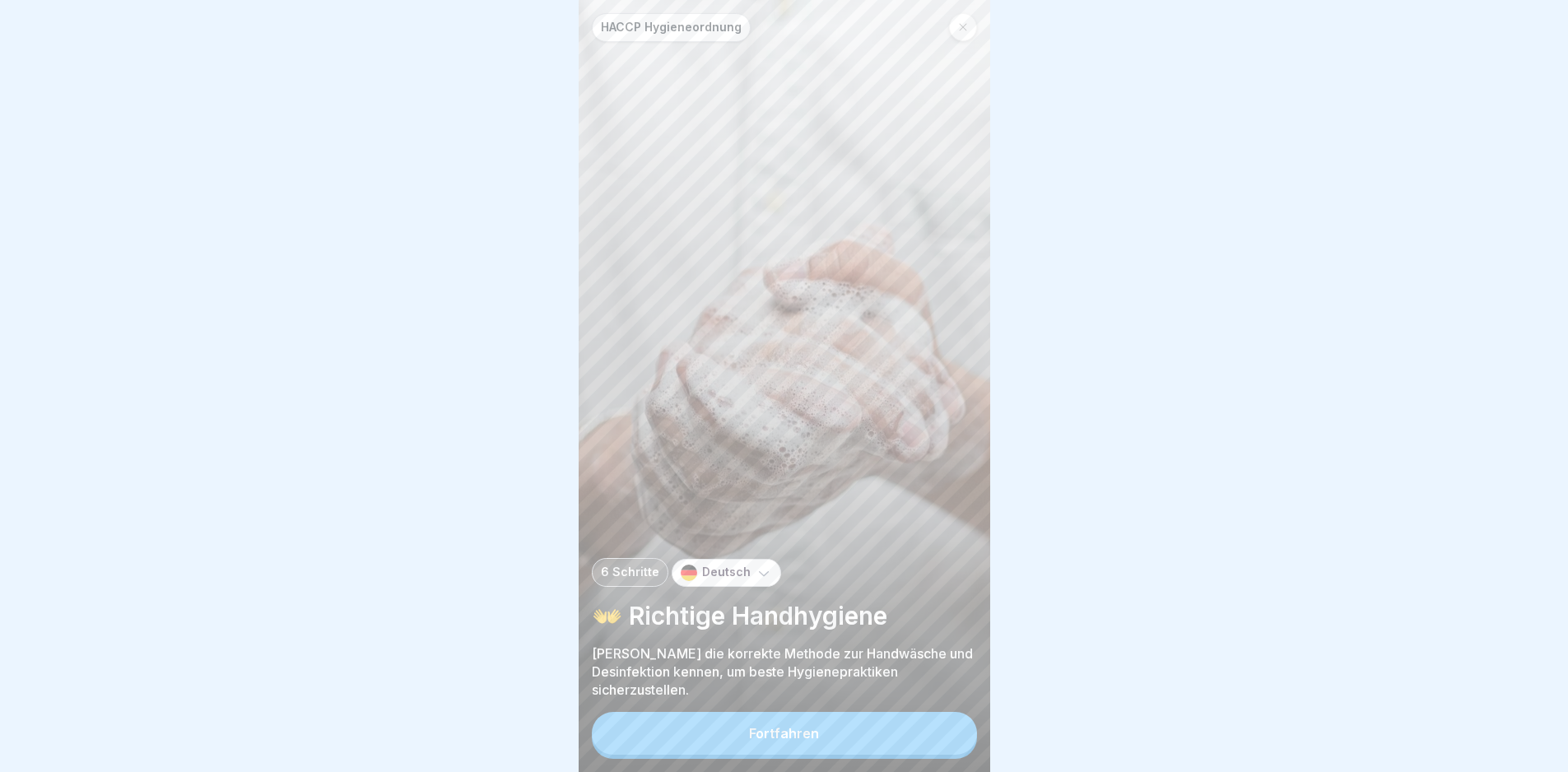
click at [912, 750] on button "Fortfahren" at bounding box center [784, 733] width 385 height 43
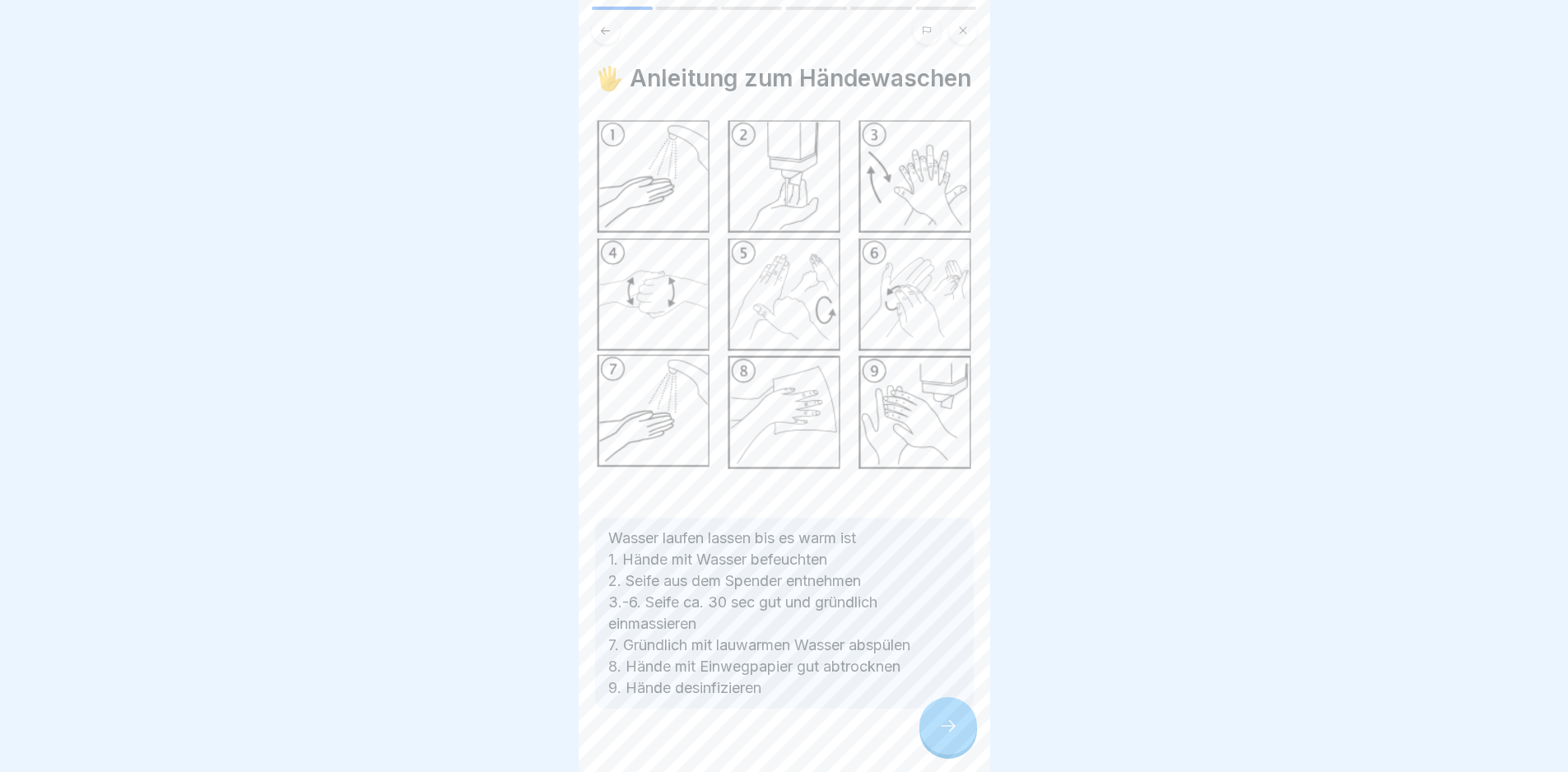
scroll to position [51, 0]
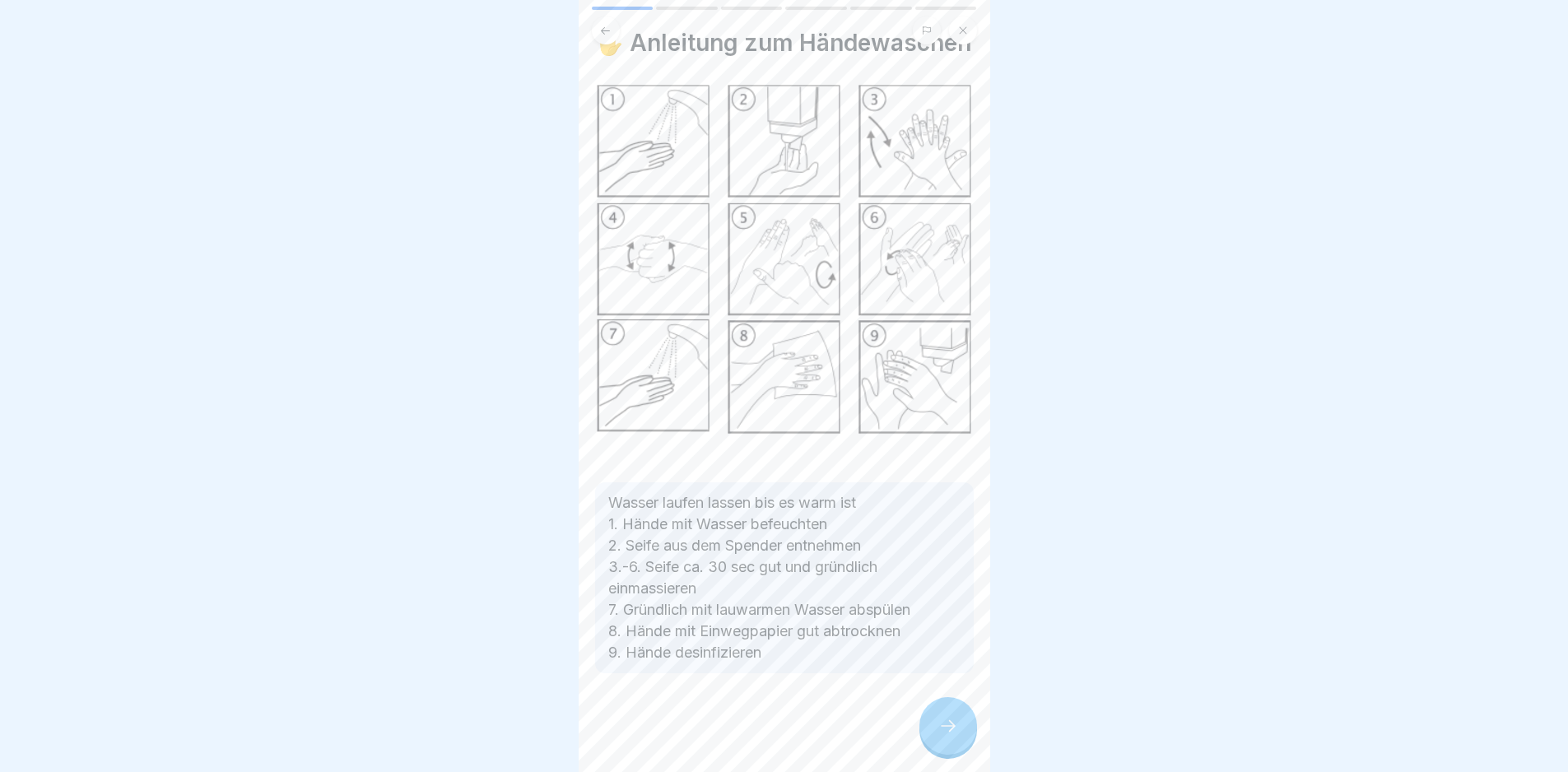
click at [948, 734] on icon at bounding box center [948, 726] width 20 height 20
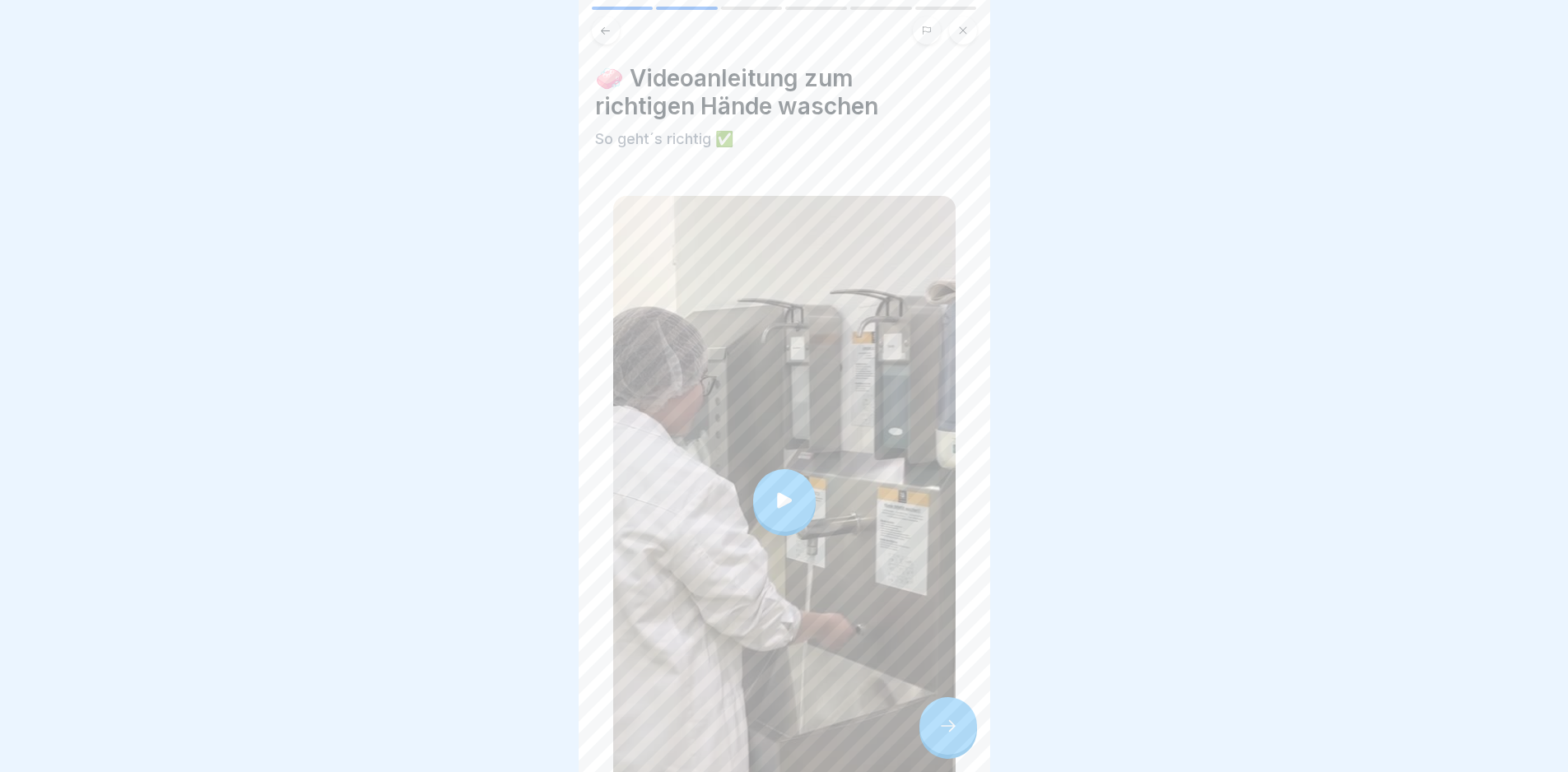
click at [763, 480] on div at bounding box center [784, 500] width 63 height 63
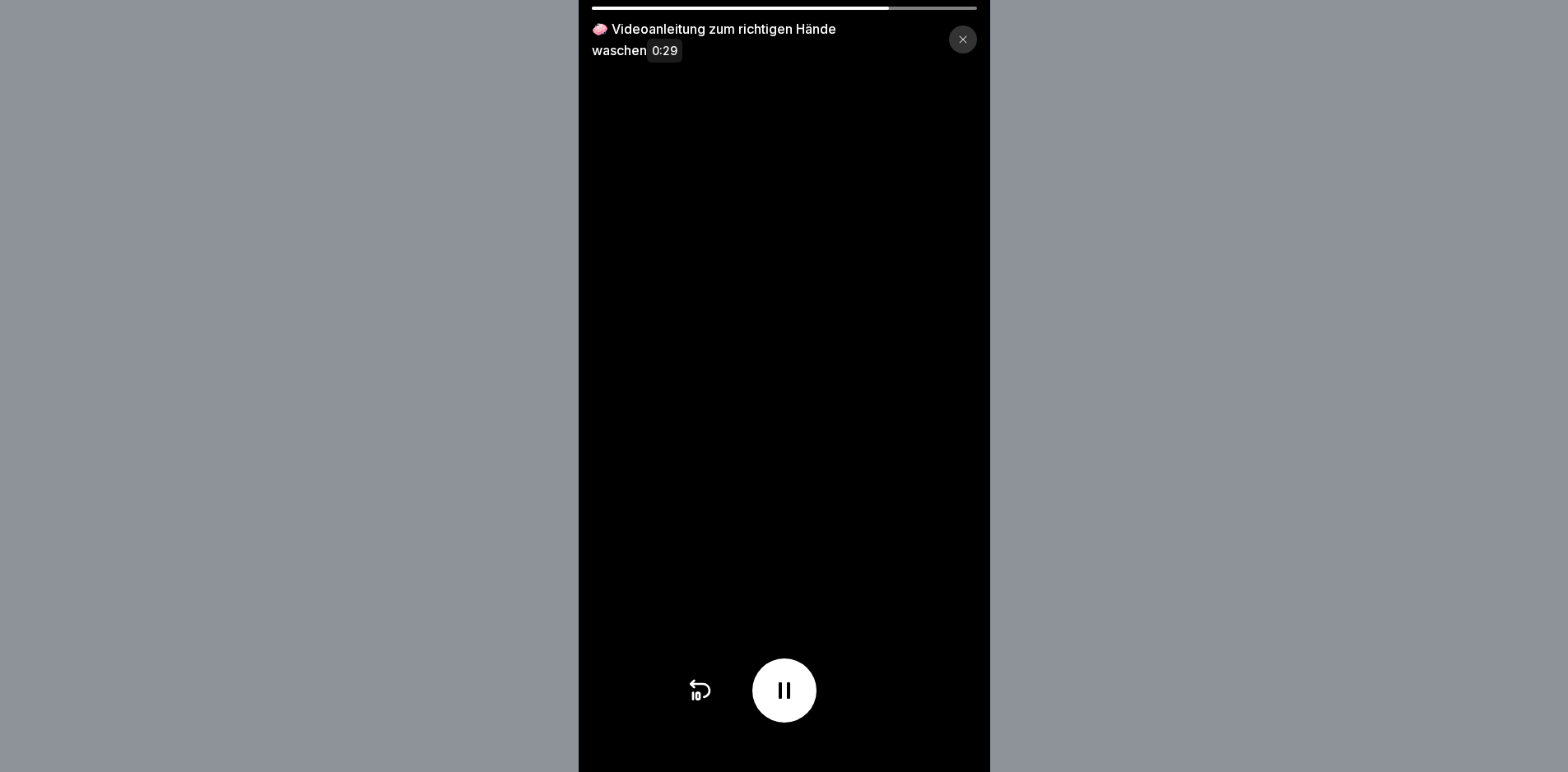
scroll to position [12, 0]
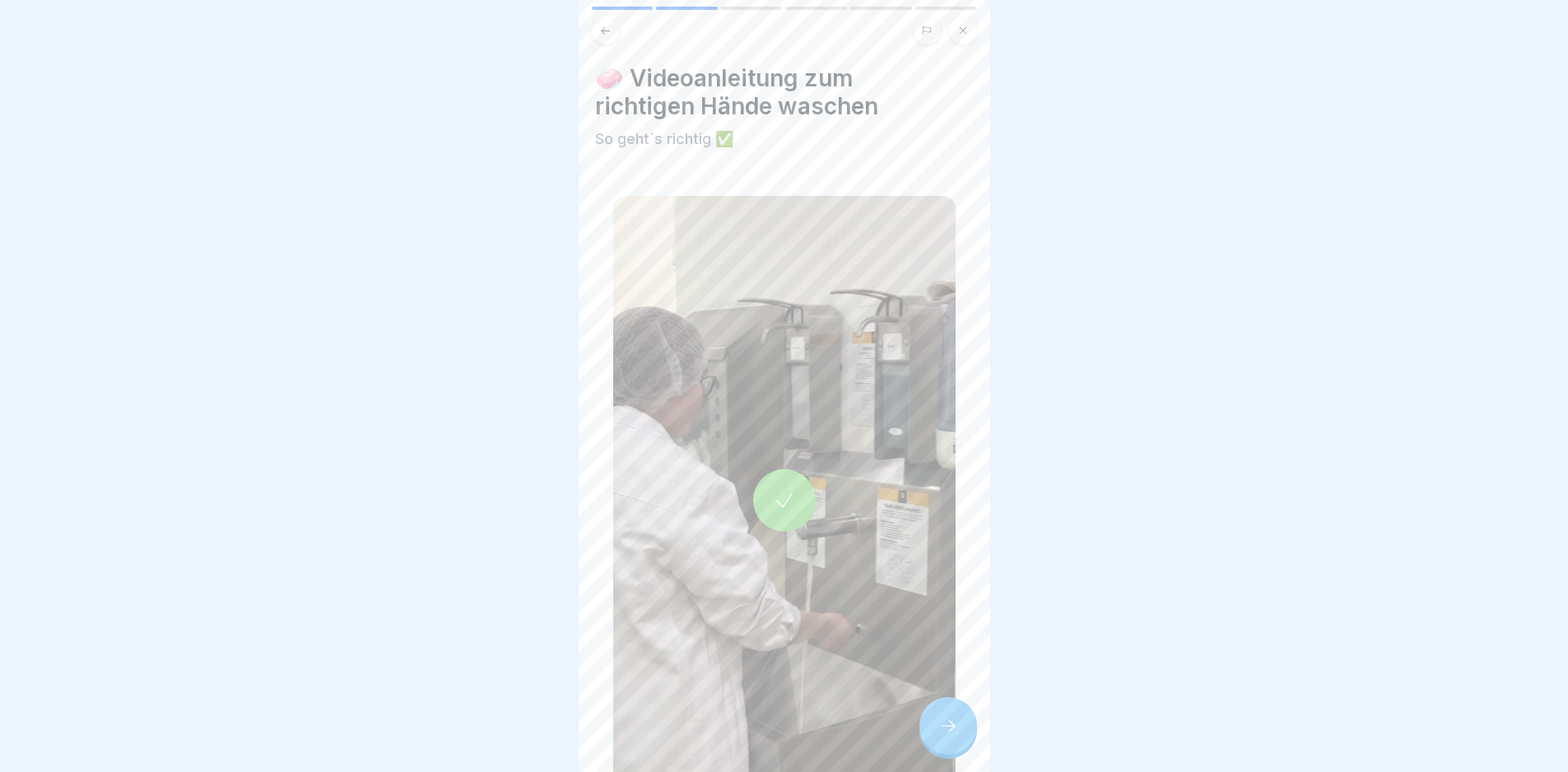
click at [945, 733] on icon at bounding box center [948, 726] width 20 height 20
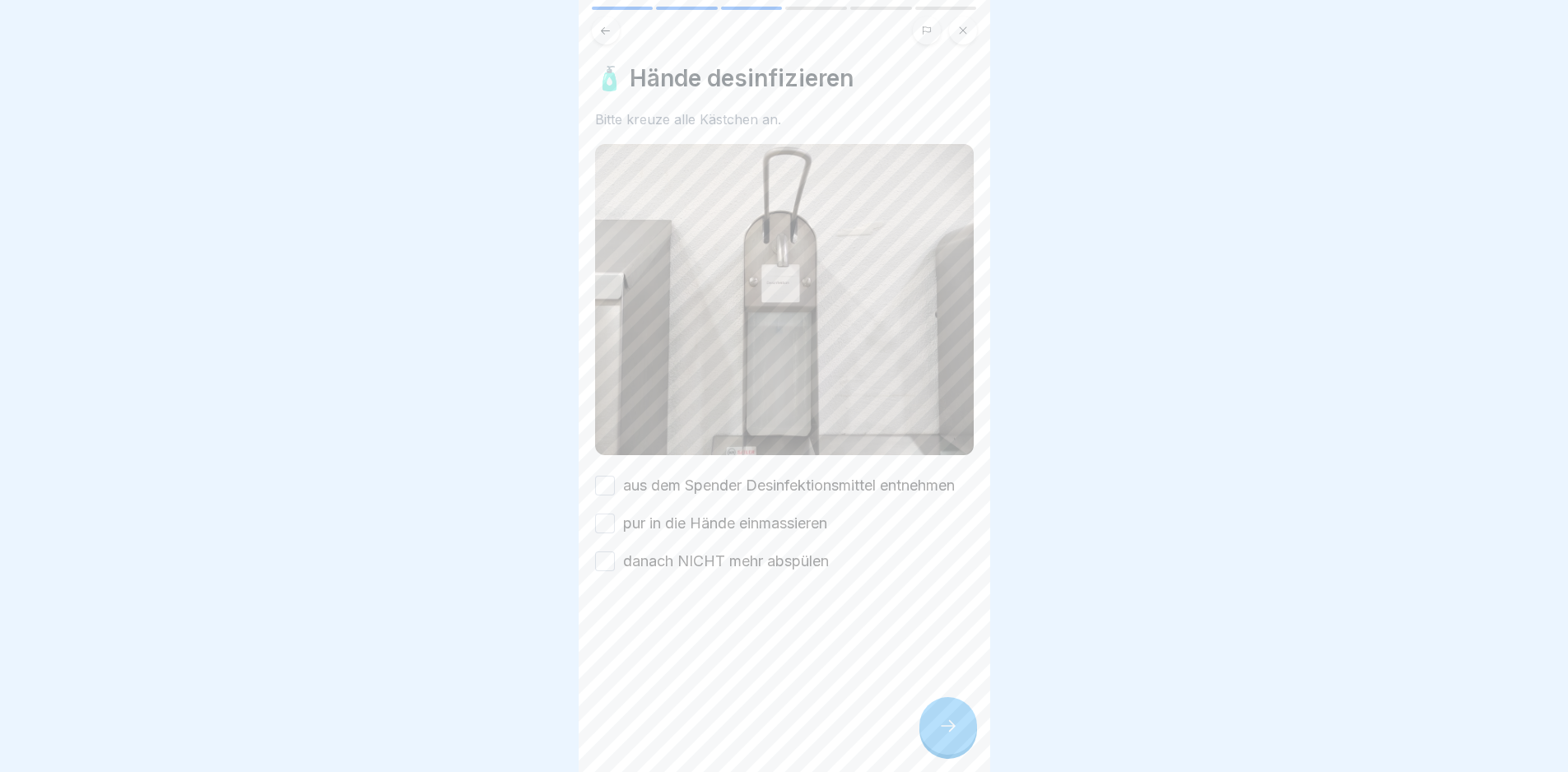
click at [734, 475] on label "aus dem Spender Desinfektionsmittel entnehmen" at bounding box center [788, 485] width 332 height 21
click at [614, 476] on button "aus dem Spender Desinfektionsmittel entnehmen" at bounding box center [605, 486] width 20 height 20
click at [750, 509] on div "aus dem Spender Desinfektionsmittel entnehmen pur in die Hände einmassieren dan…" at bounding box center [784, 524] width 378 height 98
click at [751, 527] on label "pur in die Hände einmassieren" at bounding box center [725, 523] width 204 height 21
click at [614, 527] on button "pur in die Hände einmassieren" at bounding box center [605, 524] width 20 height 20
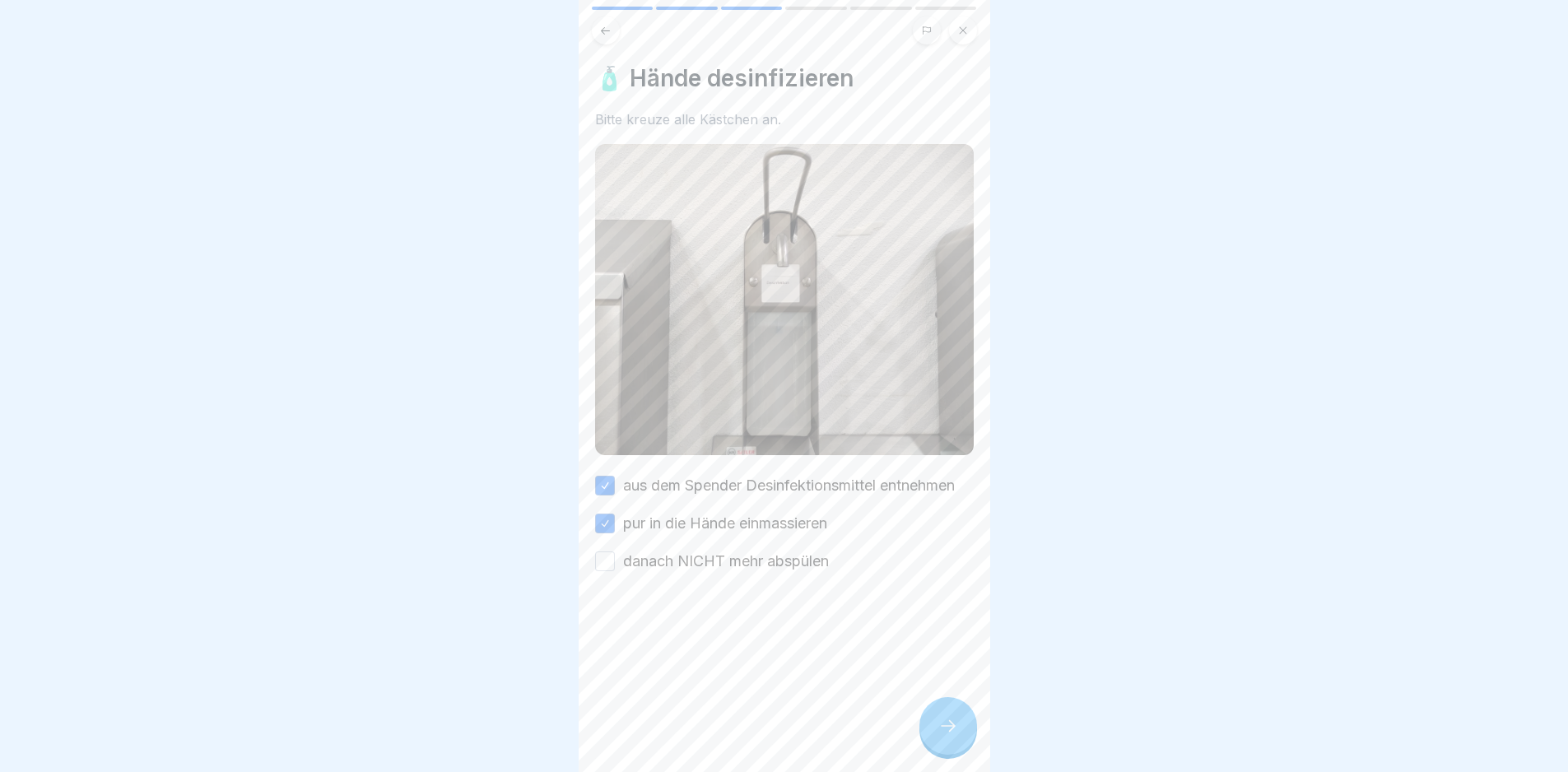
click at [754, 565] on label "danach NICHT mehr abspülen" at bounding box center [726, 561] width 206 height 21
click at [614, 565] on button "danach NICHT mehr abspülen" at bounding box center [605, 562] width 20 height 20
click at [954, 727] on icon at bounding box center [948, 726] width 20 height 20
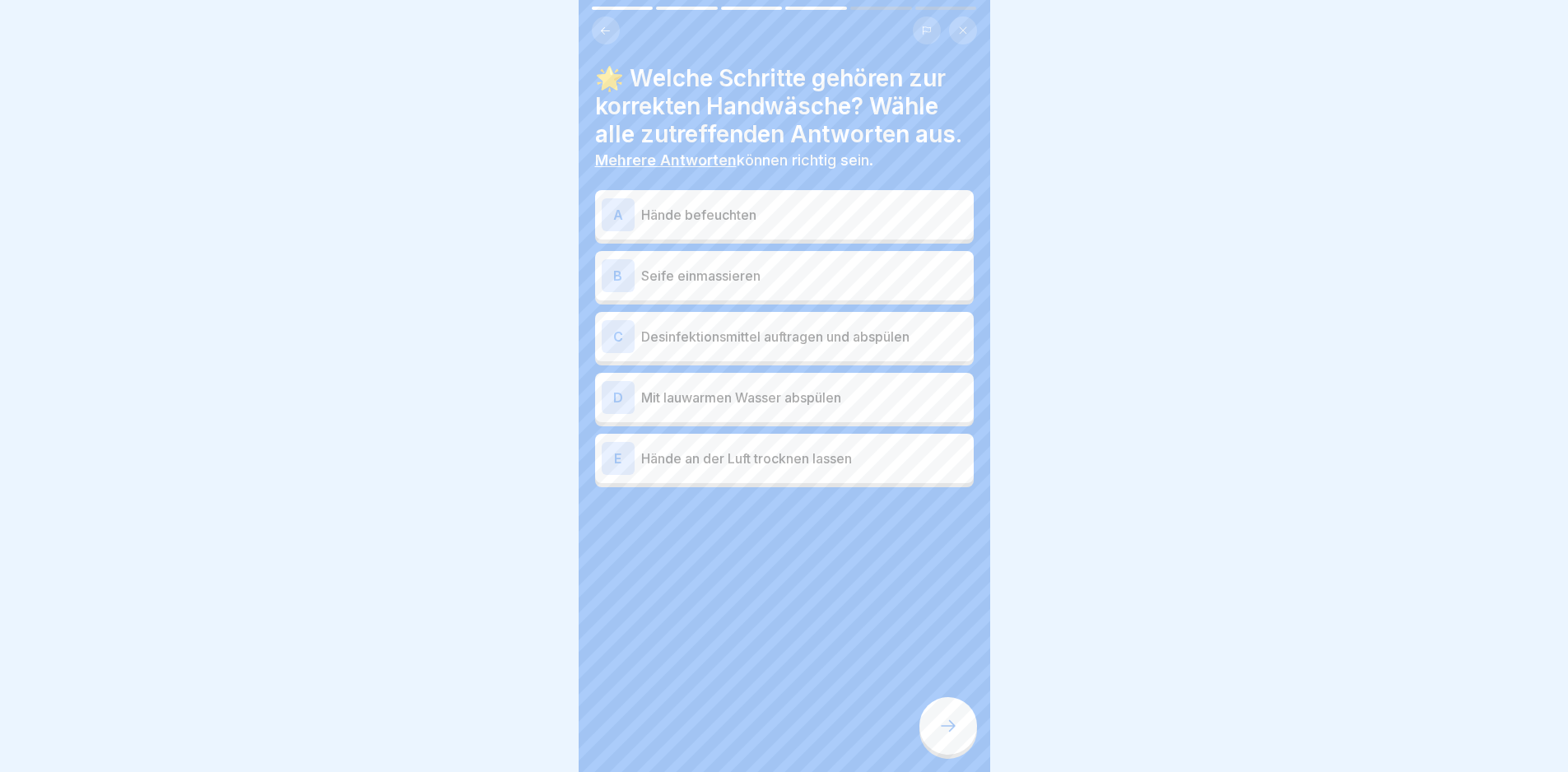
click at [791, 208] on p "Hände befeuchten" at bounding box center [803, 215] width 326 height 20
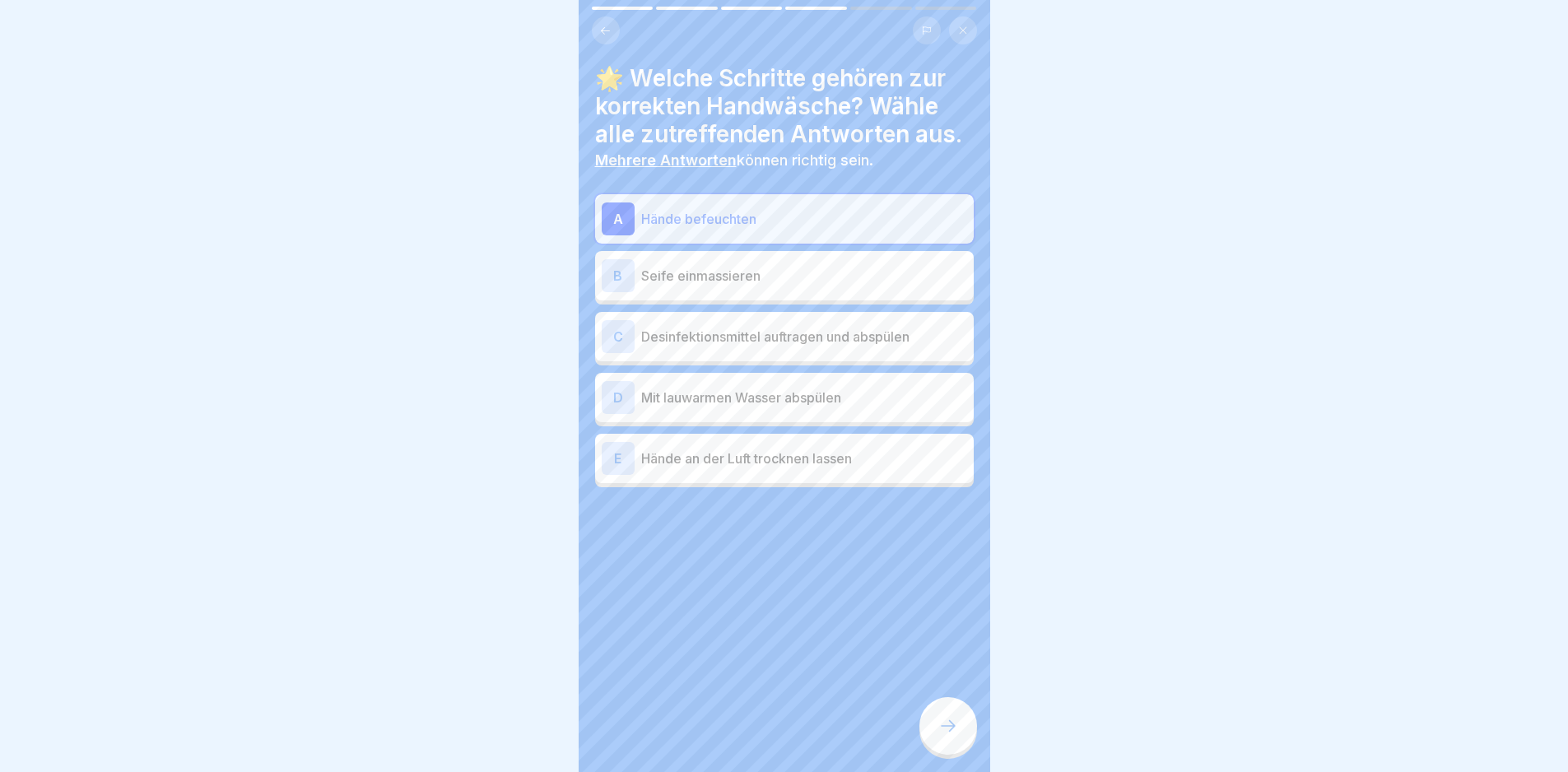
click at [784, 266] on p "Seife einmassieren" at bounding box center [803, 276] width 326 height 20
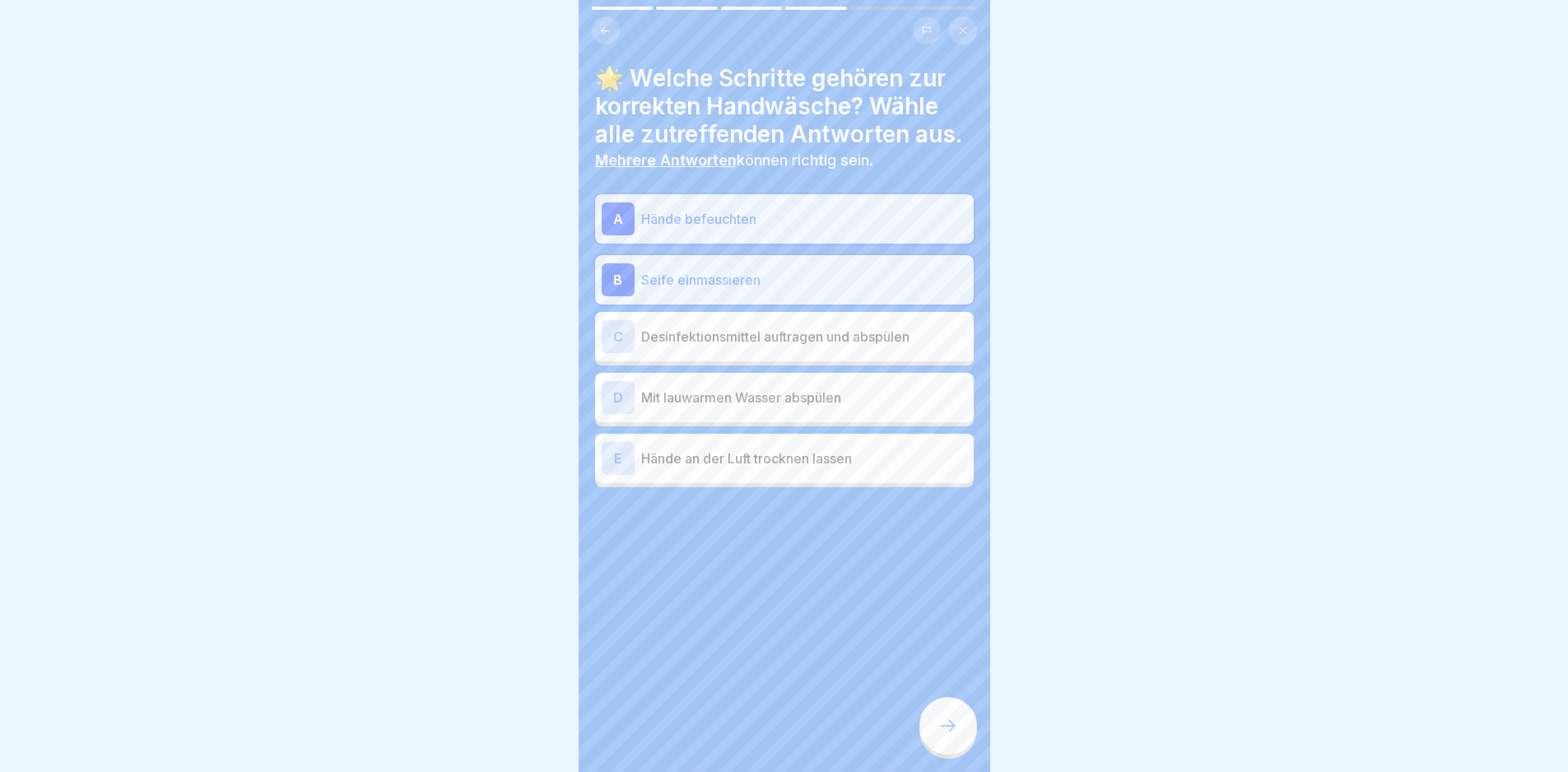
click at [916, 396] on div "D Mit lauwarmen Wasser abspülen" at bounding box center [784, 397] width 365 height 33
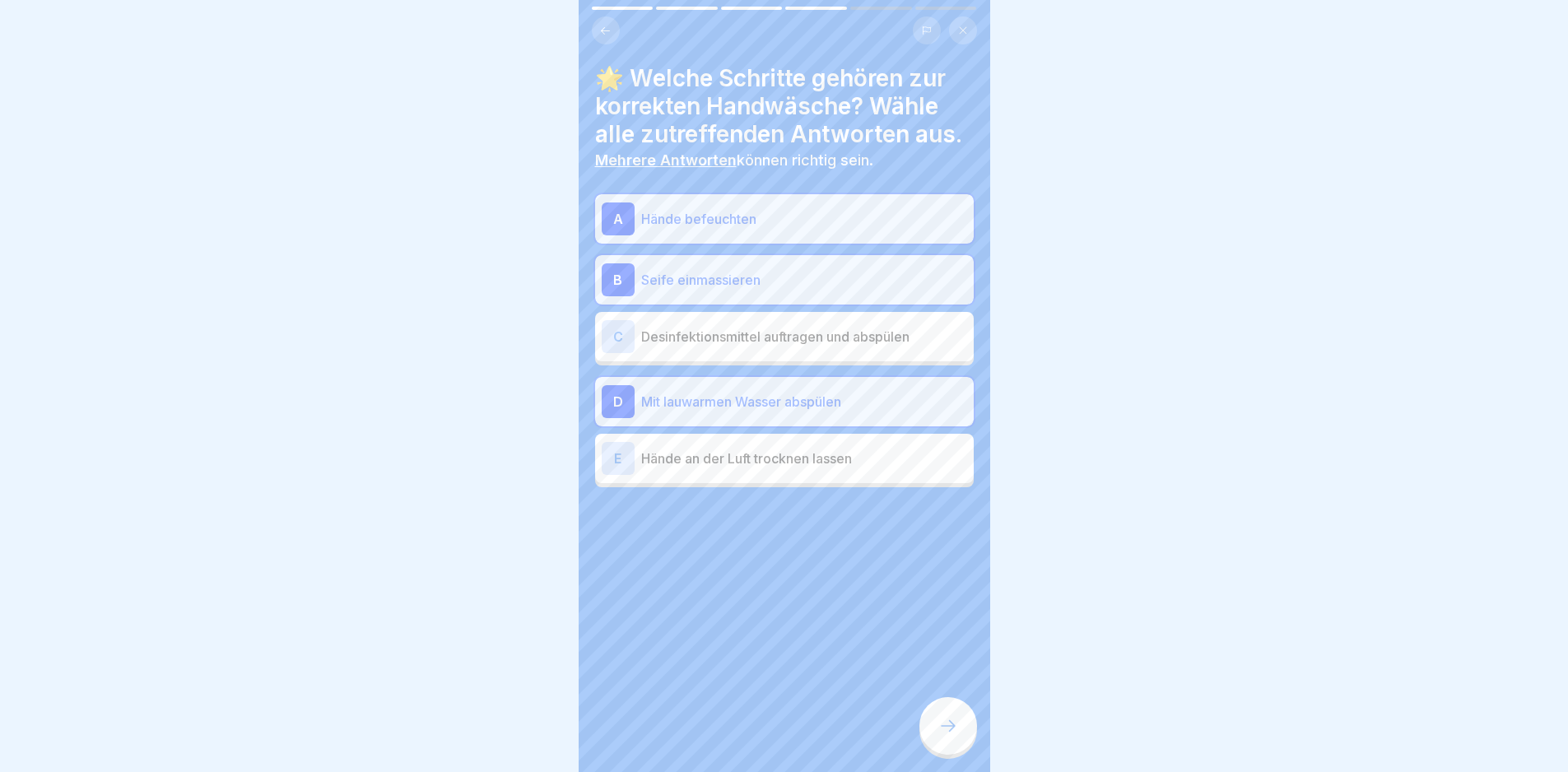
click at [894, 448] on p "Hände an der Luft trocknen lassen" at bounding box center [803, 458] width 326 height 20
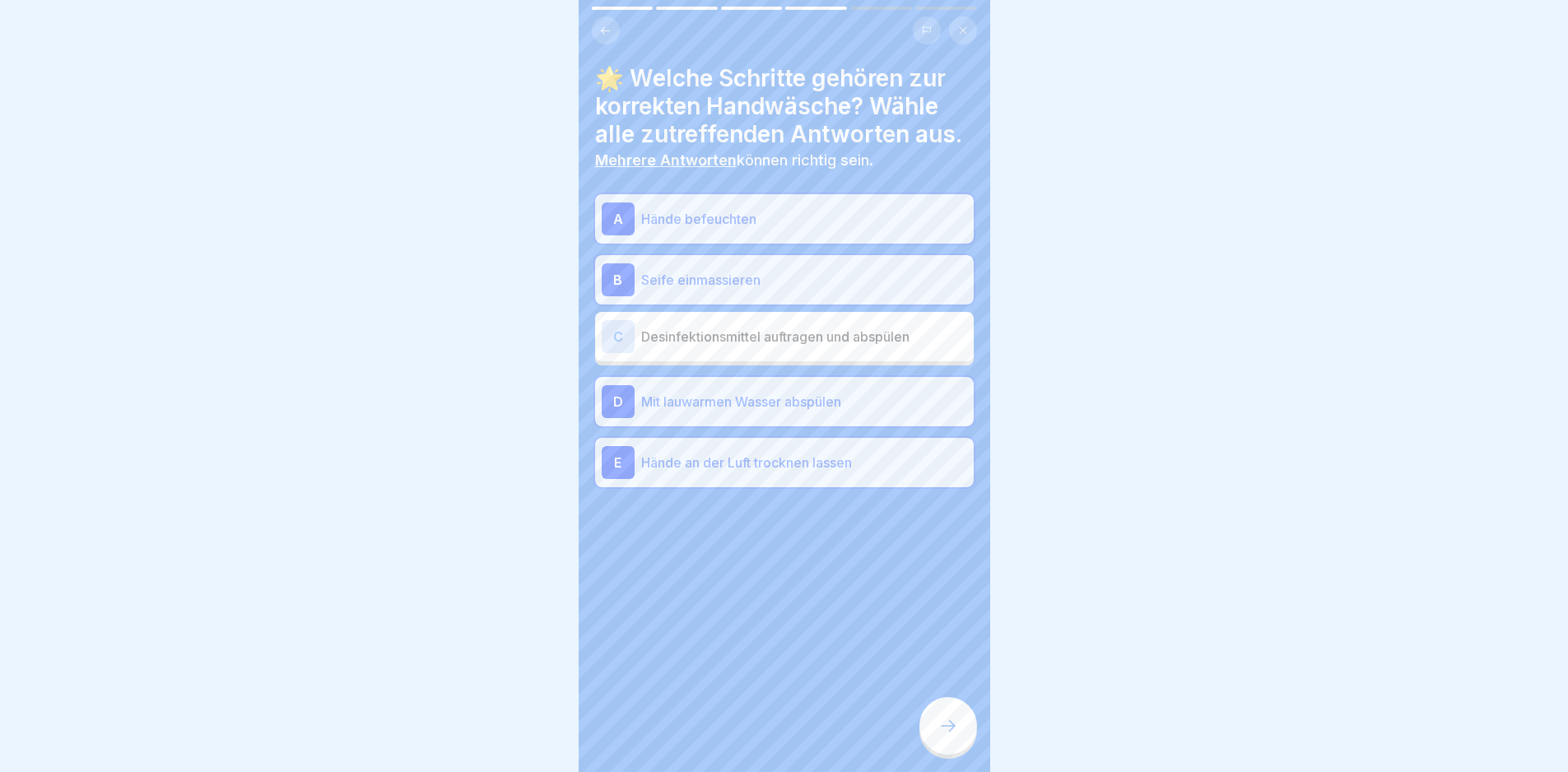
click at [954, 726] on icon at bounding box center [948, 726] width 20 height 20
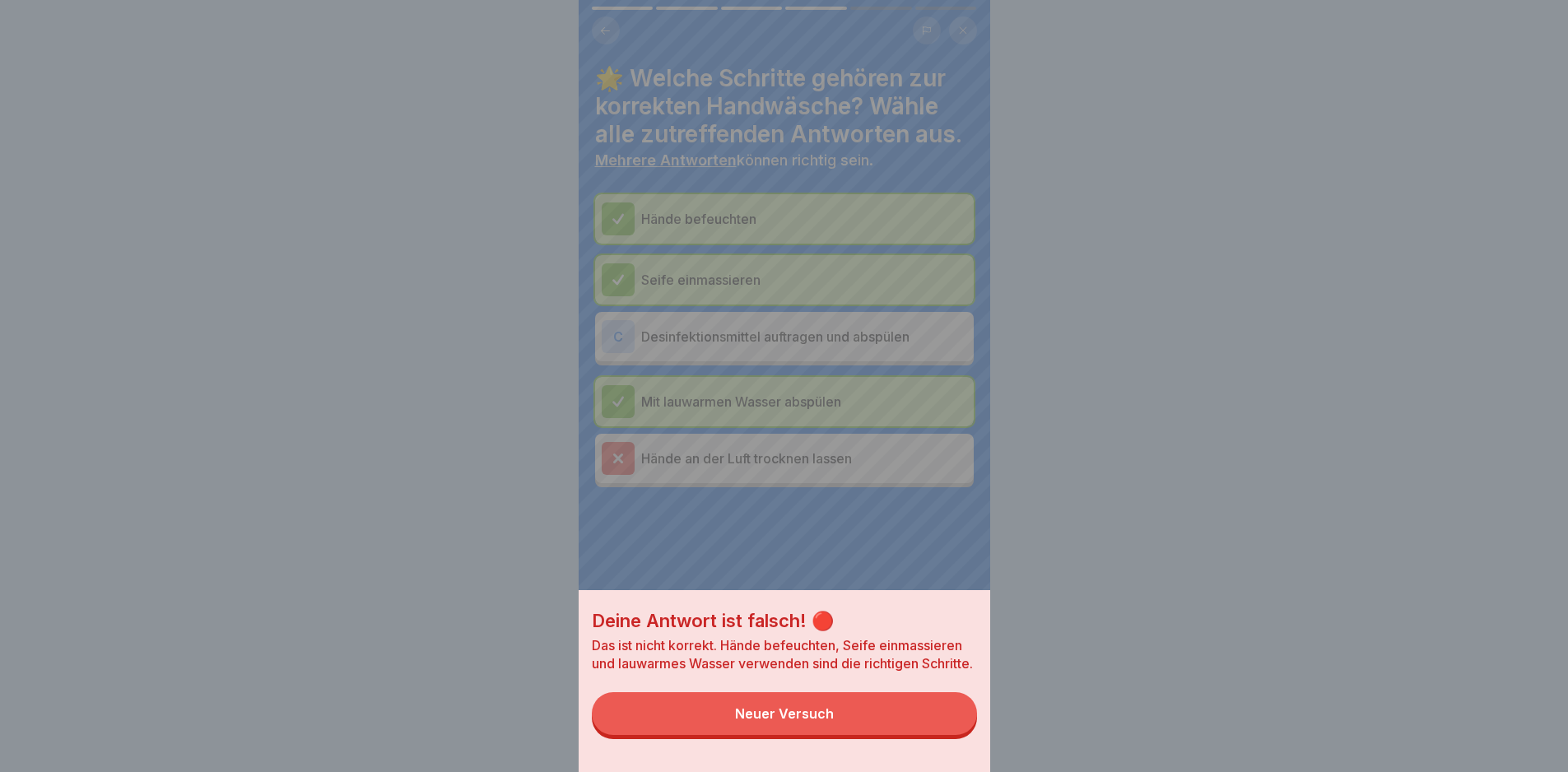
click at [915, 723] on button "Neuer Versuch" at bounding box center [784, 713] width 385 height 43
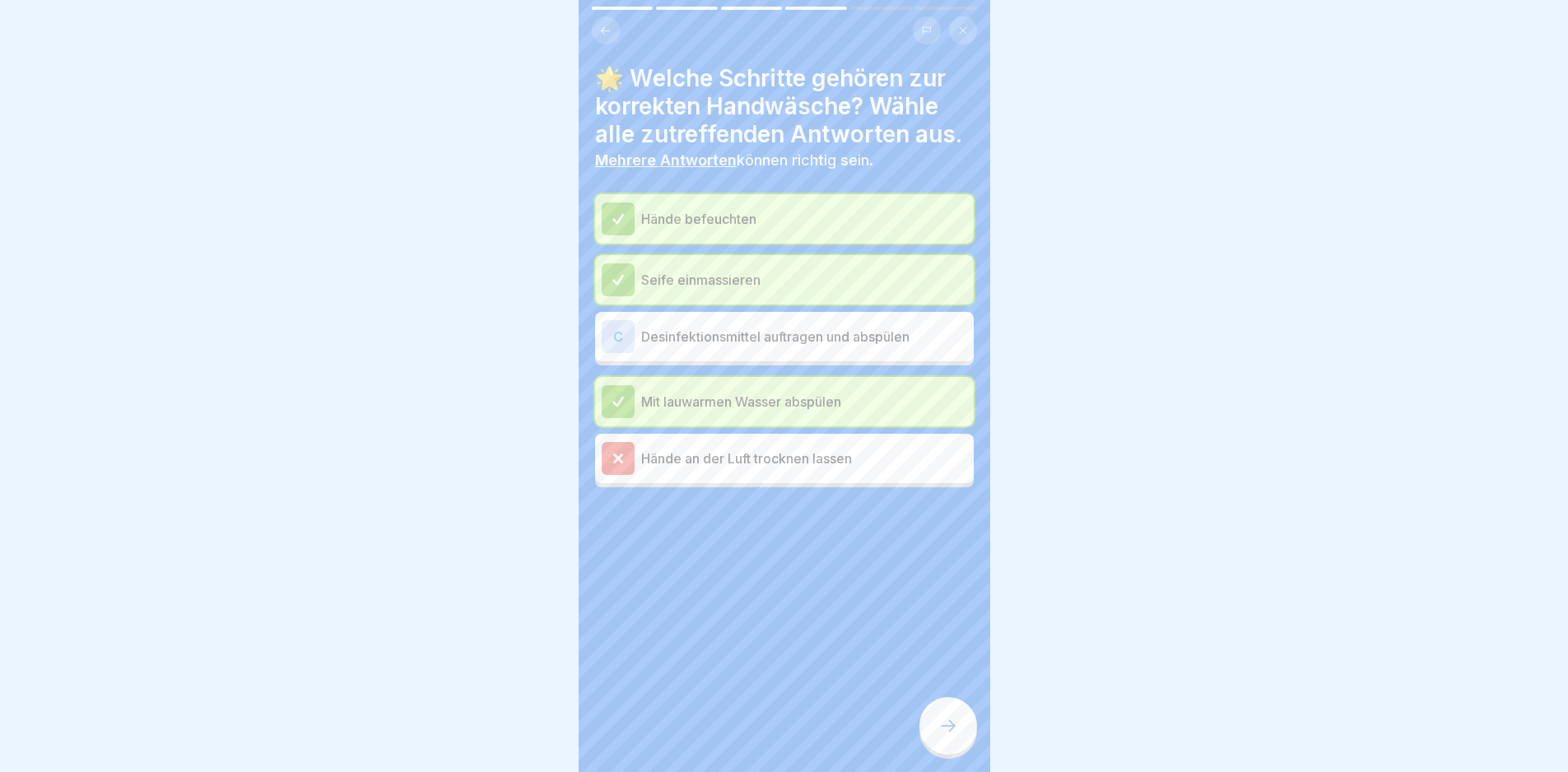
click at [798, 448] on p "Hände an der Luft trocknen lassen" at bounding box center [803, 458] width 326 height 20
click at [946, 733] on icon at bounding box center [948, 726] width 20 height 20
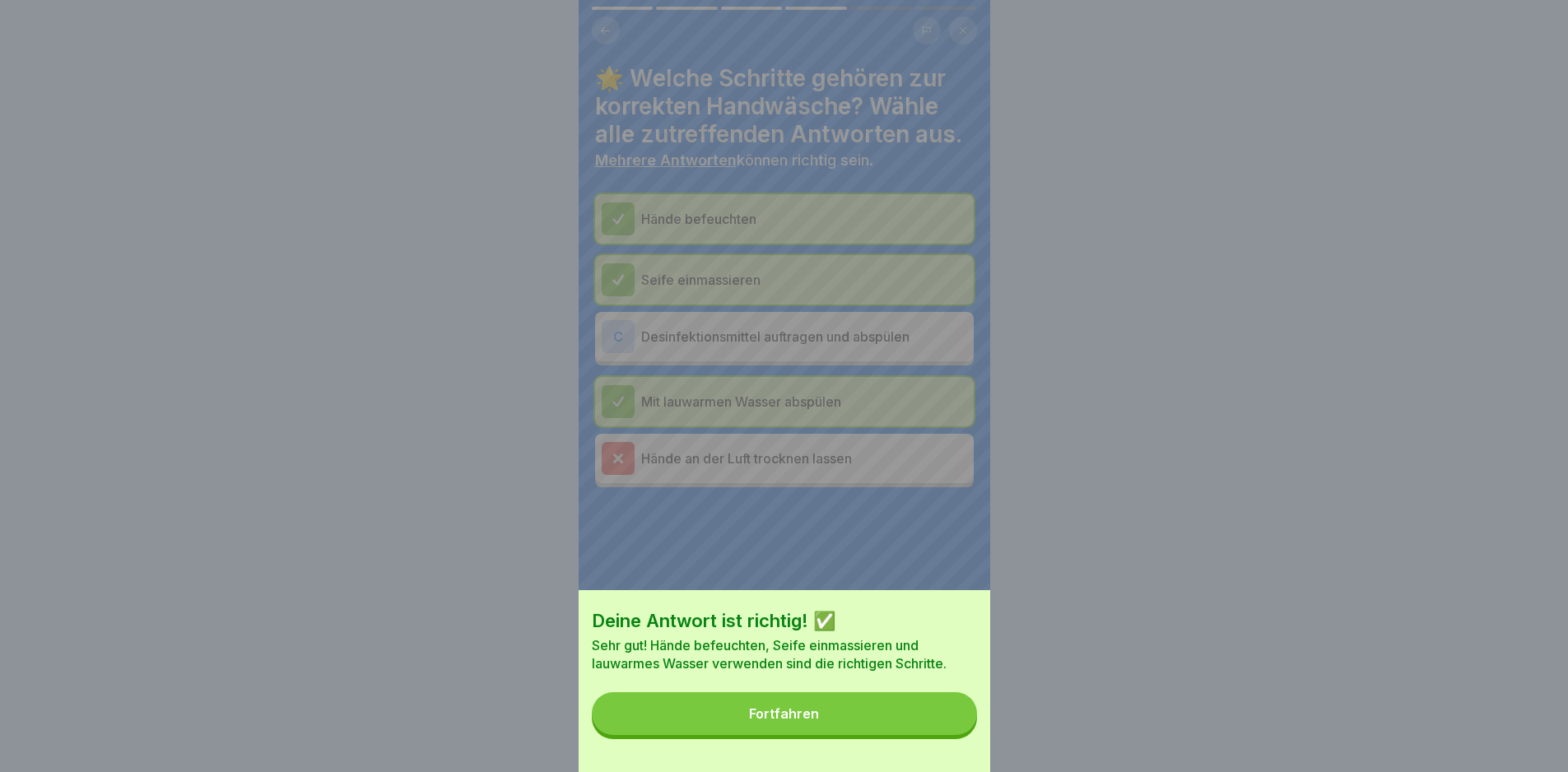
click at [855, 724] on button "Fortfahren" at bounding box center [784, 713] width 385 height 43
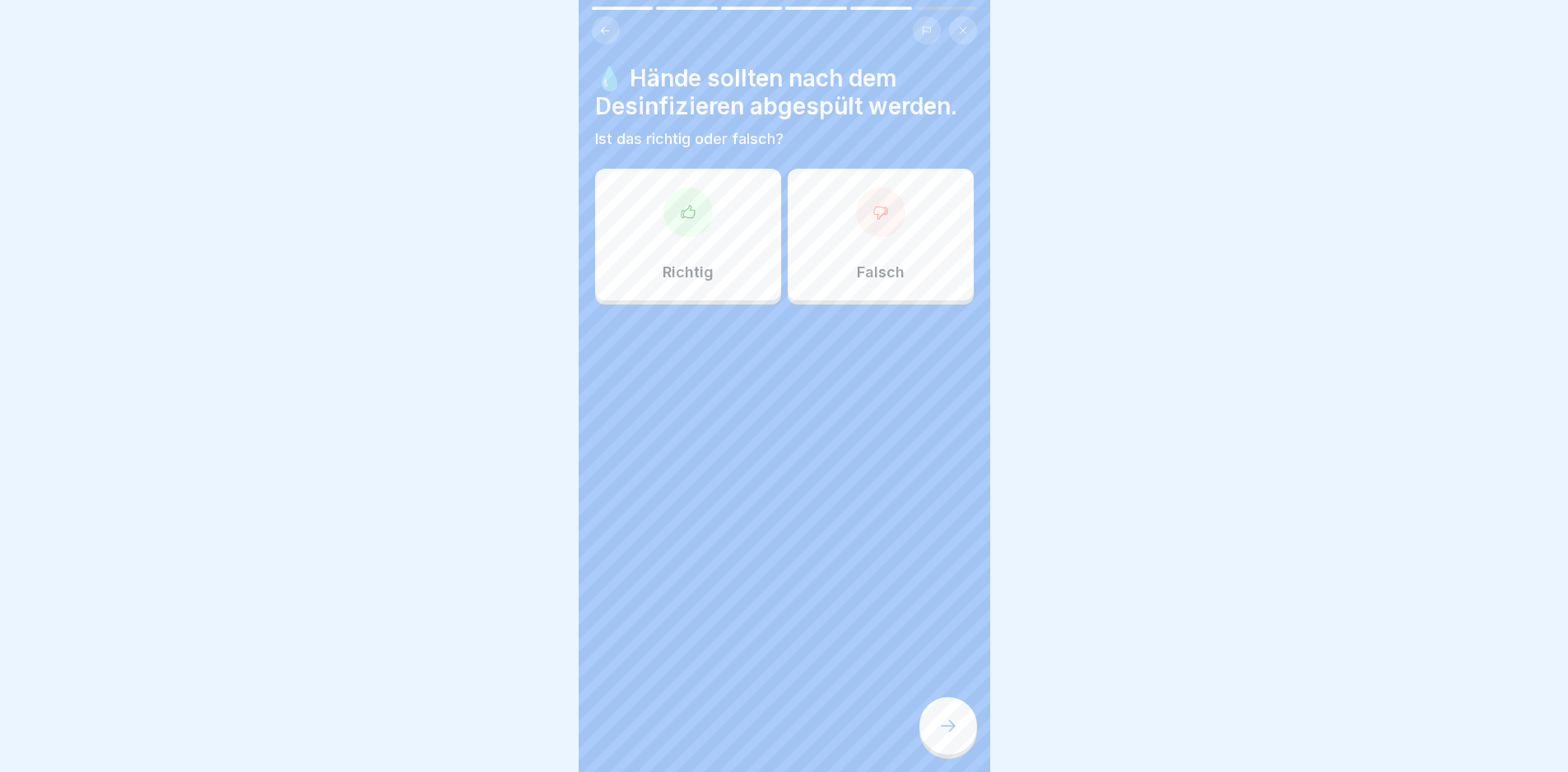
click at [929, 225] on div "Falsch" at bounding box center [880, 234] width 186 height 131
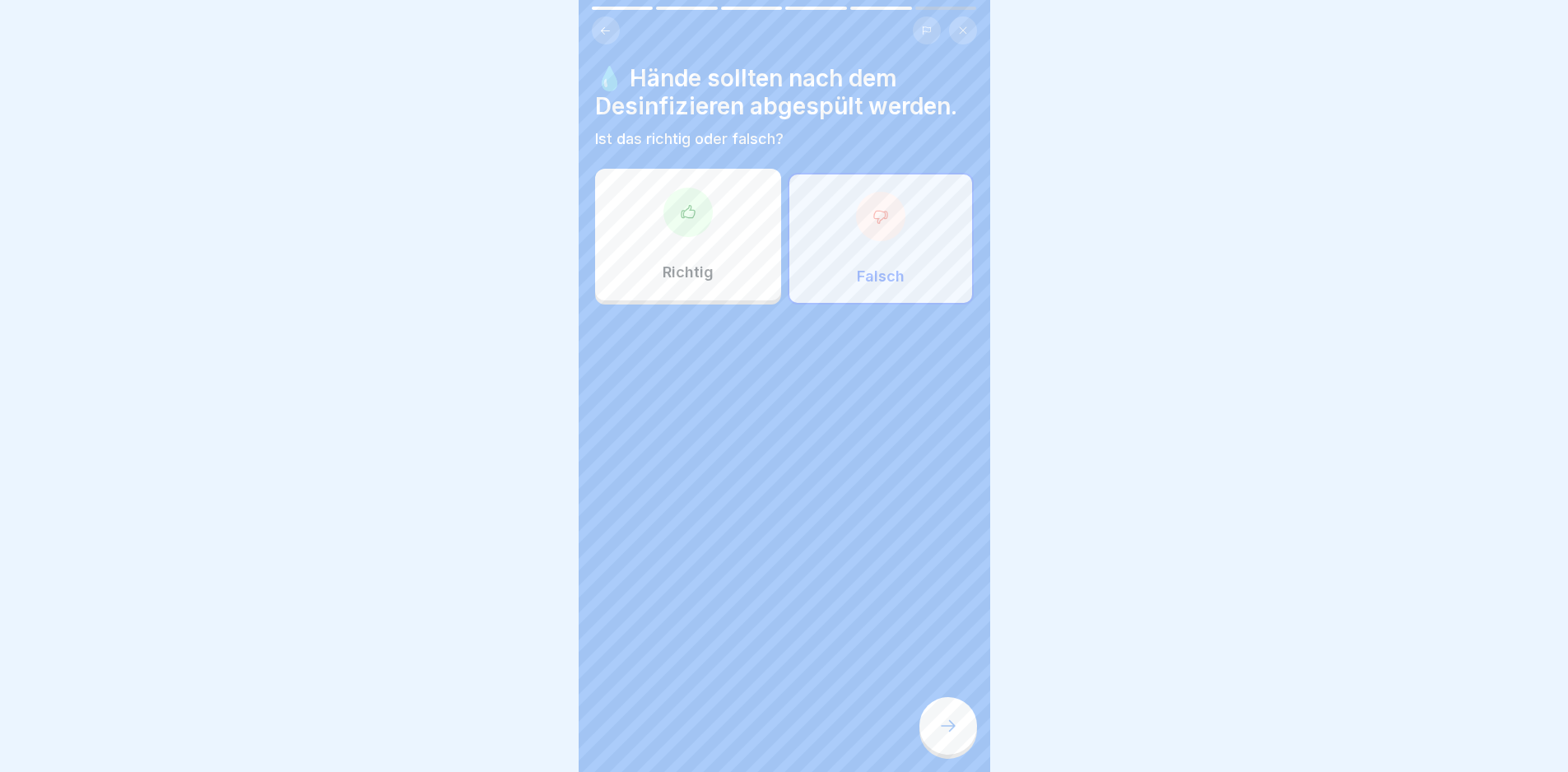
click at [956, 734] on icon at bounding box center [948, 726] width 20 height 20
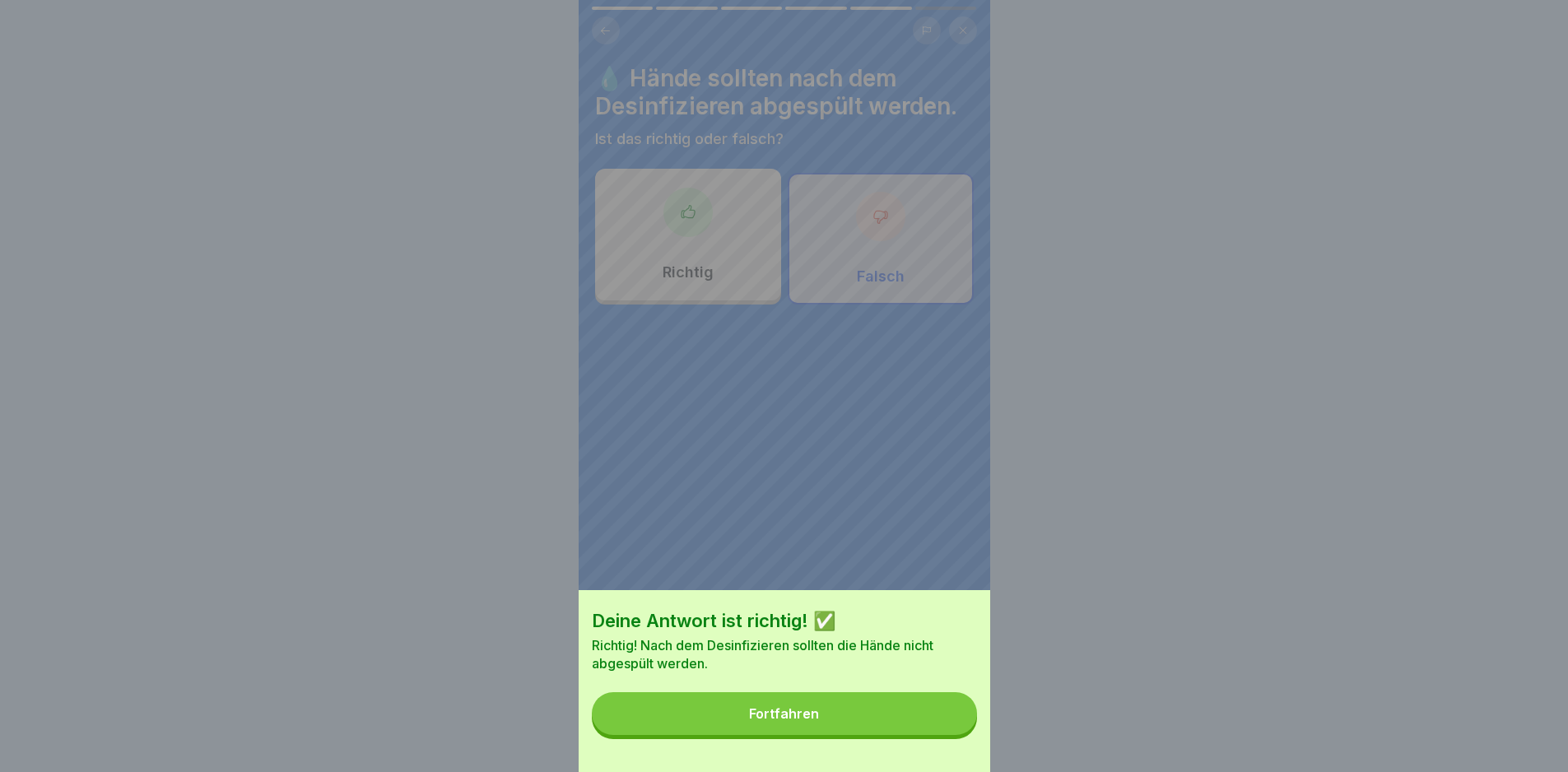
click at [956, 735] on button "Fortfahren" at bounding box center [784, 713] width 385 height 43
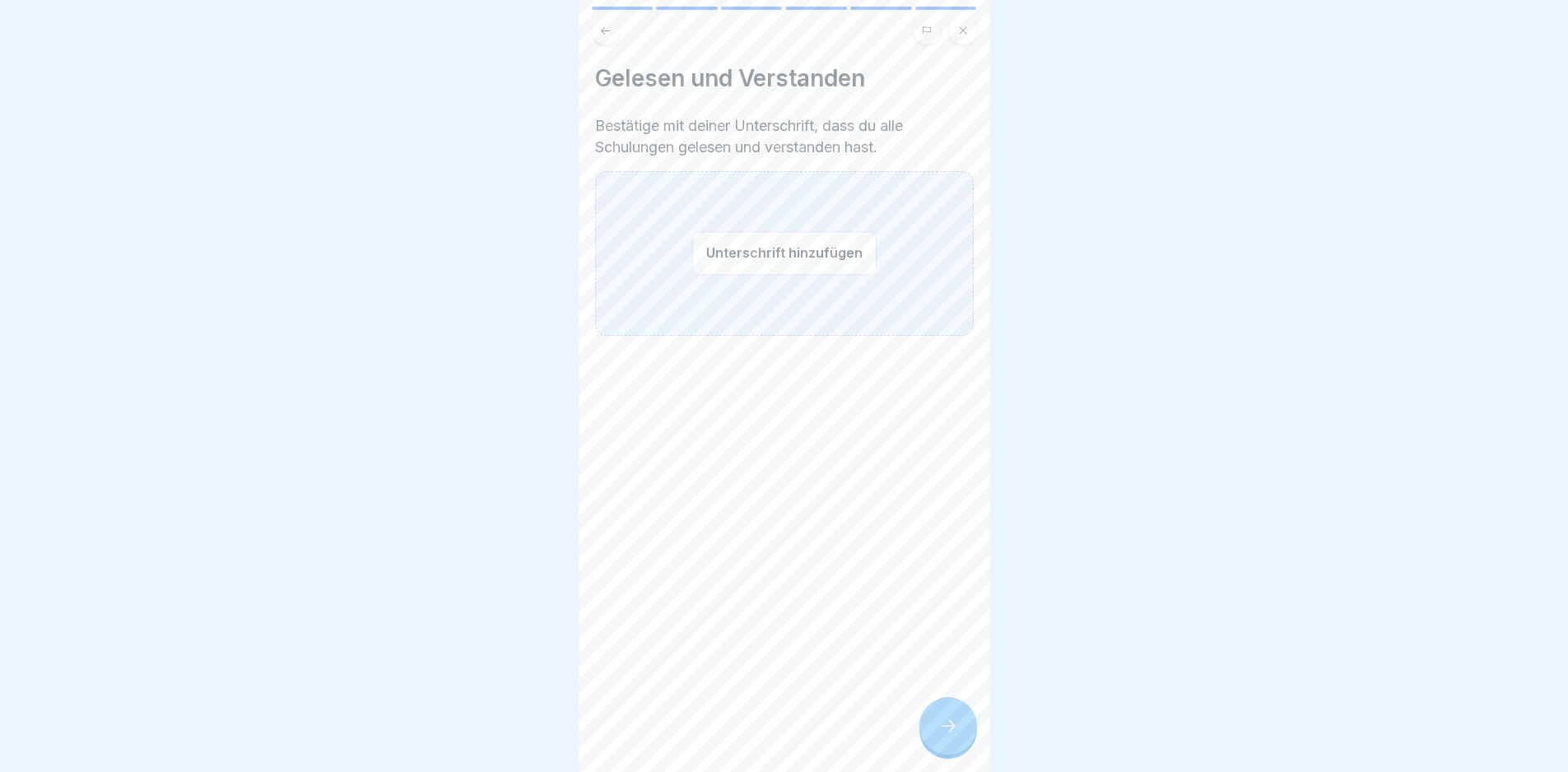
click at [763, 257] on button "Unterschrift hinzufügen" at bounding box center [784, 253] width 184 height 44
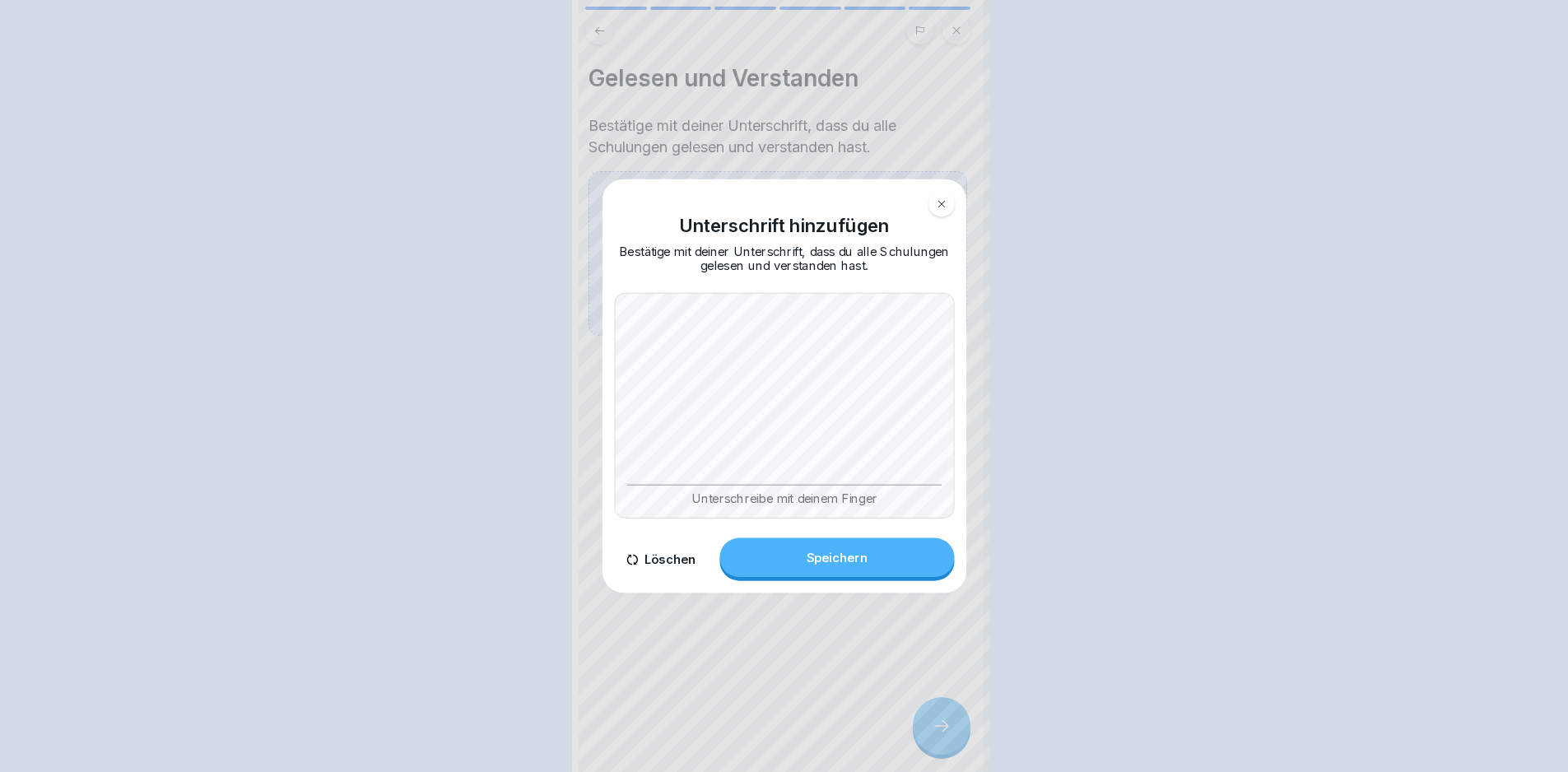
scroll to position [0, 0]
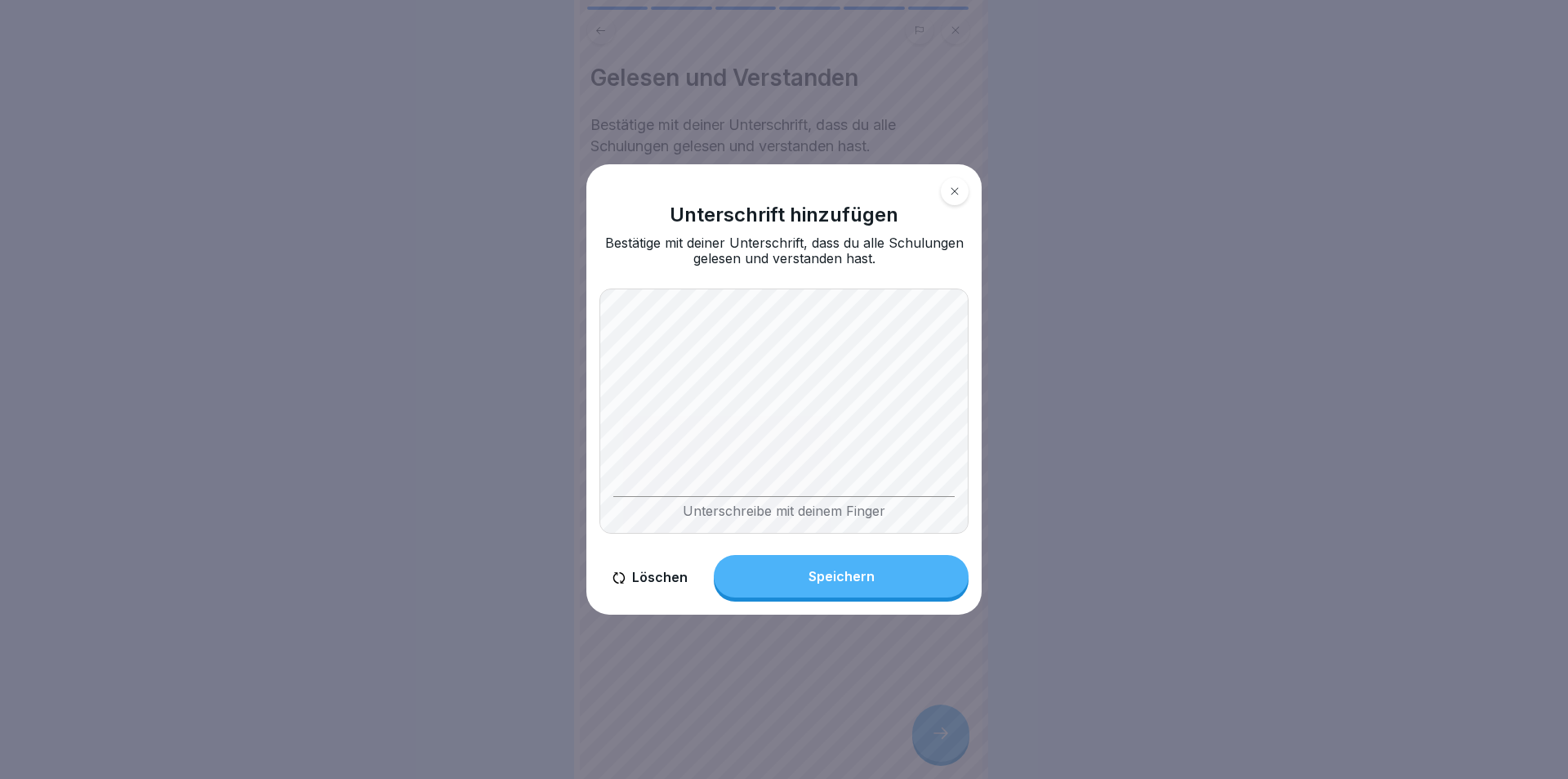
click at [823, 563] on button "Speichern" at bounding box center [841, 575] width 255 height 43
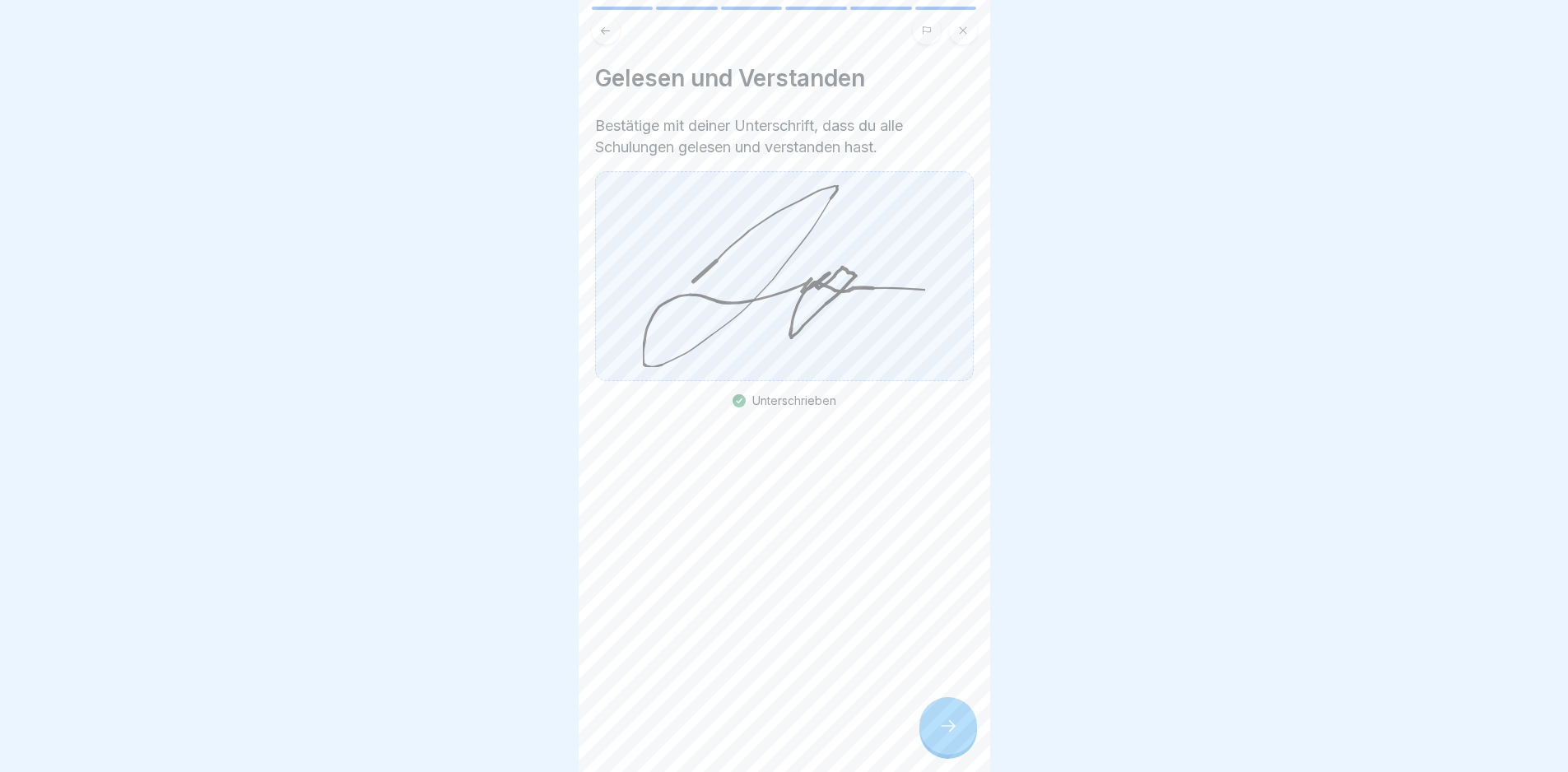
click at [952, 733] on icon at bounding box center [948, 726] width 20 height 20
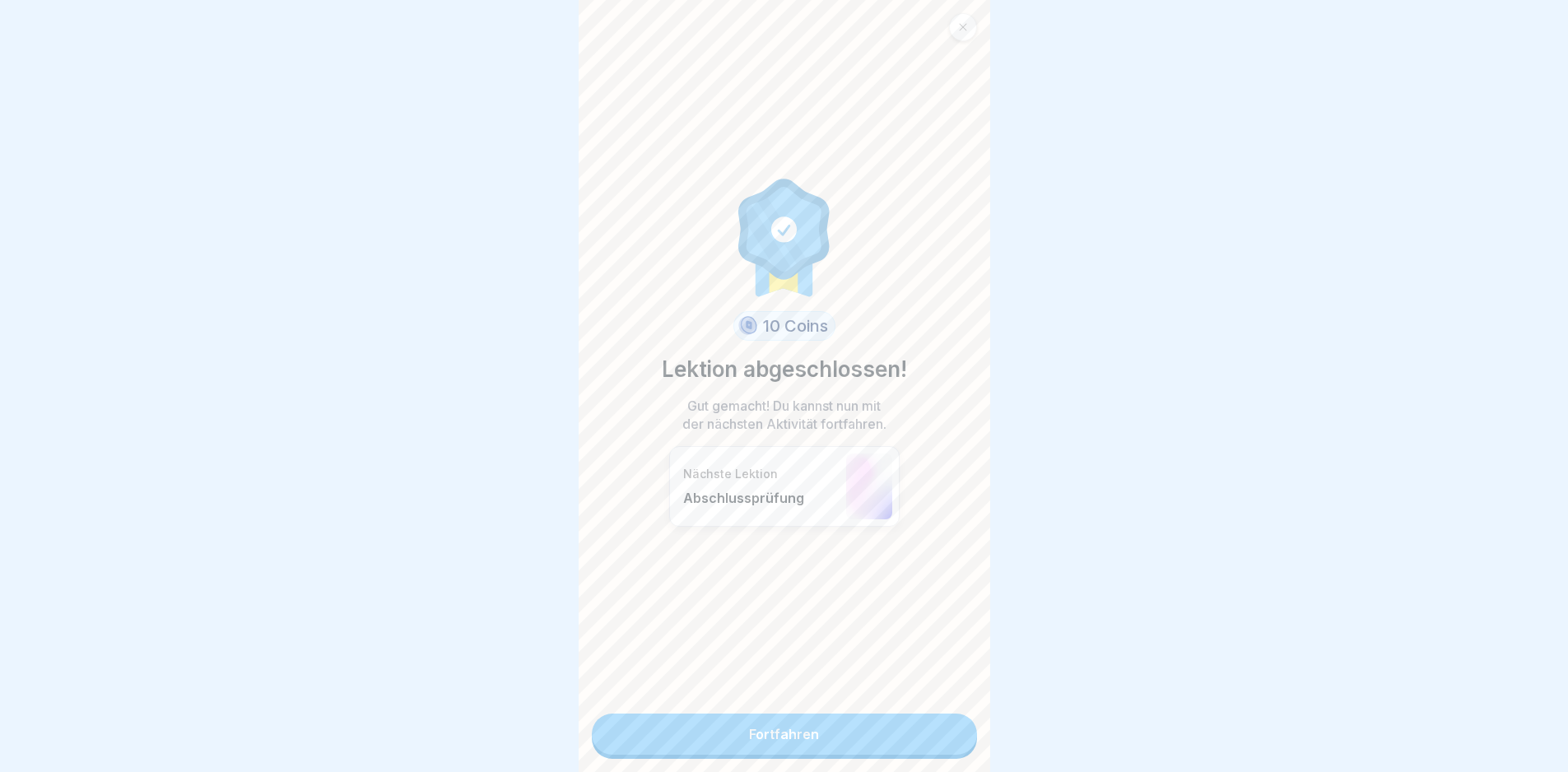
click at [928, 731] on link "Fortfahren" at bounding box center [784, 734] width 385 height 41
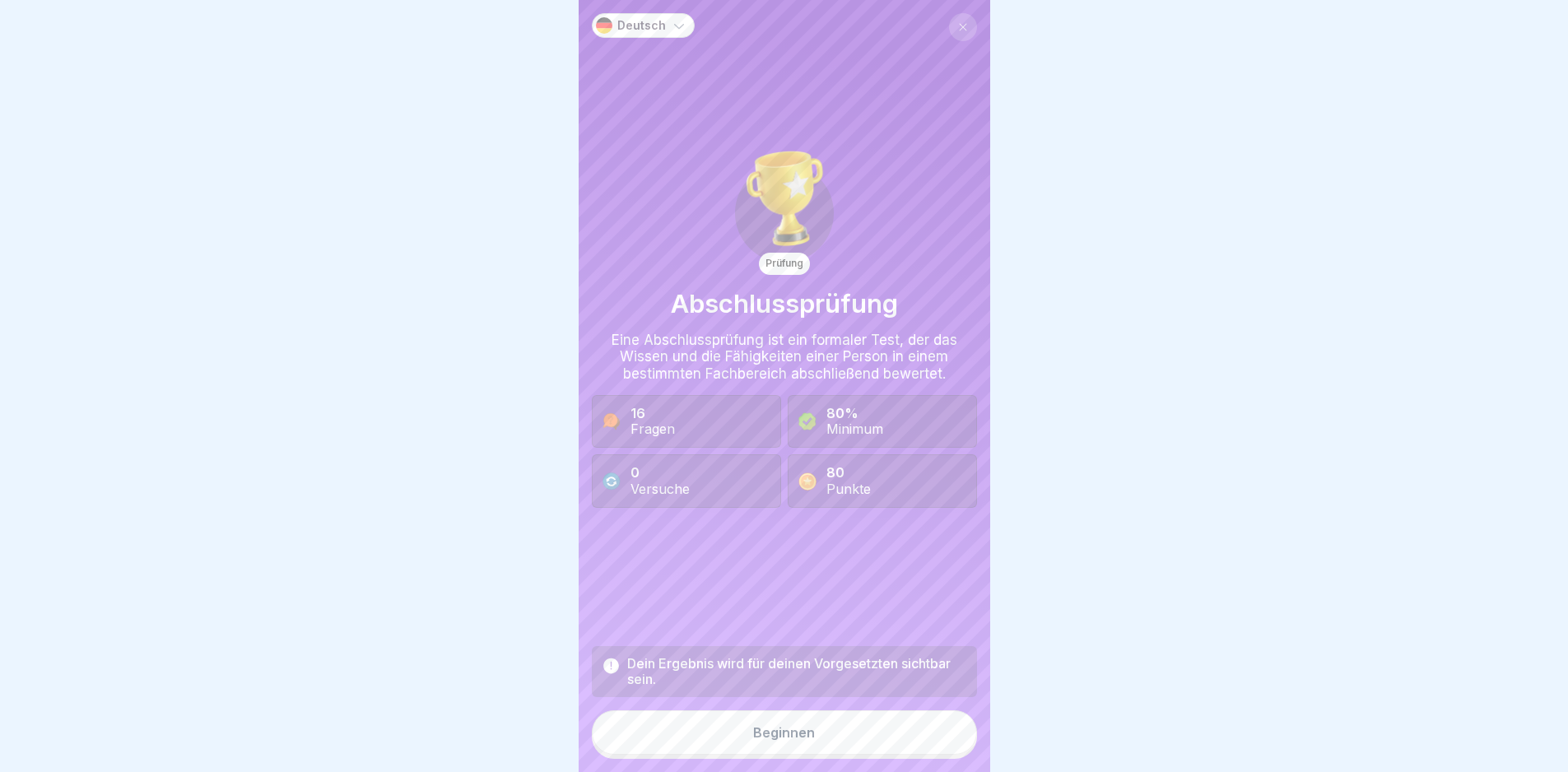
scroll to position [12, 0]
click at [884, 738] on button "Beginnen" at bounding box center [784, 732] width 385 height 45
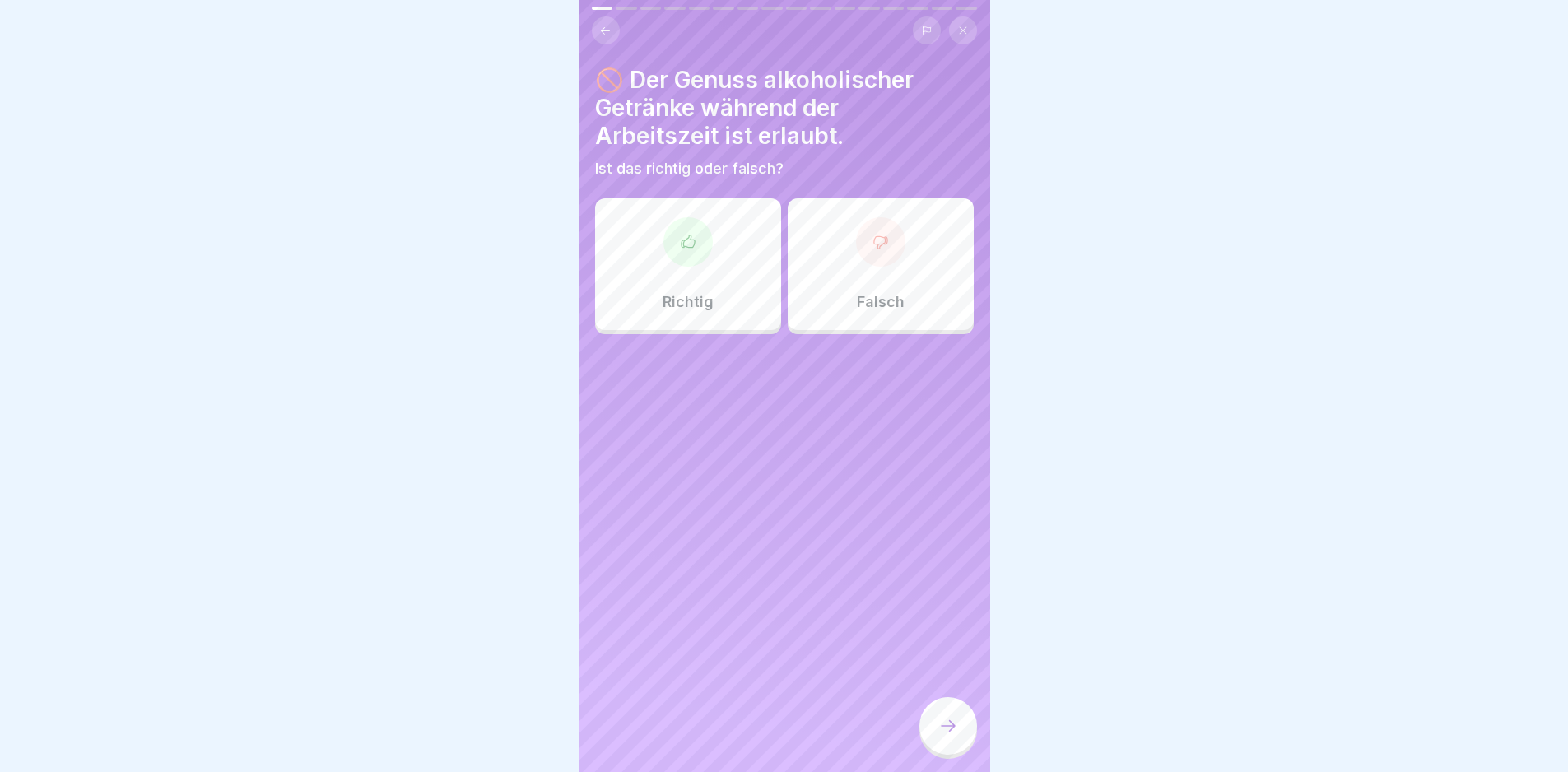
click at [851, 260] on div "Falsch" at bounding box center [880, 264] width 186 height 131
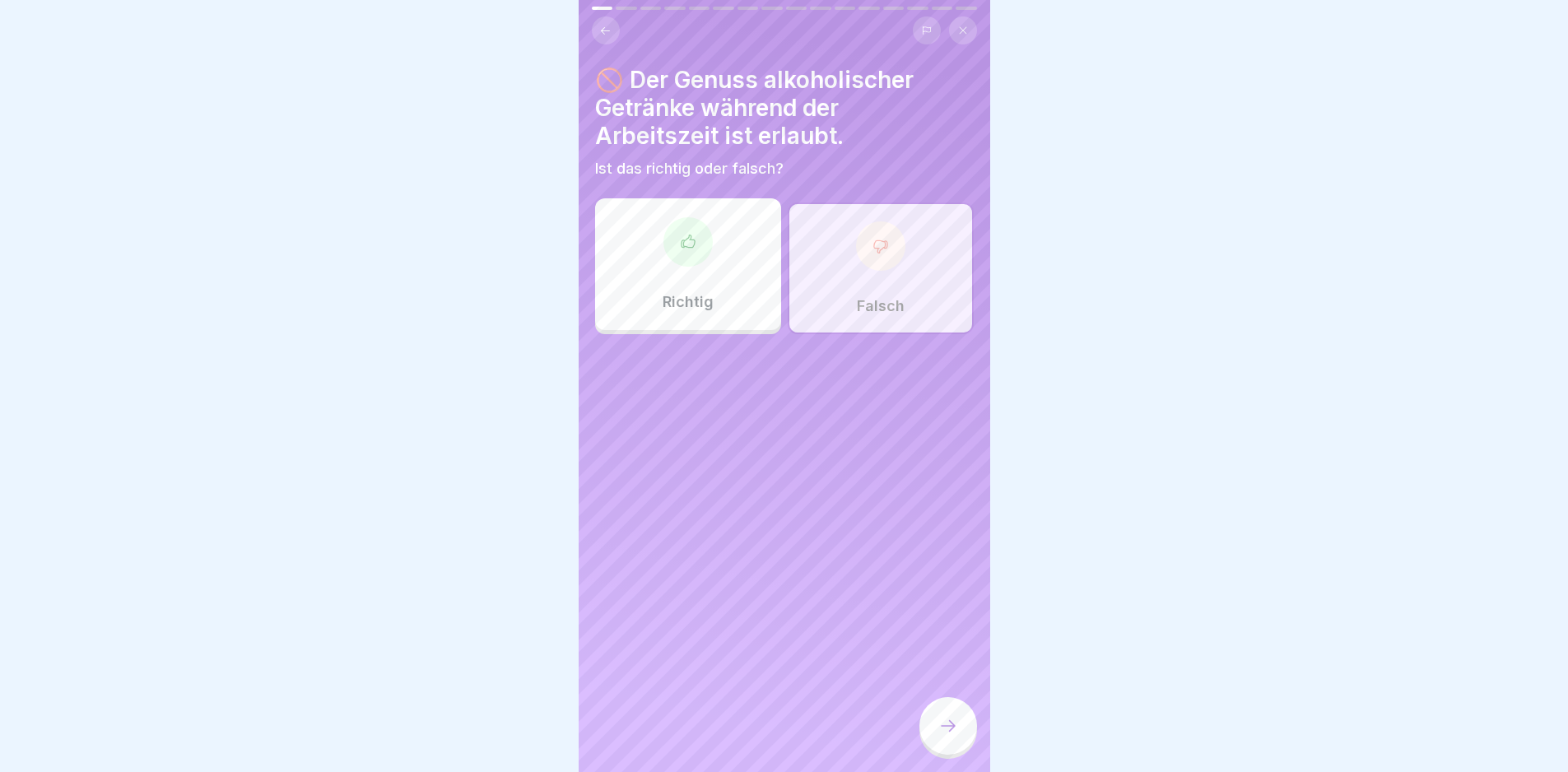
click at [959, 725] on div at bounding box center [948, 726] width 58 height 58
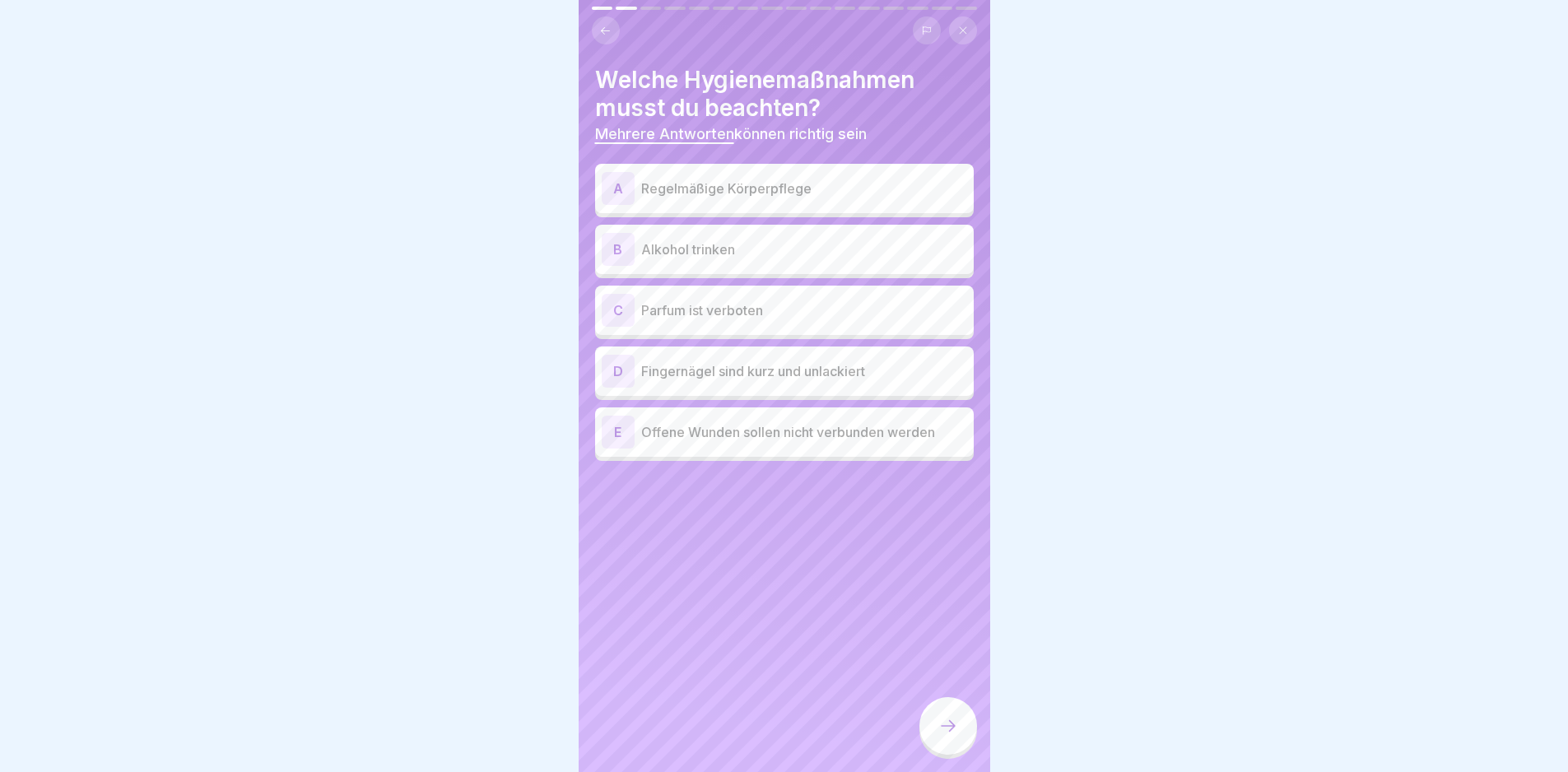
click at [856, 178] on p "Regelmäßige Körperpflege" at bounding box center [803, 188] width 326 height 20
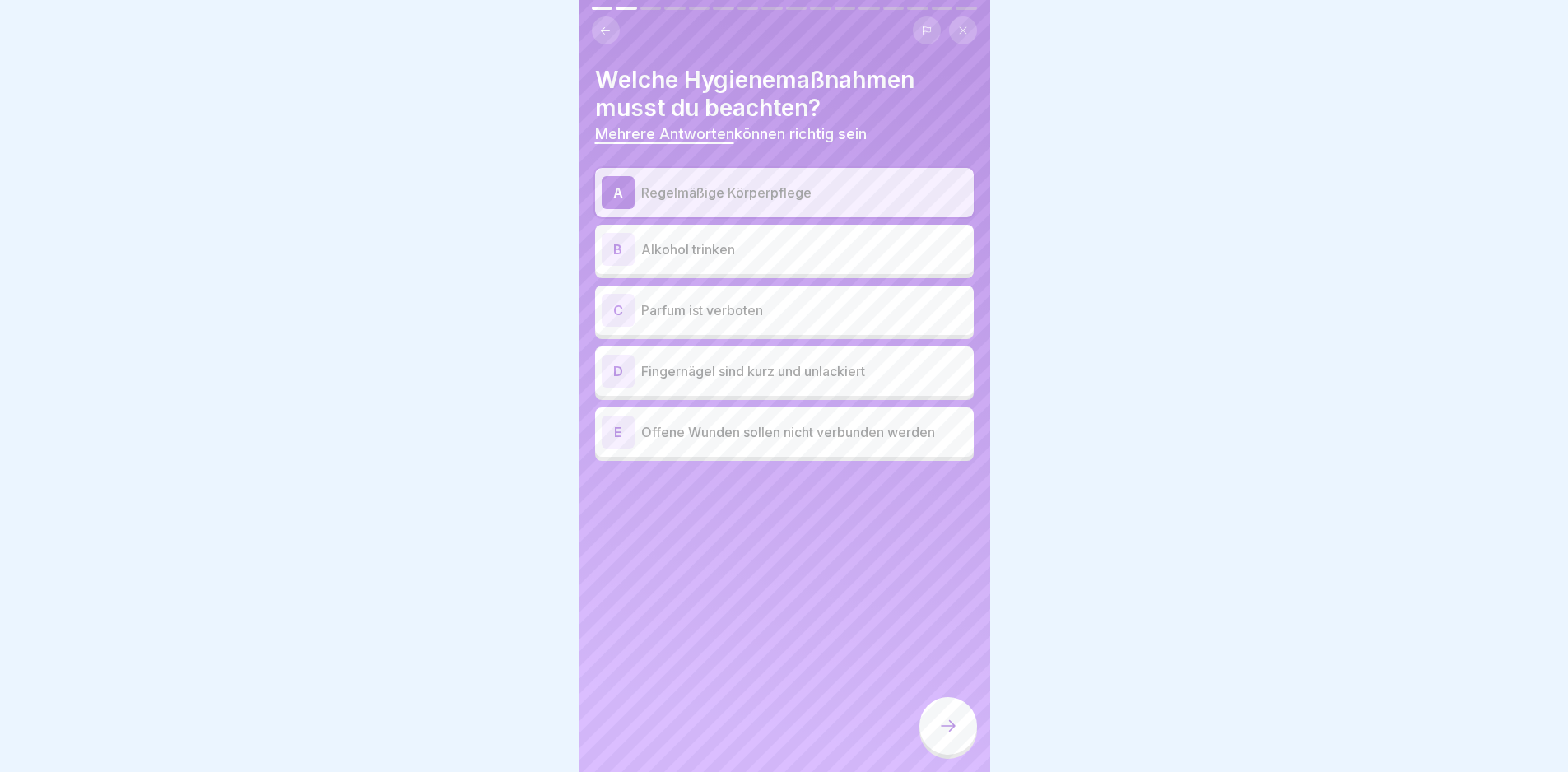
click at [892, 301] on p "Parfum ist verboten" at bounding box center [803, 311] width 326 height 20
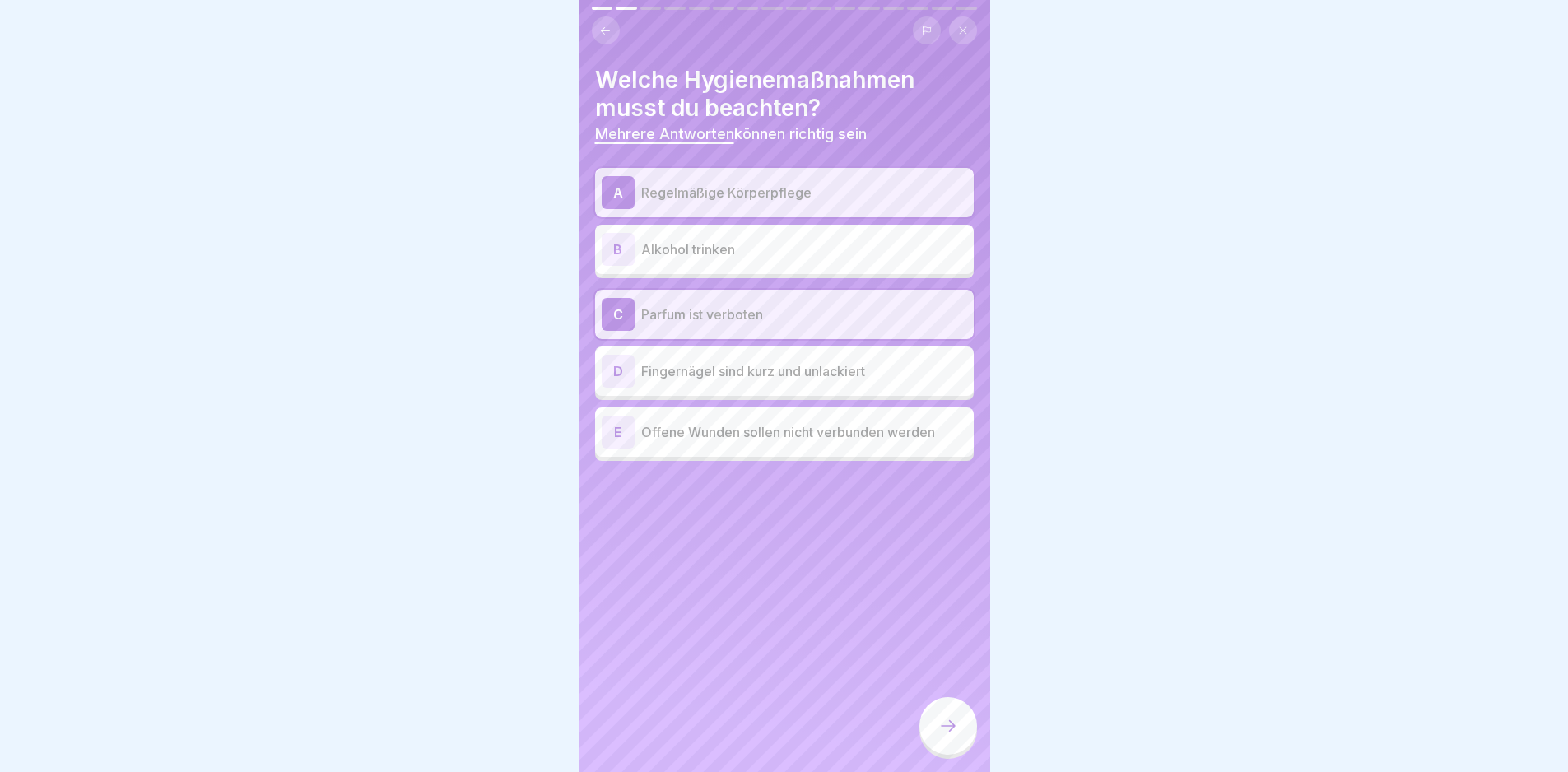
click at [879, 371] on div "D Fingernägel sind kurz und unlackiert" at bounding box center [784, 371] width 365 height 33
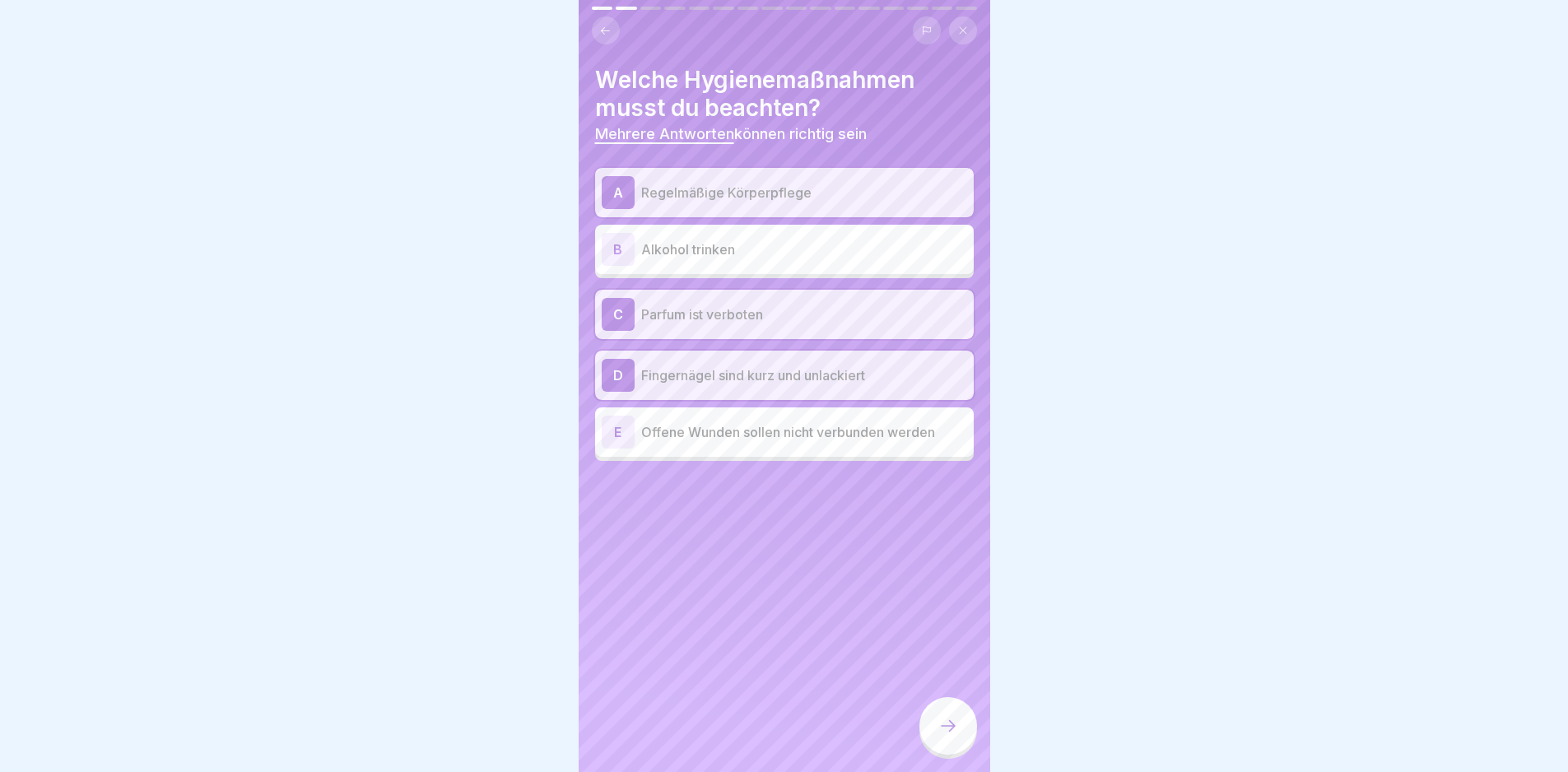
click at [932, 727] on div at bounding box center [948, 726] width 58 height 58
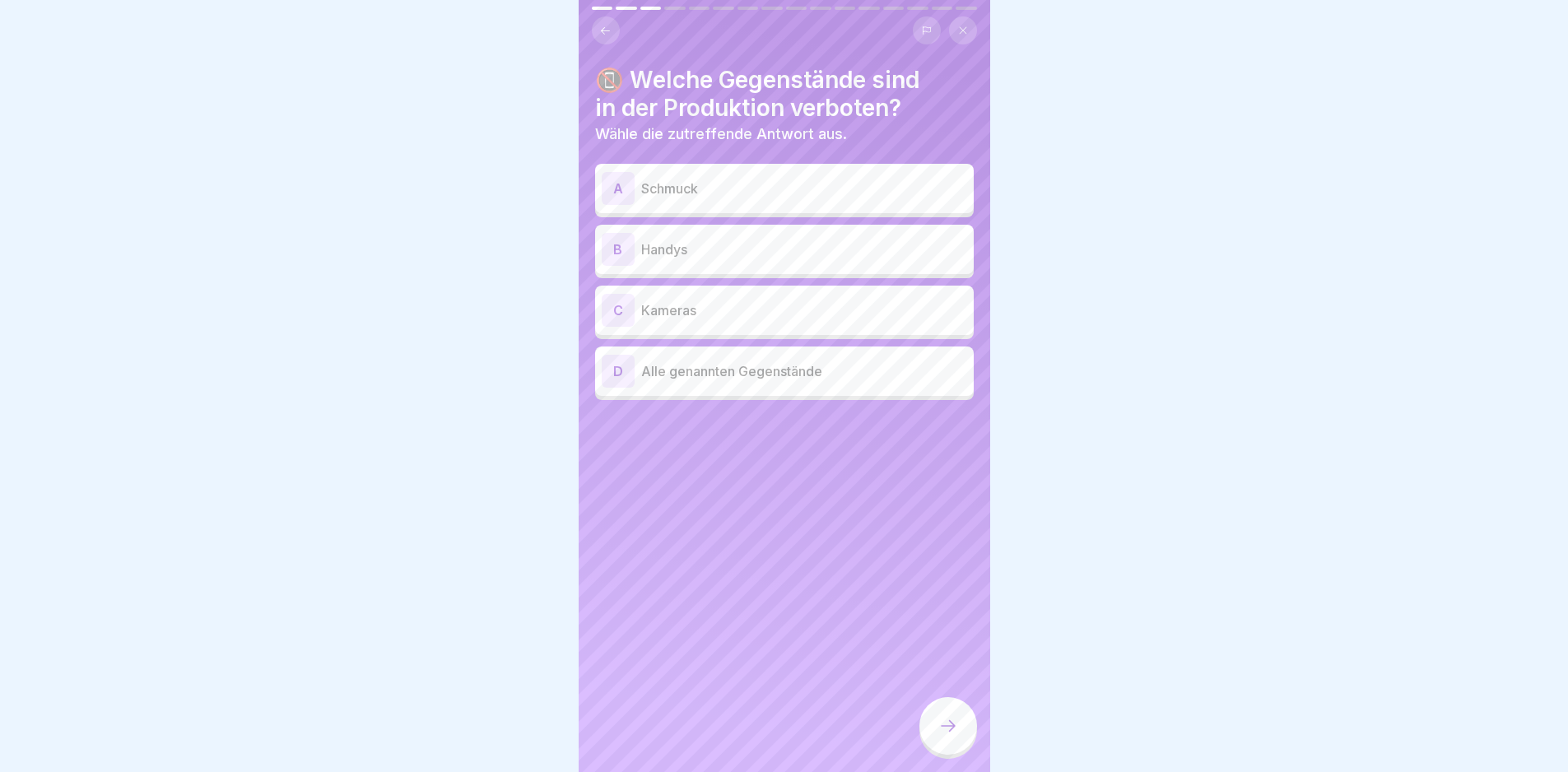
click at [854, 240] on p "Handys" at bounding box center [803, 250] width 326 height 20
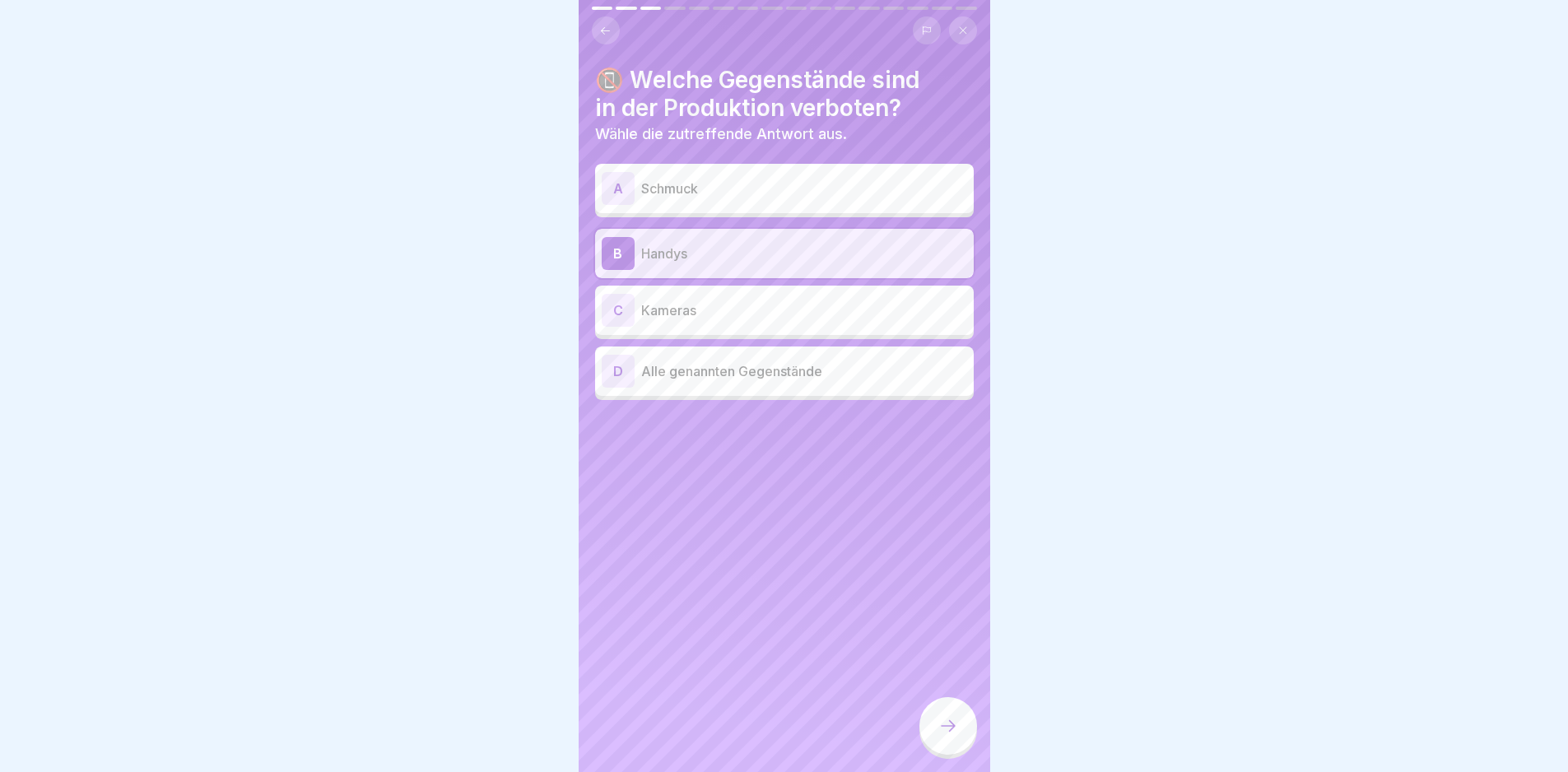
click at [811, 178] on p "Schmuck" at bounding box center [803, 188] width 326 height 20
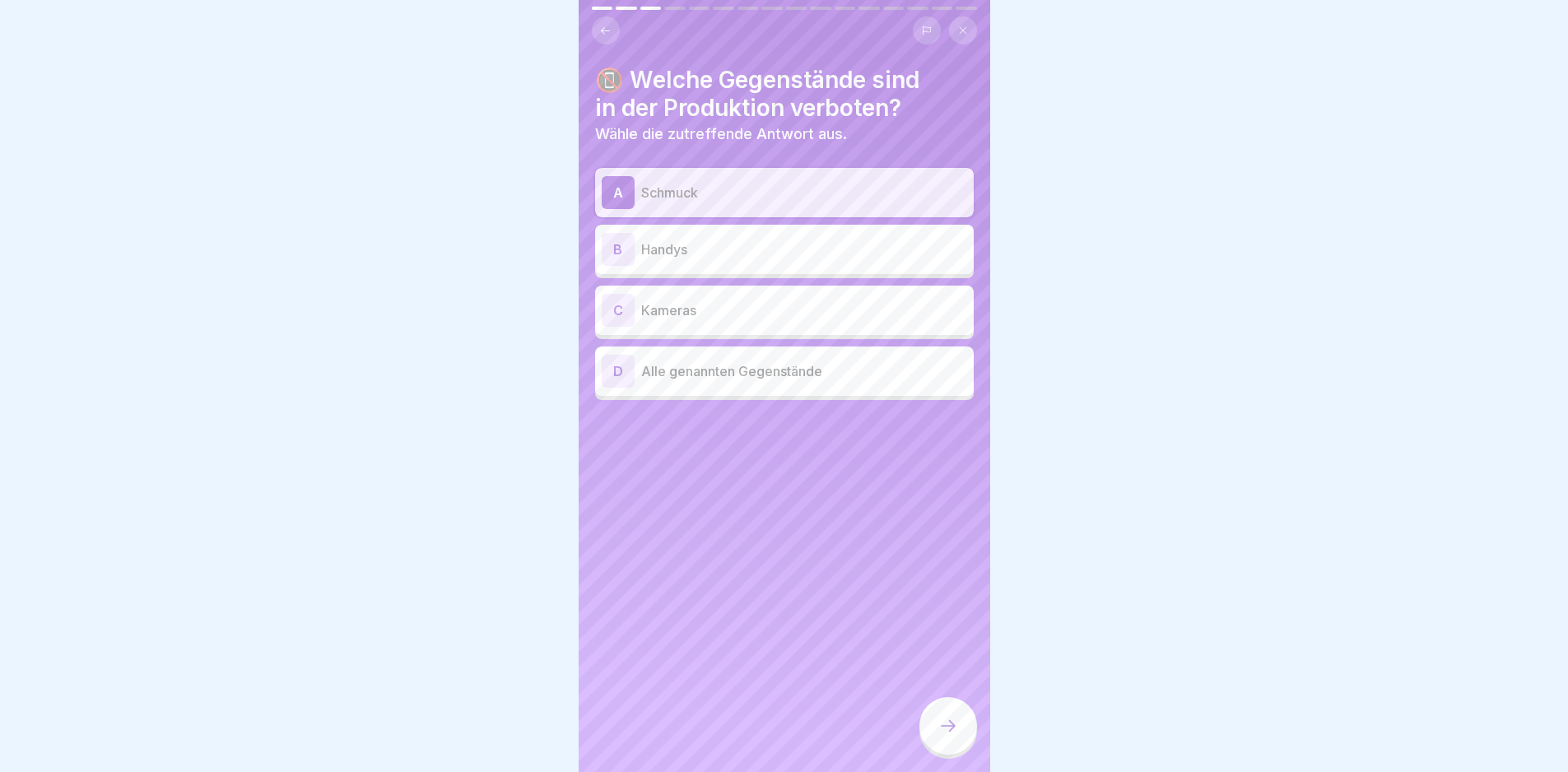
click at [857, 362] on p "Alle genannten Gegenstände" at bounding box center [803, 372] width 326 height 20
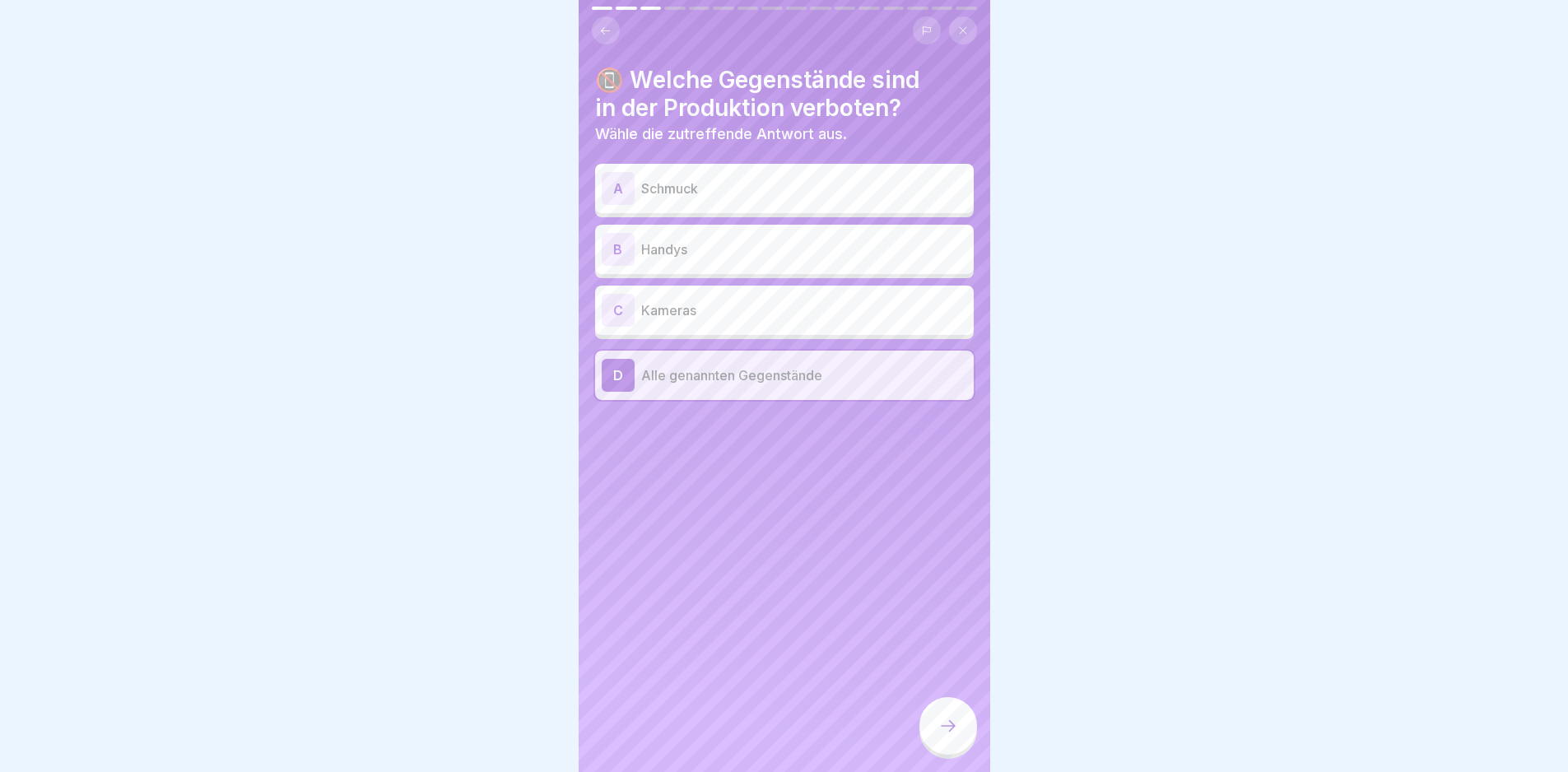
click at [965, 745] on div at bounding box center [948, 726] width 58 height 58
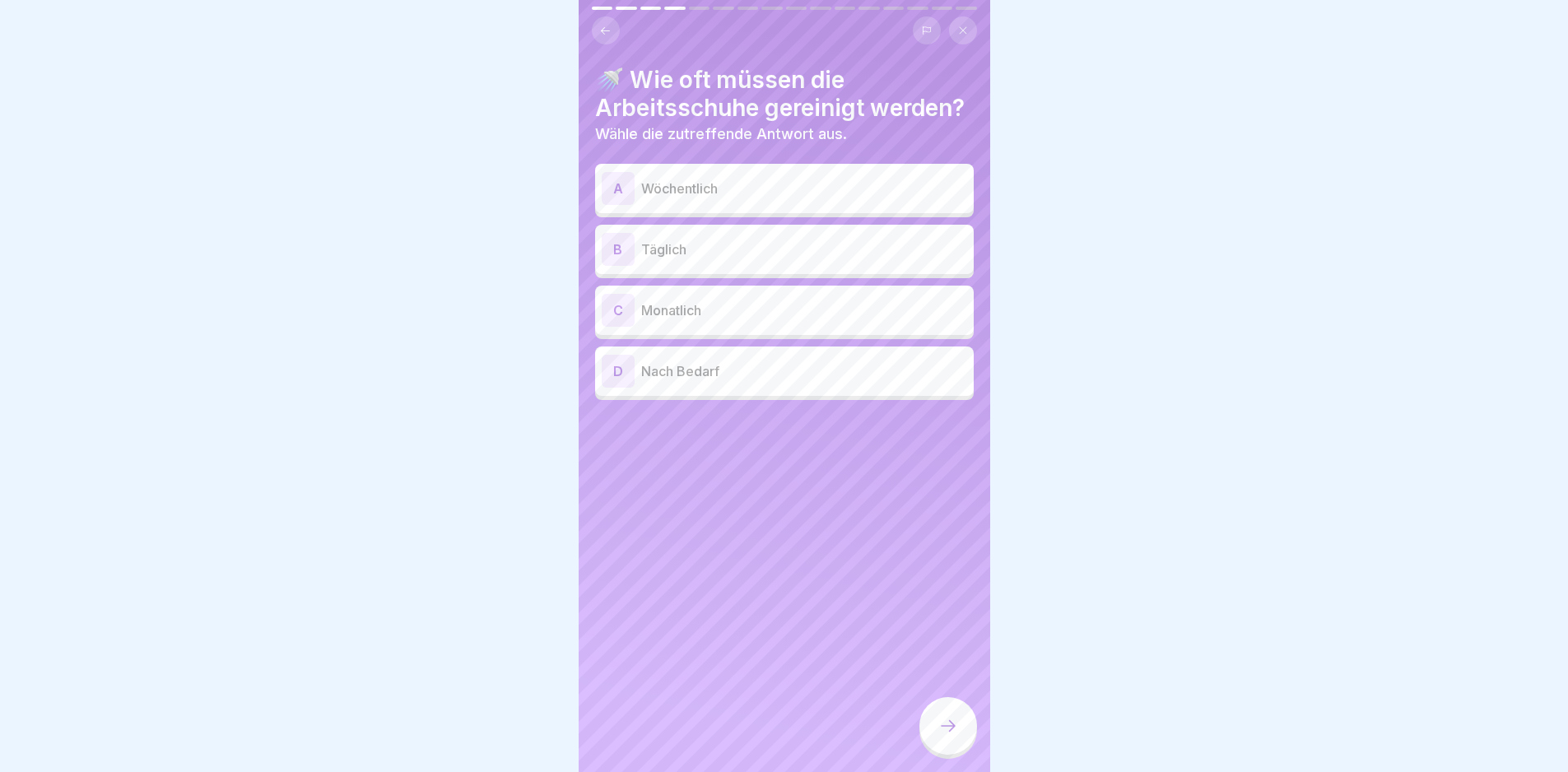
click at [728, 259] on p "Täglich" at bounding box center [803, 250] width 326 height 20
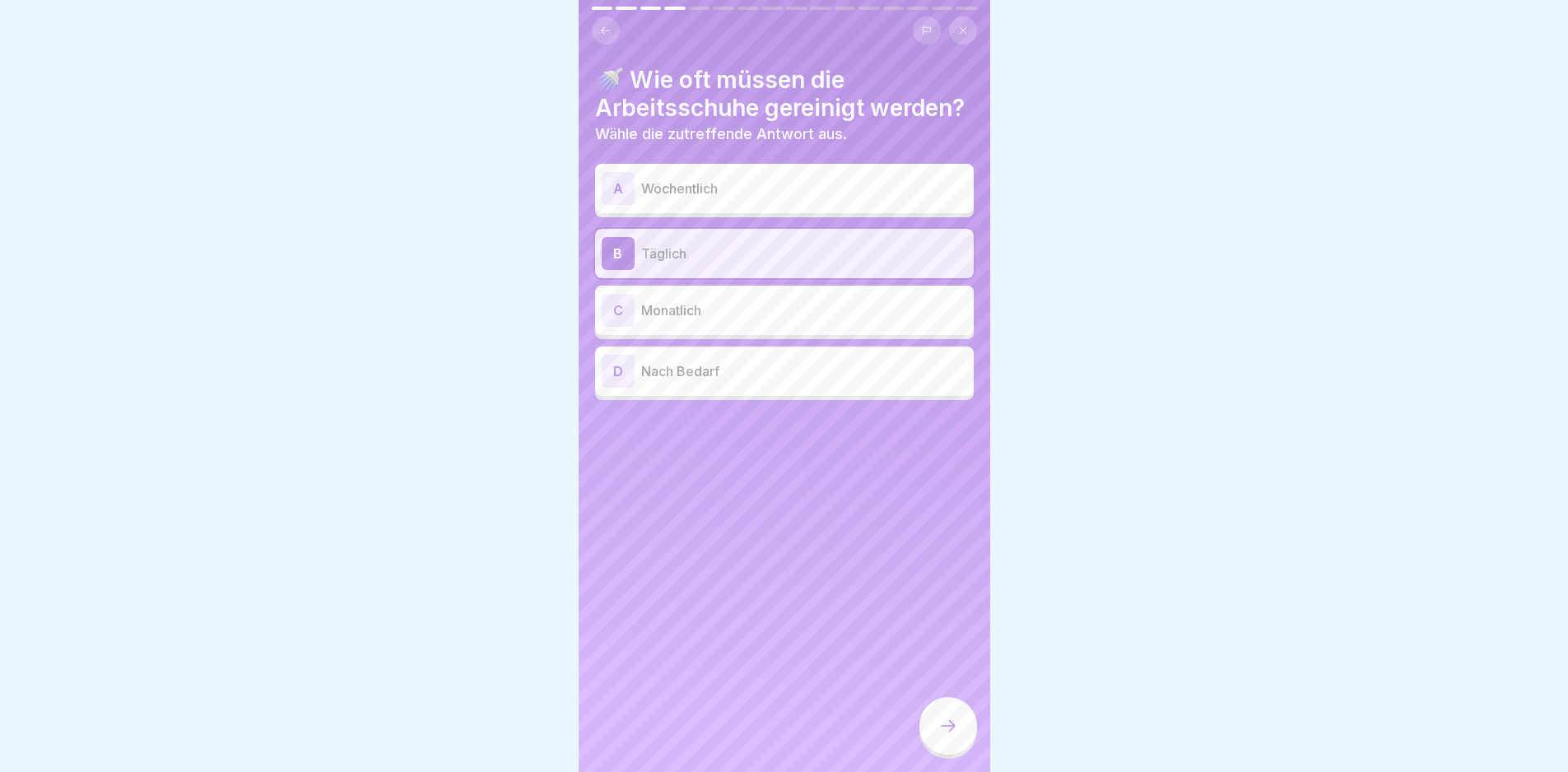
click at [959, 733] on div at bounding box center [948, 726] width 58 height 58
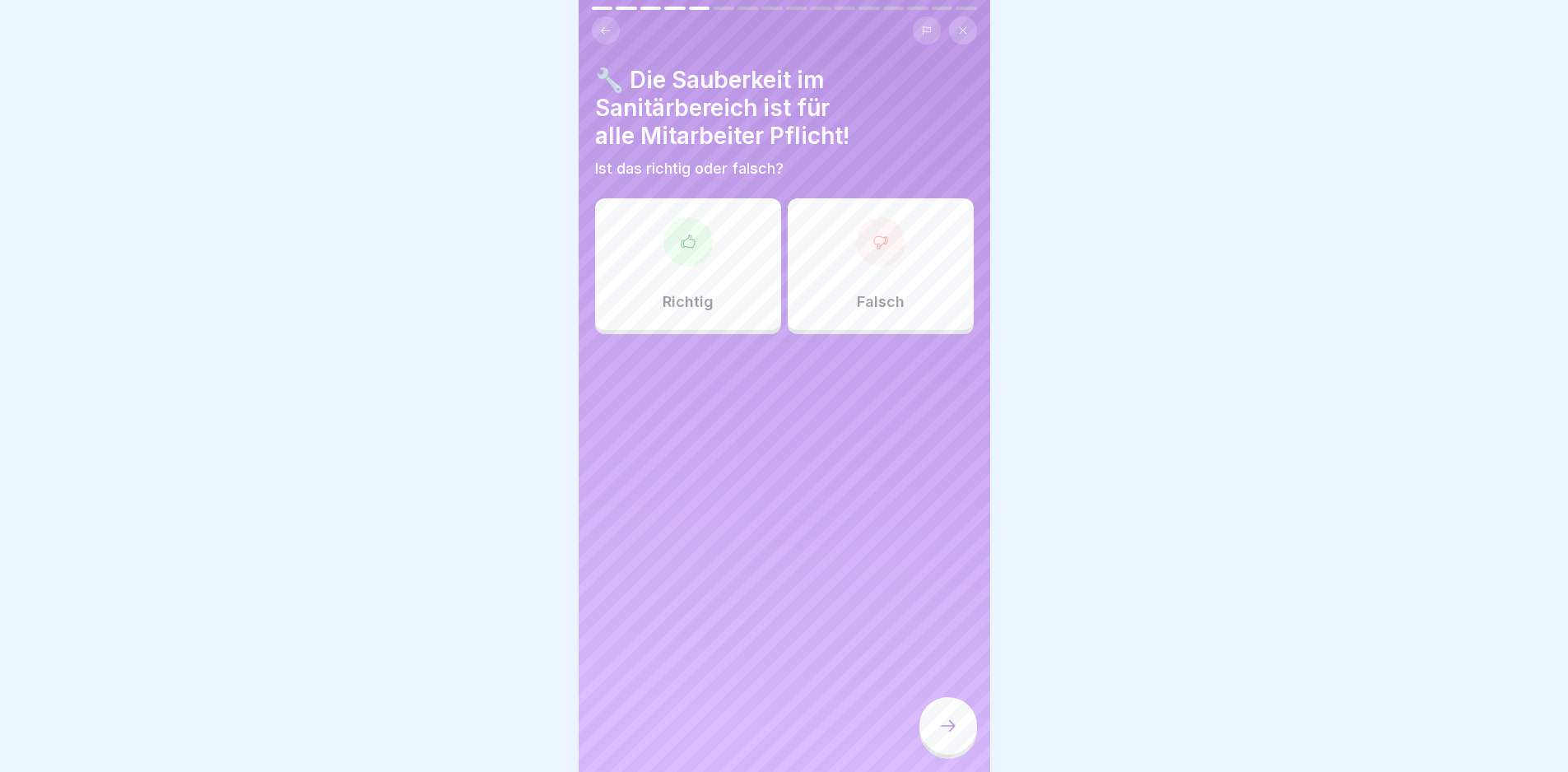
click at [734, 285] on div "Richtig" at bounding box center [688, 264] width 186 height 131
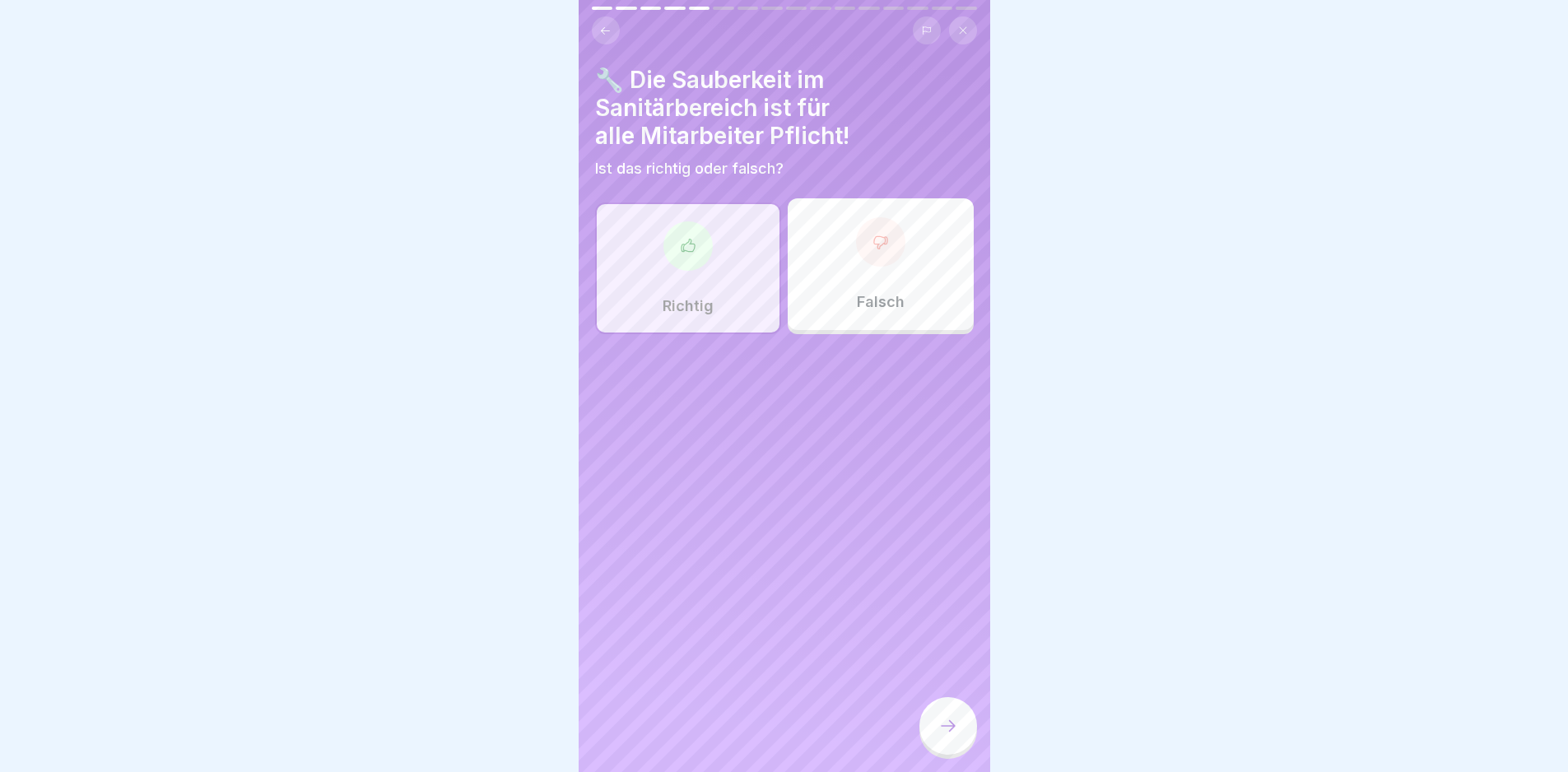
click at [962, 727] on div at bounding box center [948, 726] width 58 height 58
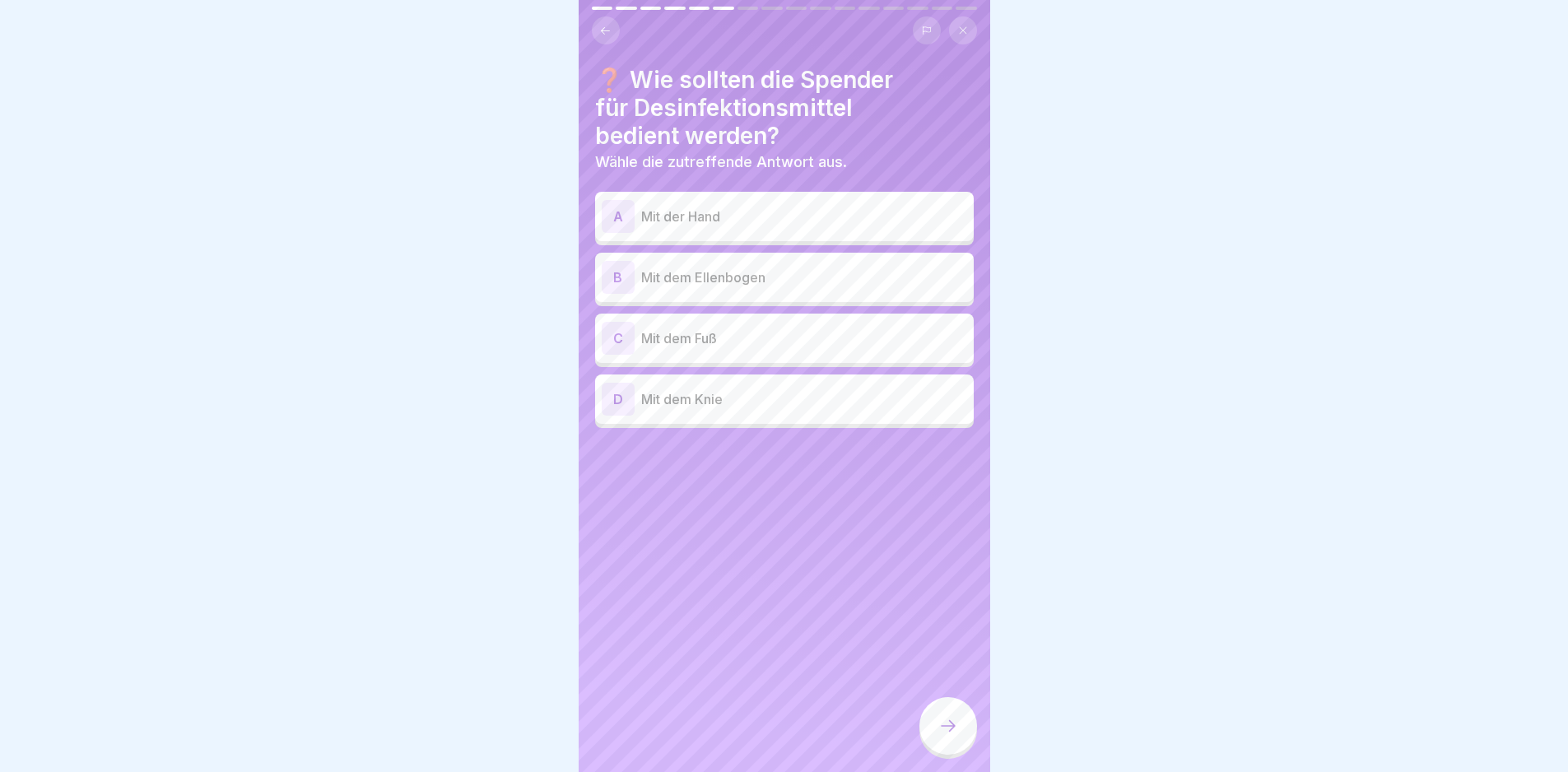
click at [849, 268] on p "Mit dem Ellenbogen" at bounding box center [803, 278] width 326 height 20
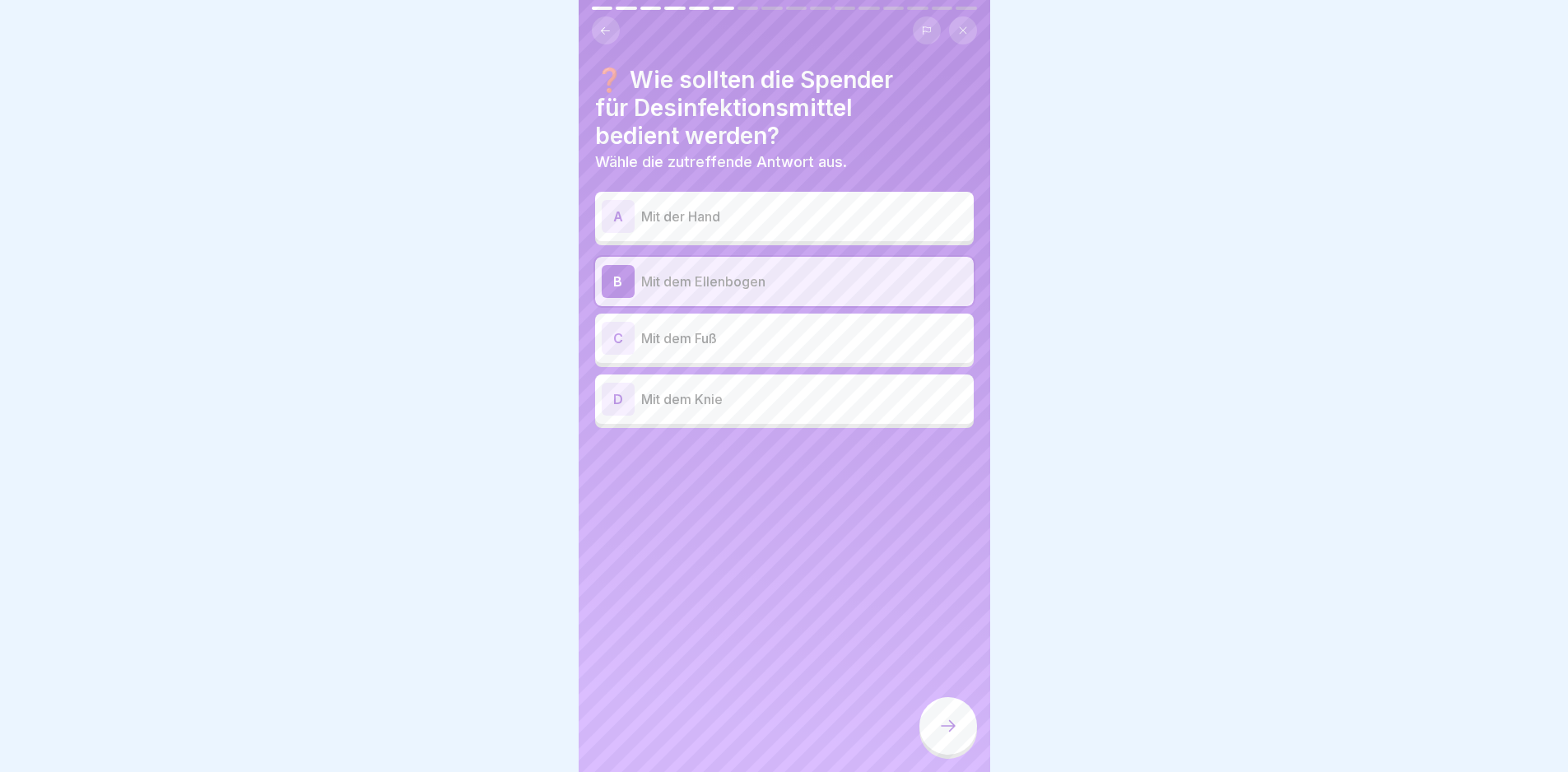
click at [939, 735] on icon at bounding box center [948, 726] width 20 height 20
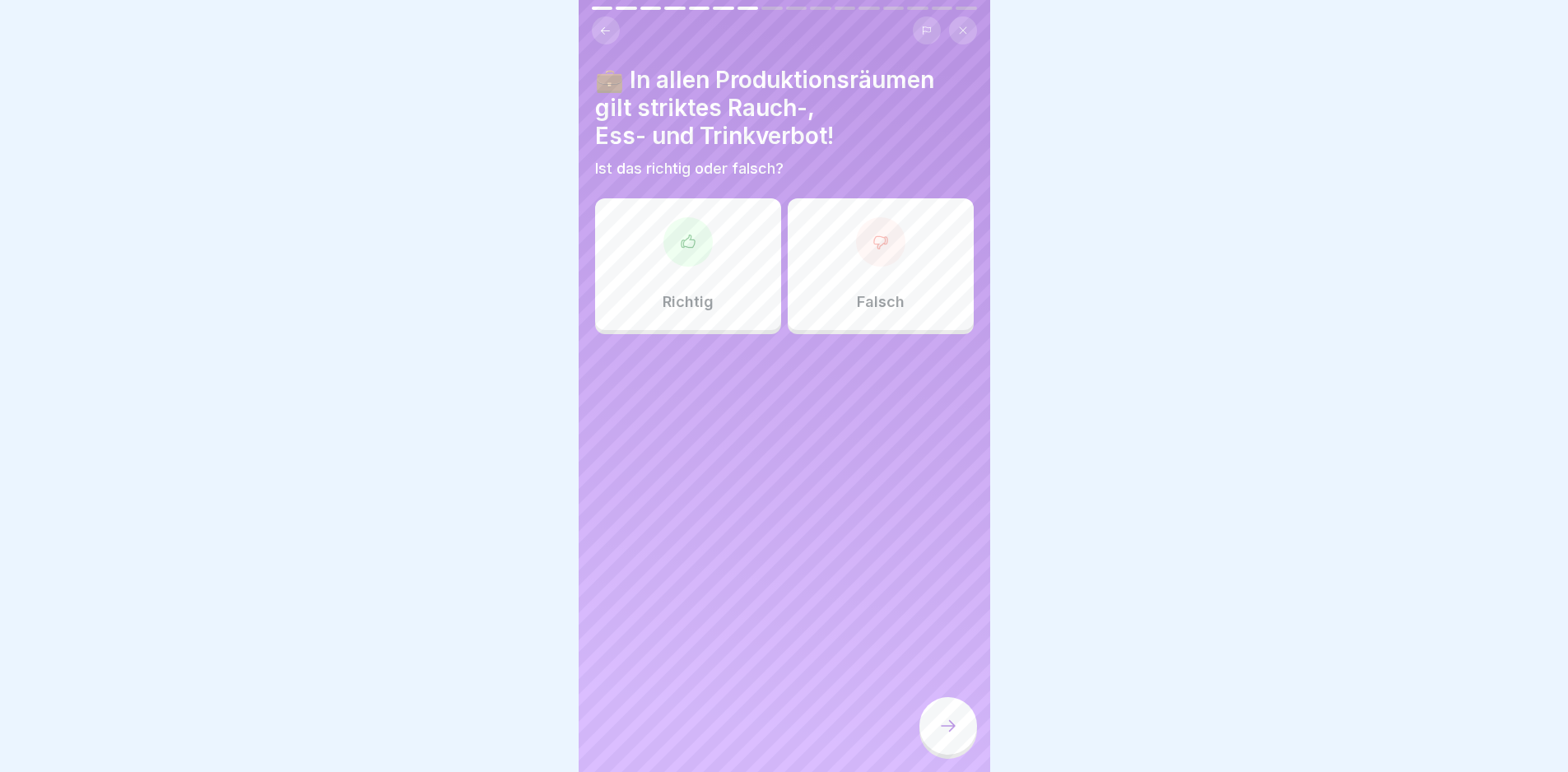
click at [678, 244] on div at bounding box center [688, 242] width 50 height 50
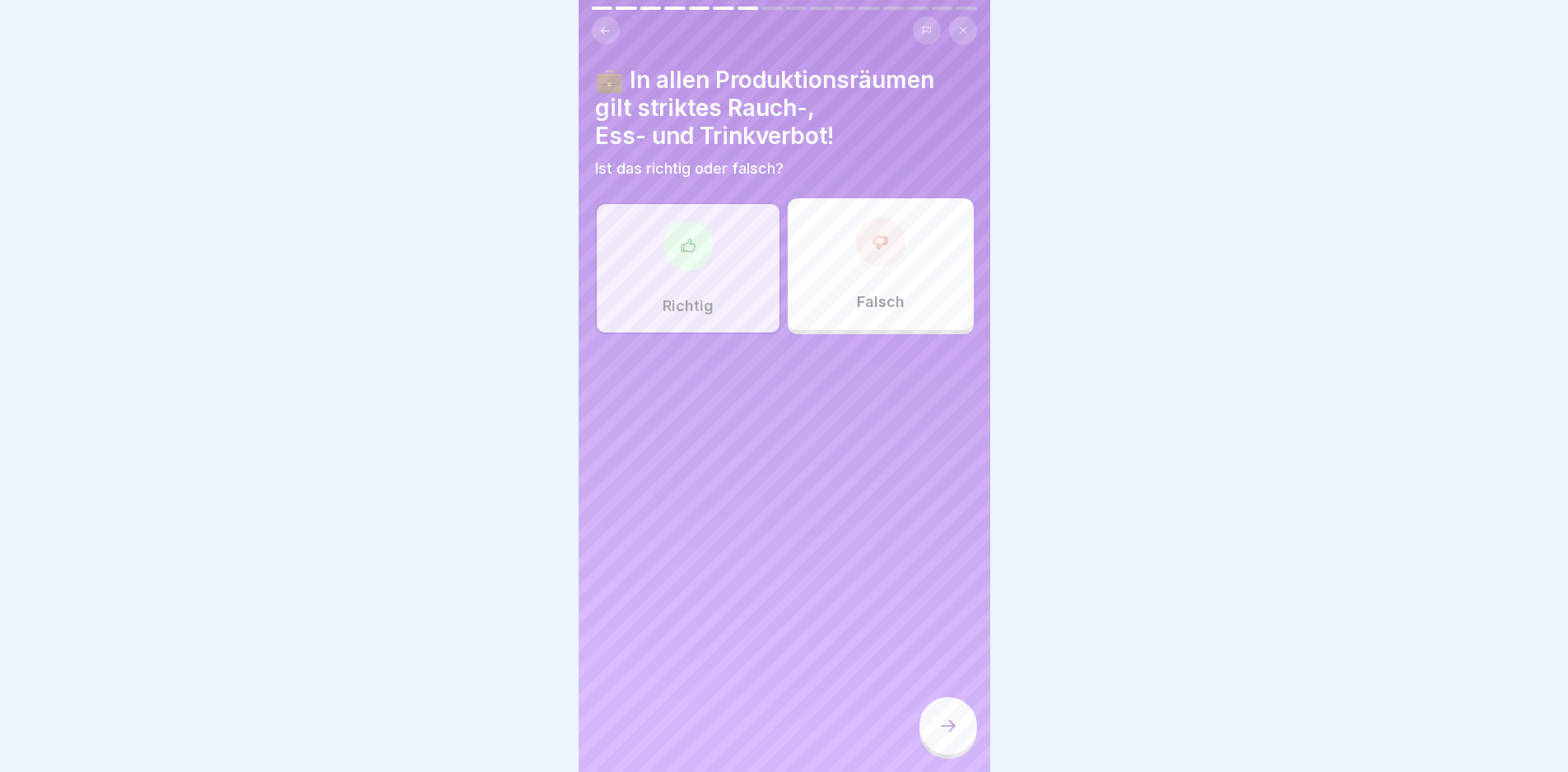
click at [966, 728] on div at bounding box center [948, 726] width 58 height 58
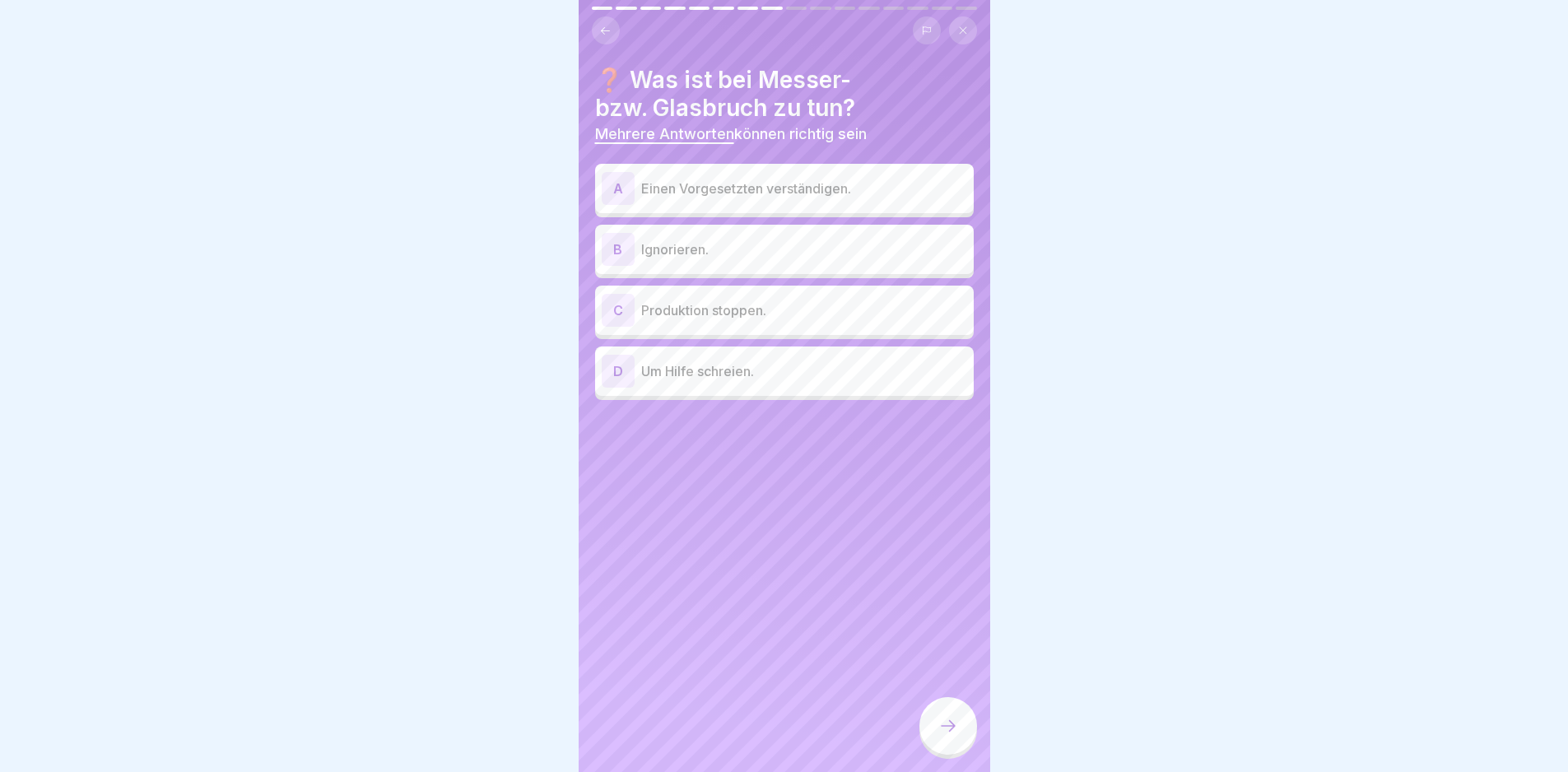
click at [769, 178] on p "Einen Vorgesetzten verständigen." at bounding box center [803, 188] width 326 height 20
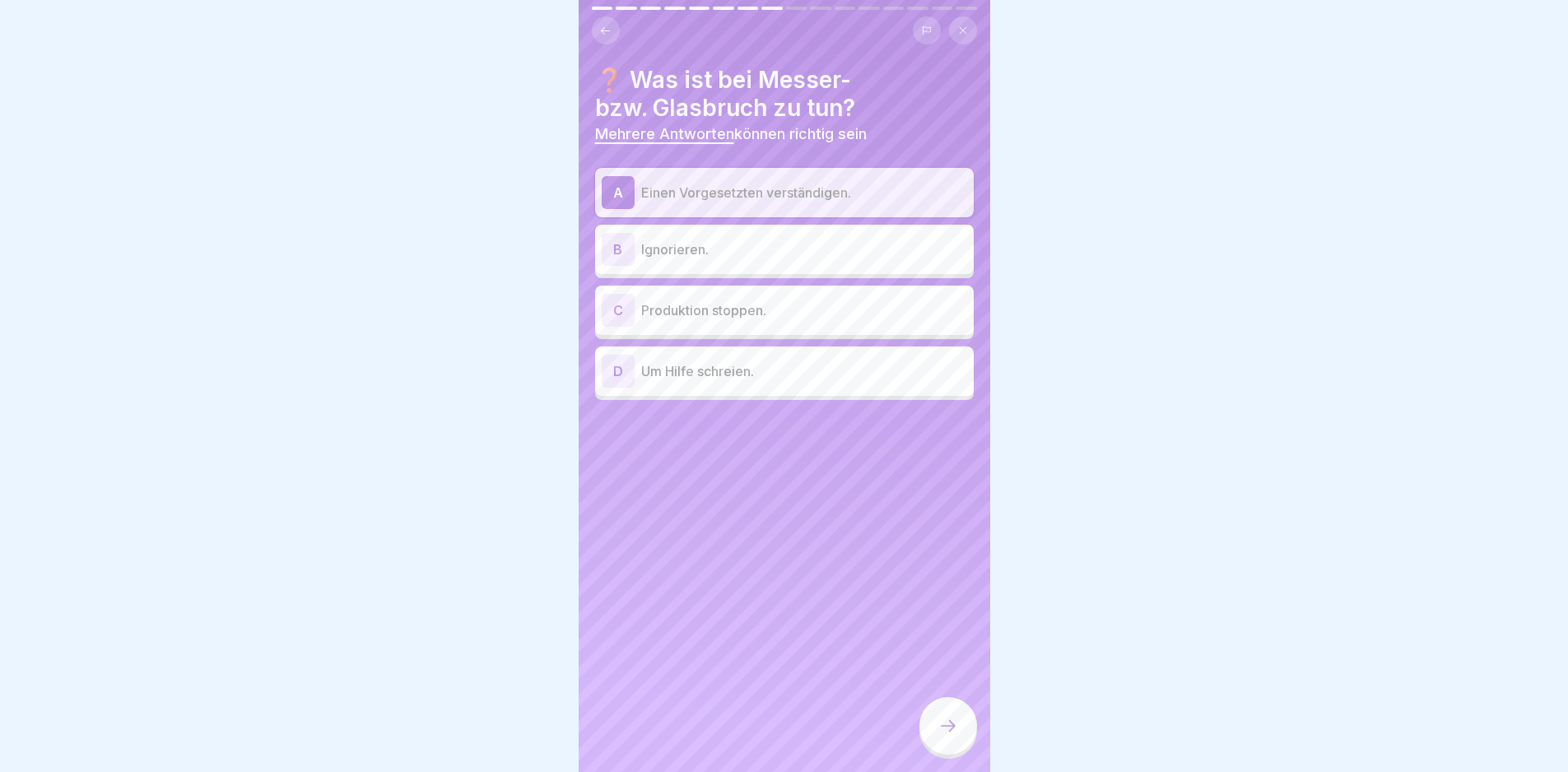
click at [770, 294] on div "C Produktion stoppen." at bounding box center [784, 310] width 365 height 33
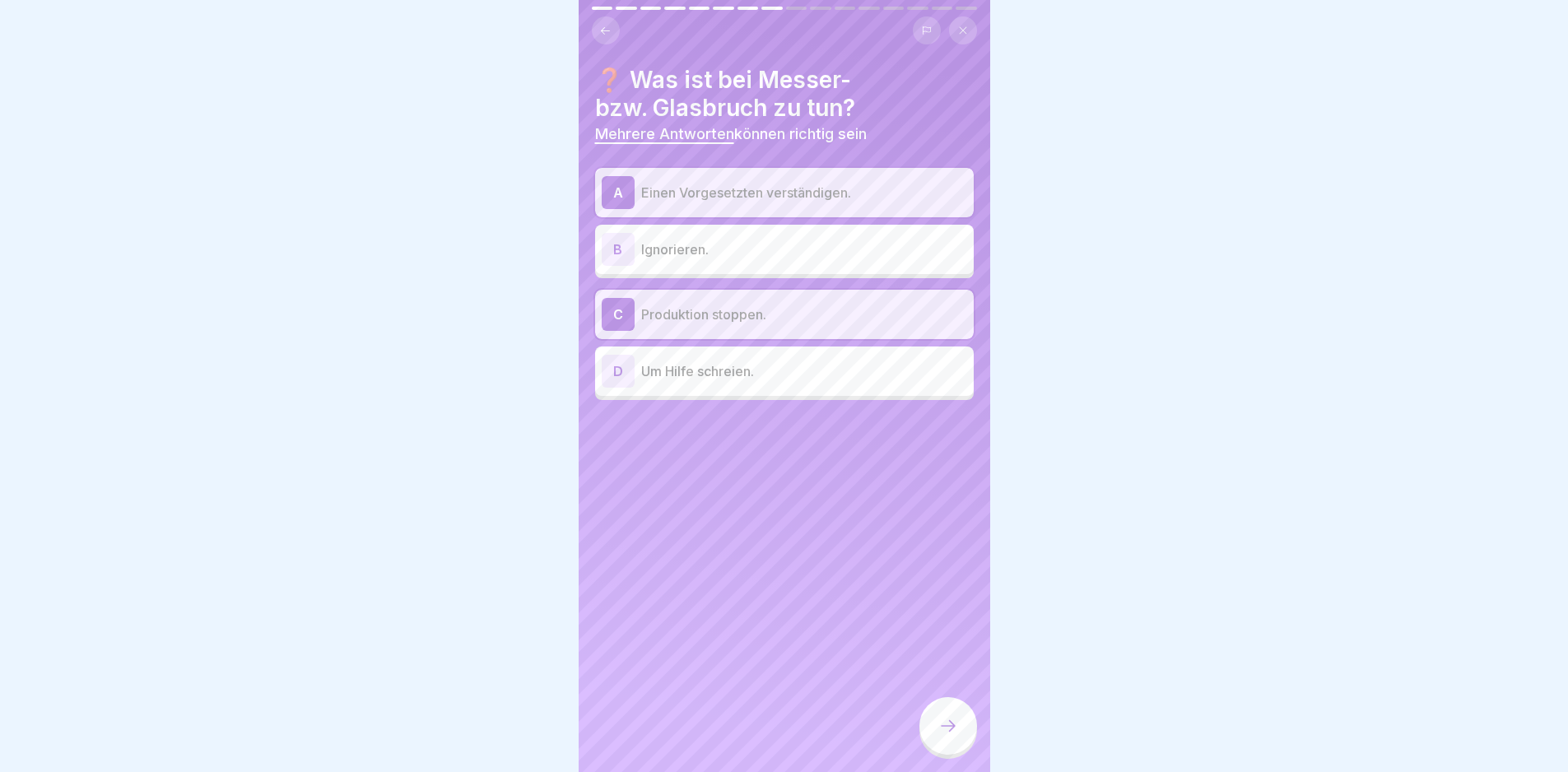
click at [946, 712] on div at bounding box center [948, 726] width 58 height 58
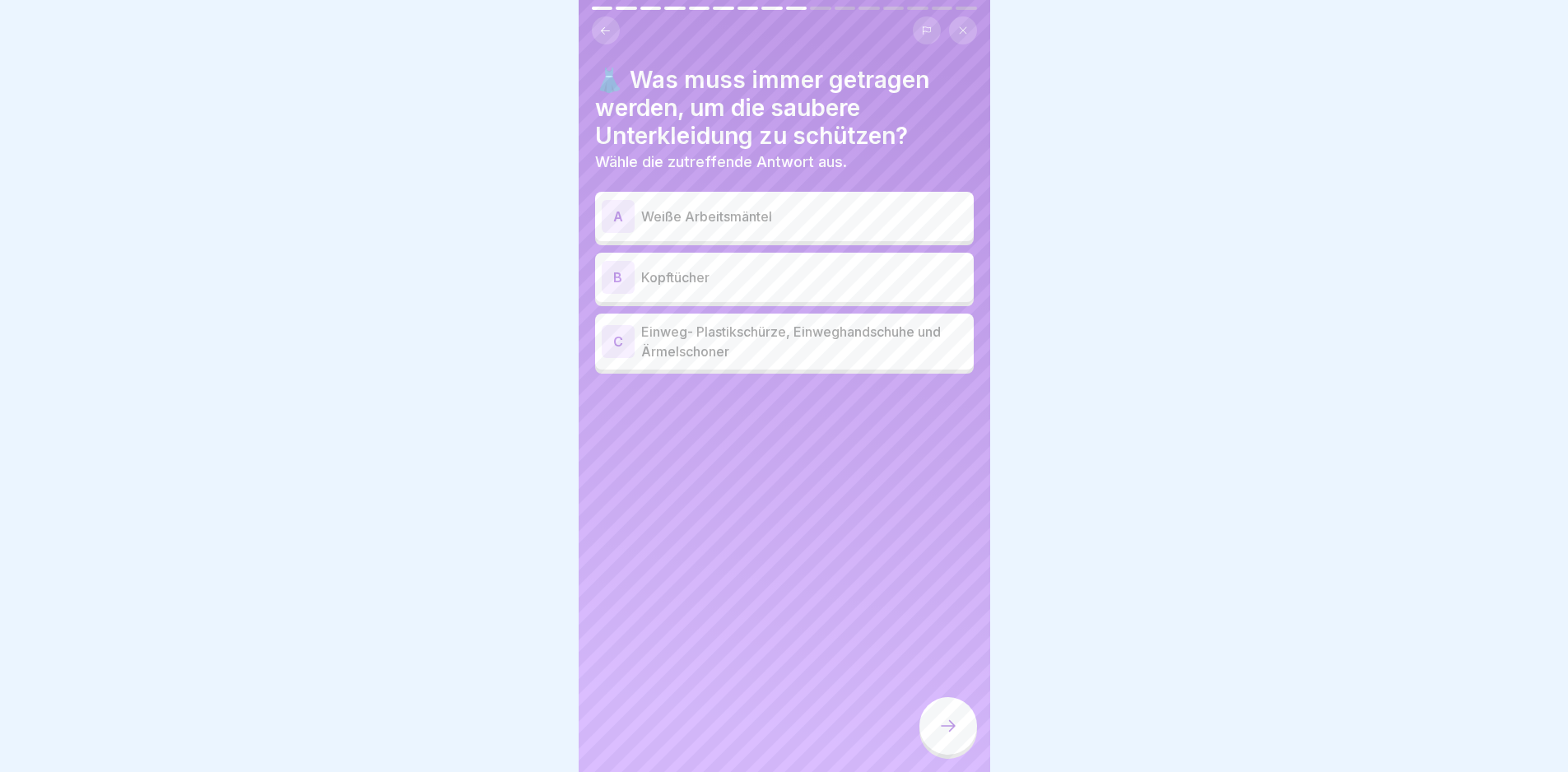
click at [831, 206] on p "Weiße Arbeitsmäntel" at bounding box center [803, 216] width 326 height 20
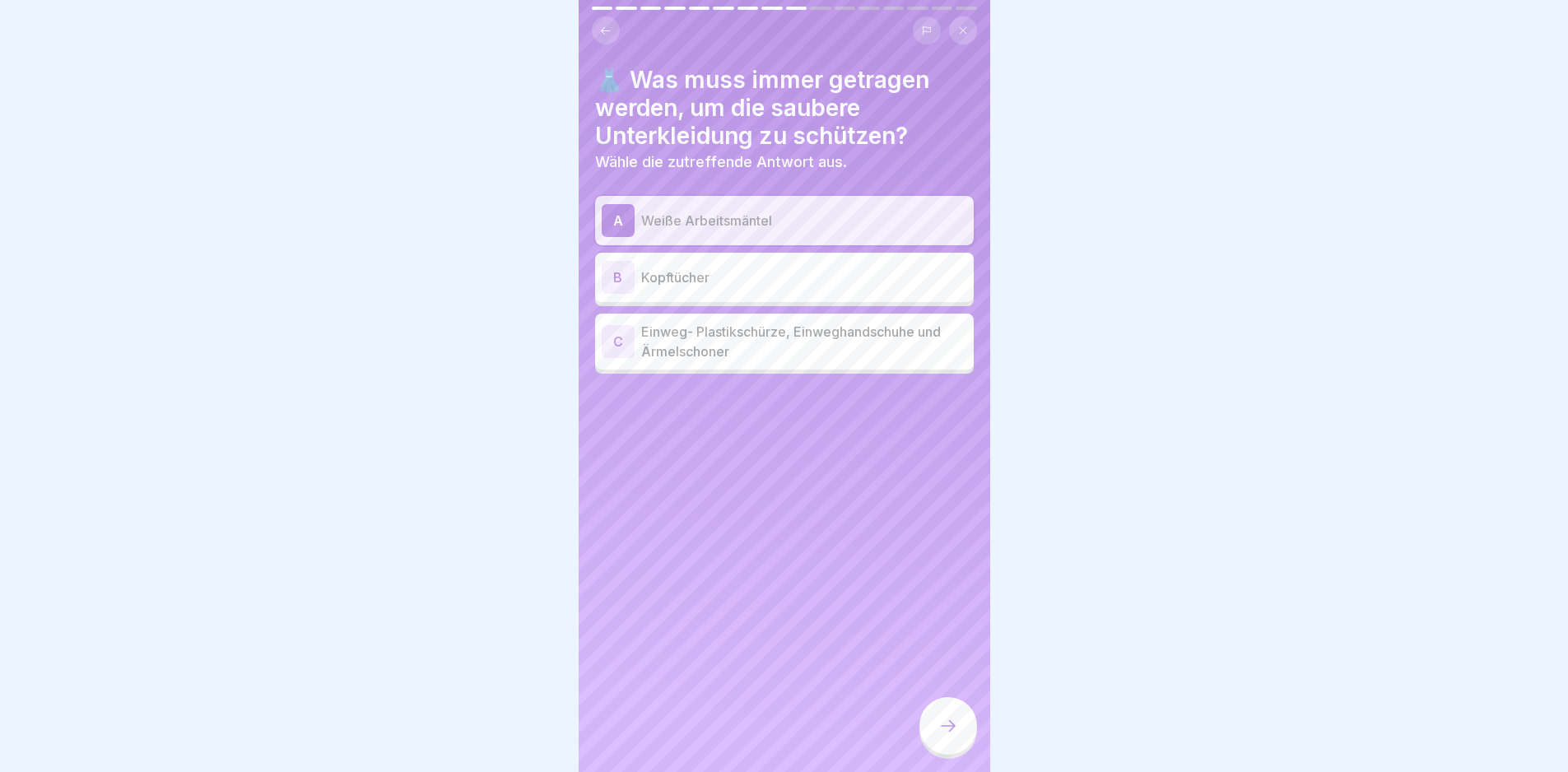
click at [754, 349] on div "C Einweg- Plastikschürze, Einweghandschuhe und Ärmelschoner" at bounding box center [784, 342] width 378 height 56
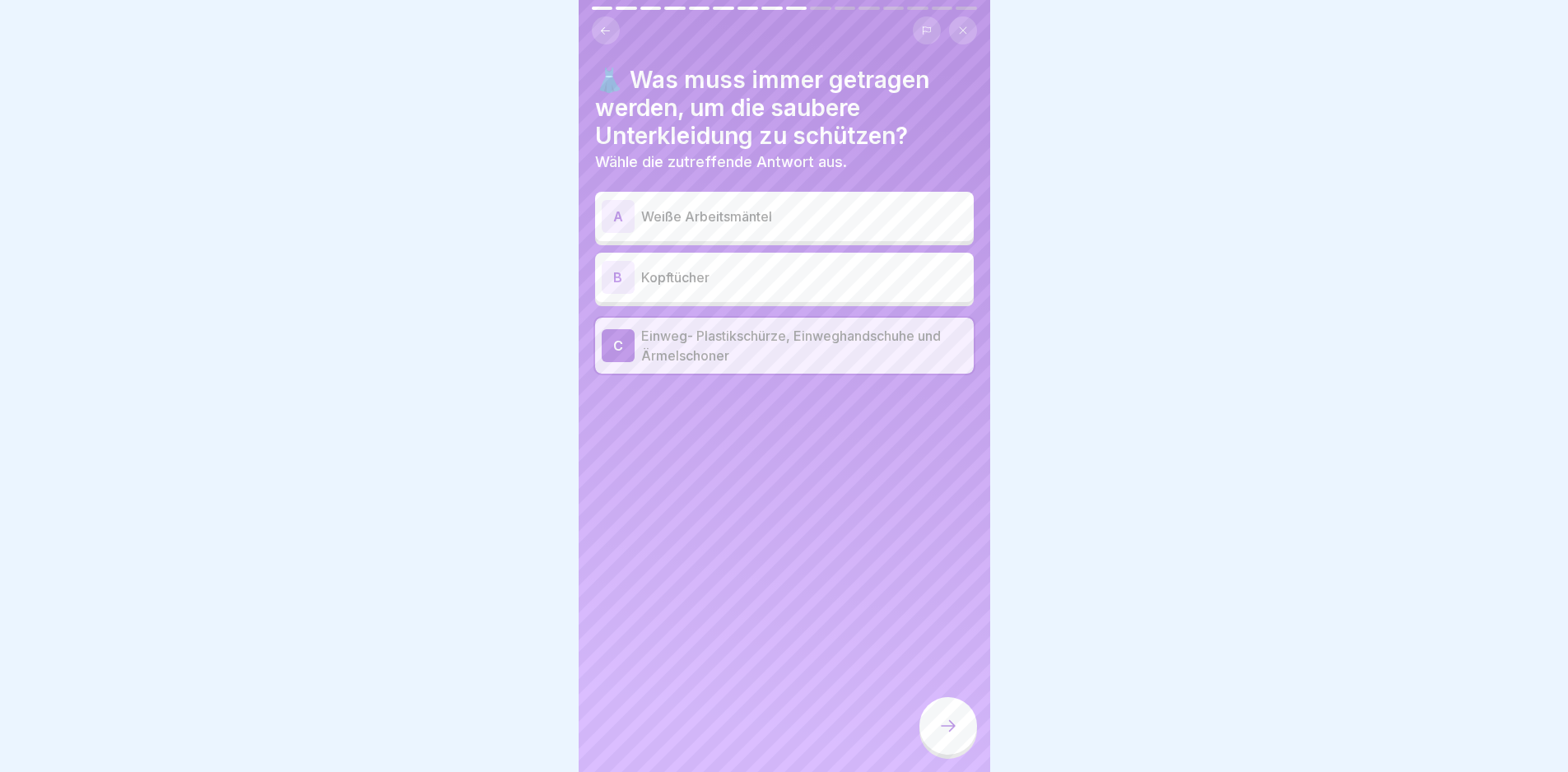
click at [947, 729] on icon at bounding box center [948, 726] width 20 height 20
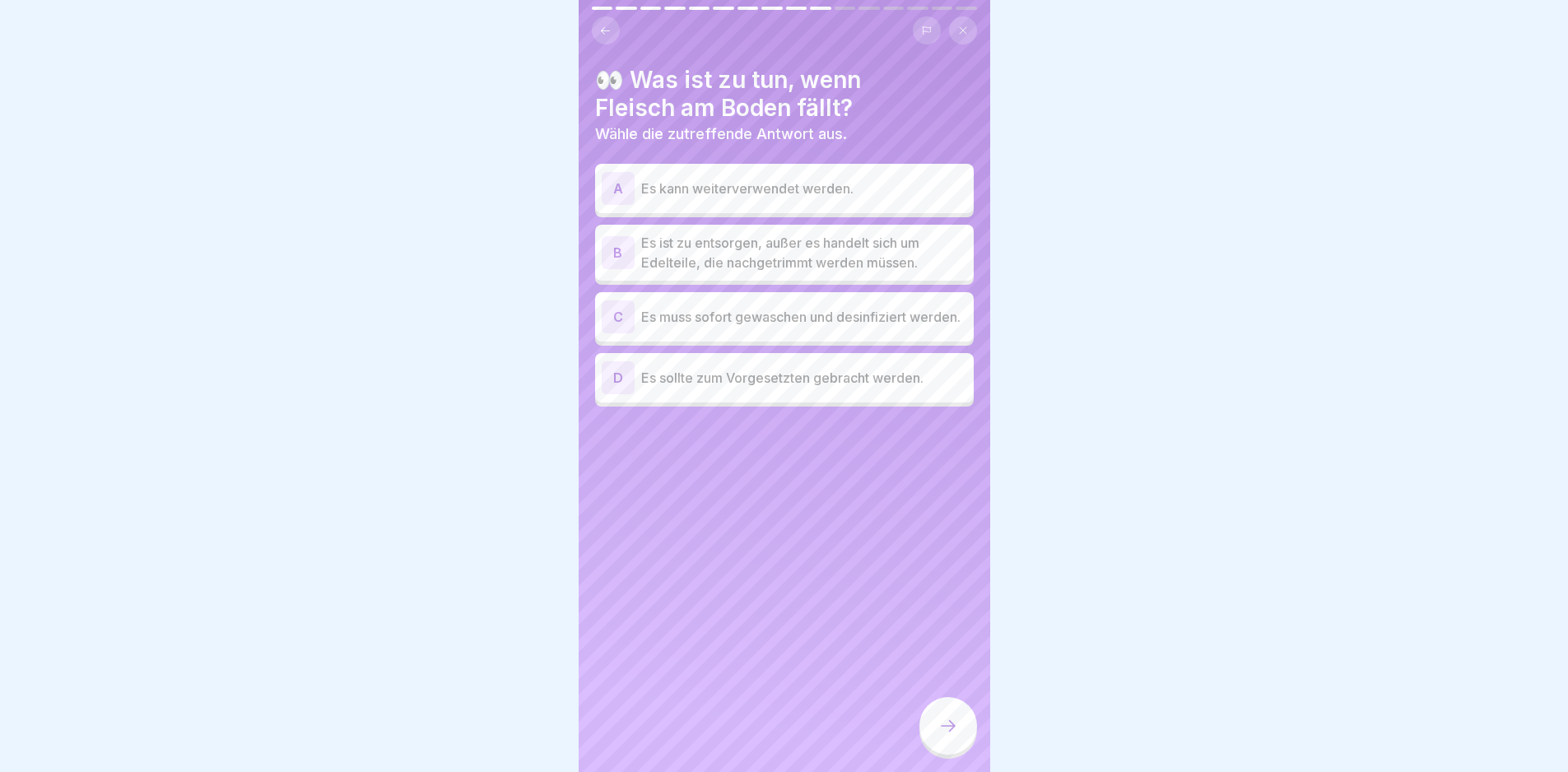
click at [783, 238] on p "Es ist zu entsorgen, außer es handelt sich um Edelteile, die nachgetrimmt werde…" at bounding box center [803, 253] width 326 height 40
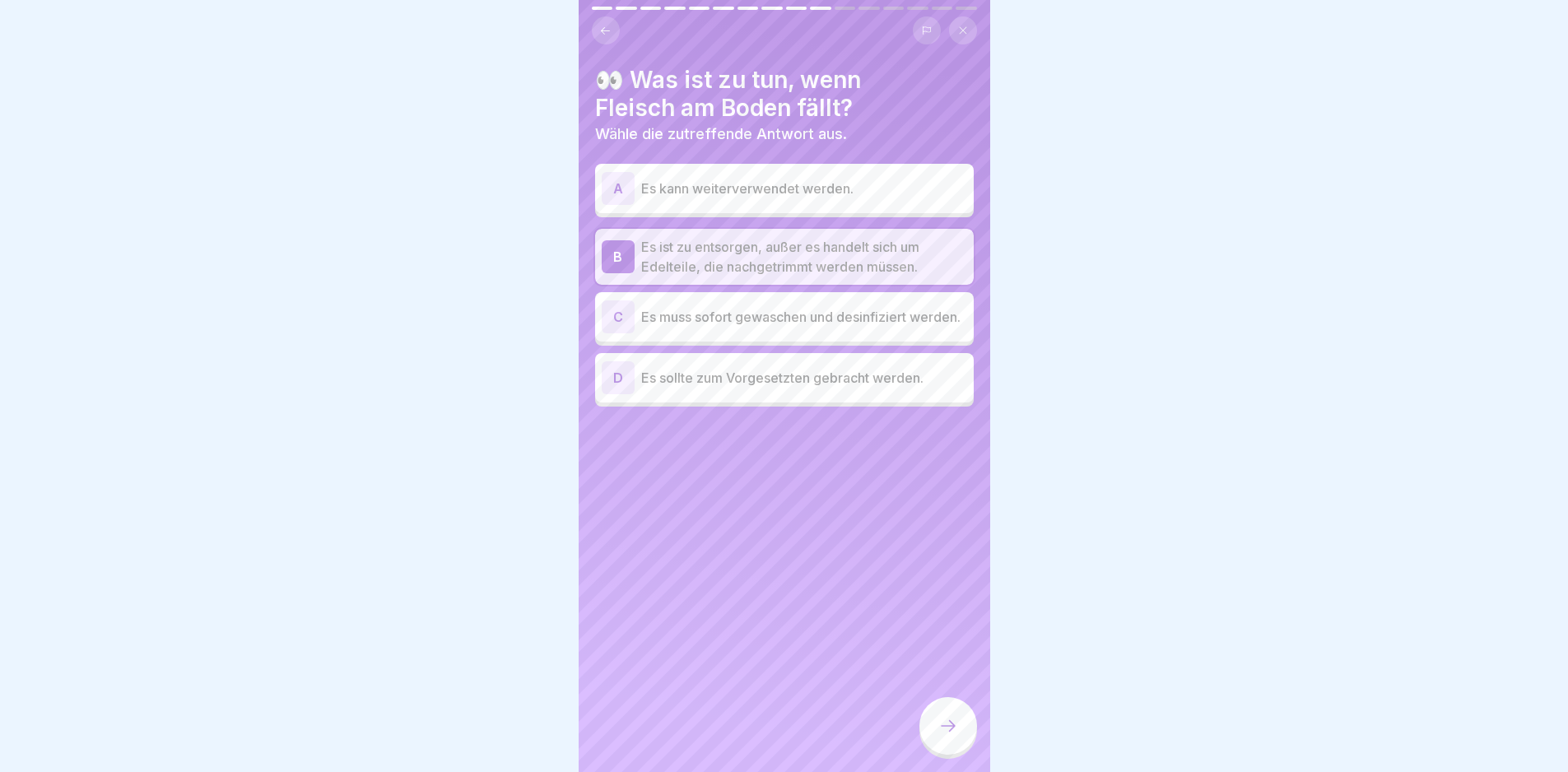
click at [934, 712] on div at bounding box center [948, 726] width 58 height 58
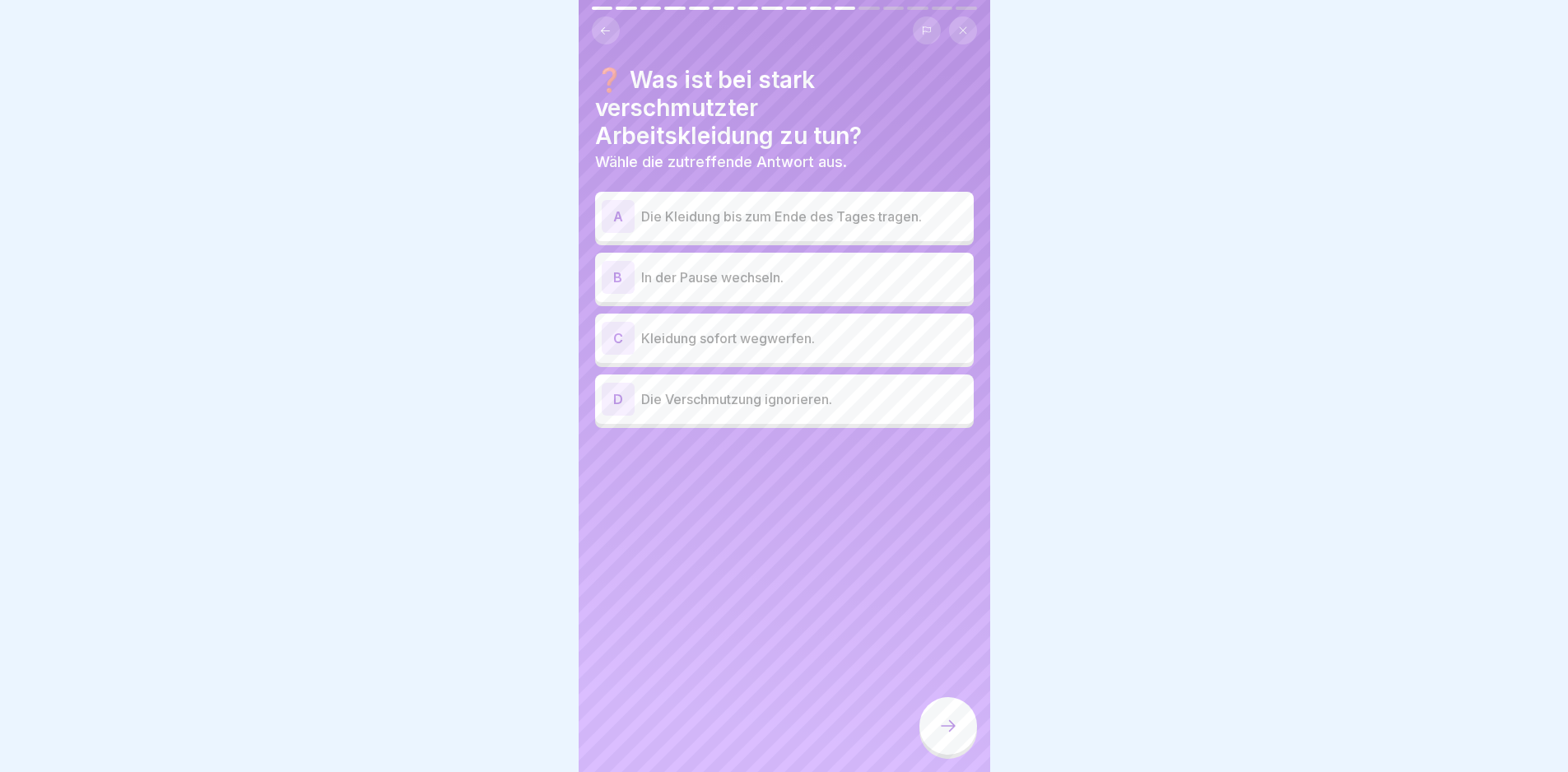
click at [798, 268] on p "In der Pause wechseln." at bounding box center [803, 278] width 326 height 20
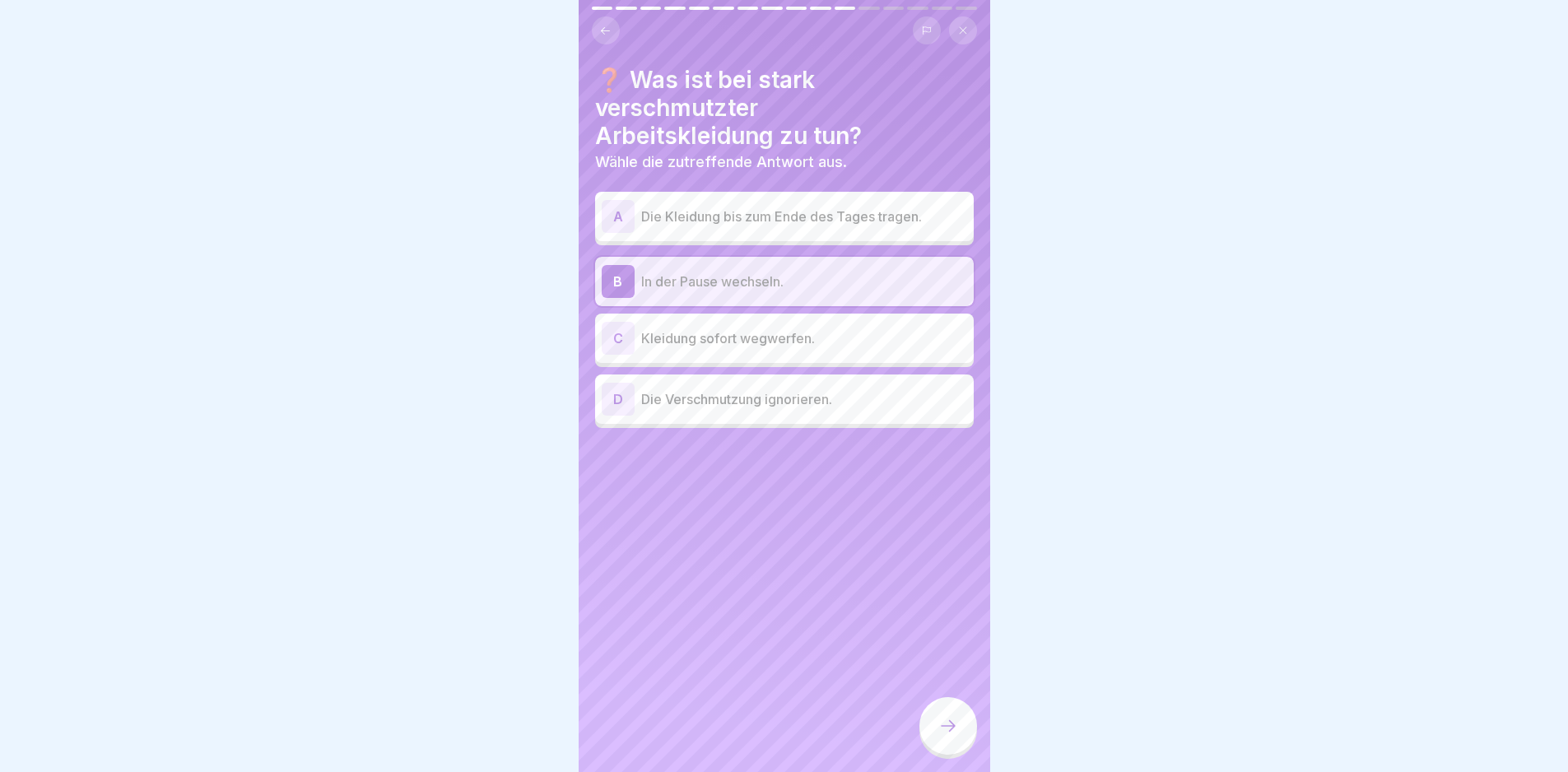
click at [948, 710] on div at bounding box center [948, 726] width 58 height 58
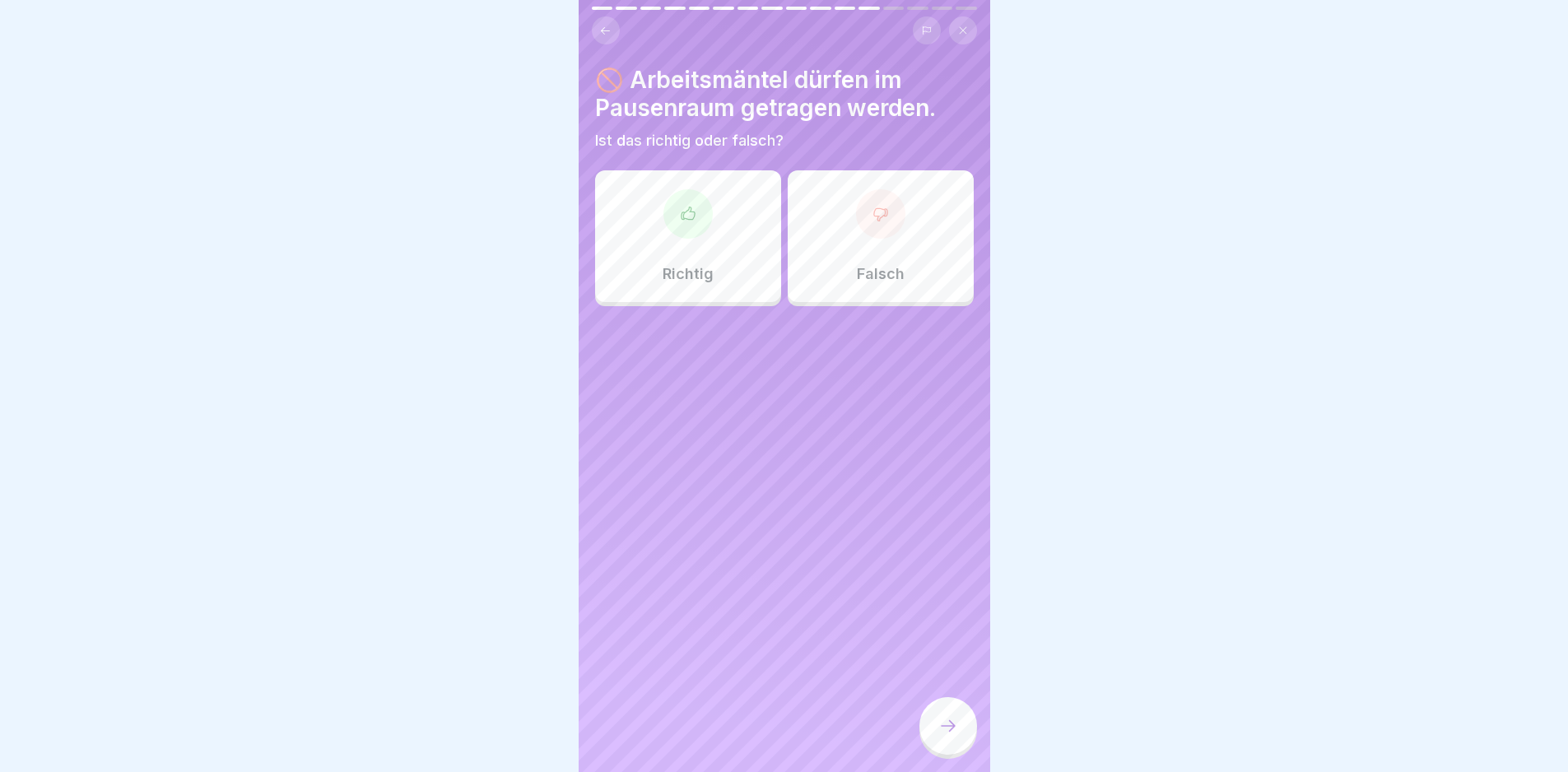
click at [899, 197] on div "Falsch" at bounding box center [880, 236] width 186 height 131
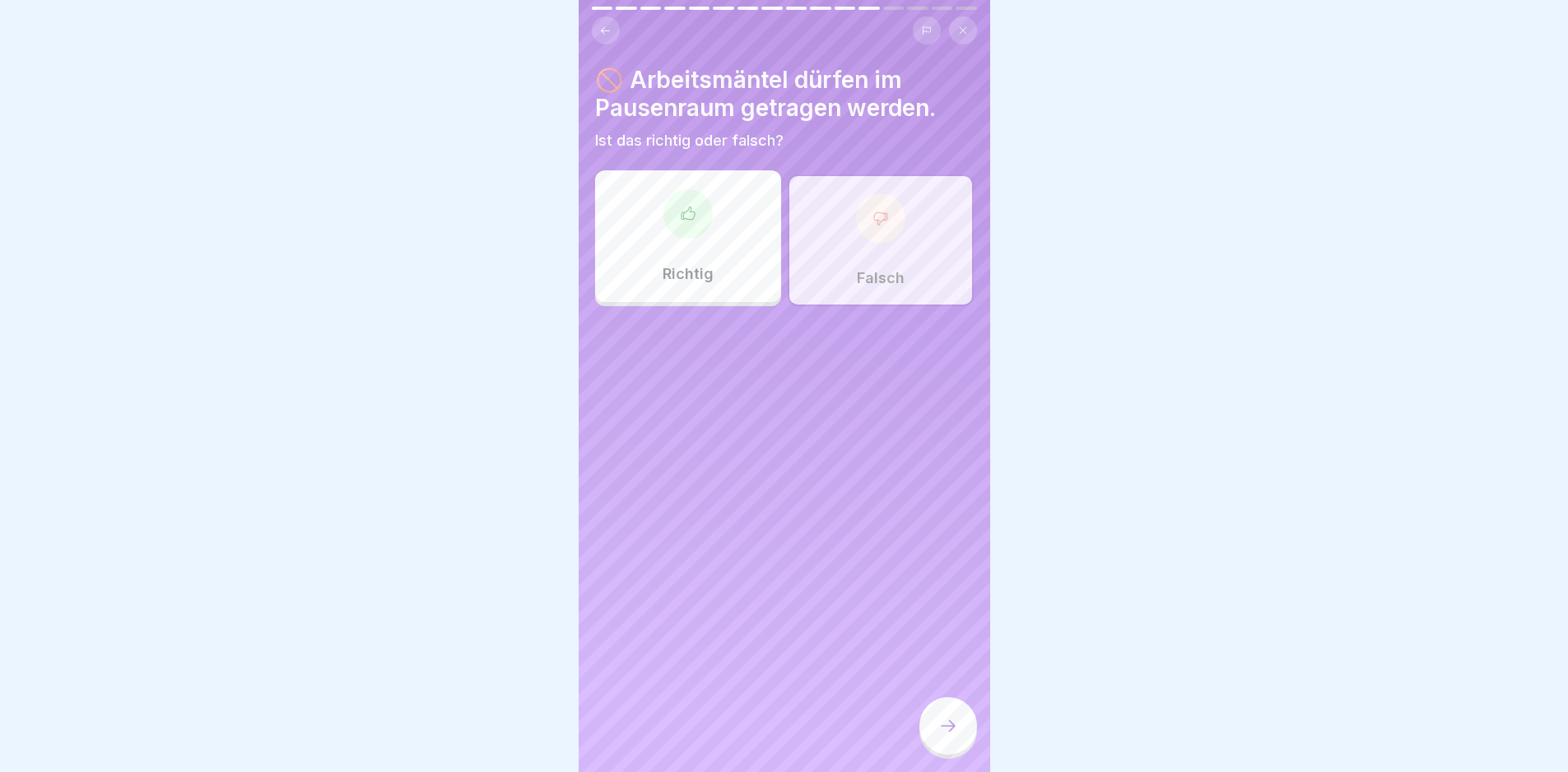
click at [946, 705] on div at bounding box center [948, 726] width 58 height 58
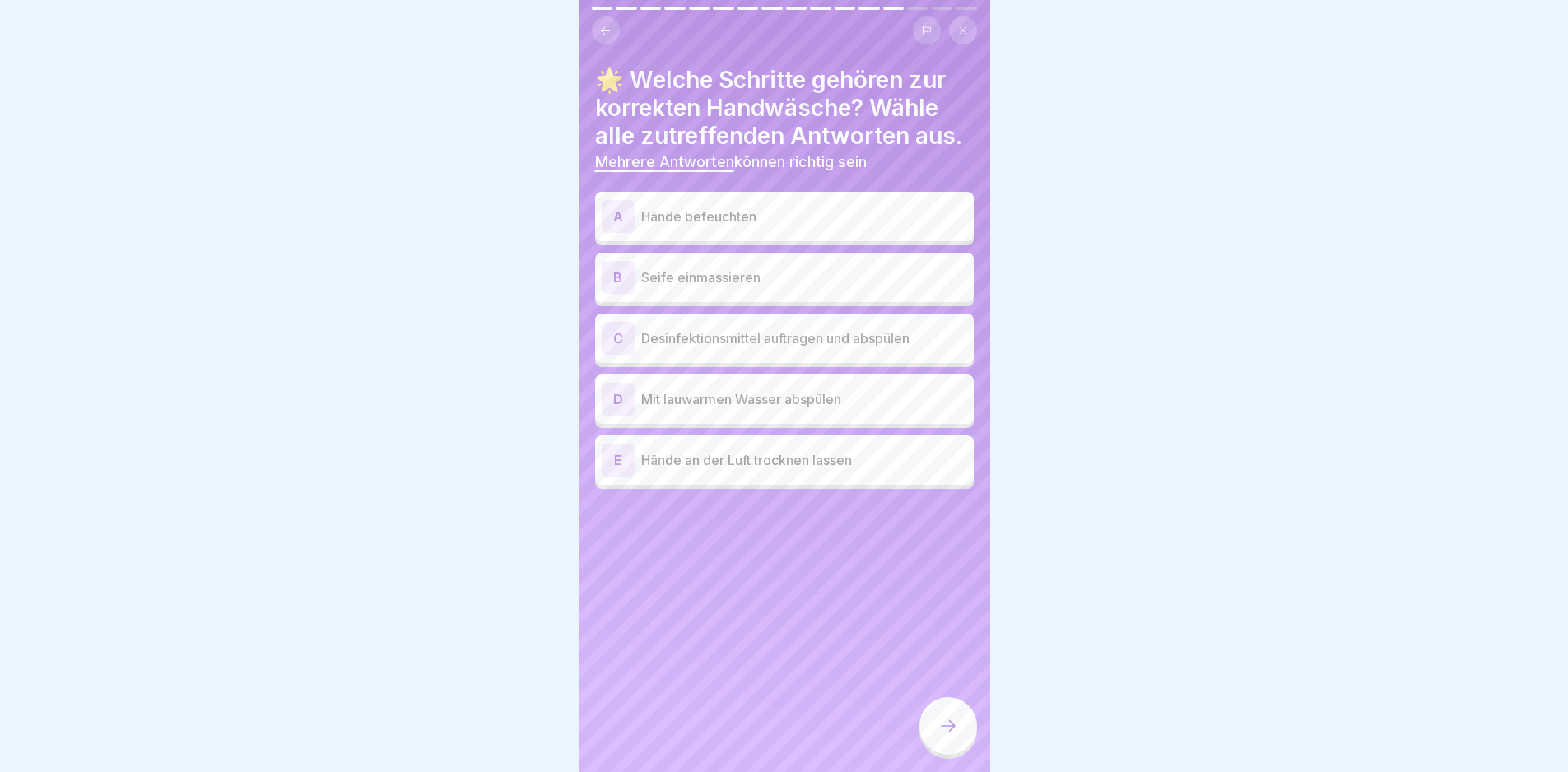
click at [709, 211] on p "Hände befeuchten" at bounding box center [803, 216] width 326 height 20
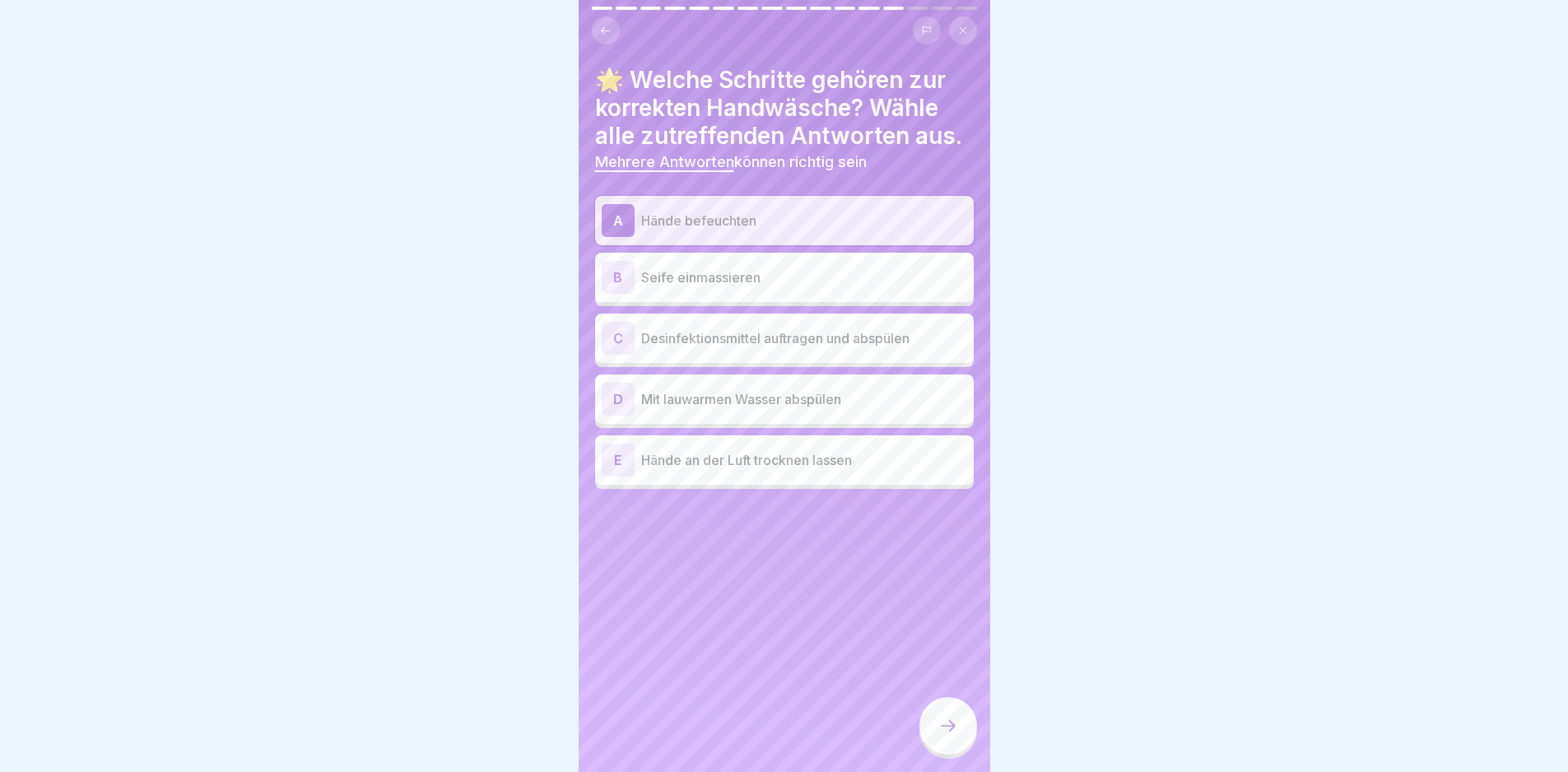
click at [709, 261] on div "B Seife einmassieren" at bounding box center [784, 277] width 365 height 33
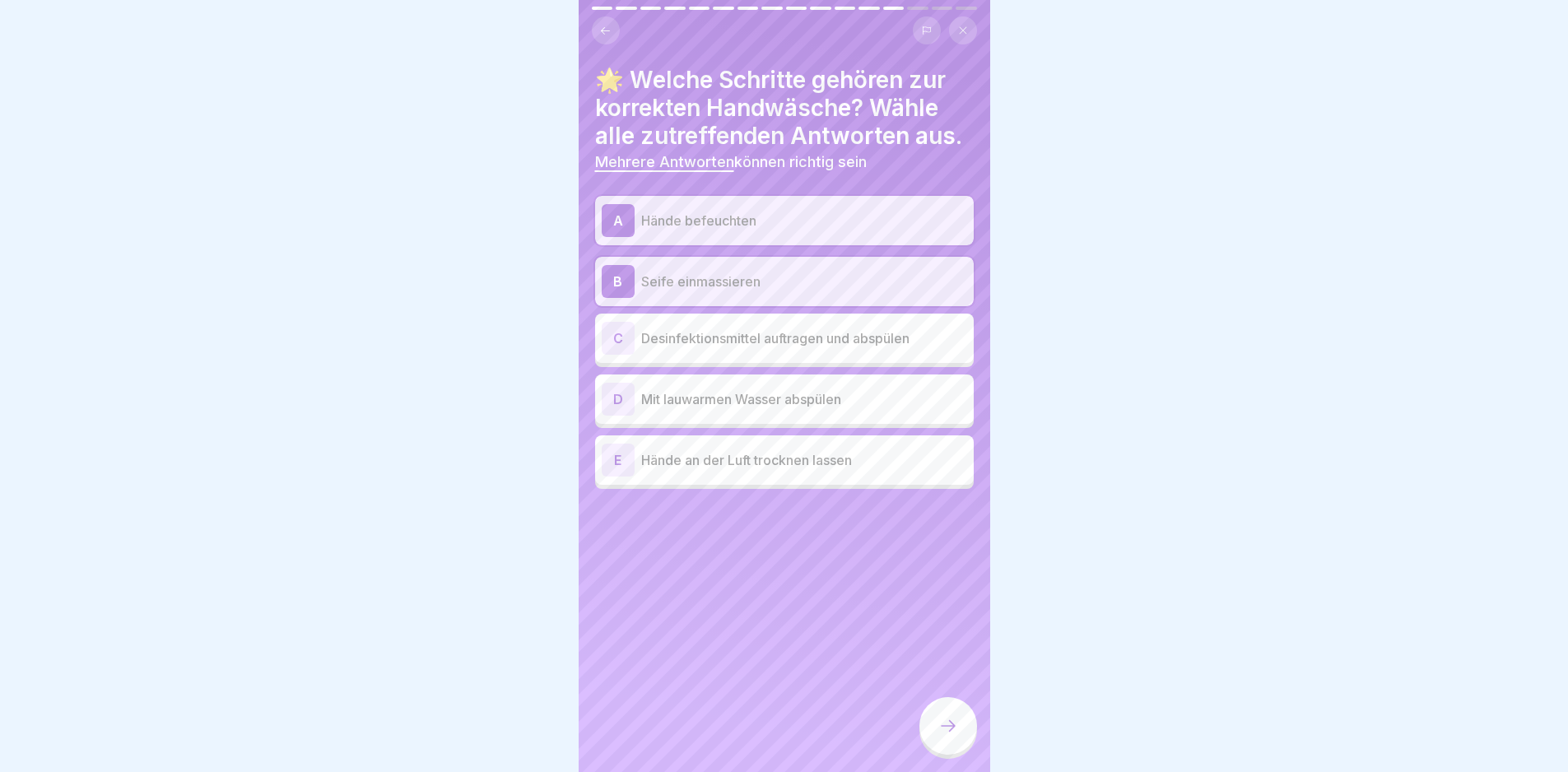
click at [784, 395] on p "Mit lauwarmen Wasser abspülen" at bounding box center [803, 399] width 326 height 20
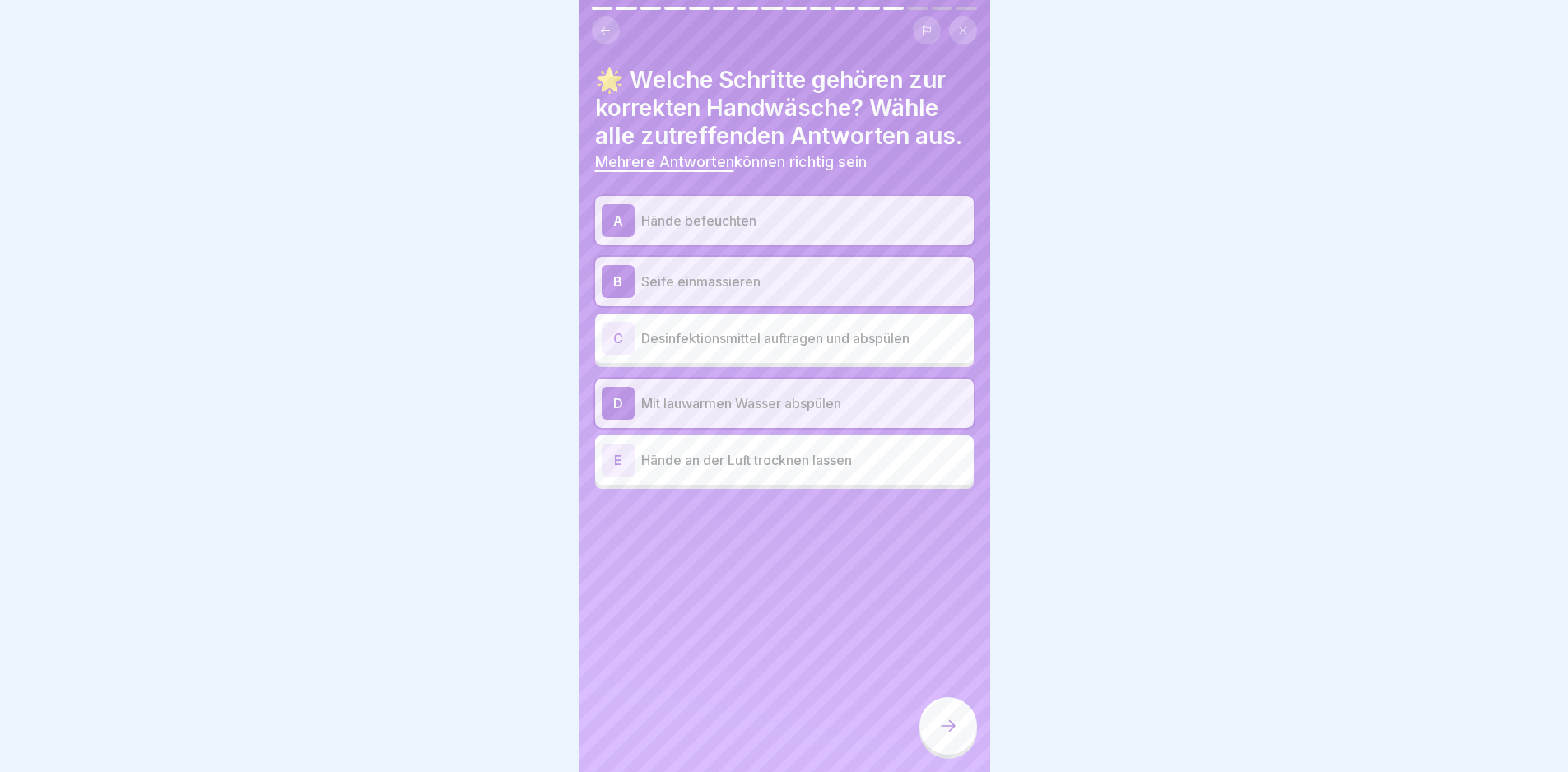
click at [936, 708] on div at bounding box center [948, 726] width 58 height 58
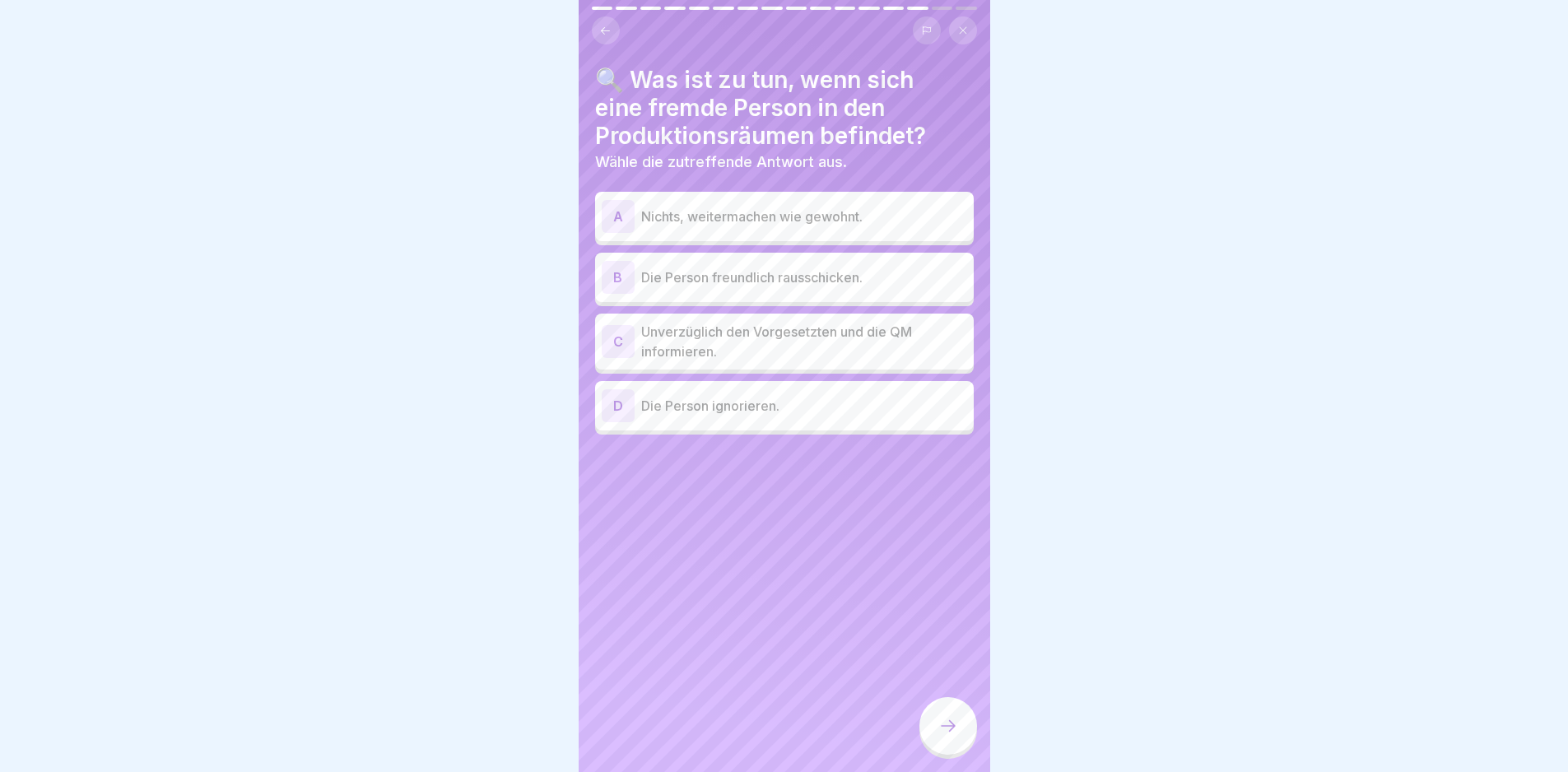
click at [864, 327] on p "Unverzüglich den Vorgesetzten und die QM informieren." at bounding box center [803, 342] width 326 height 40
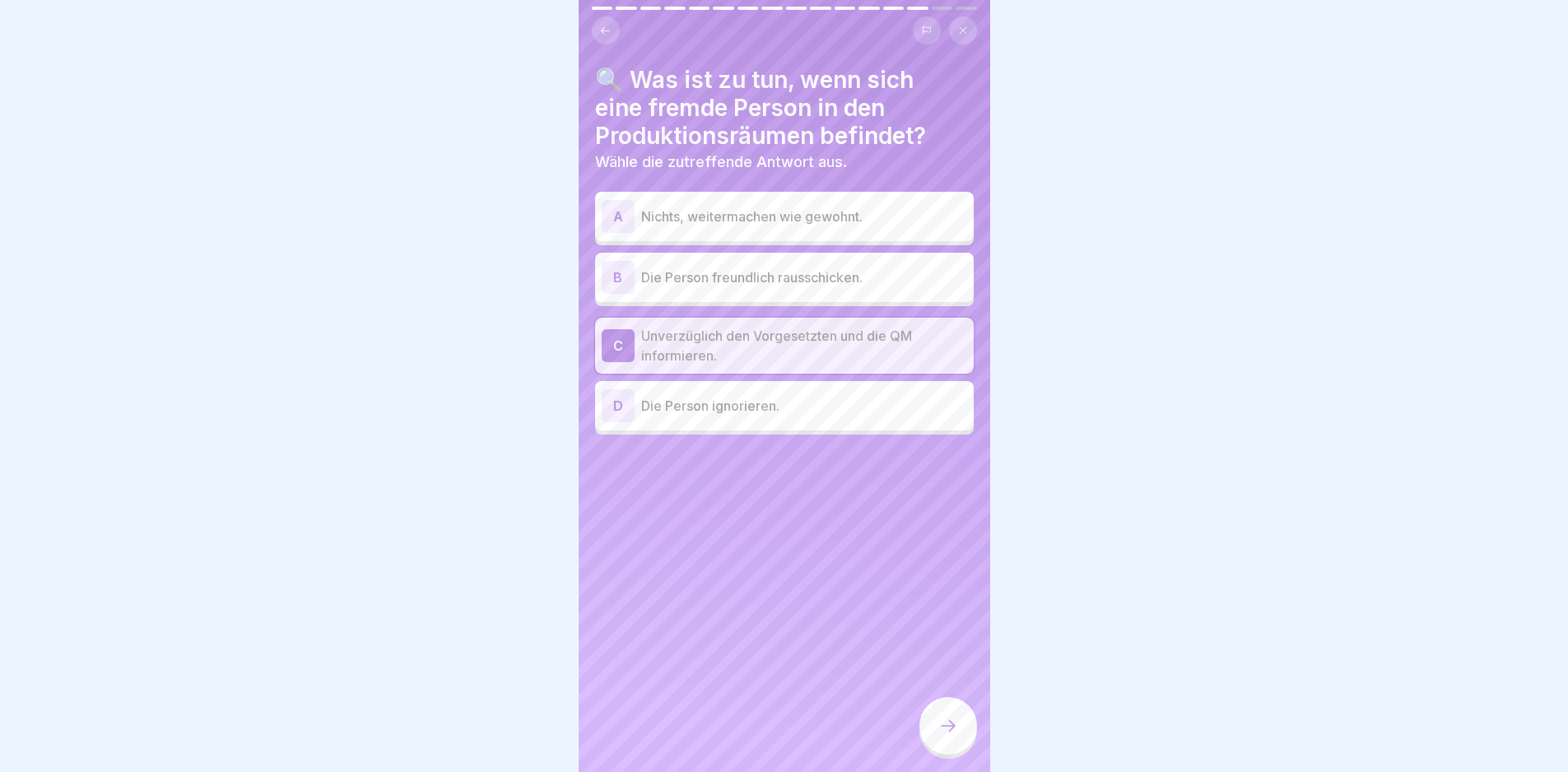
click at [964, 719] on div at bounding box center [948, 726] width 58 height 58
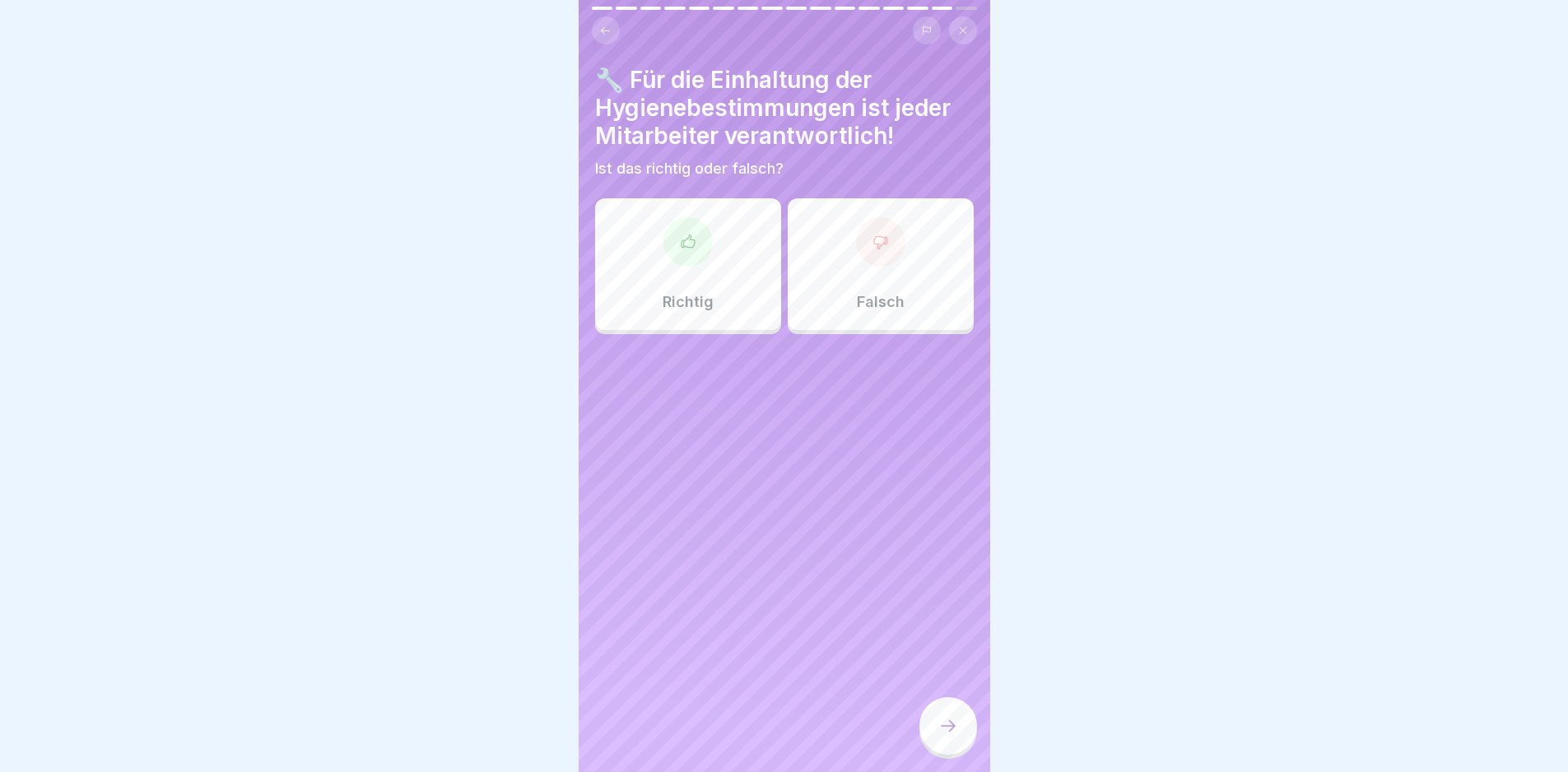
click at [665, 293] on p "Richtig" at bounding box center [687, 302] width 51 height 18
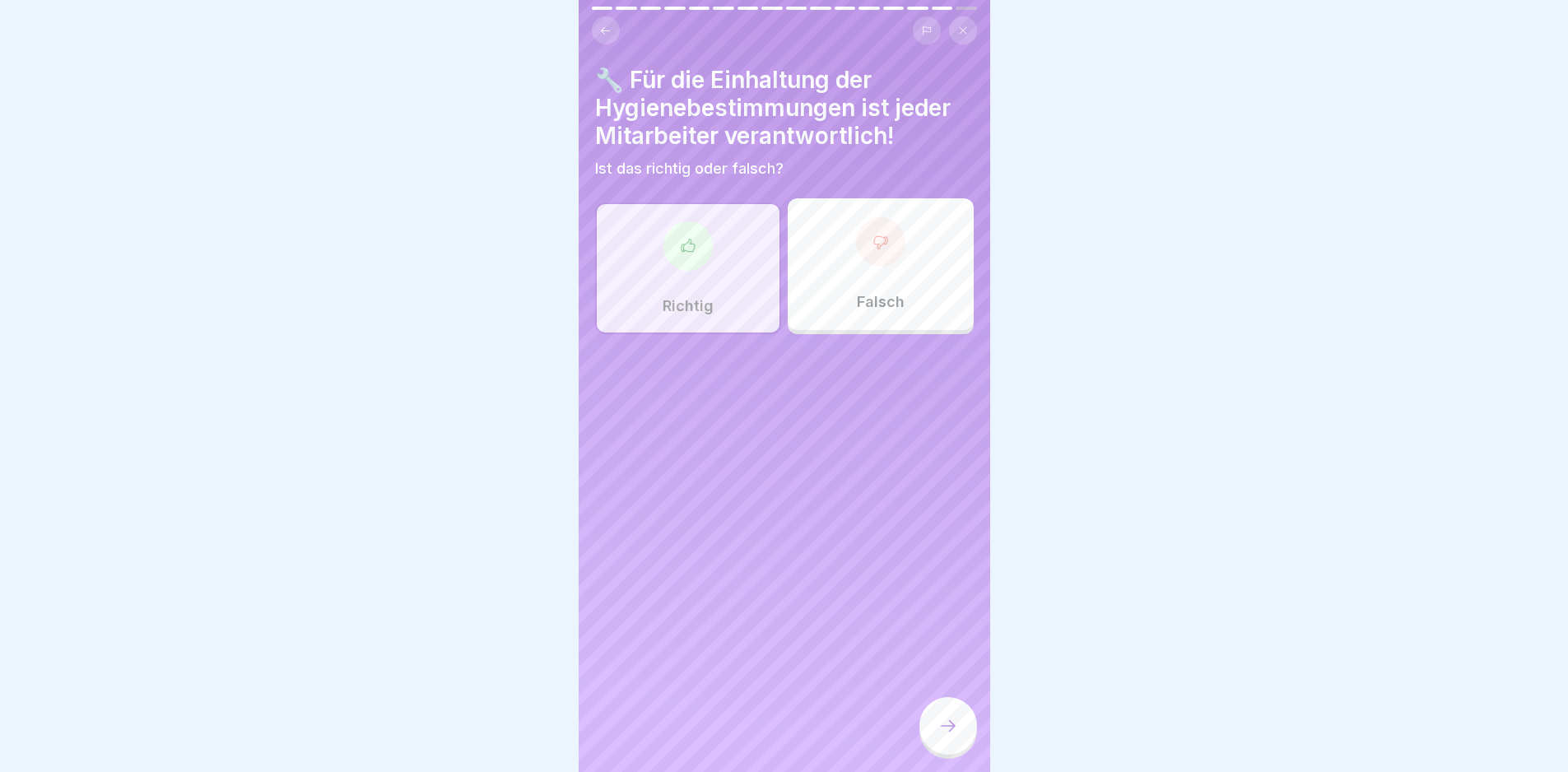
click at [942, 725] on icon at bounding box center [948, 726] width 20 height 20
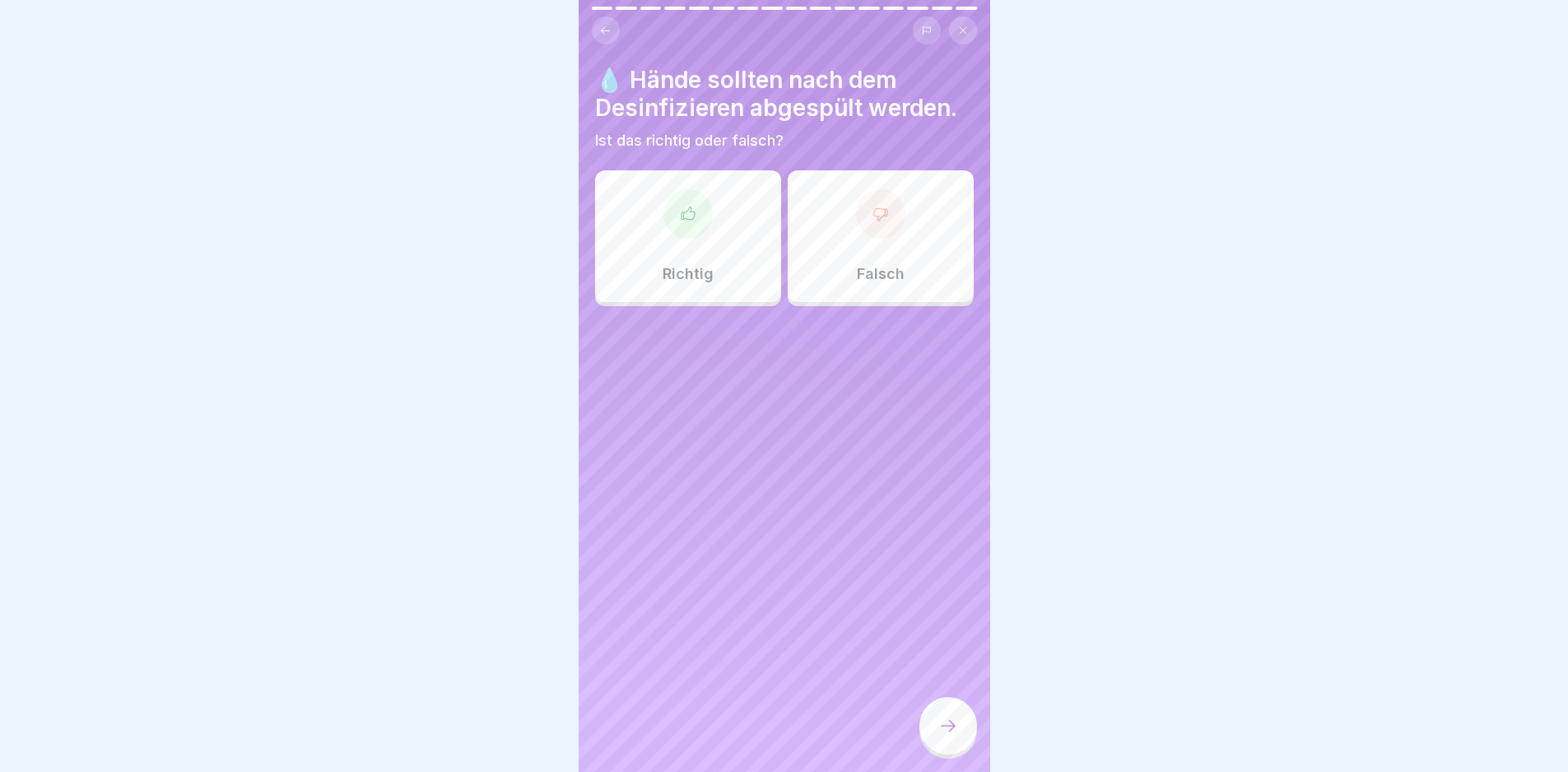
click at [921, 202] on div "Falsch" at bounding box center [880, 236] width 186 height 131
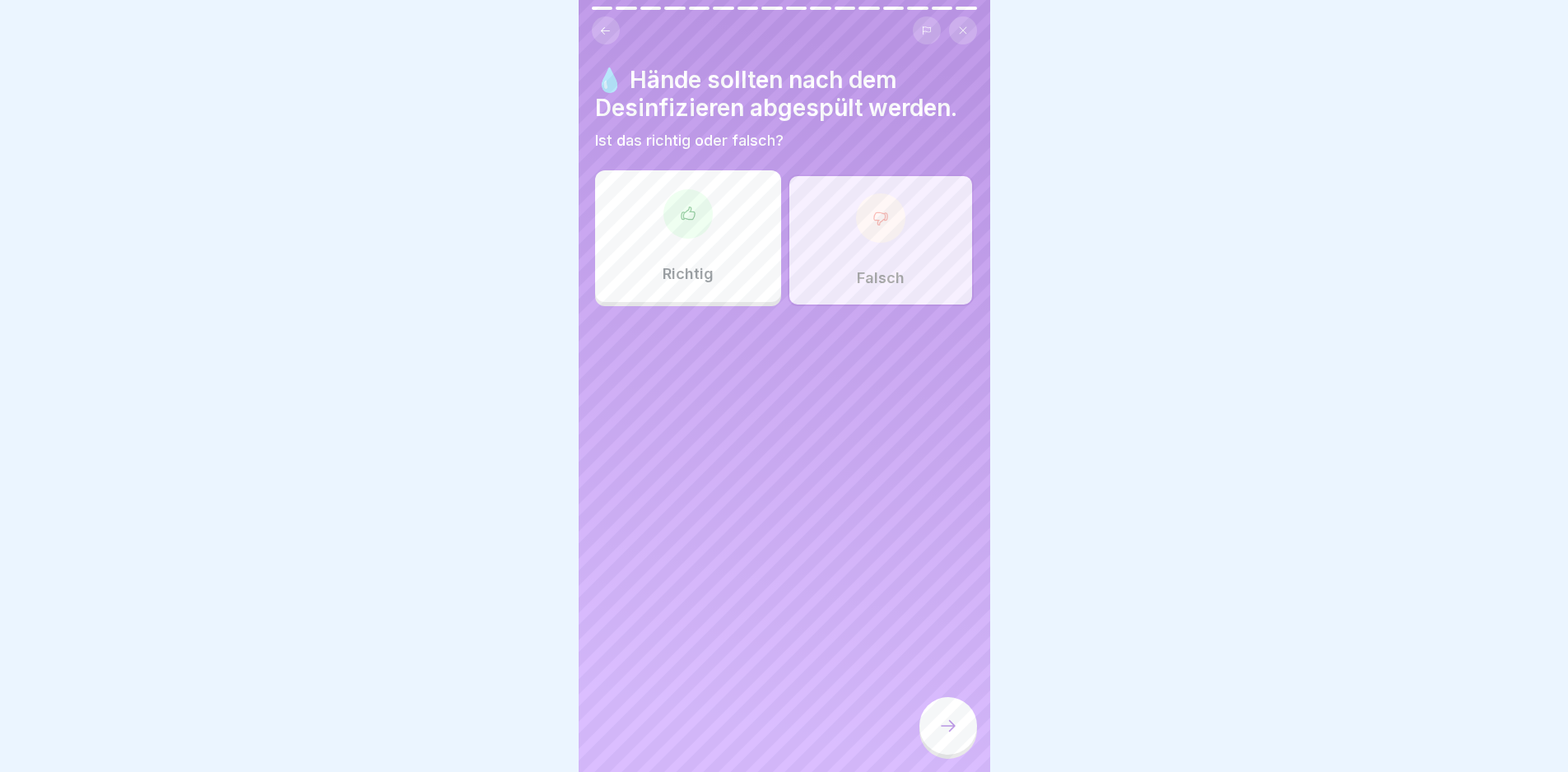
click at [942, 732] on icon at bounding box center [948, 726] width 20 height 20
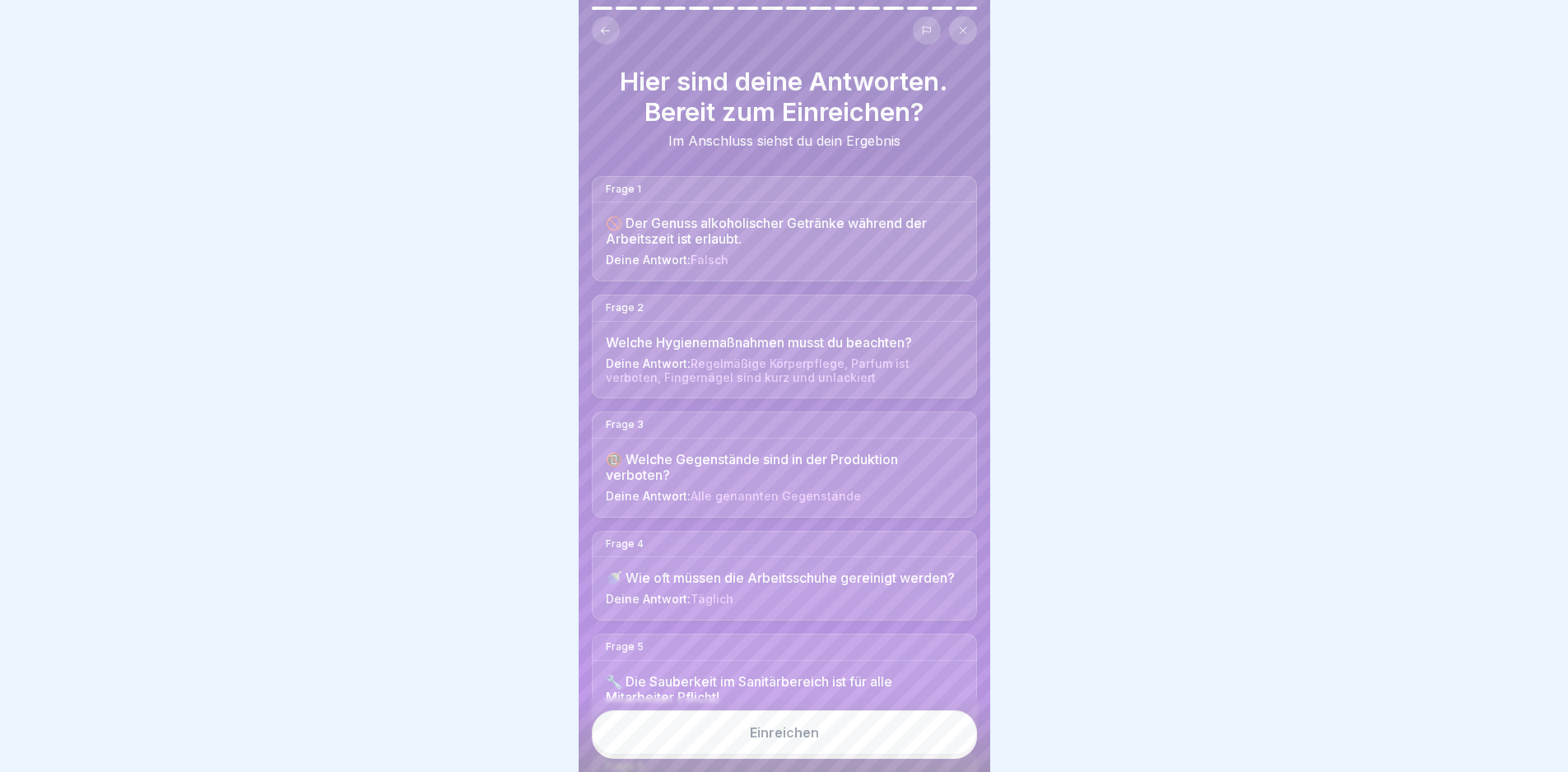
click at [928, 742] on button "Einreichen" at bounding box center [784, 732] width 385 height 45
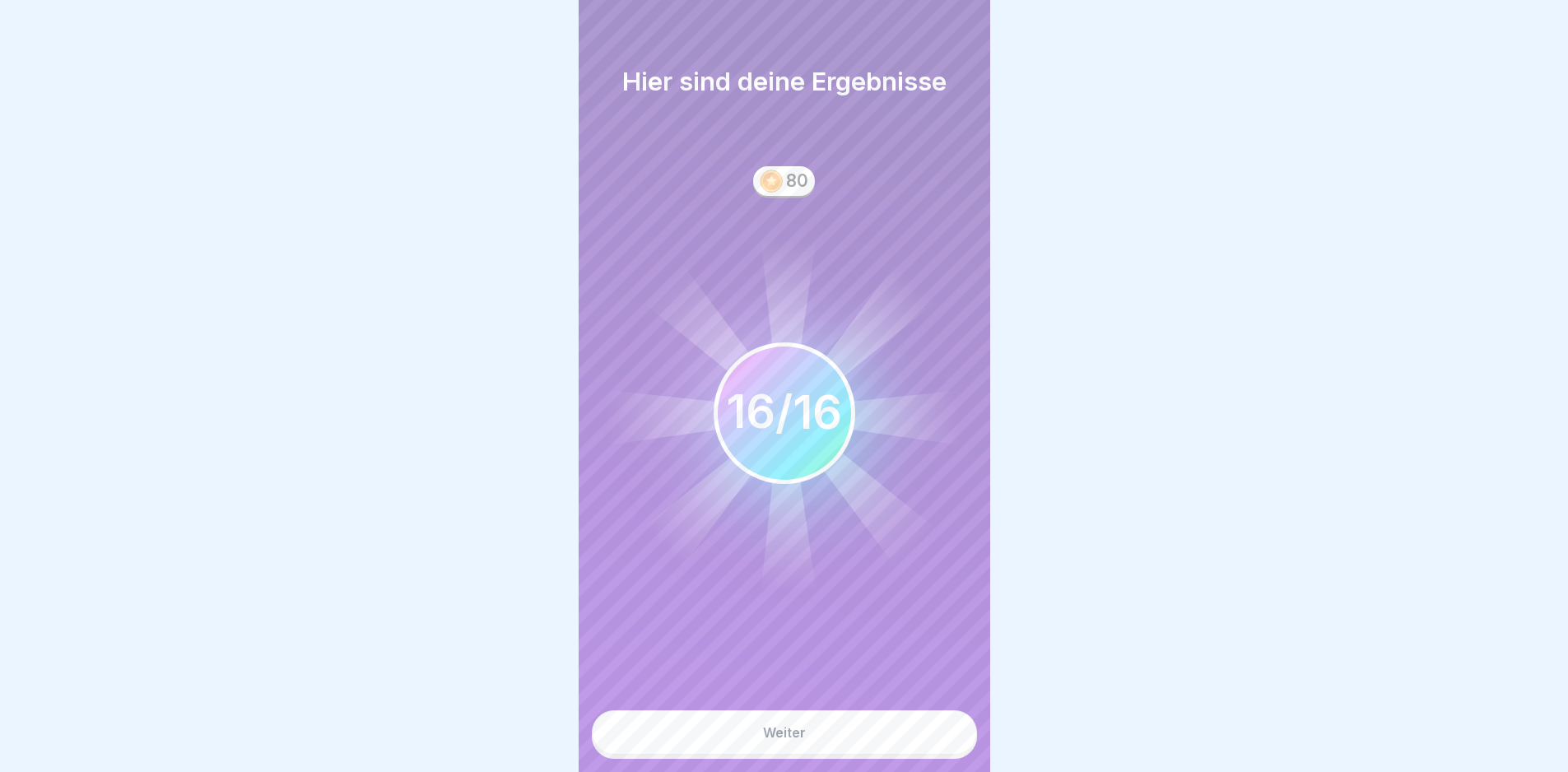
click at [859, 756] on div "Weiter" at bounding box center [784, 734] width 411 height 75
click at [854, 738] on button "Weiter" at bounding box center [784, 732] width 385 height 45
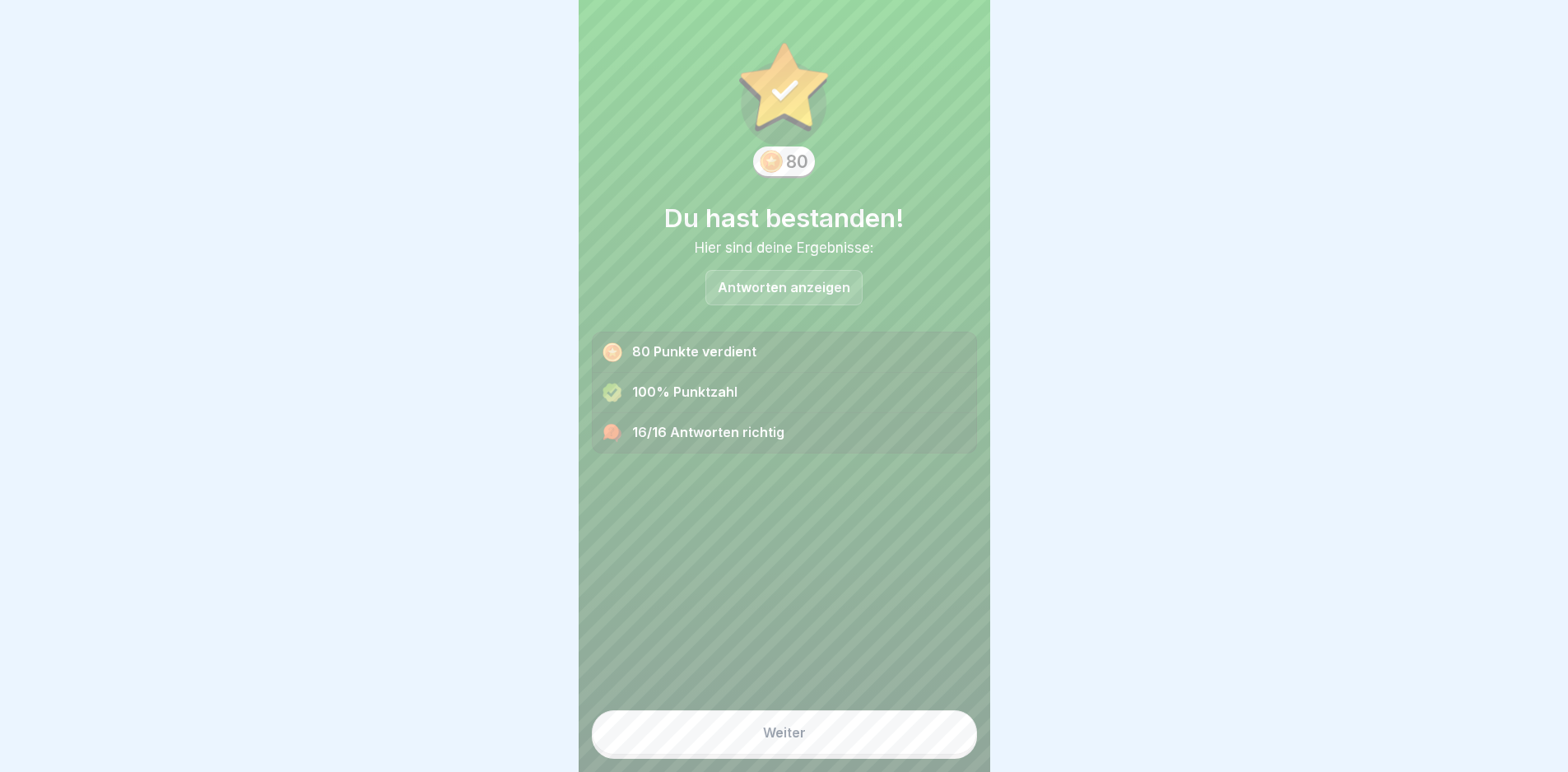
click at [927, 733] on button "Weiter" at bounding box center [784, 732] width 385 height 45
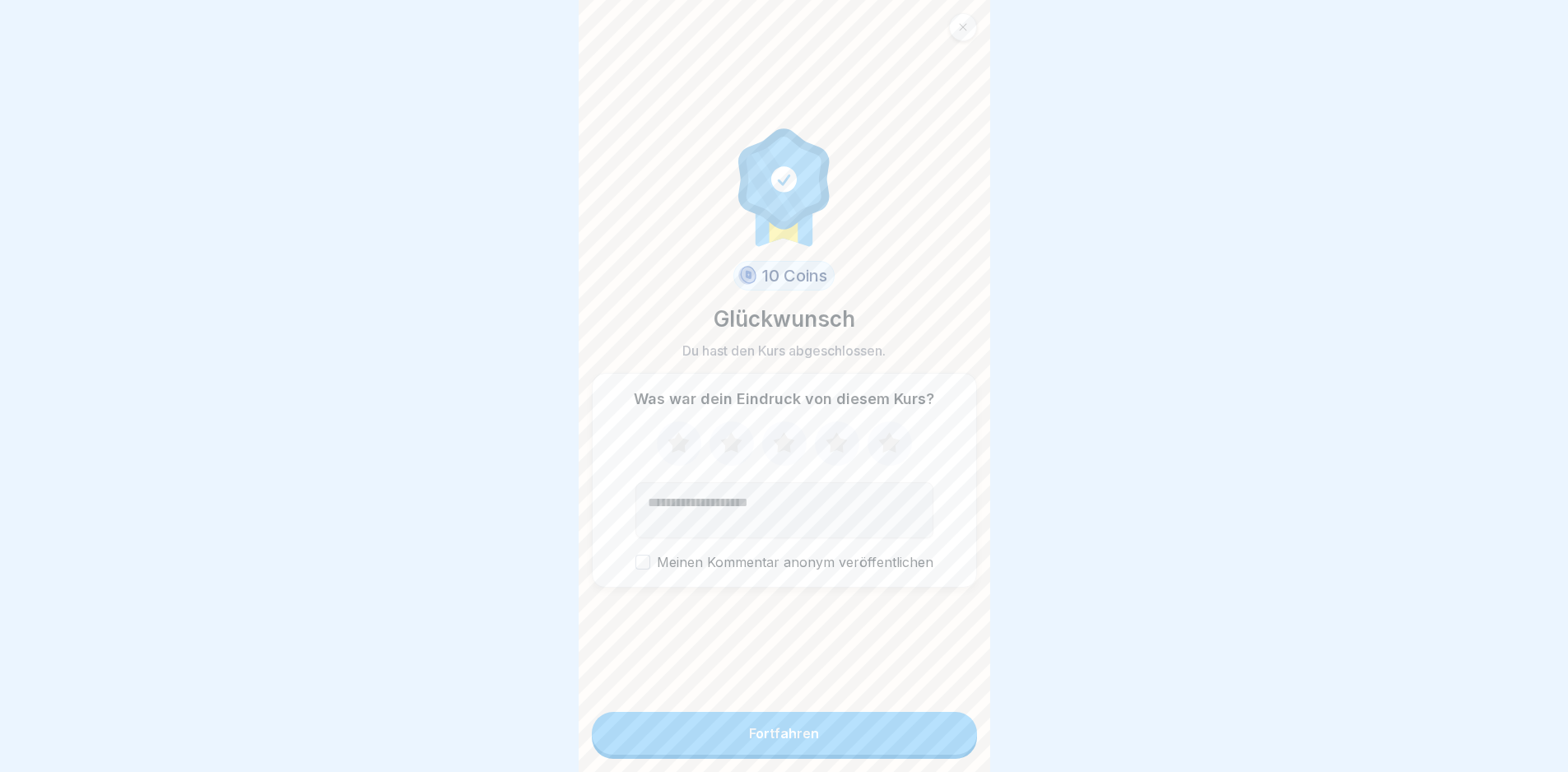
click at [831, 437] on icon at bounding box center [835, 442] width 21 height 21
click at [823, 517] on textarea "Kommentar (optional)" at bounding box center [784, 510] width 298 height 56
type textarea "**********"
click at [878, 733] on button "Fortfahren" at bounding box center [784, 733] width 385 height 43
